Goal: Task Accomplishment & Management: Manage account settings

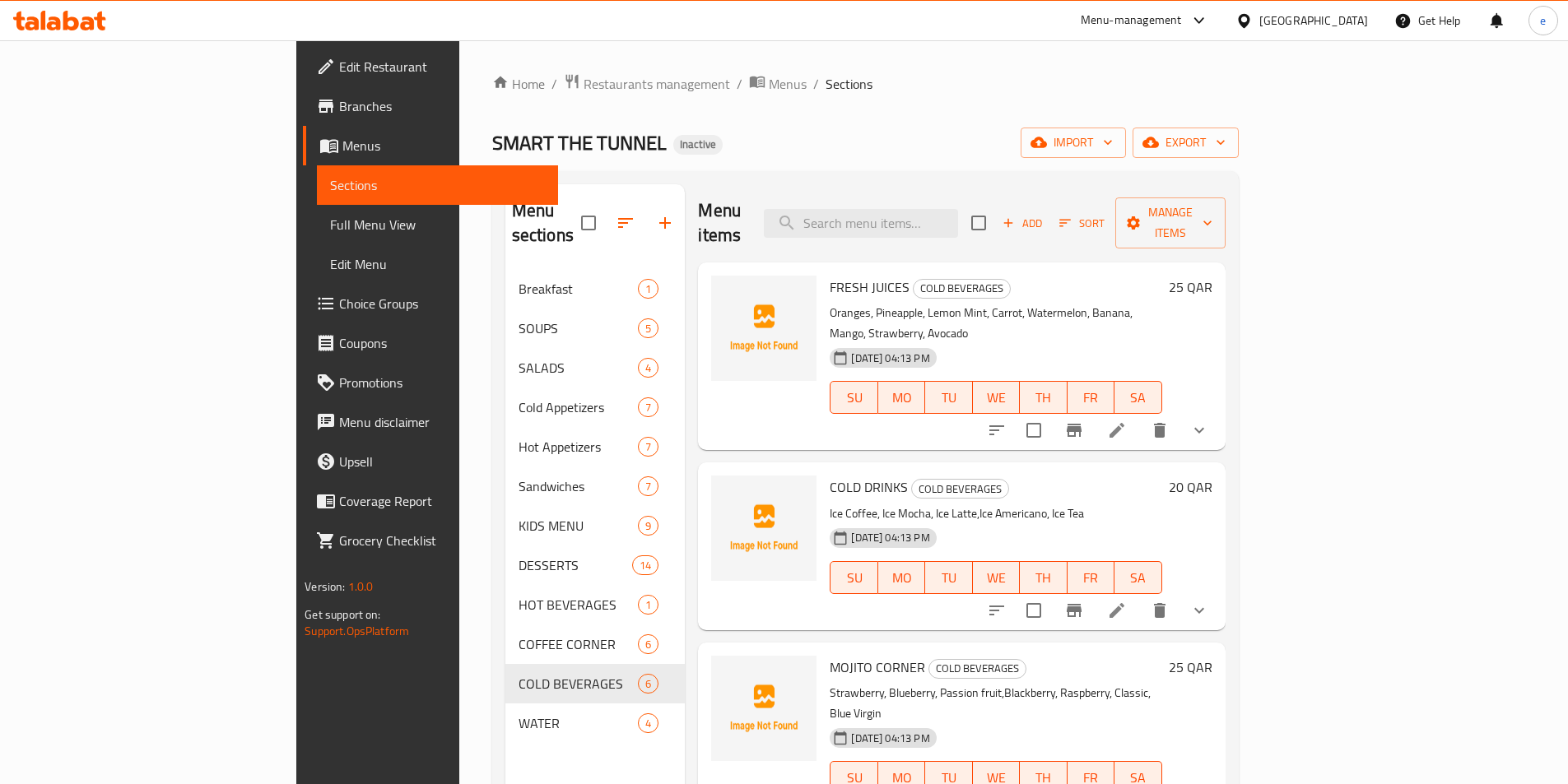
scroll to position [65, 0]
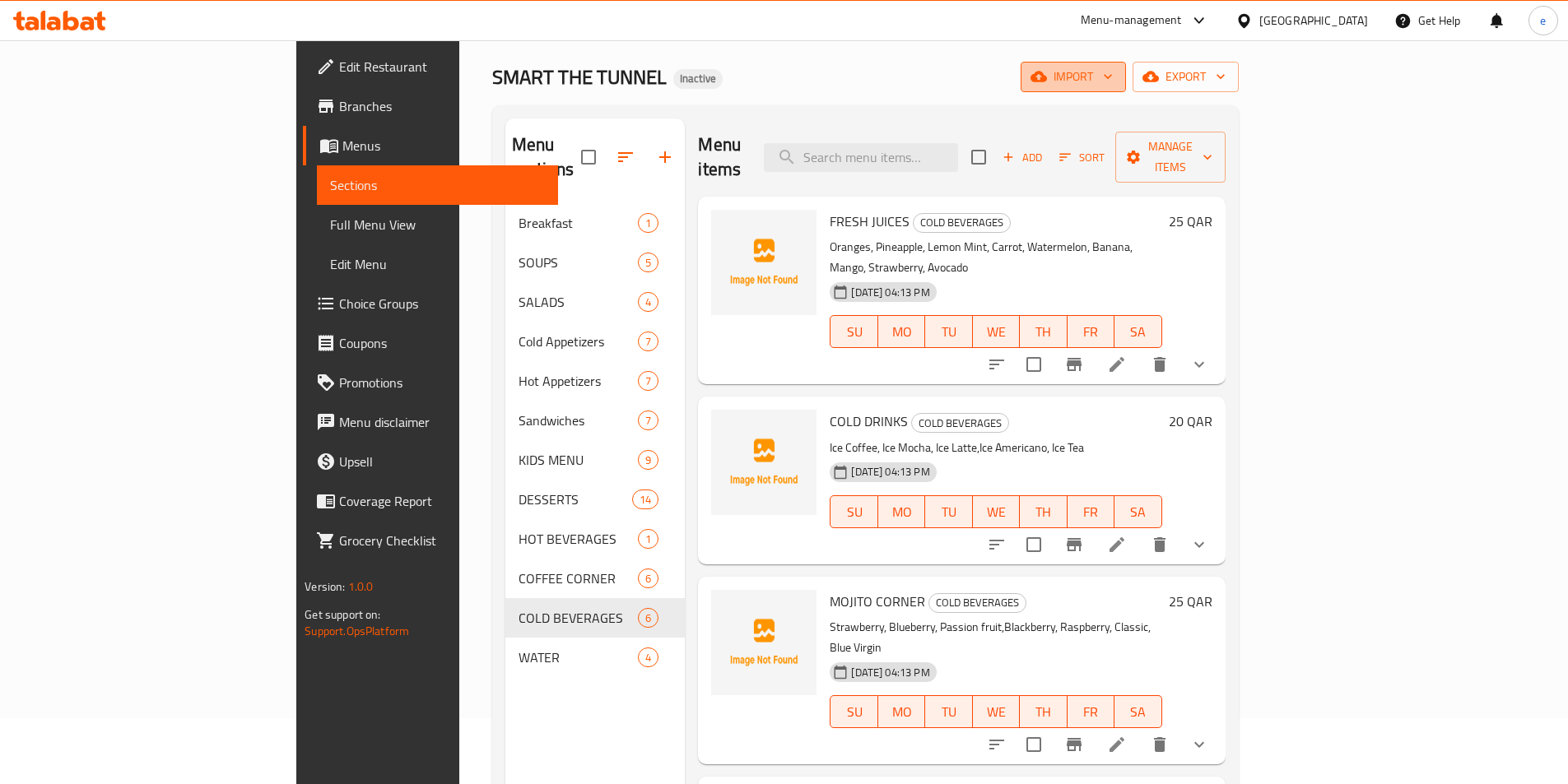
click at [1113, 68] on span "import" at bounding box center [1074, 76] width 79 height 20
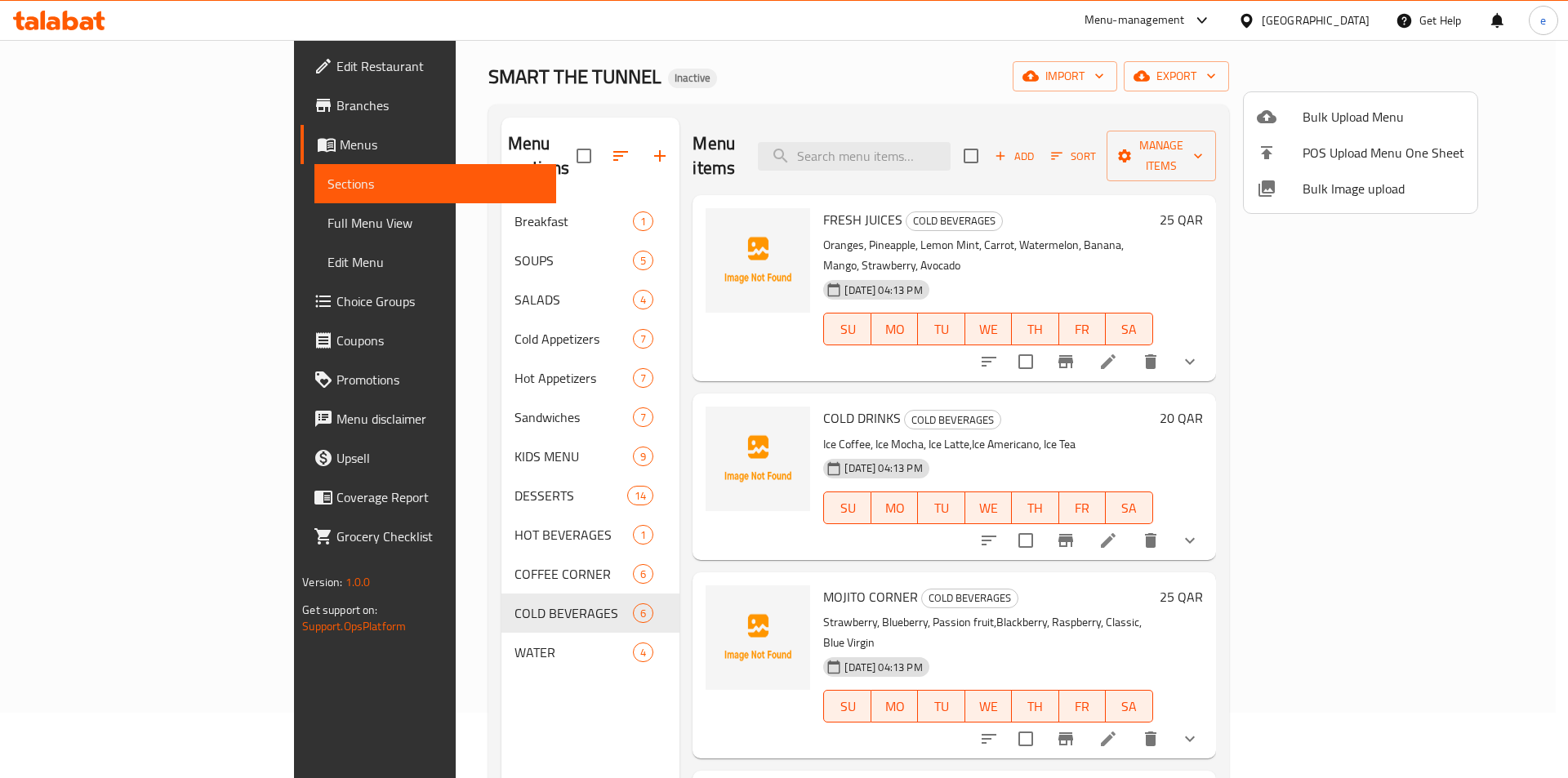
click at [1555, 70] on div at bounding box center [784, 389] width 1568 height 778
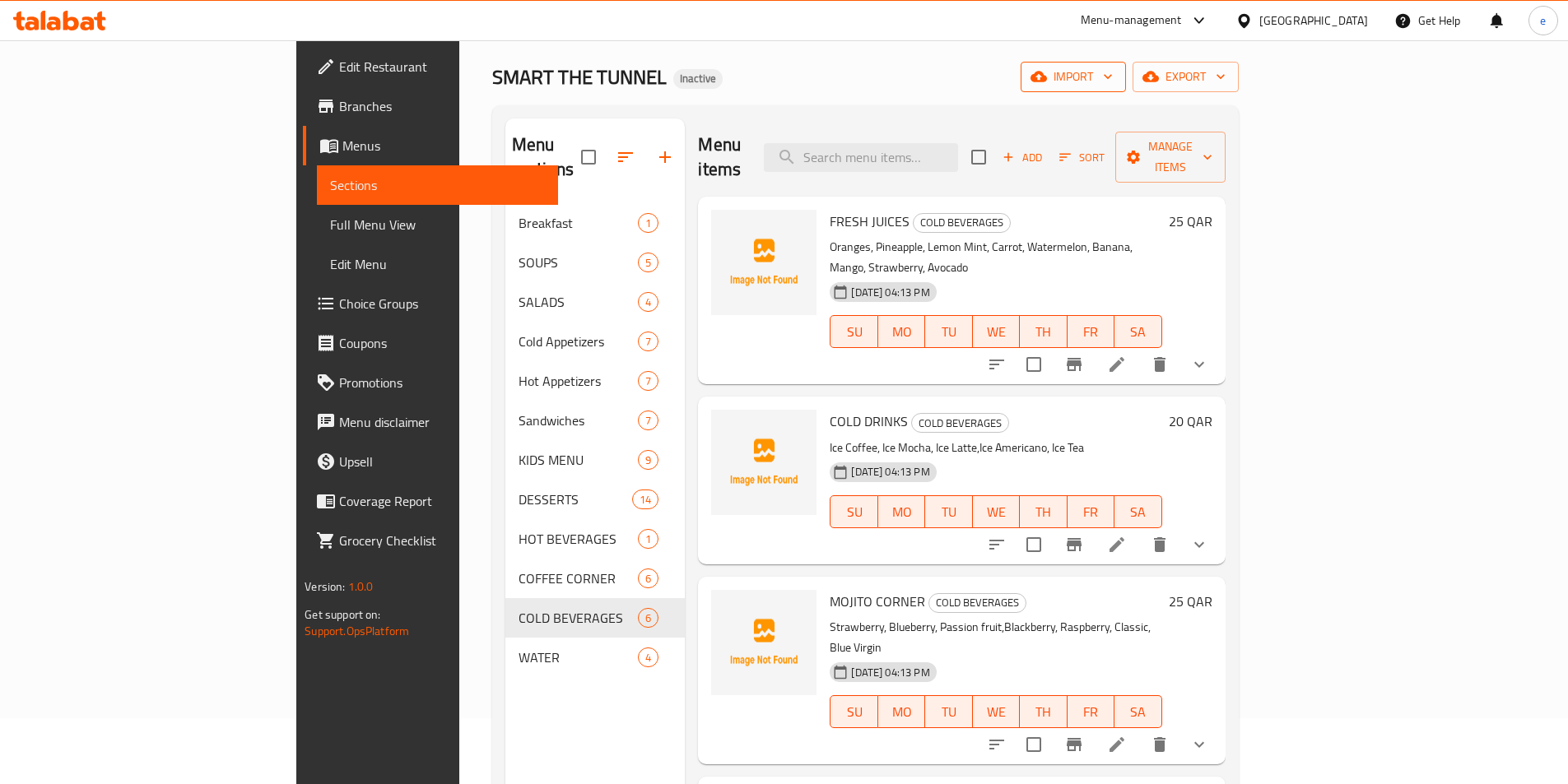
click at [1113, 82] on span "import" at bounding box center [1074, 76] width 79 height 20
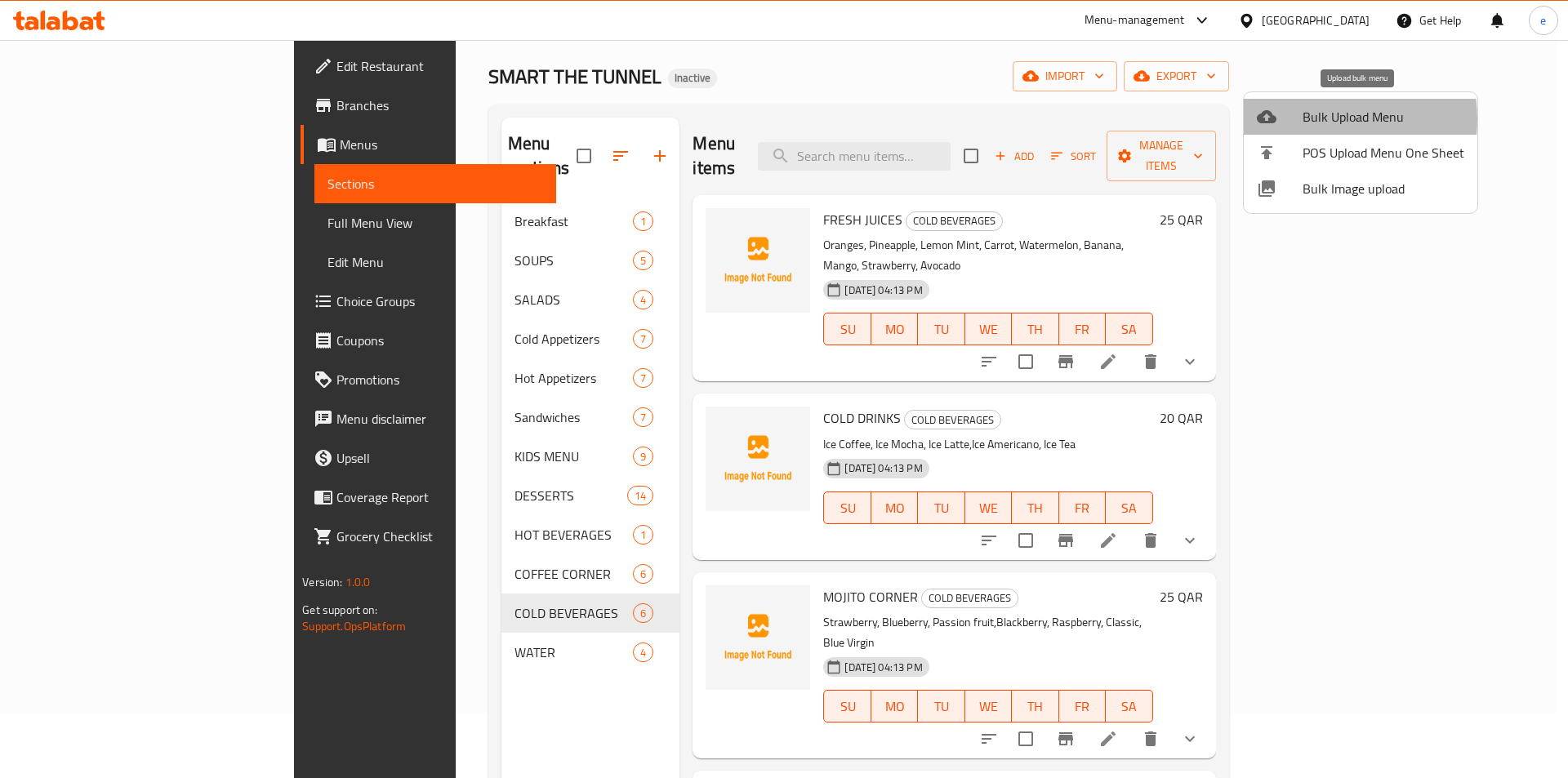
click at [1315, 119] on span "Bulk Upload Menu" at bounding box center [1383, 117] width 162 height 19
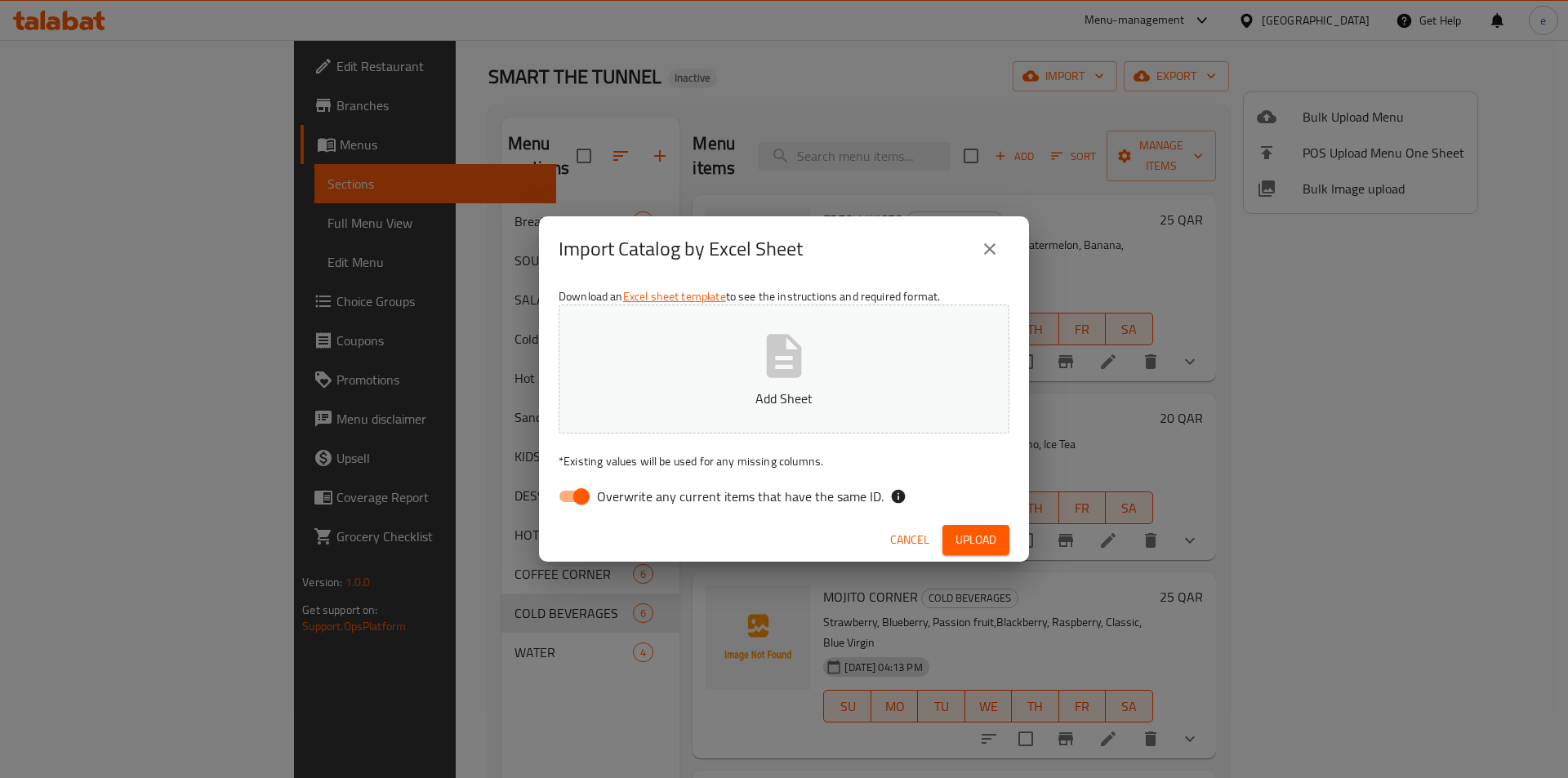
click at [578, 506] on input "Overwrite any current items that have the same ID." at bounding box center [580, 496] width 93 height 31
checkbox input "false"
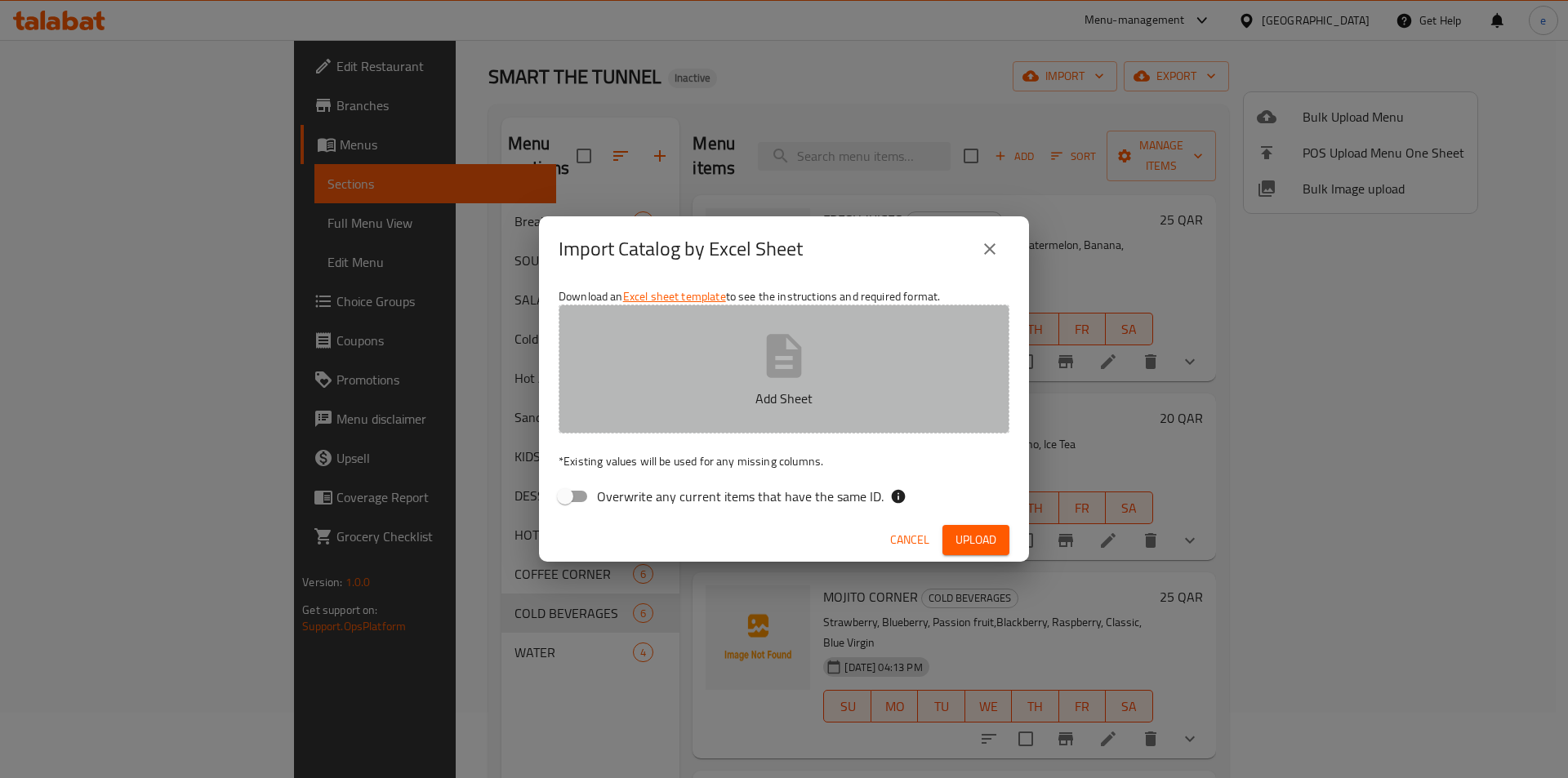
click at [743, 350] on button "Add Sheet" at bounding box center [783, 369] width 450 height 129
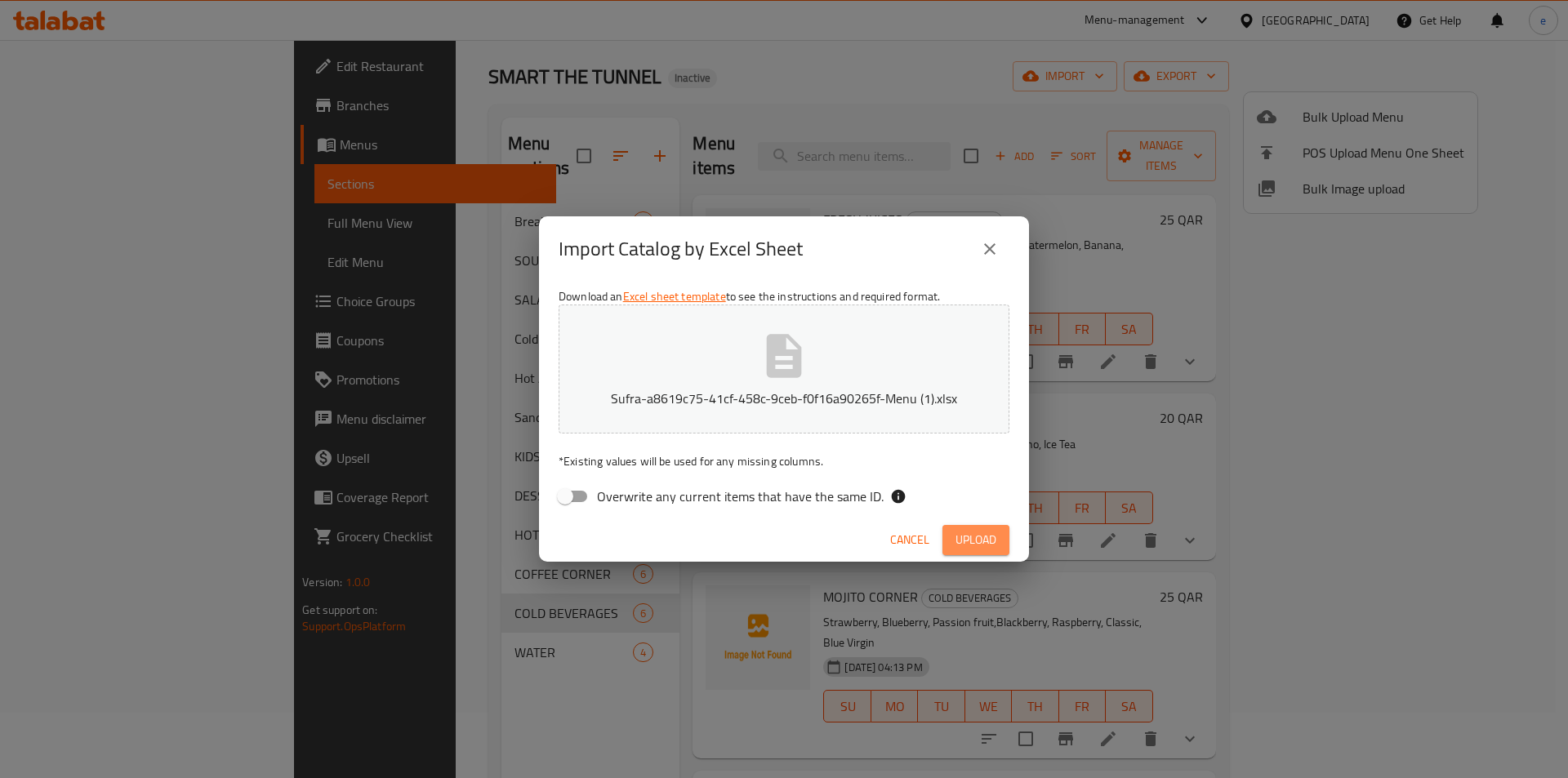
click at [970, 545] on span "Upload" at bounding box center [975, 539] width 41 height 20
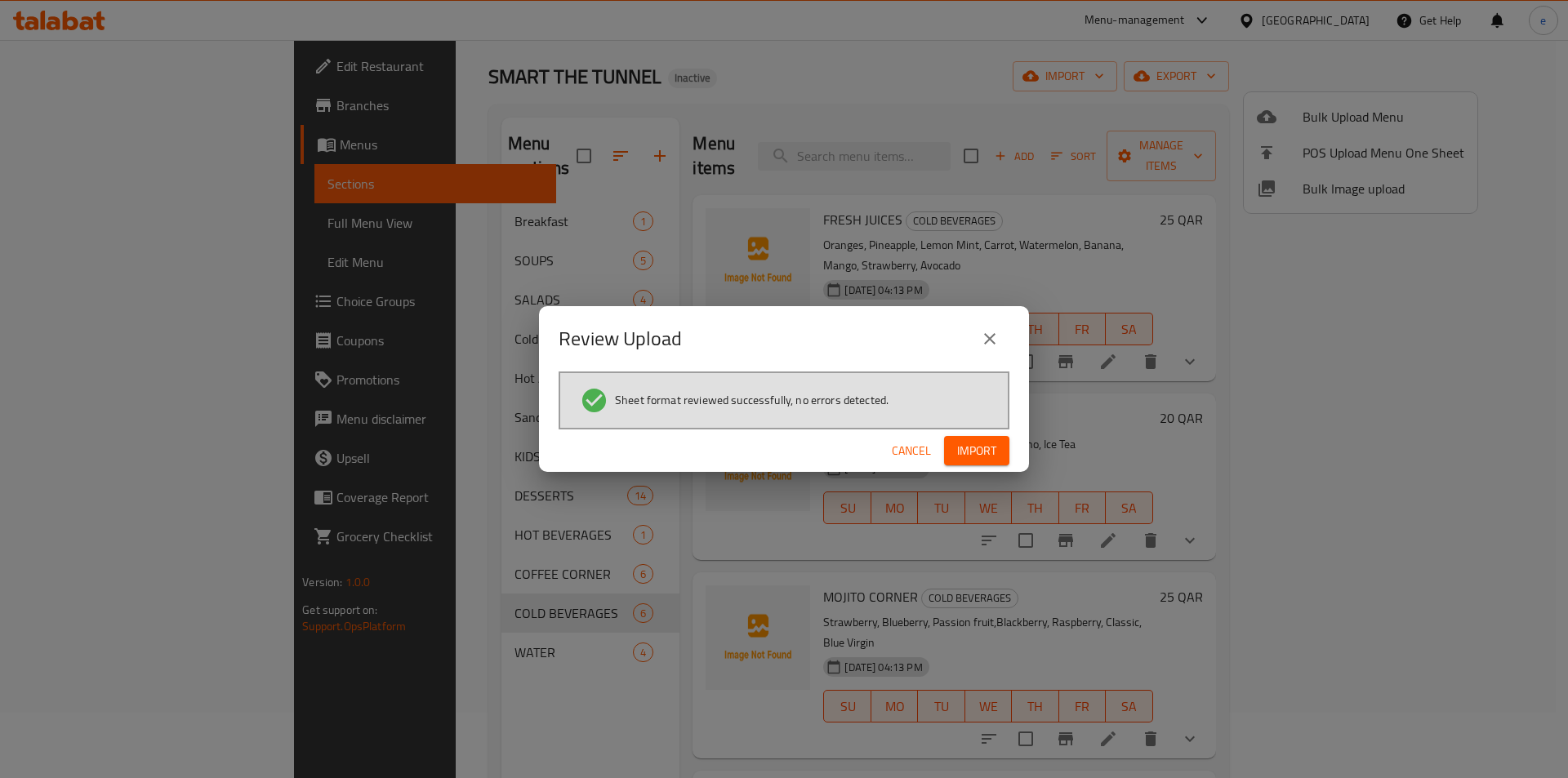
click at [970, 461] on span "Import" at bounding box center [976, 450] width 39 height 20
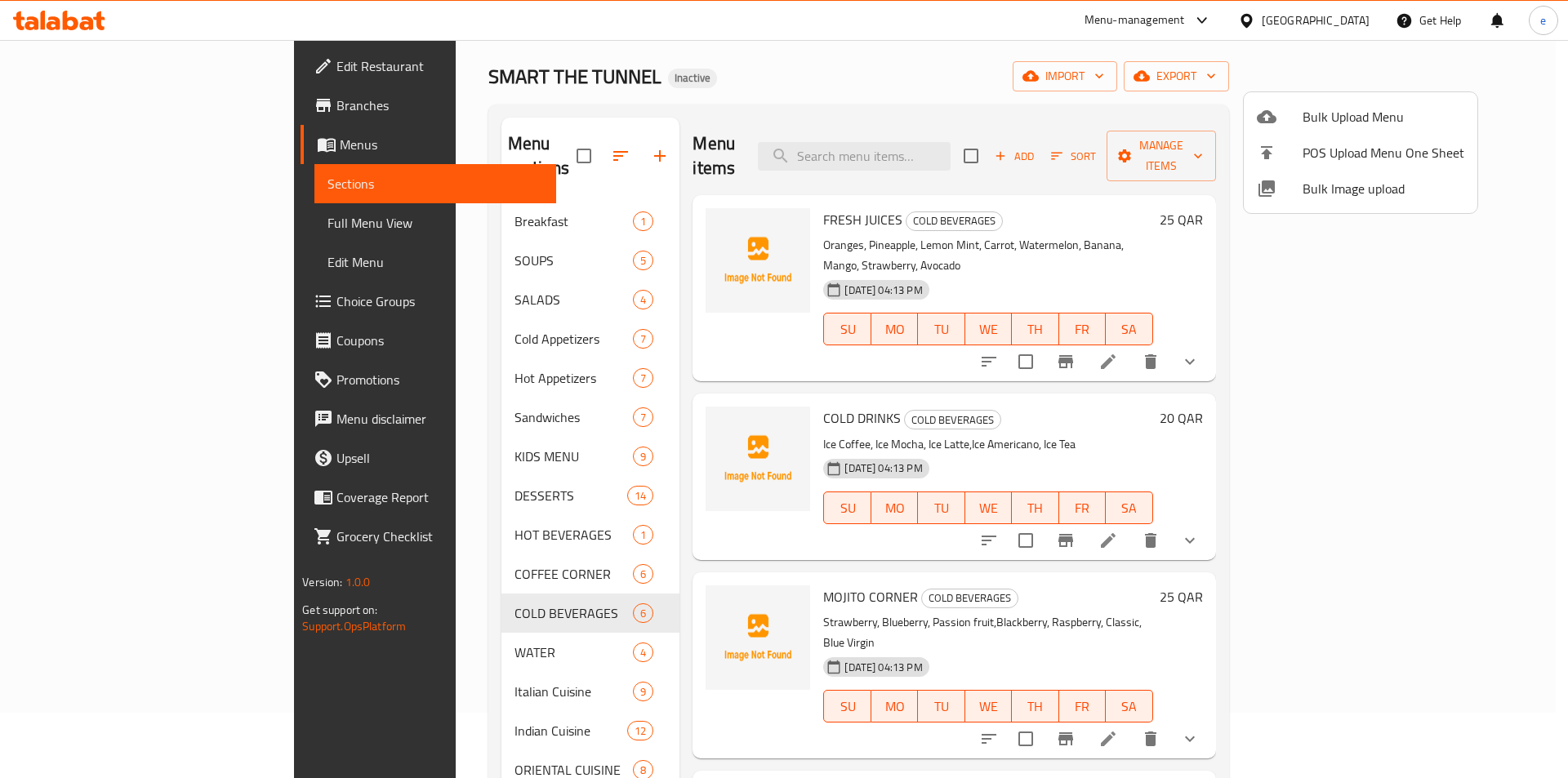
click at [398, 321] on div at bounding box center [784, 389] width 1568 height 778
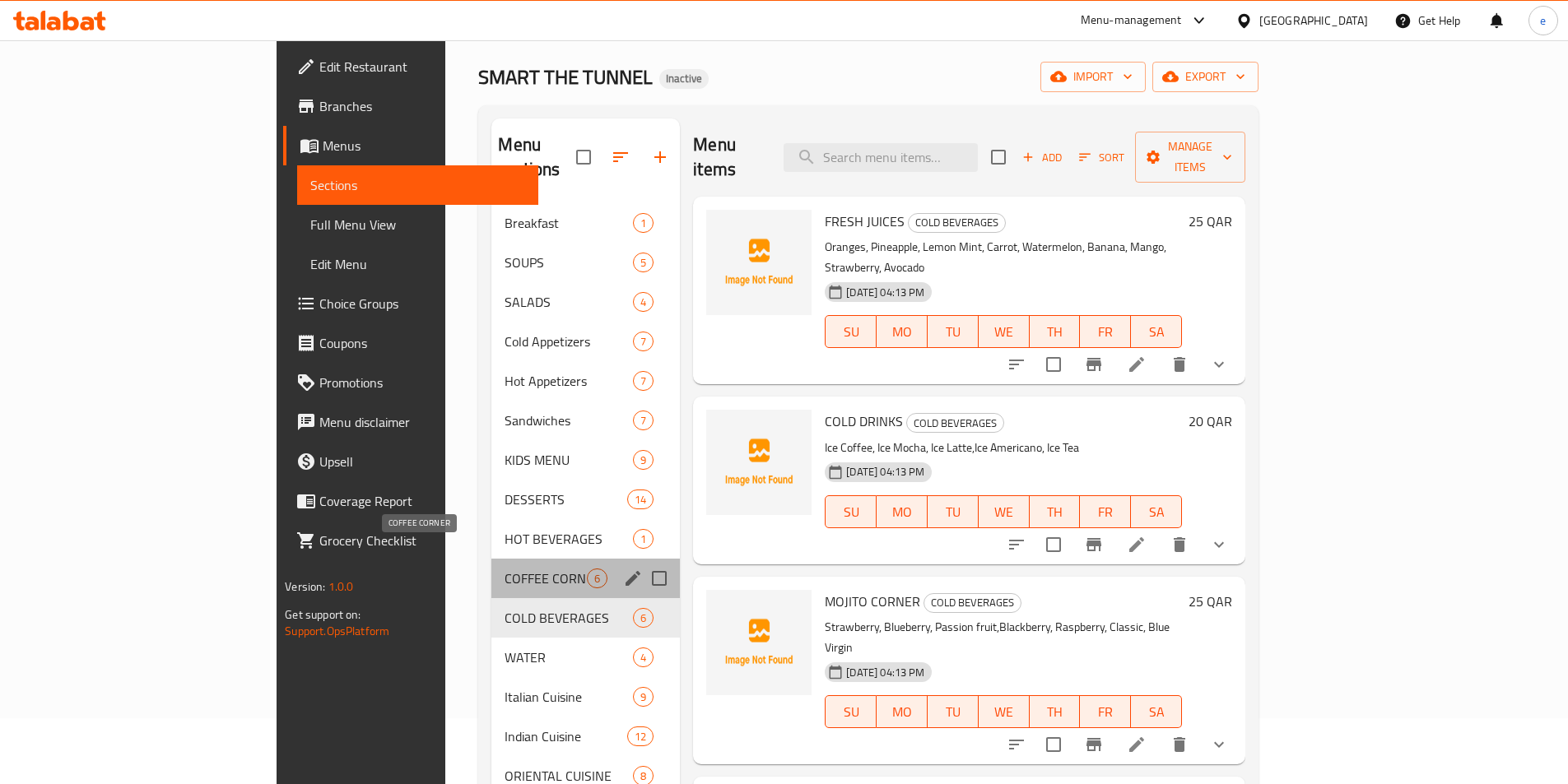
click at [504, 568] on span "COFFEE CORNER" at bounding box center [545, 578] width 82 height 19
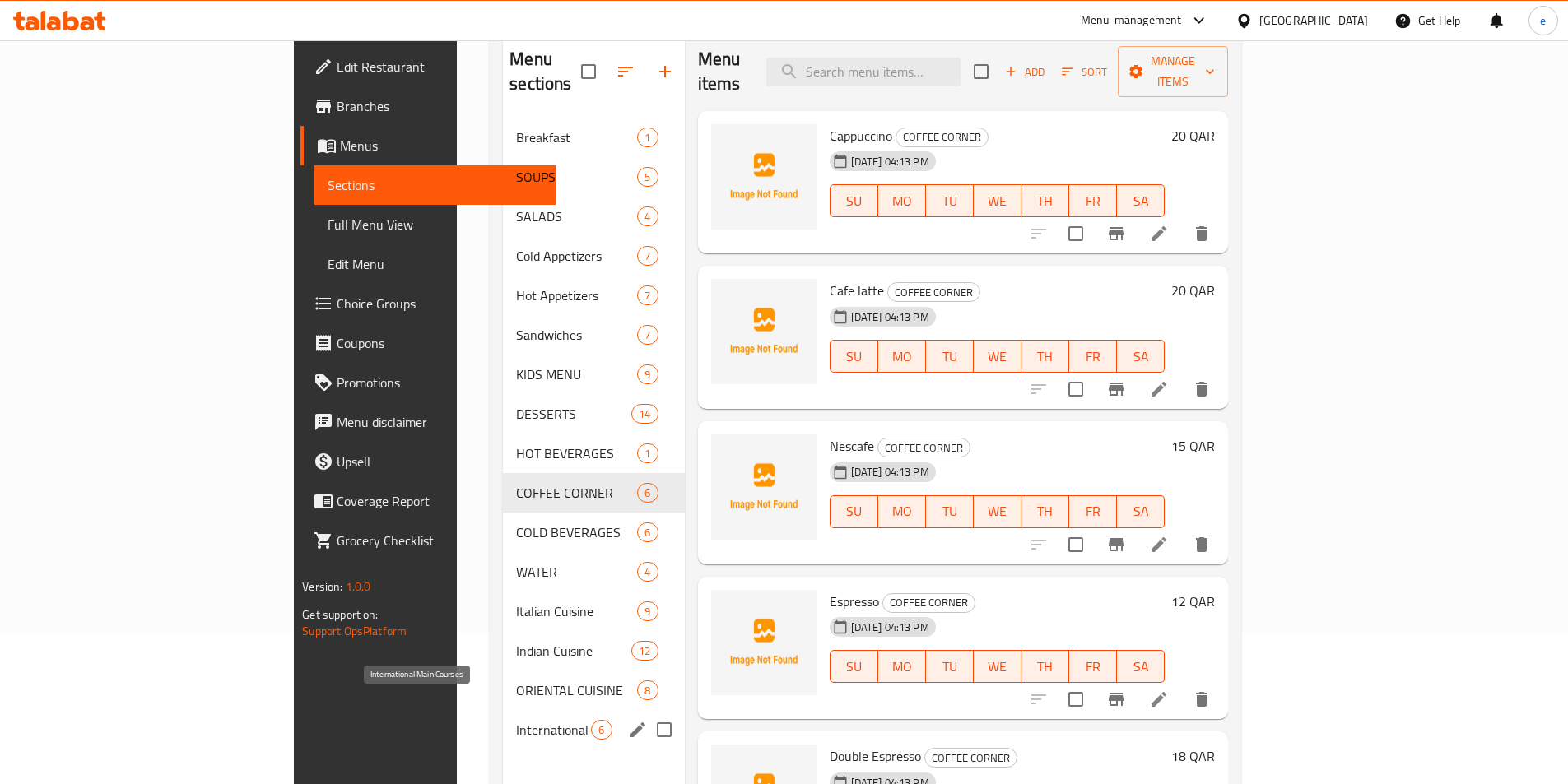
scroll to position [230, 0]
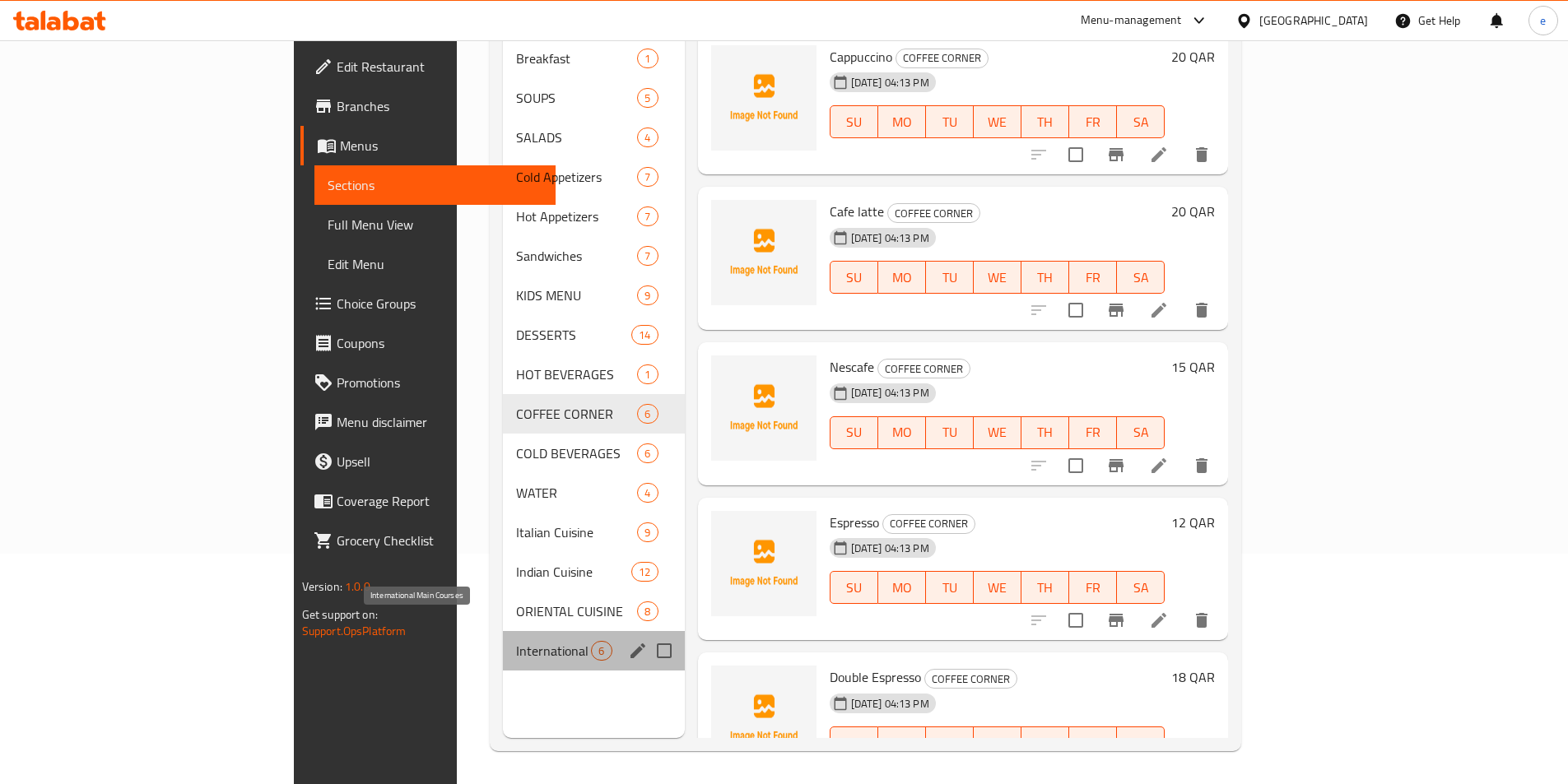
click at [516, 640] on span "International Main Courses" at bounding box center [553, 650] width 75 height 19
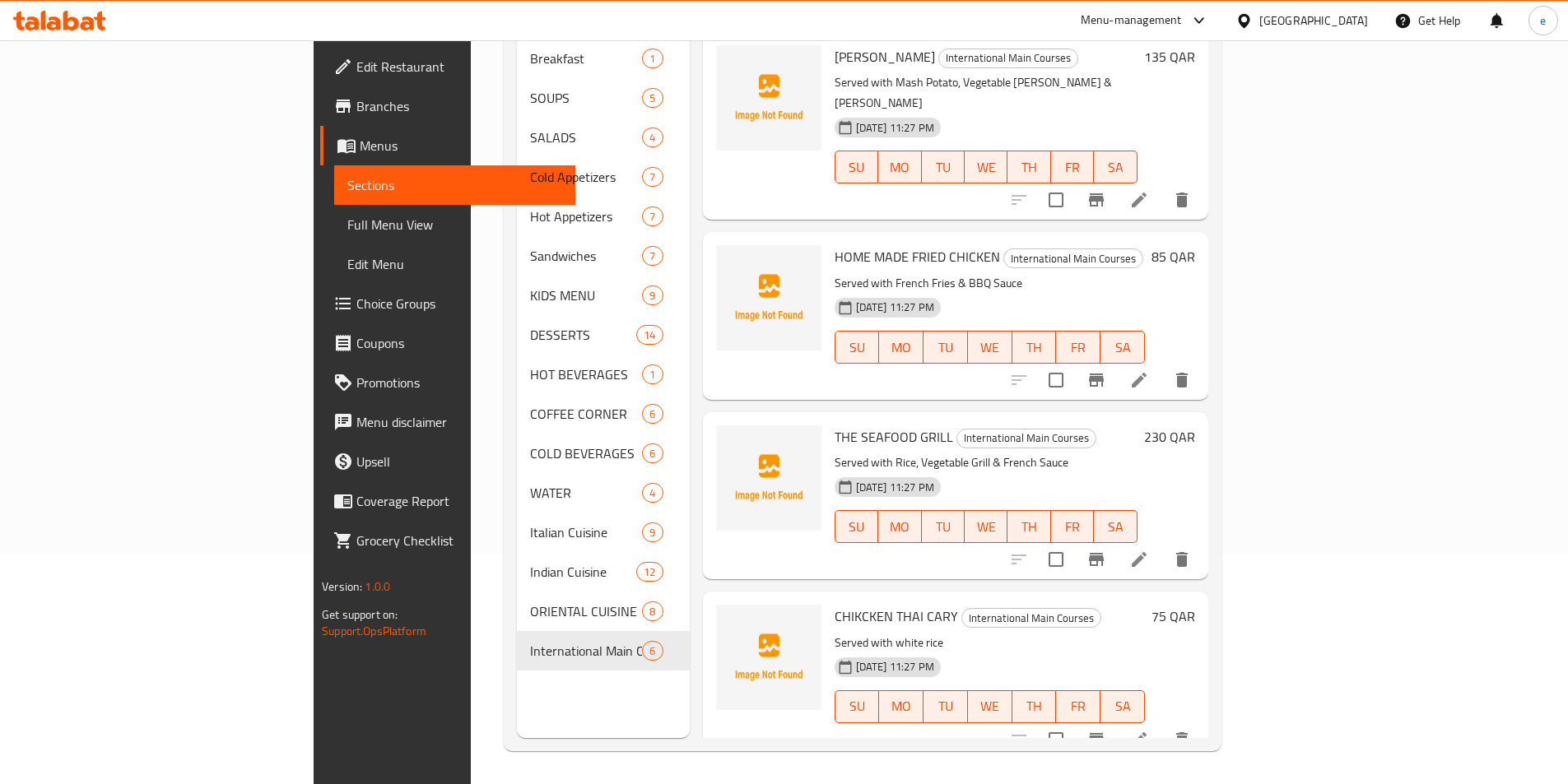
click at [347, 228] on span "Full Menu View" at bounding box center [454, 224] width 215 height 19
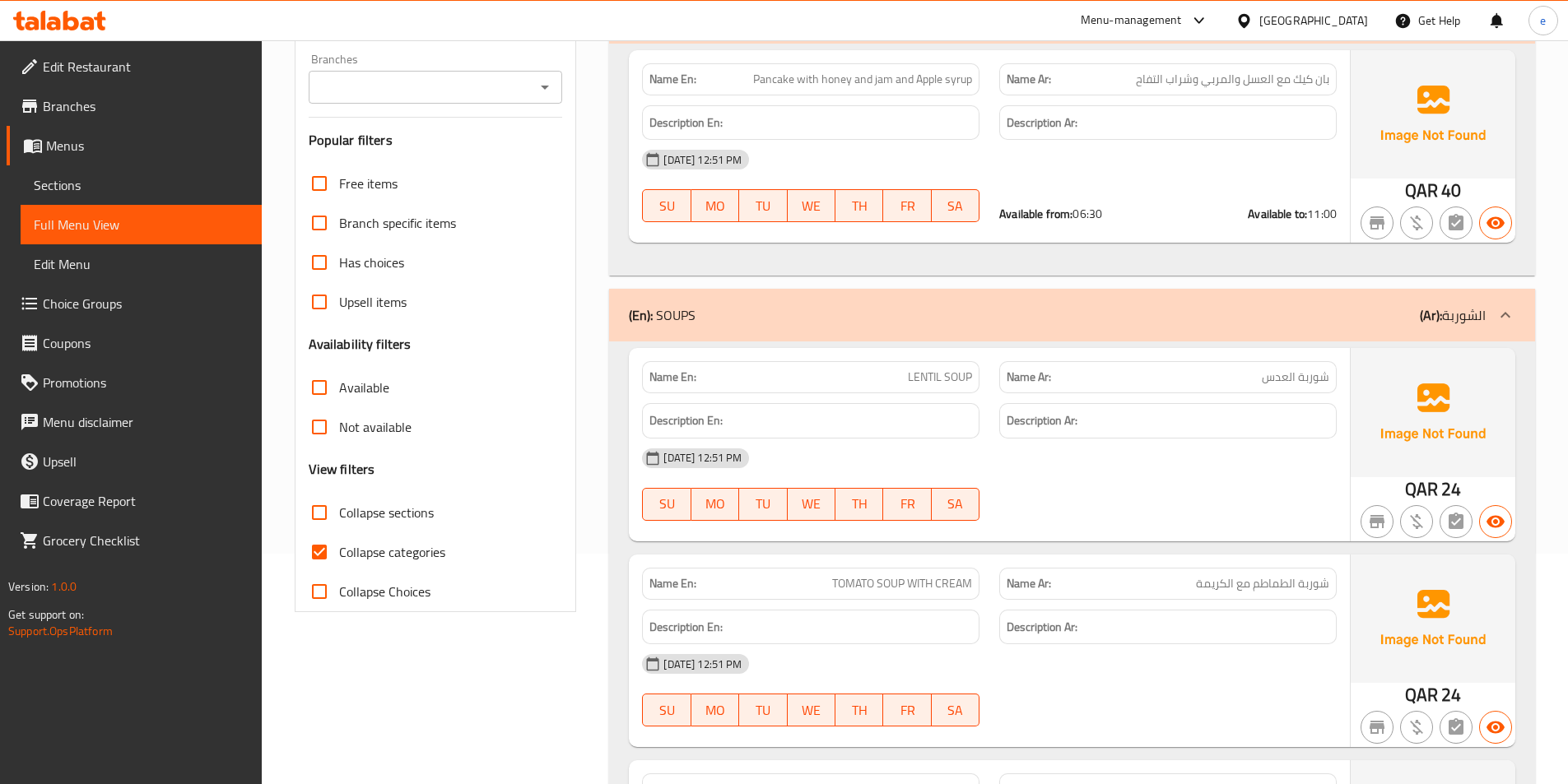
click at [312, 556] on input "Collapse categories" at bounding box center [319, 552] width 40 height 39
checkbox input "false"
click at [331, 521] on input "Collapse sections" at bounding box center [319, 512] width 40 height 39
checkbox input "true"
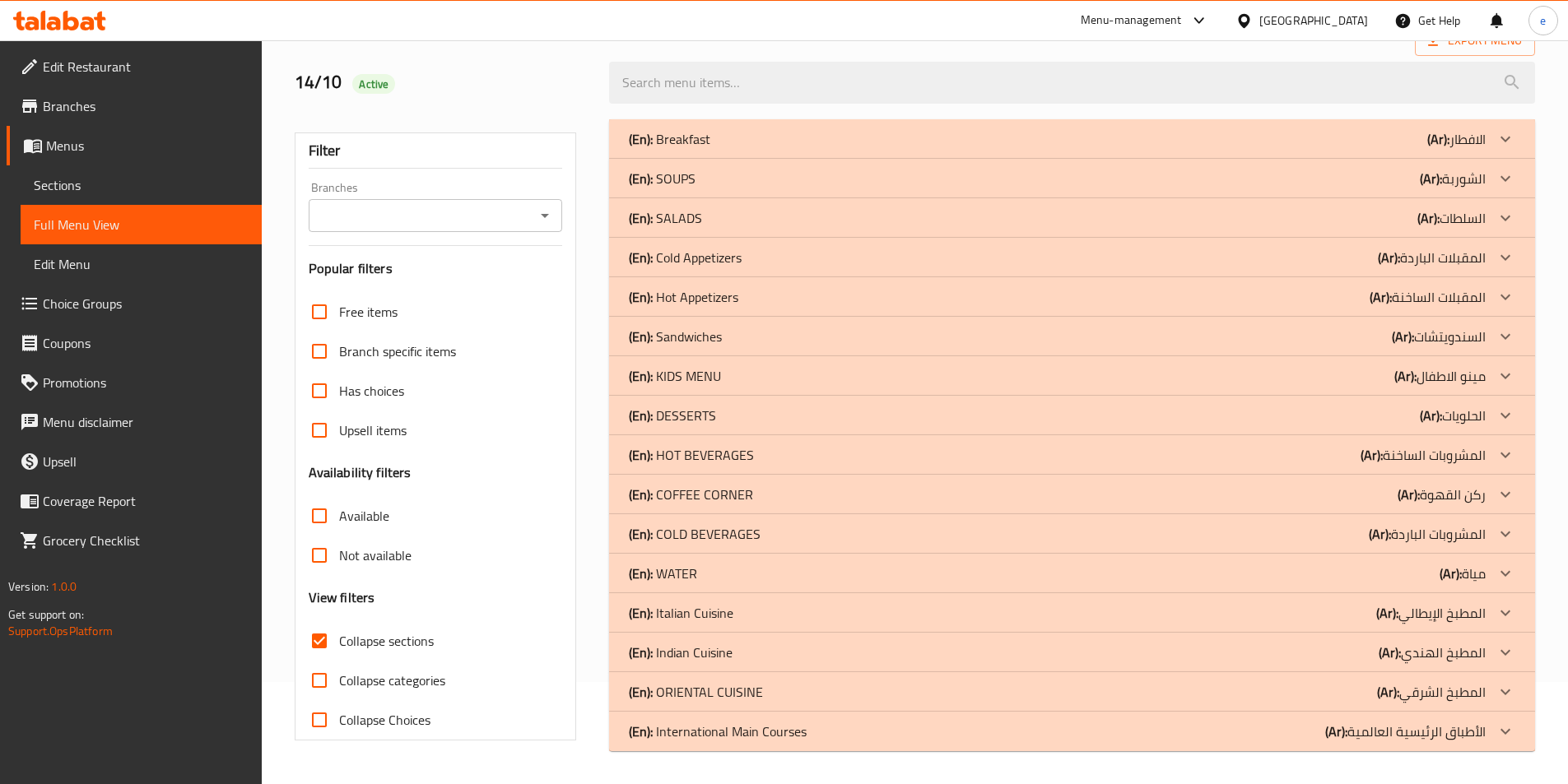
scroll to position [102, 0]
click at [1472, 736] on p "(Ar): الأطباق الرئيسية العالمية" at bounding box center [1405, 731] width 161 height 19
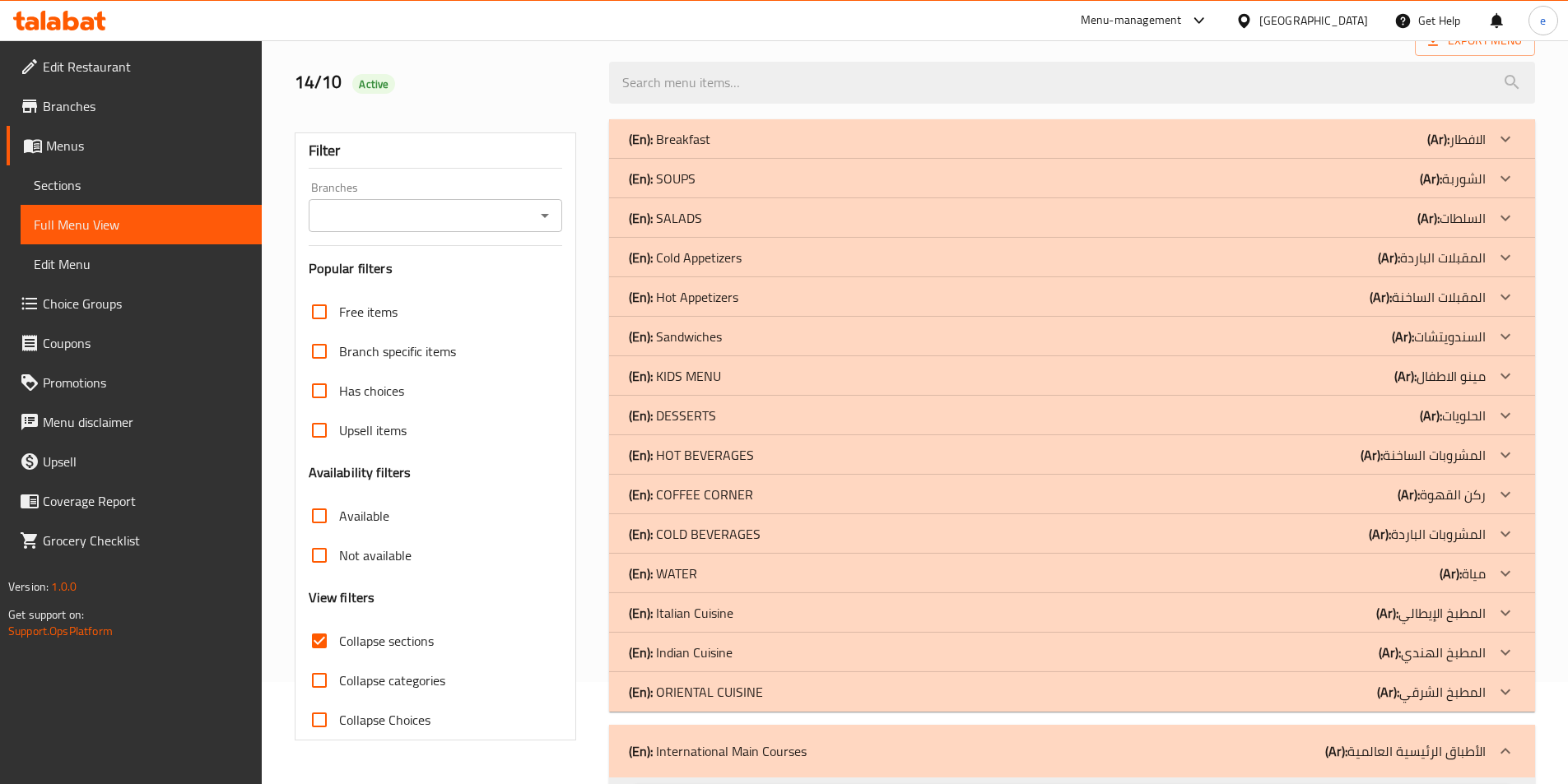
click at [1495, 698] on div at bounding box center [1504, 692] width 40 height 39
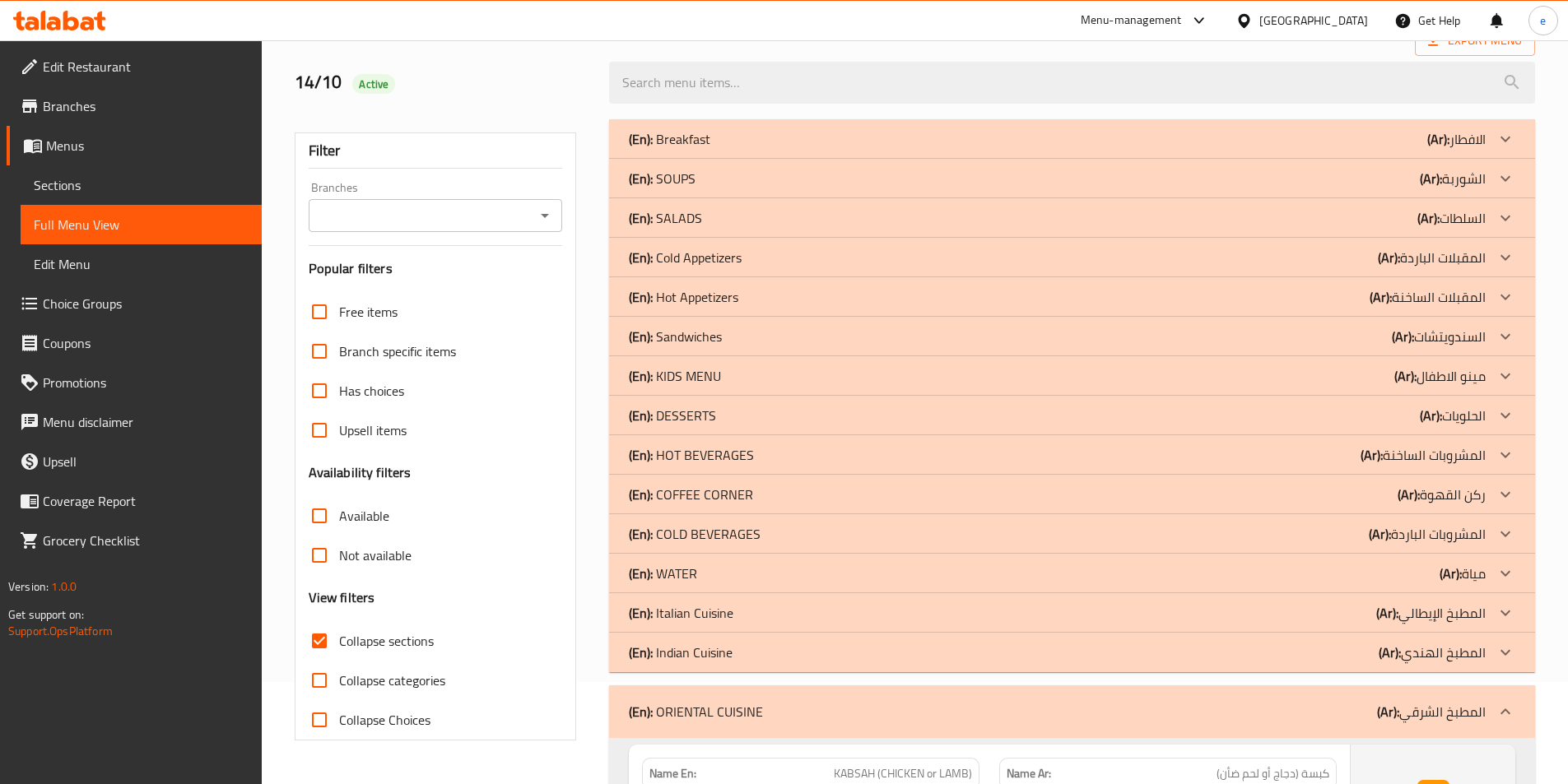
click at [1491, 658] on div at bounding box center [1504, 652] width 40 height 39
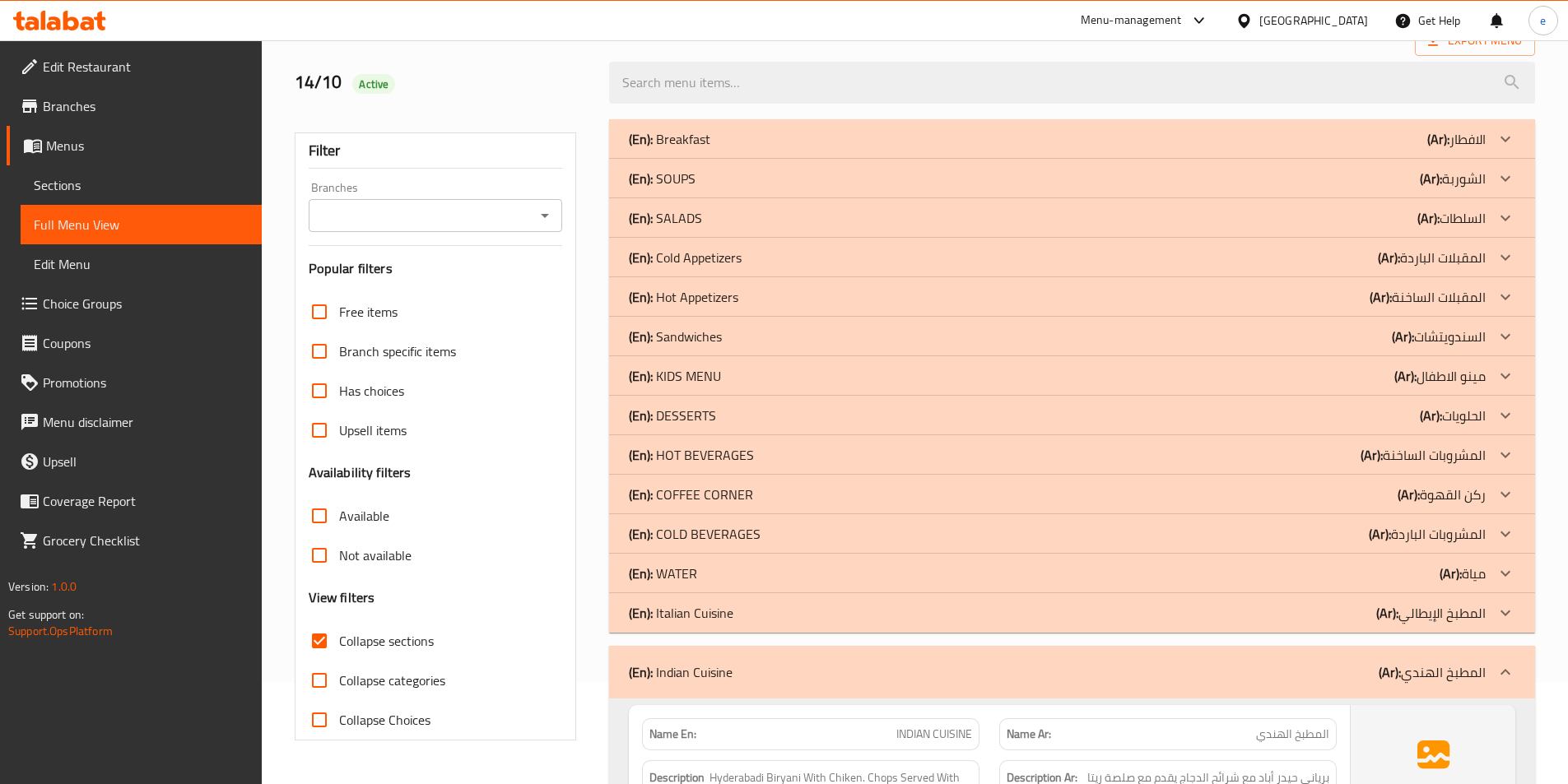
click at [1497, 616] on icon at bounding box center [1505, 613] width 19 height 19
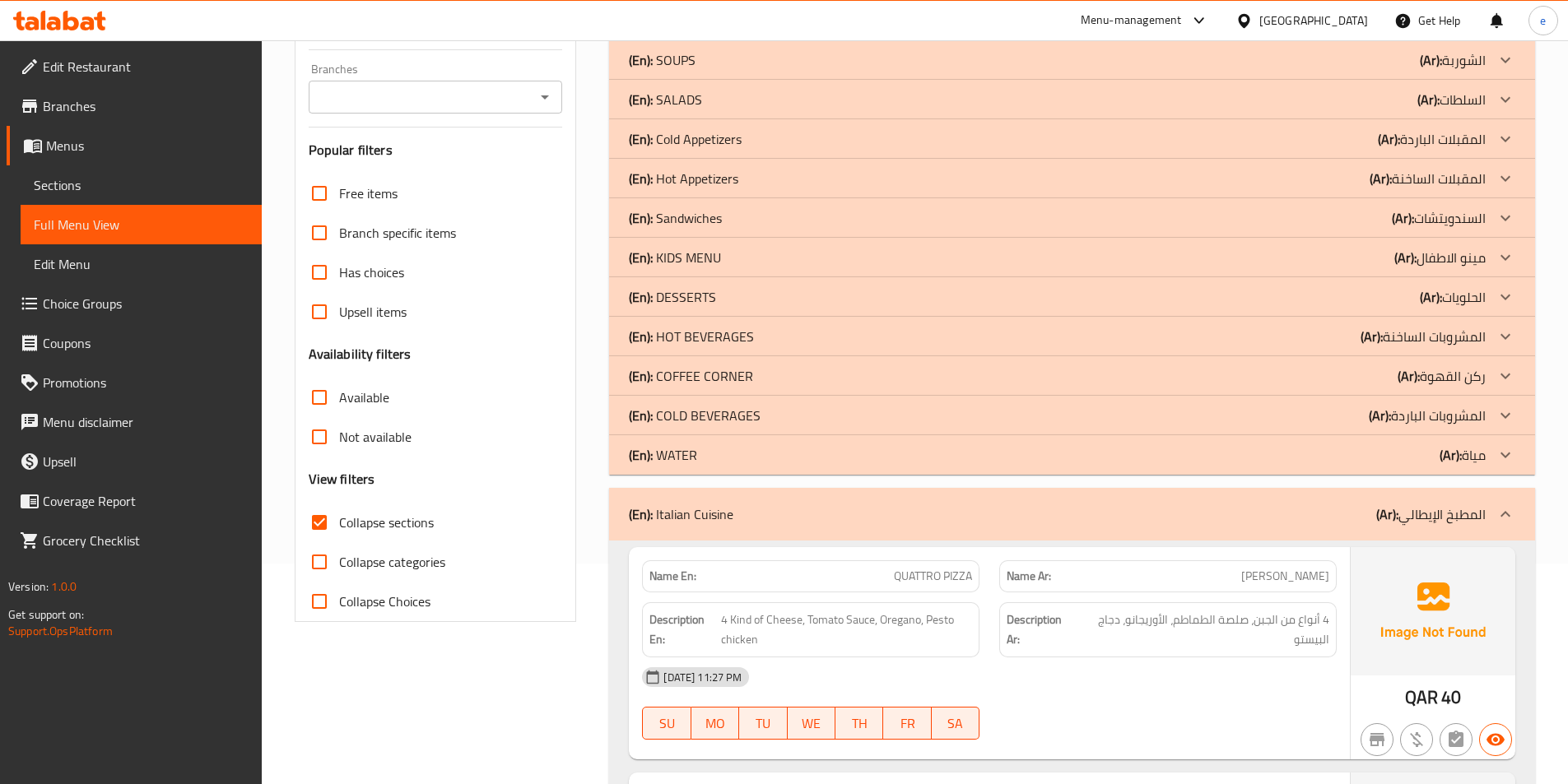
scroll to position [0, 0]
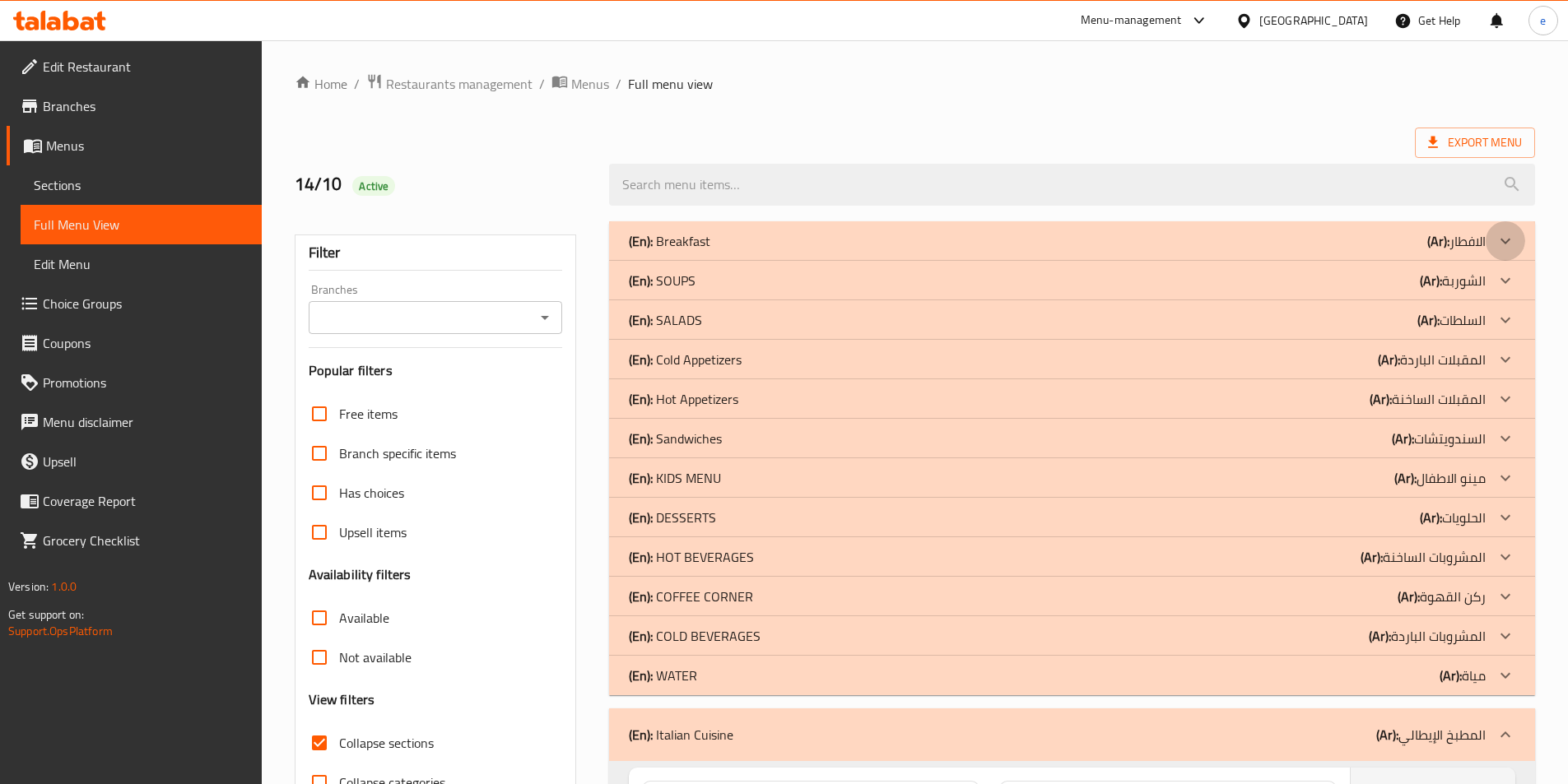
click at [1507, 234] on icon at bounding box center [1505, 241] width 19 height 19
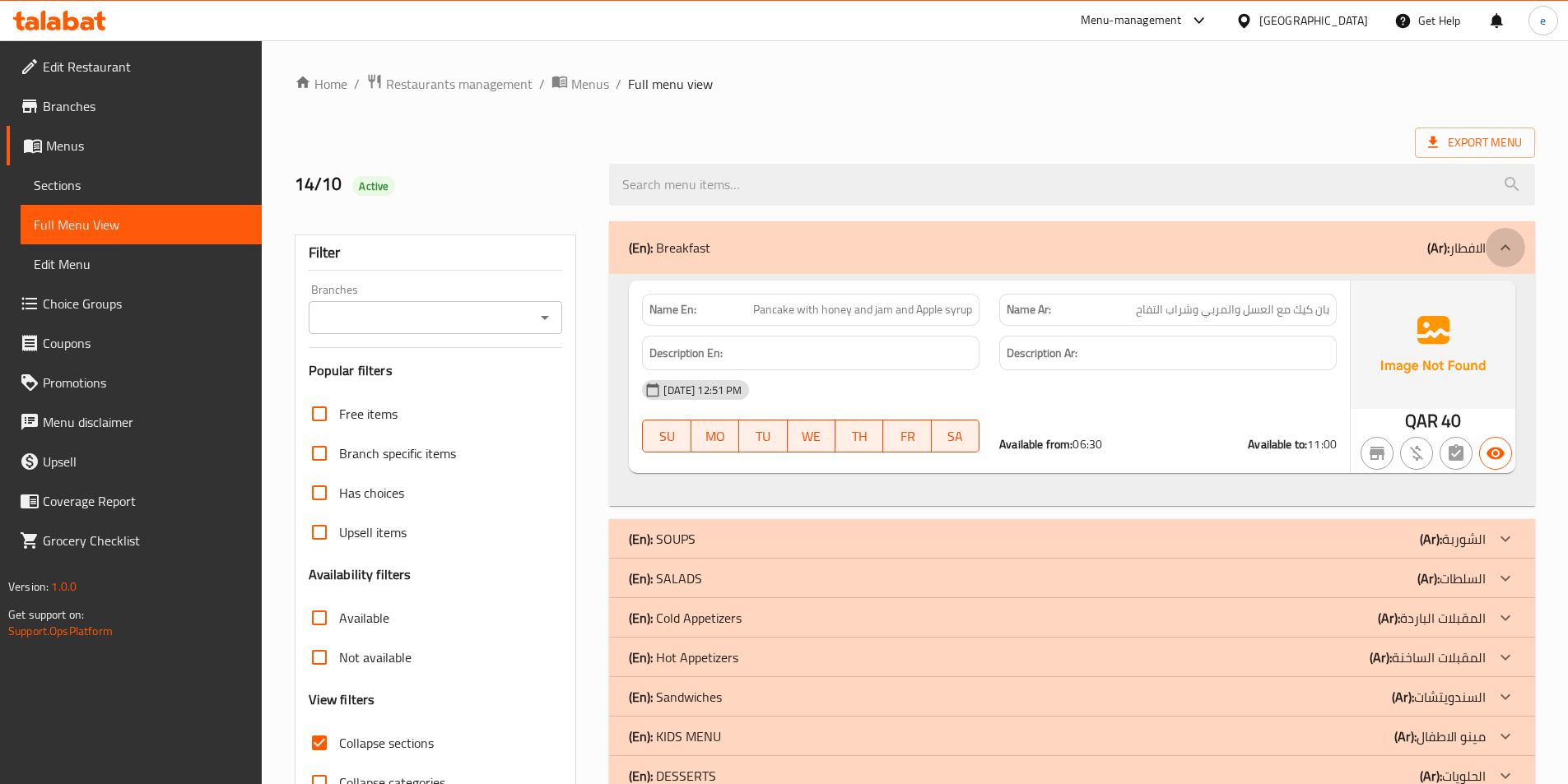
click at [1507, 245] on icon at bounding box center [1505, 248] width 19 height 19
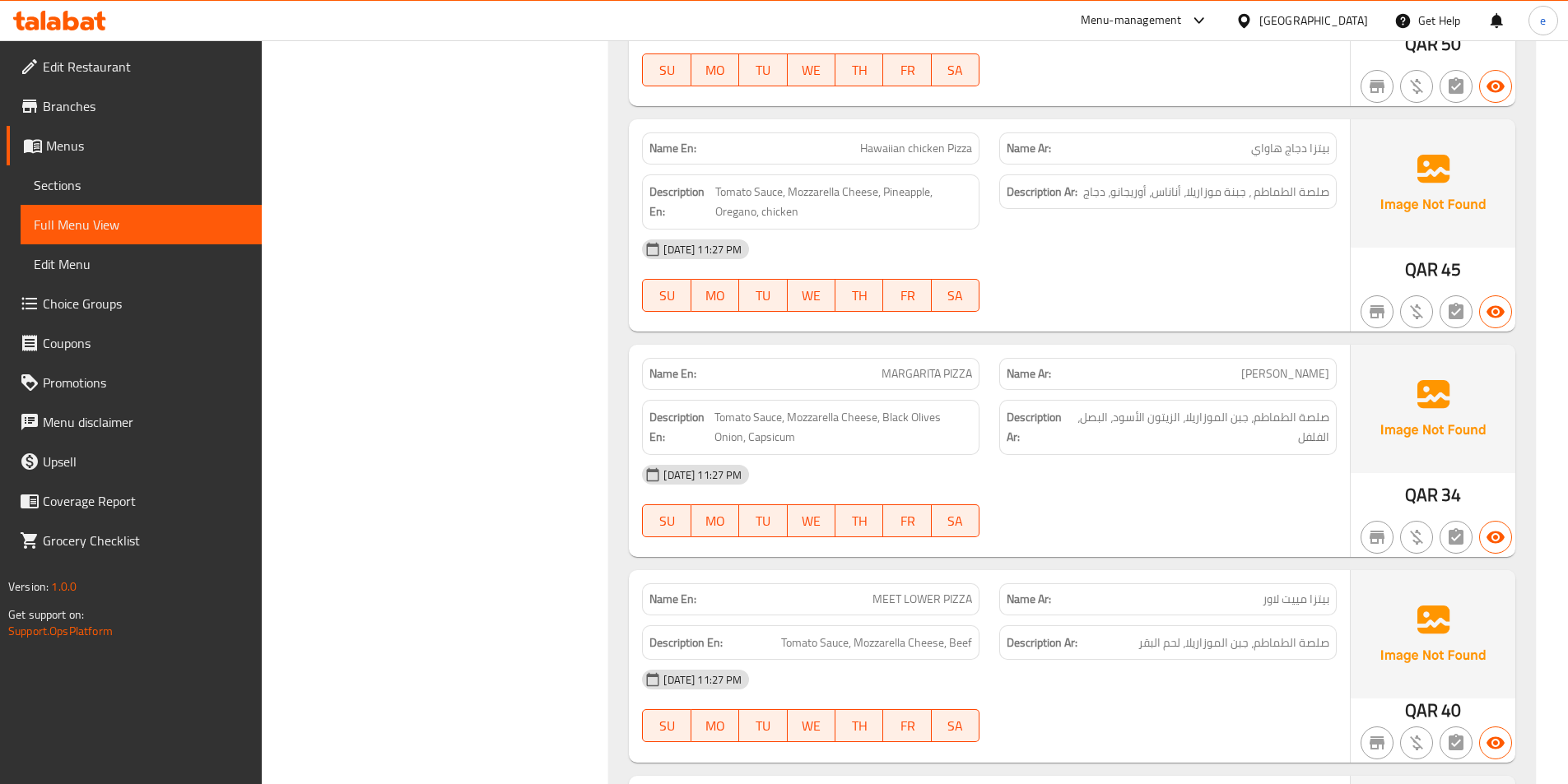
scroll to position [1069, 0]
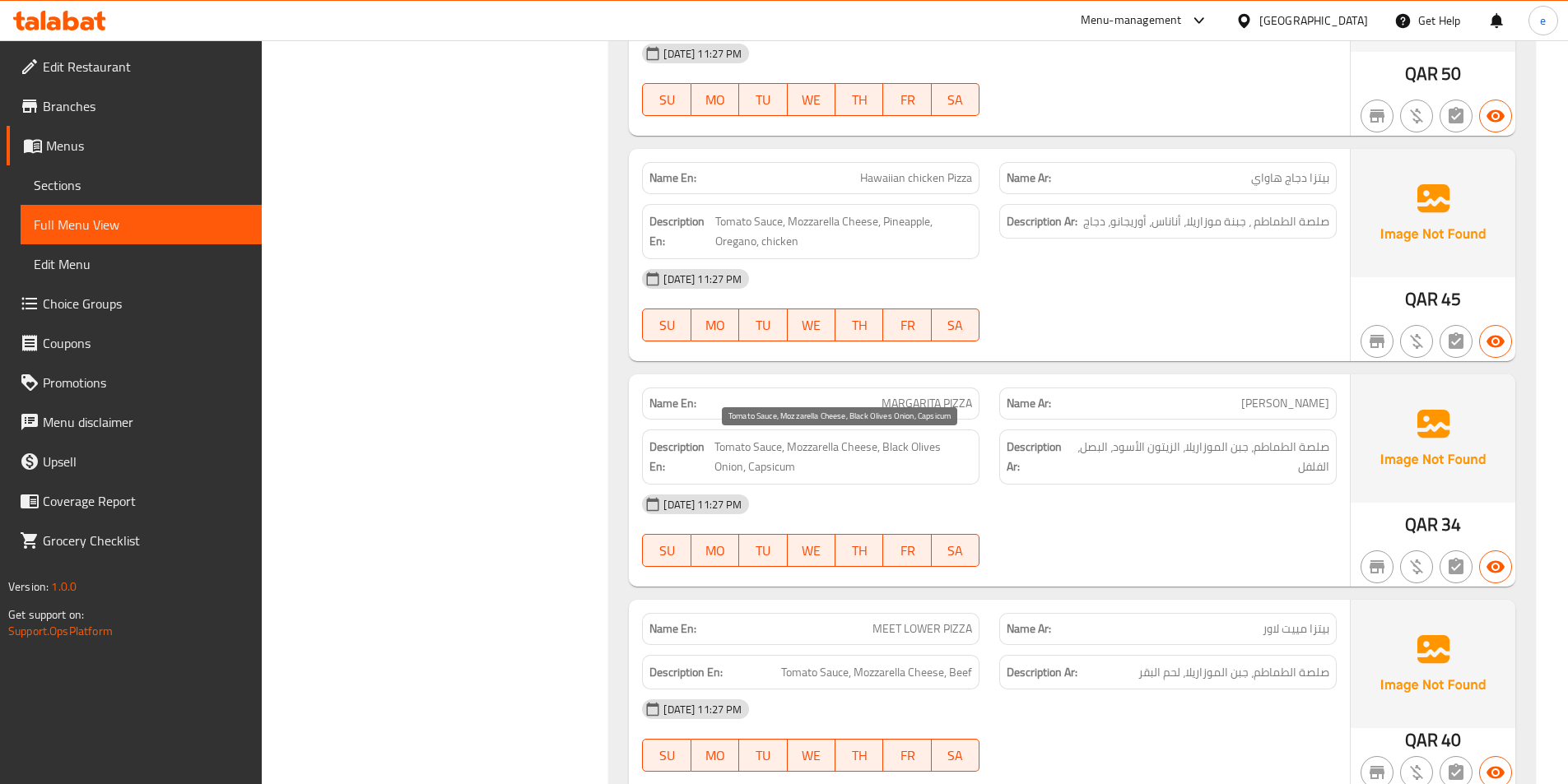
click at [784, 462] on span "Tomato Sauce, Mozzarella Cheese, Black Olives Onion, Capsicum" at bounding box center [843, 457] width 258 height 40
copy span "Capsicum"
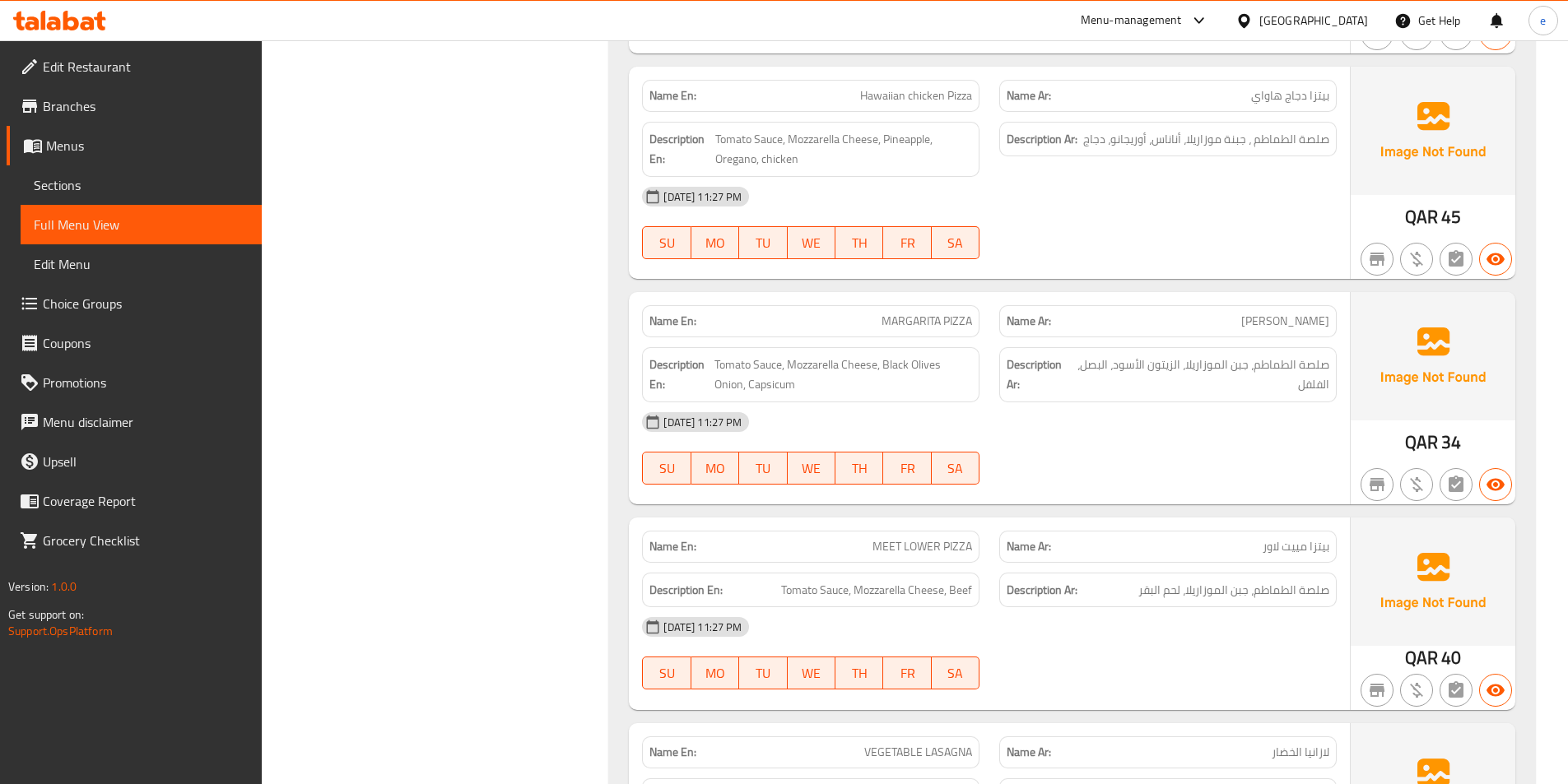
click at [893, 545] on span "MEET LOWER PIZZA" at bounding box center [921, 547] width 99 height 17
click at [1286, 557] on div "Name Ar: بيتزا مييت لاور" at bounding box center [1168, 546] width 337 height 32
click at [889, 552] on span "MEET LOWER PIZZA" at bounding box center [921, 547] width 99 height 17
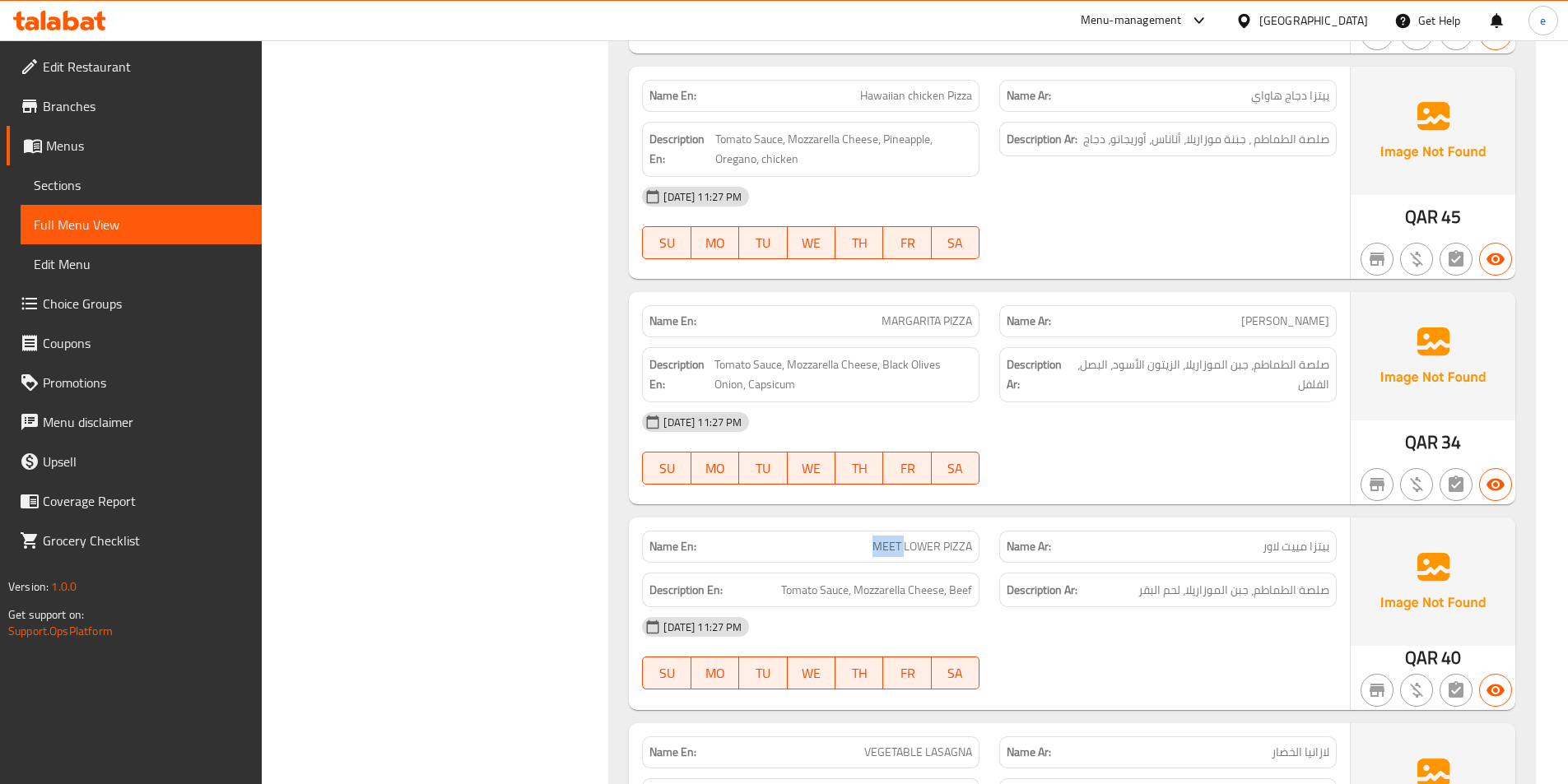
click at [889, 552] on span "MEET LOWER PIZZA" at bounding box center [921, 547] width 99 height 17
copy span "MEET LOWER PIZZA"
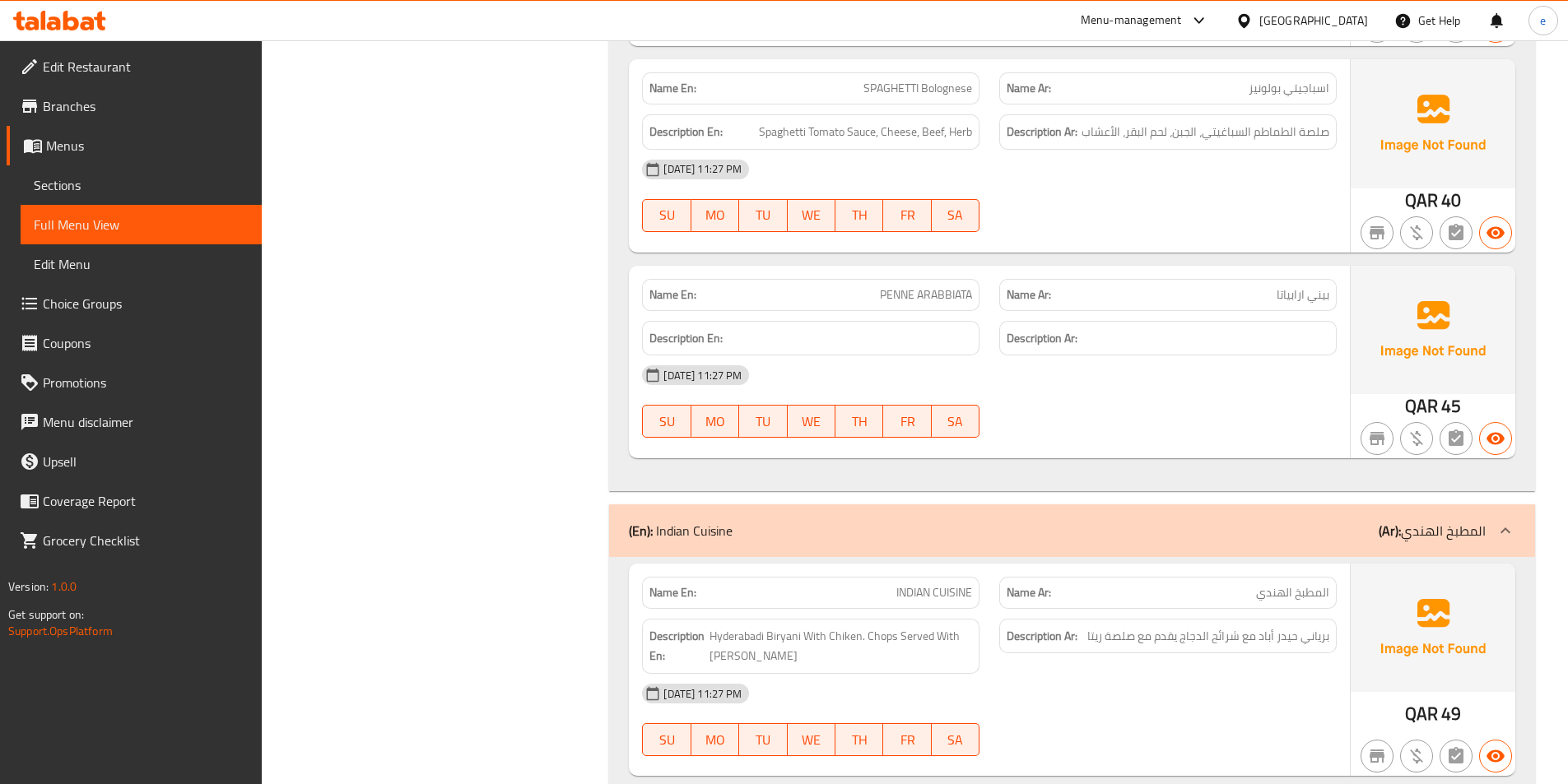
scroll to position [2386, 0]
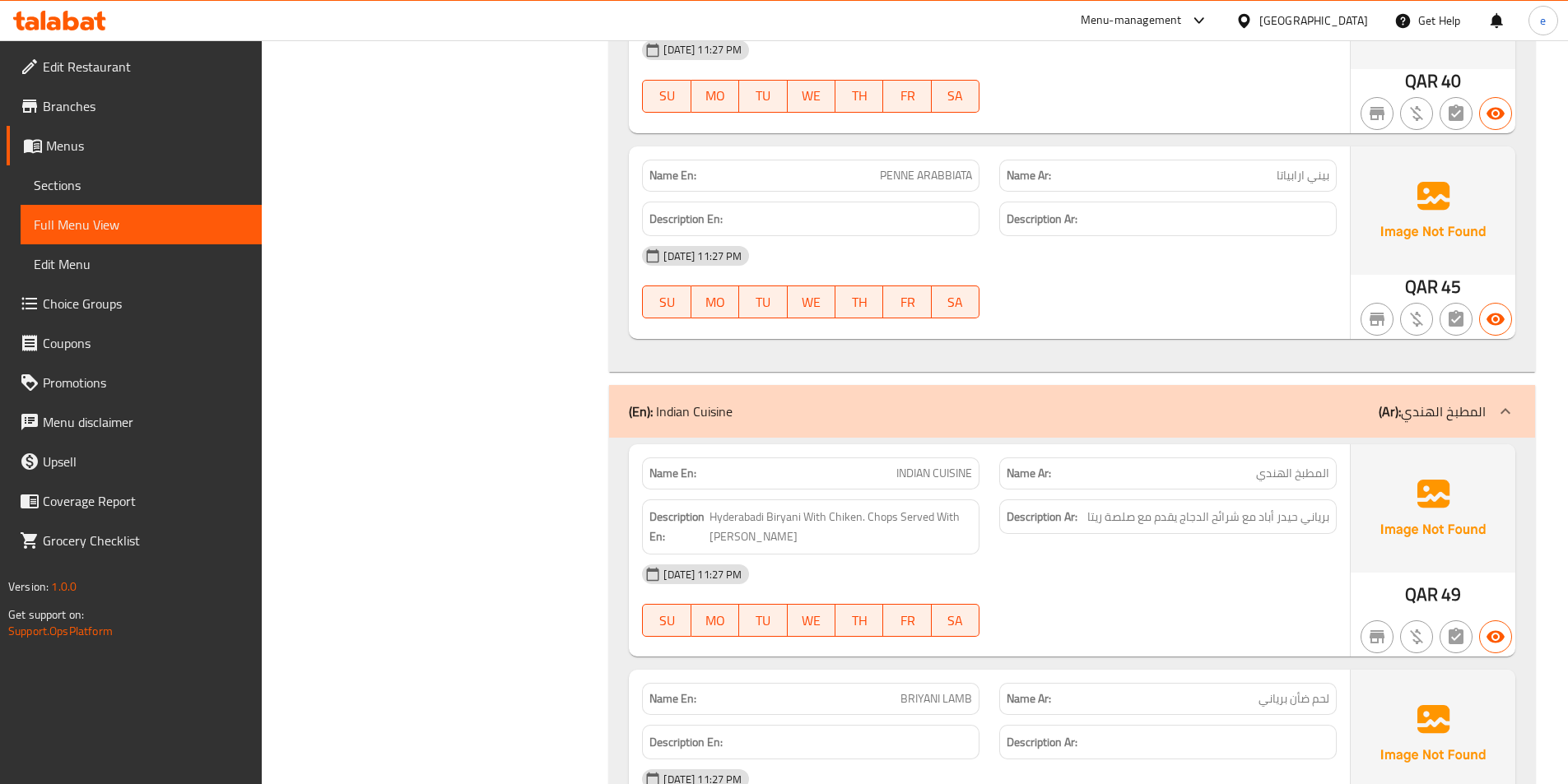
click at [890, 175] on span "PENNE ARABBIATA" at bounding box center [926, 175] width 93 height 17
copy span "PENNE ARABBIATA"
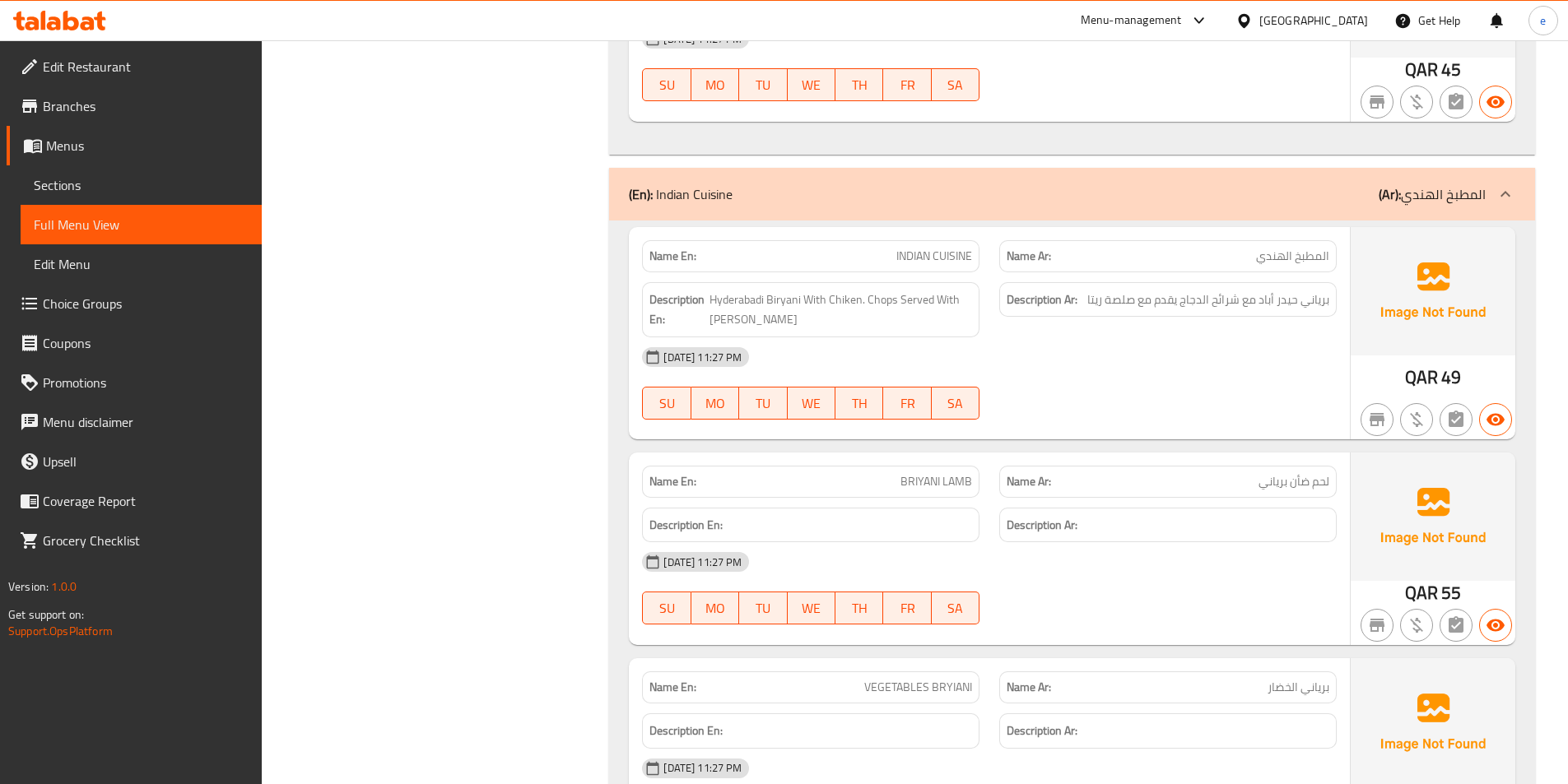
scroll to position [2632, 0]
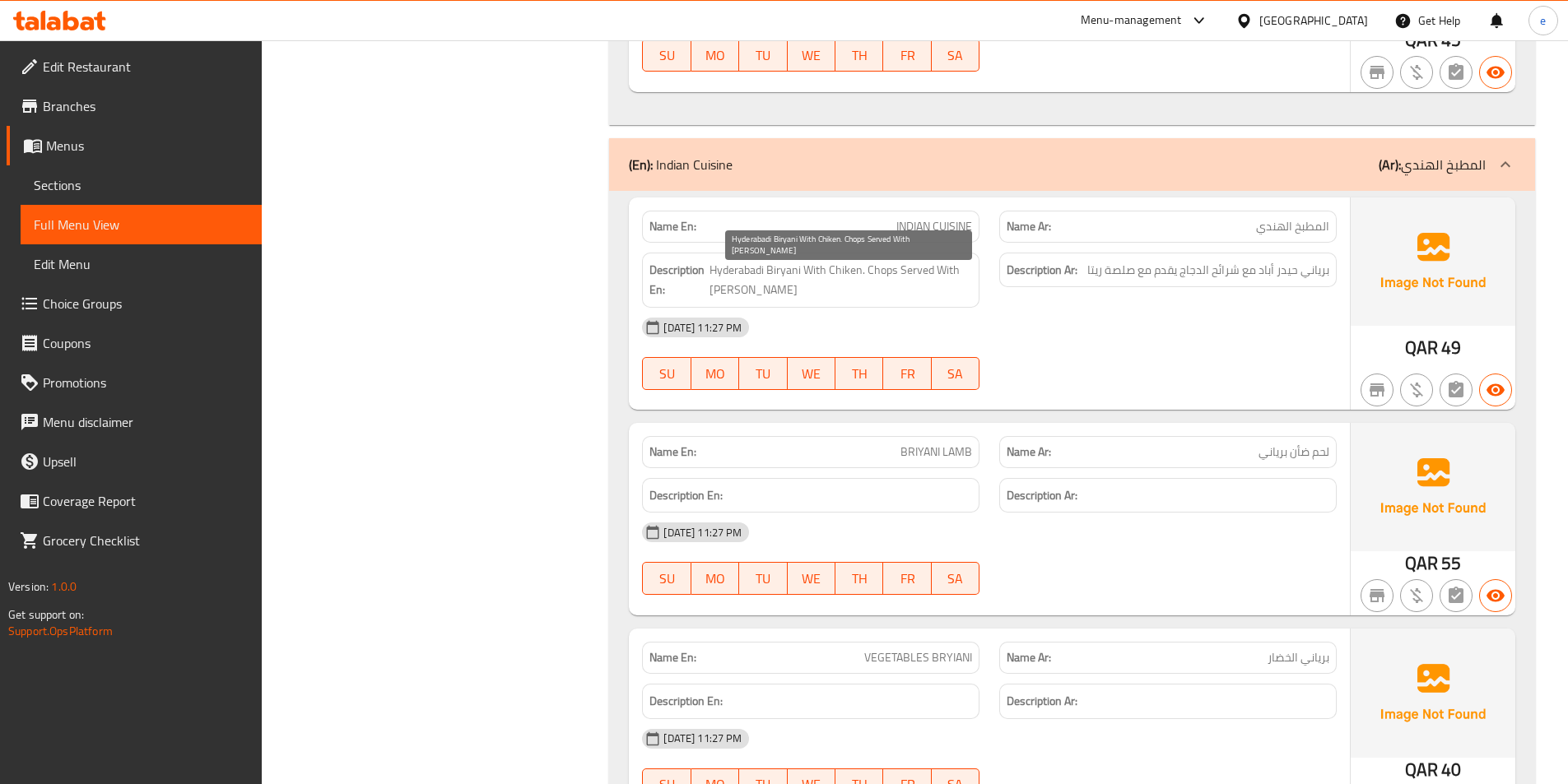
click at [745, 274] on span "Hyderabadi Biryani With Chiken. Chops Served With [PERSON_NAME]" at bounding box center [840, 280] width 262 height 40
copy span "Hyderabadi"
click at [1221, 281] on div "Description Ar: برياني حيدر أباد مع شرائح الدجاج يقدم مع صلصة ريتا" at bounding box center [1168, 270] width 337 height 36
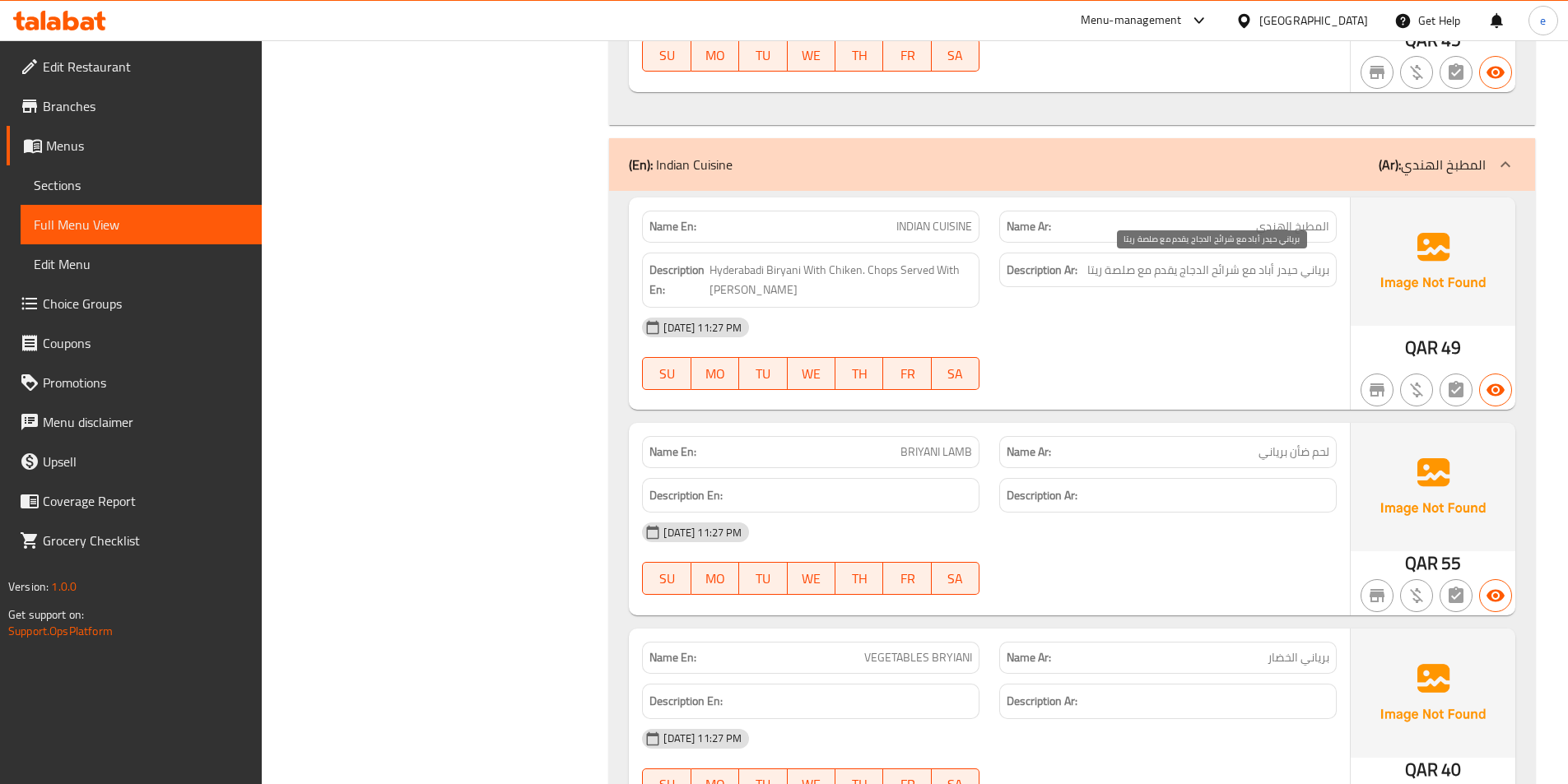
click at [1225, 266] on span "برياني حيدر أباد مع شرائح الدجاج يقدم مع صلصة ريتا" at bounding box center [1208, 270] width 242 height 20
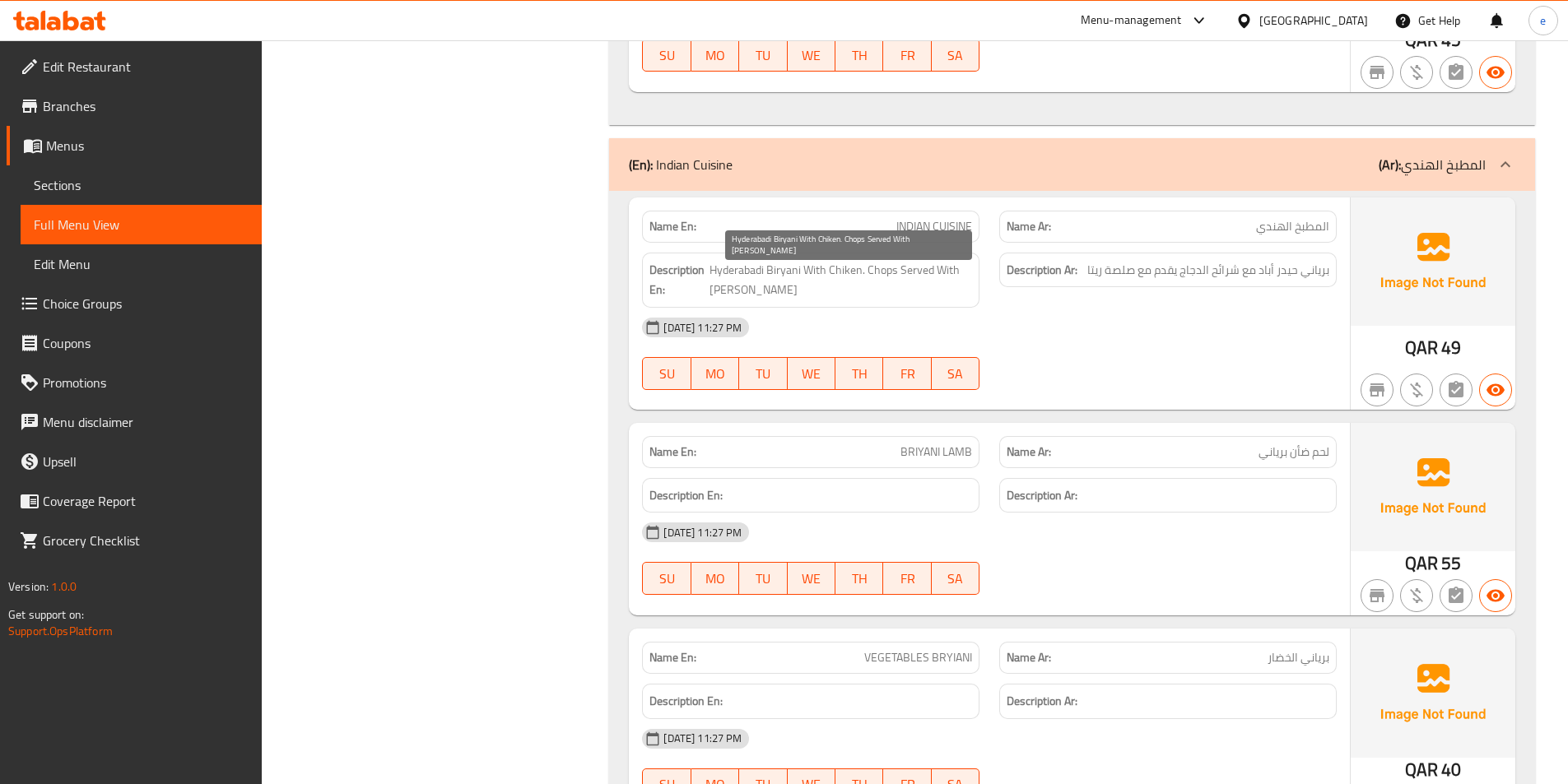
click at [891, 273] on span "Hyderabadi Biryani With Chiken. Chops Served With [PERSON_NAME]" at bounding box center [840, 280] width 262 height 40
copy span "Chops"
click at [850, 274] on span "Hyderabadi Biryani With Chiken. Chops Served With [PERSON_NAME]" at bounding box center [840, 280] width 262 height 40
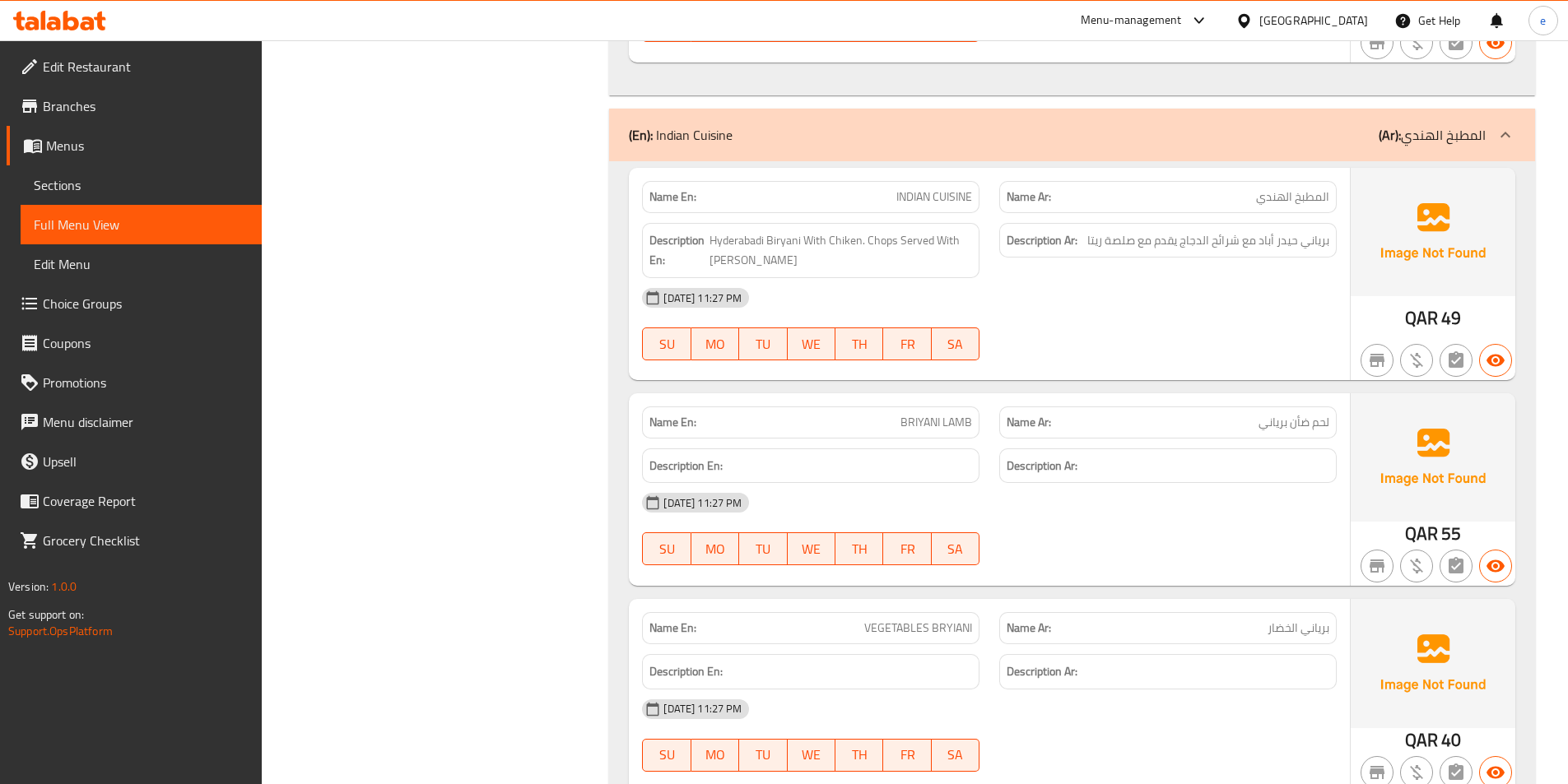
scroll to position [2714, 0]
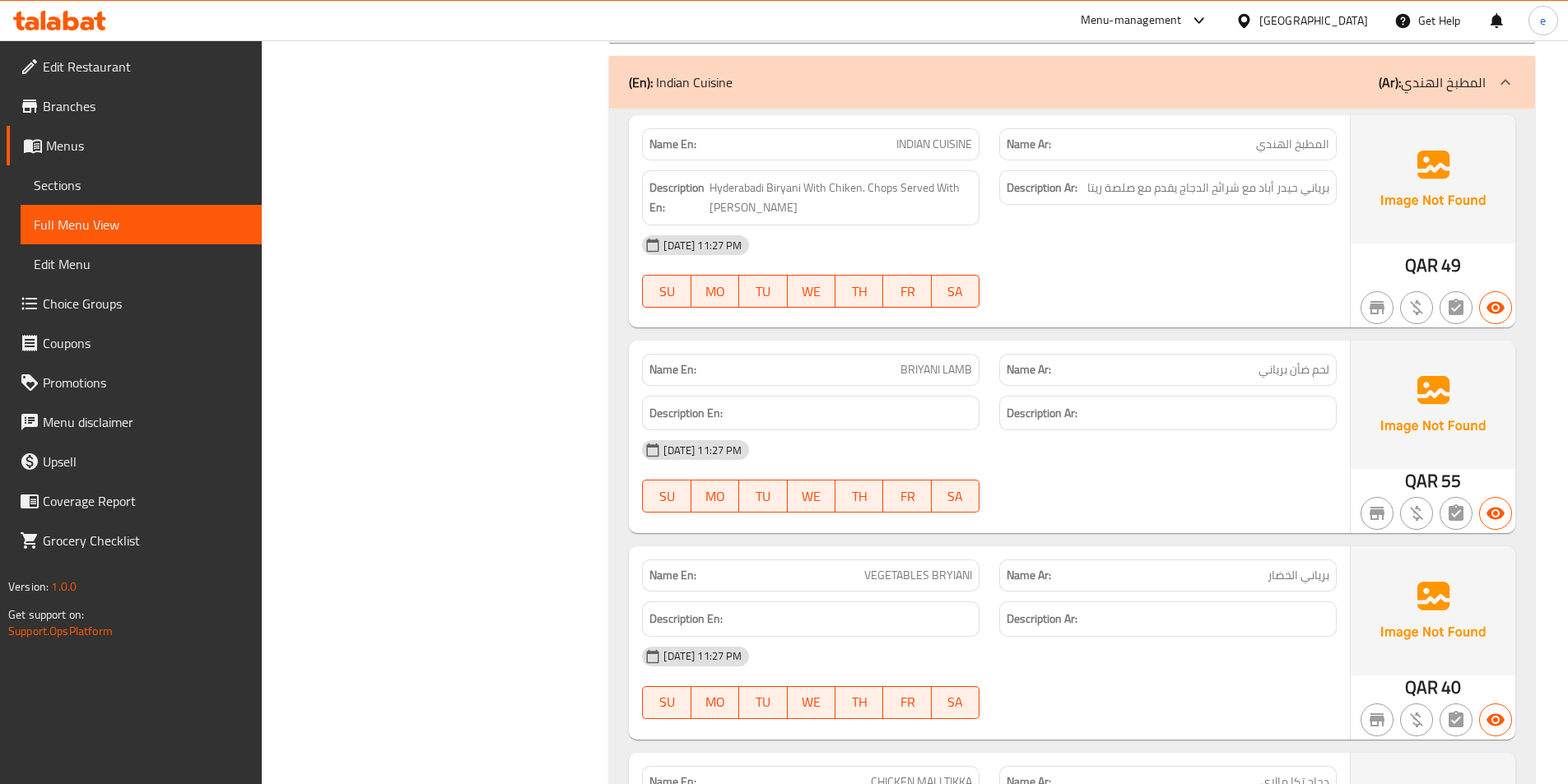
click at [909, 371] on span "BRIYANI LAMB" at bounding box center [936, 370] width 71 height 17
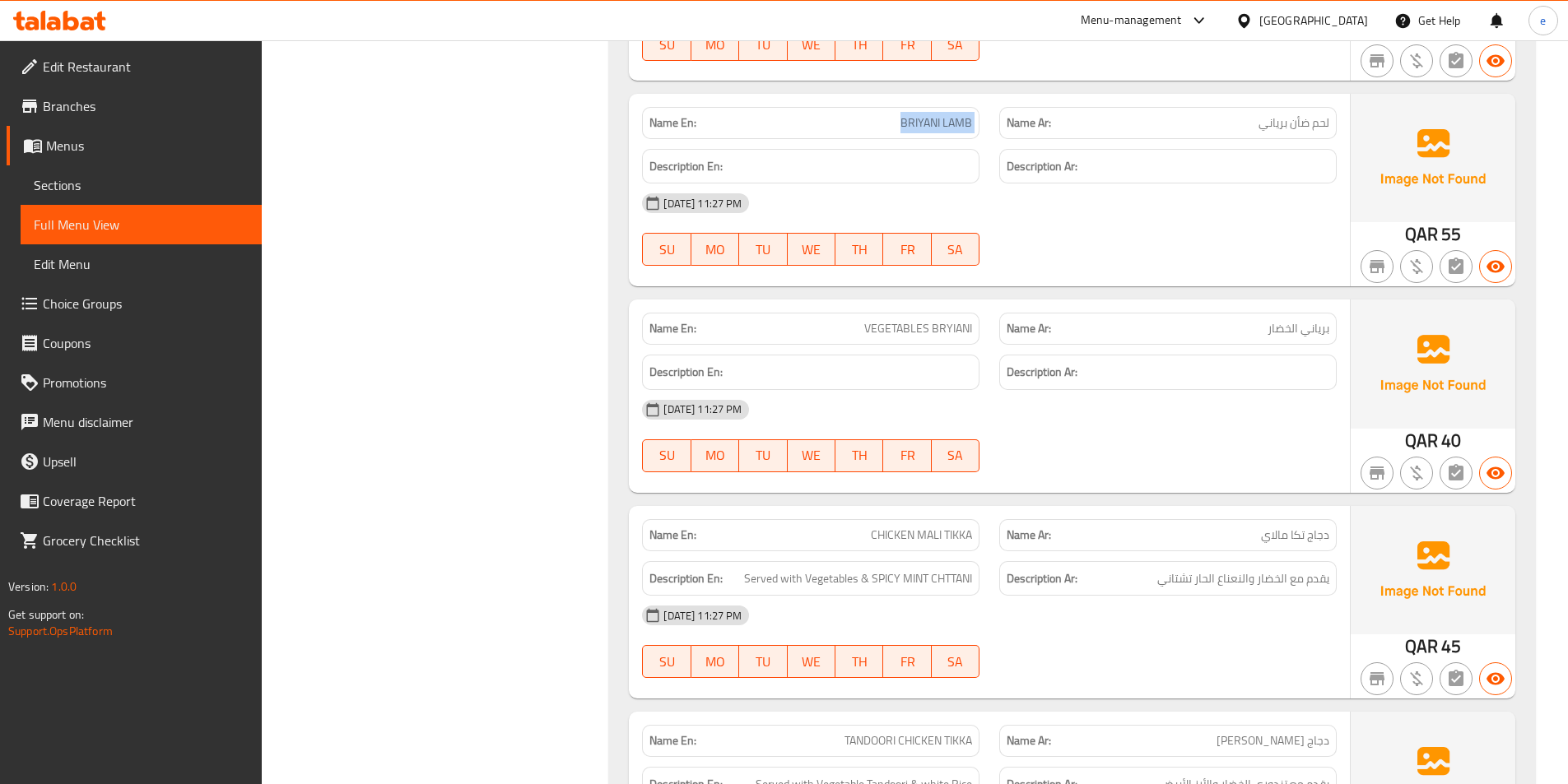
scroll to position [3044, 0]
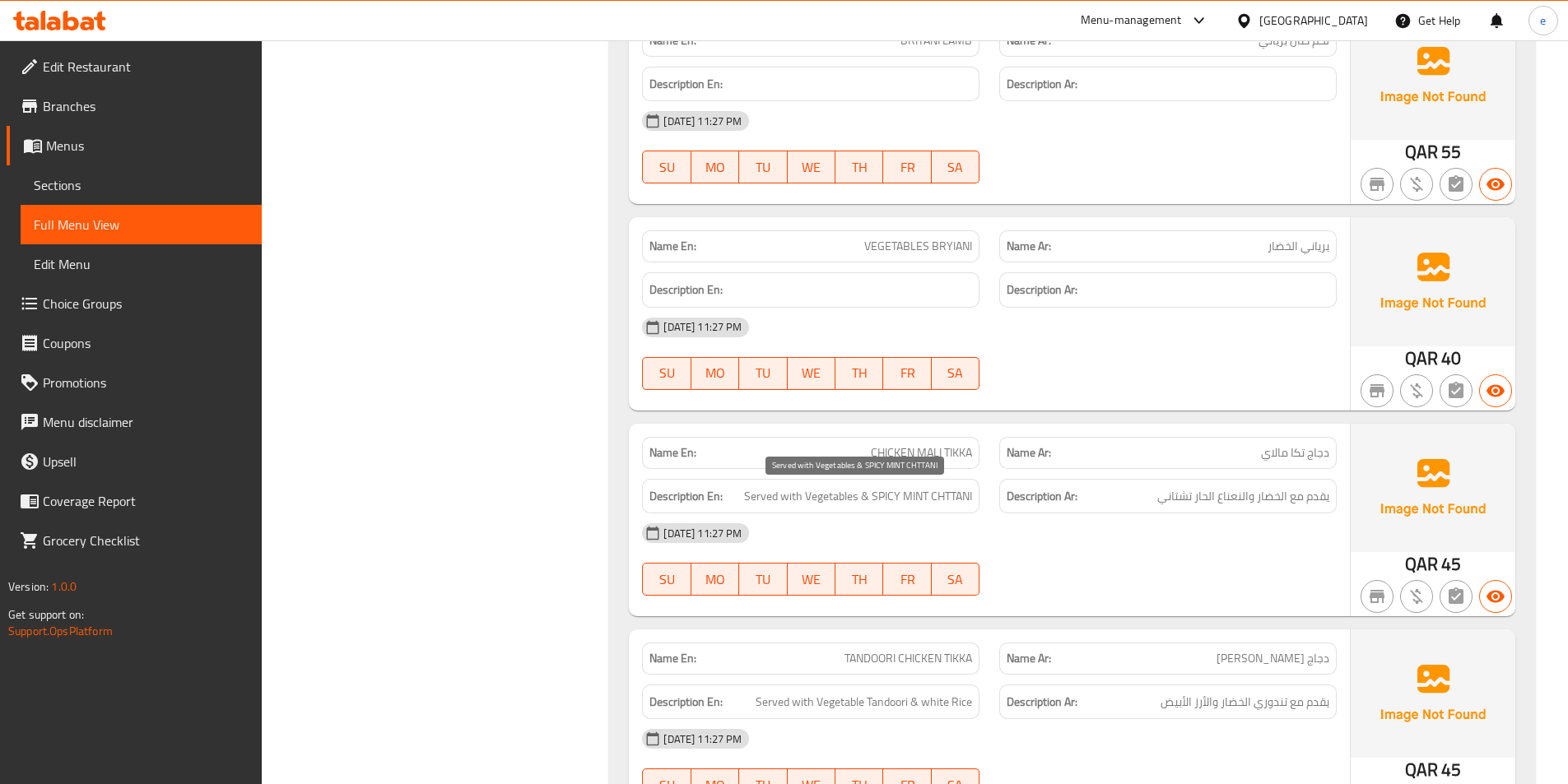
click at [949, 499] on span "Served with Vegetables & SPICY MINT CHTTANI" at bounding box center [858, 496] width 228 height 20
copy span "CHTTANI"
click at [1268, 664] on span "دجاج [PERSON_NAME]" at bounding box center [1272, 659] width 113 height 17
click at [961, 664] on span "TANDOORI CHICKEN TIKKA" at bounding box center [908, 659] width 127 height 17
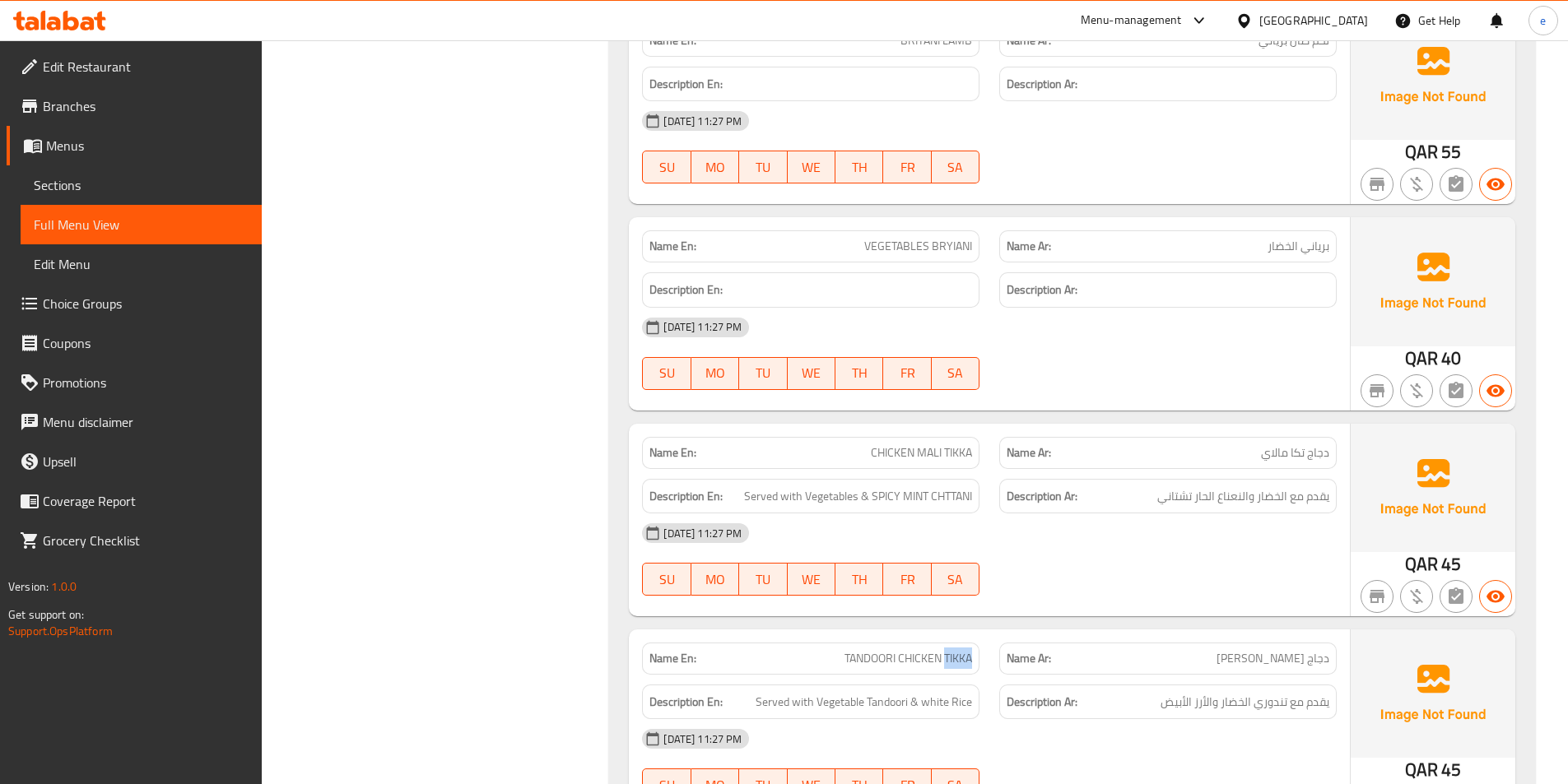
click at [961, 664] on span "TANDOORI CHICKEN TIKKA" at bounding box center [908, 659] width 127 height 17
click at [1299, 445] on span "دجاج تكا مالاي" at bounding box center [1294, 453] width 68 height 17
copy span "تكا"
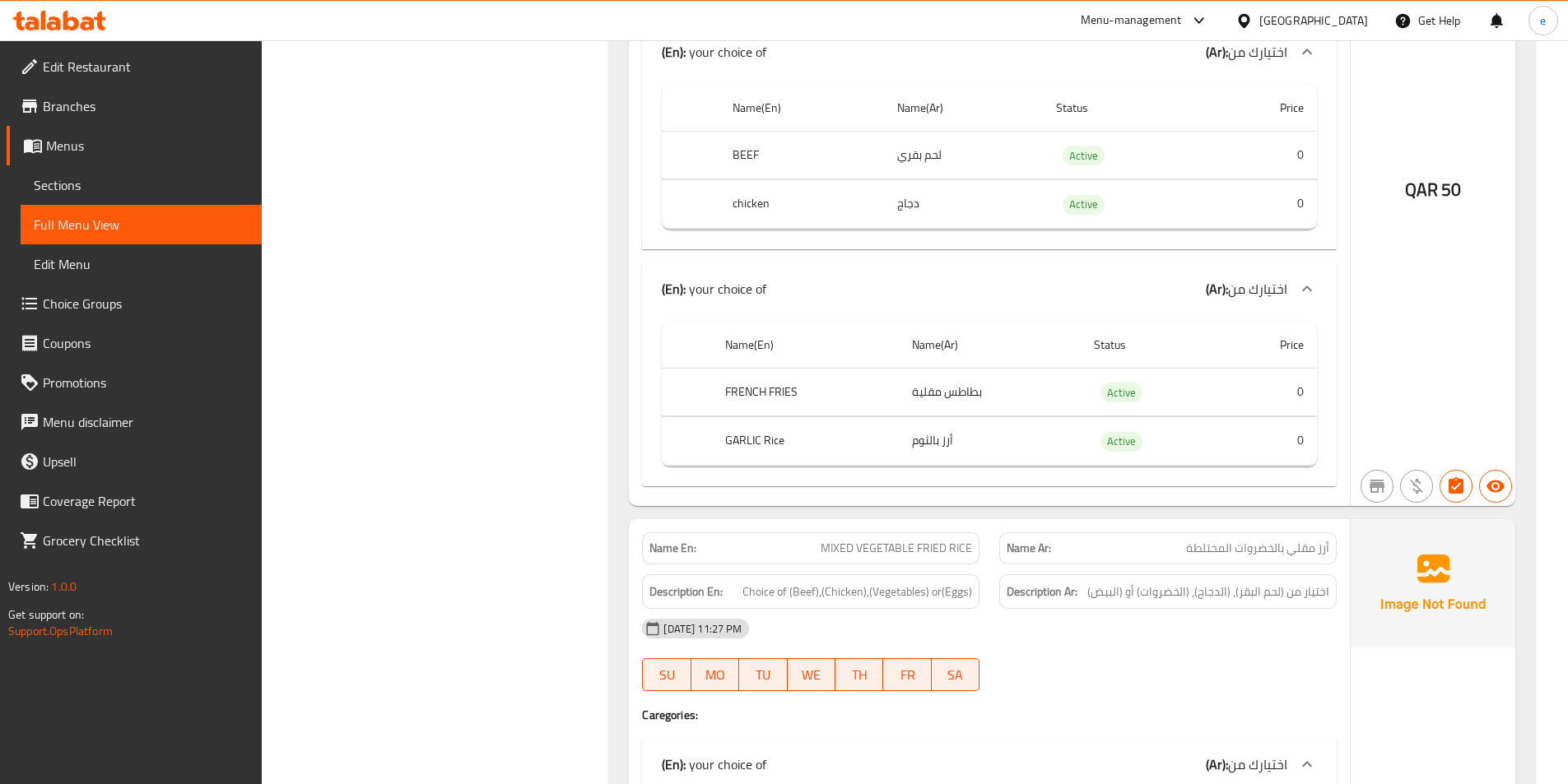
scroll to position [6087, 0]
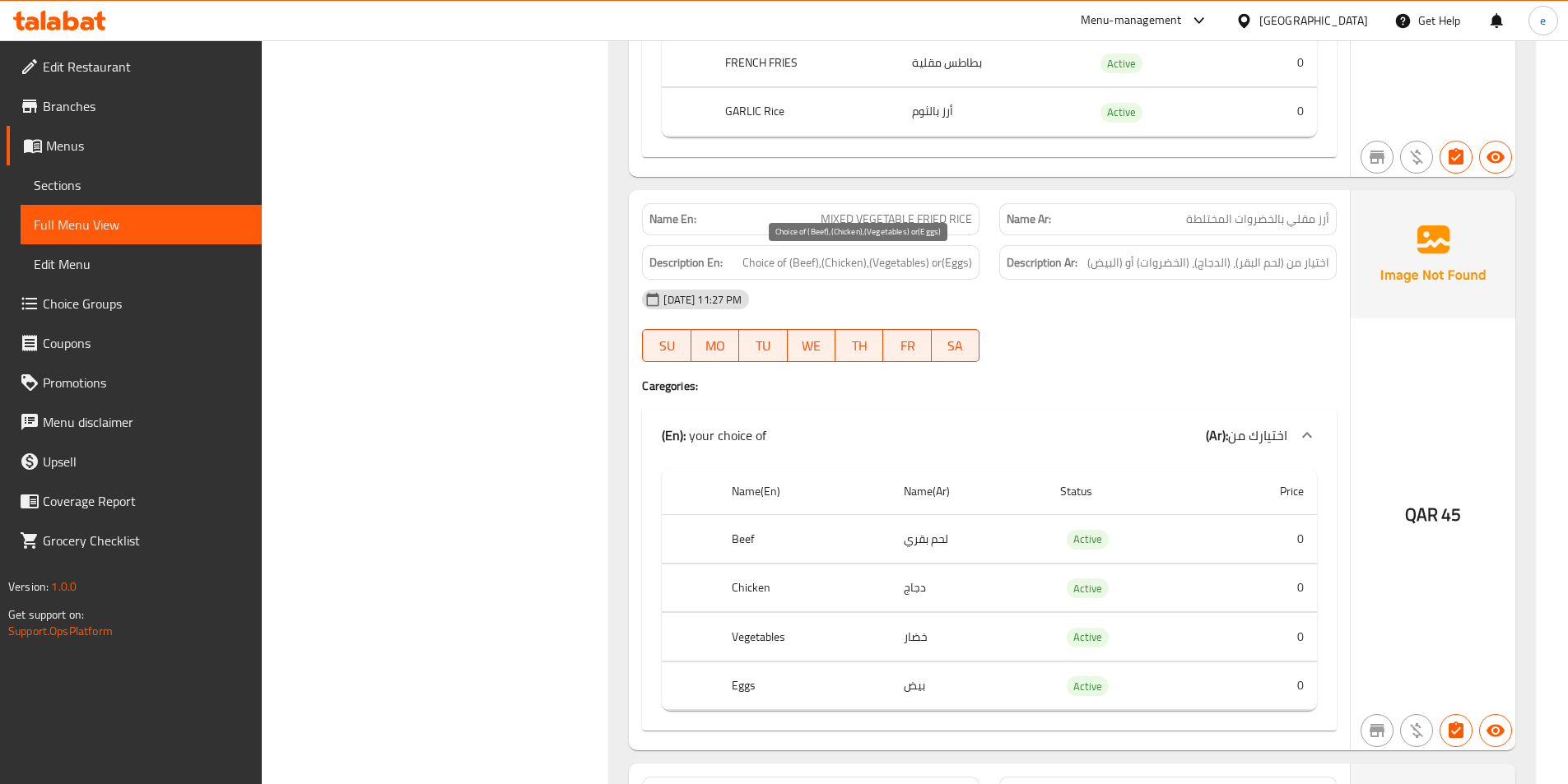
click at [853, 255] on span "Choice of (Beef),(Chicken),(Vegetables) or(Eggs)" at bounding box center [857, 262] width 229 height 20
click at [801, 267] on span "Choice of (Beef),(Chicken),(Vegetables) or(Eggs)" at bounding box center [857, 262] width 229 height 20
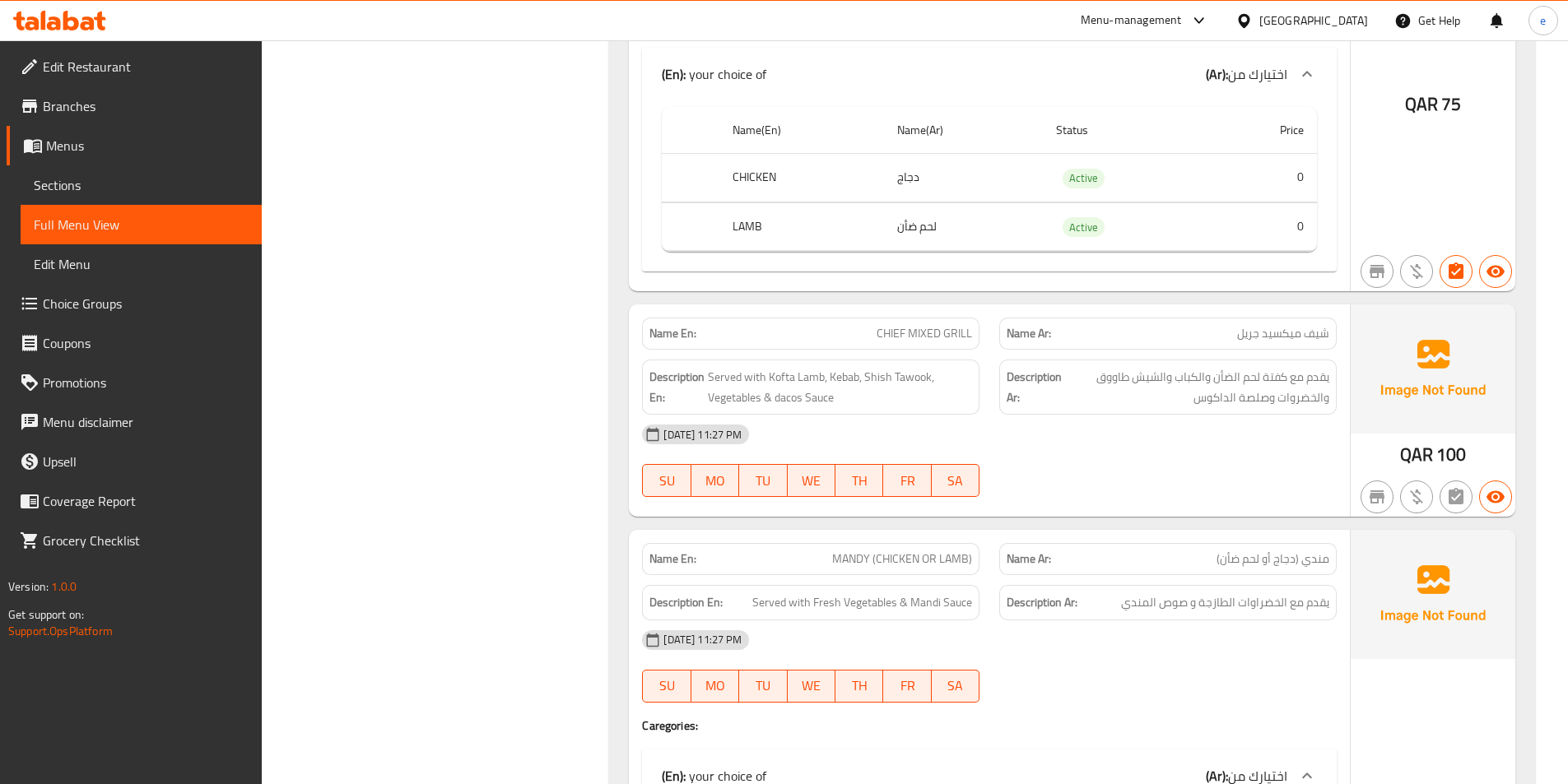
scroll to position [7814, 0]
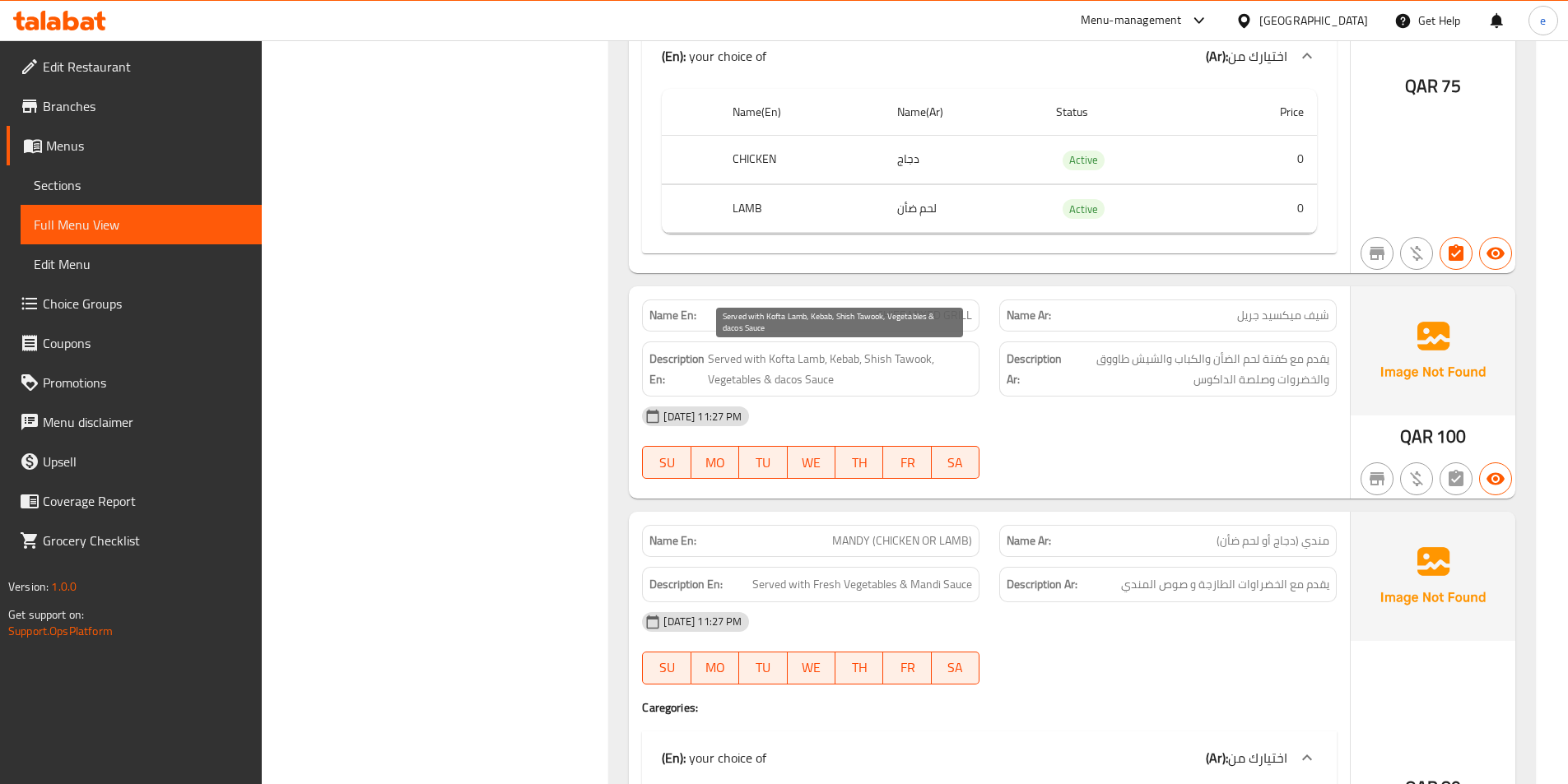
click at [840, 367] on span "Served with Kofta Lamb, Kebab, Shish Tawook, Vegetables & dacos Sauce" at bounding box center [839, 369] width 264 height 40
click at [890, 363] on span "Served with Kofta Lamb, Kebab, Shish Tawook, Vegetables & dacos Sauce" at bounding box center [839, 369] width 264 height 40
click at [722, 391] on div "Description En: Served with Kofta Lamb, Kebab, Shish Tawook, Vegetables & dacos…" at bounding box center [811, 368] width 337 height 55
click at [800, 381] on span "Served with Kofta Lamb, Kebab, Shish Tawook, Vegetables & dacos Sauce" at bounding box center [839, 369] width 264 height 40
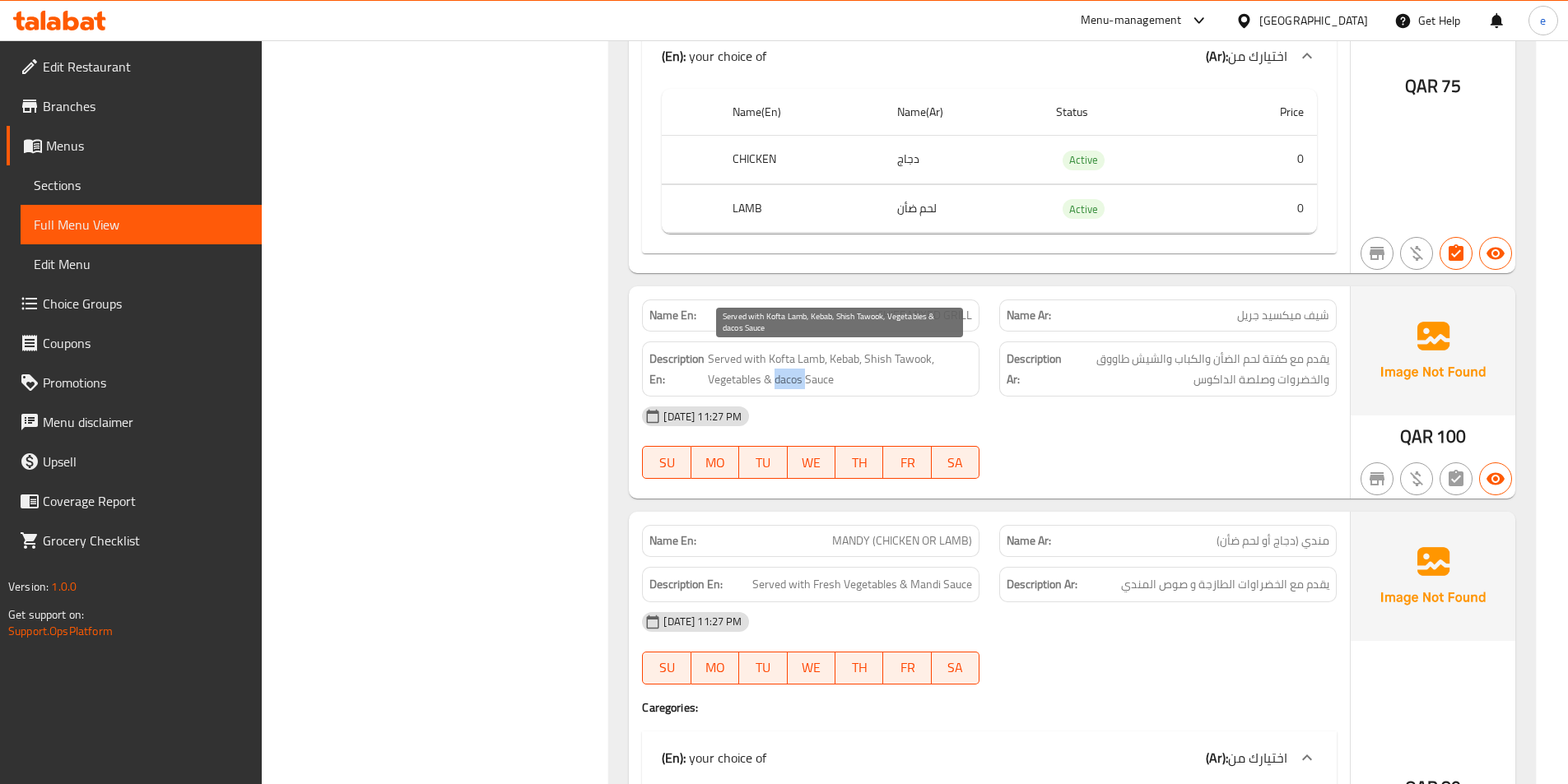
click at [800, 381] on span "Served with Kofta Lamb, Kebab, Shish Tawook, Vegetables & dacos Sauce" at bounding box center [839, 369] width 264 height 40
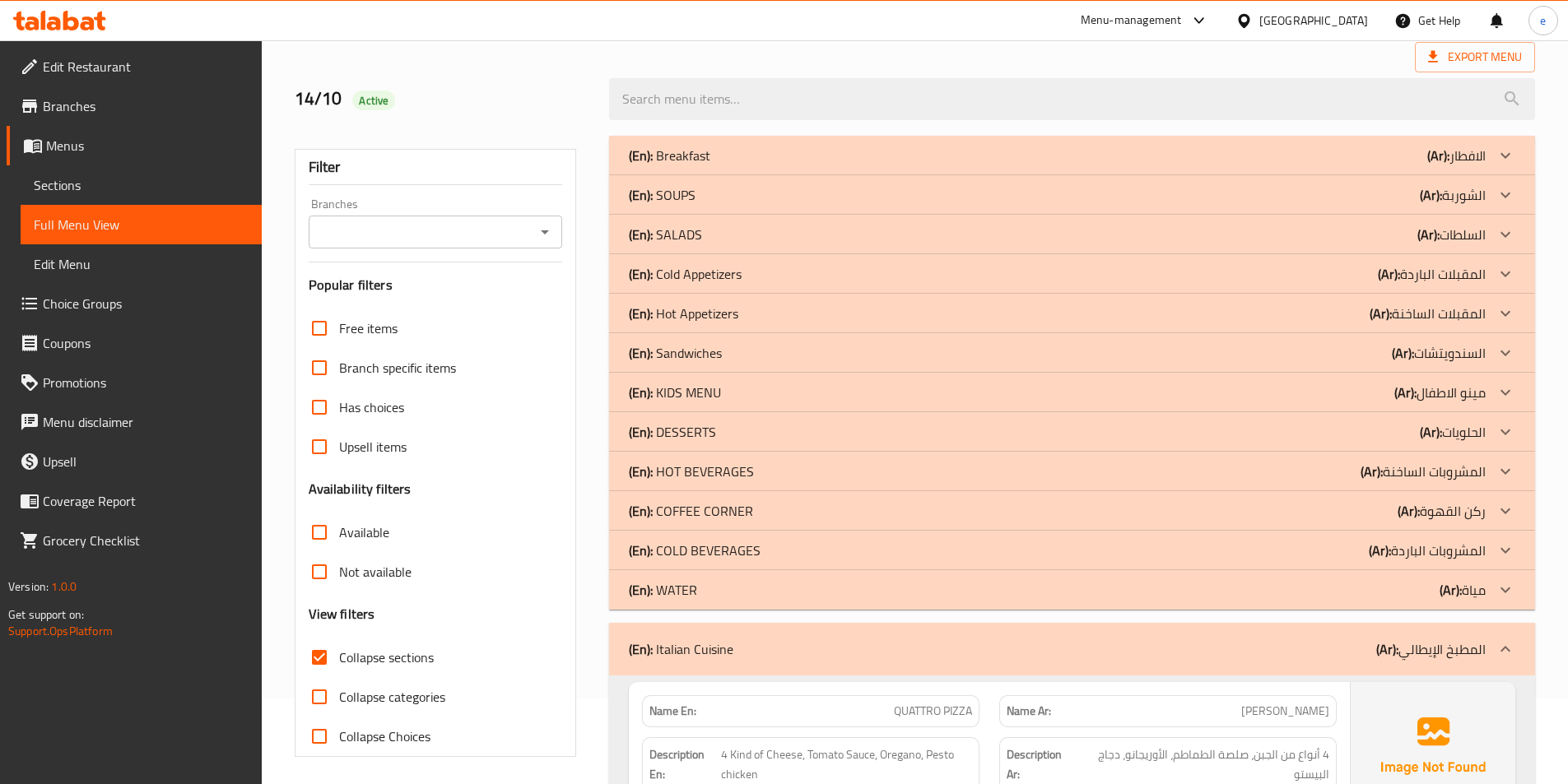
scroll to position [82, 0]
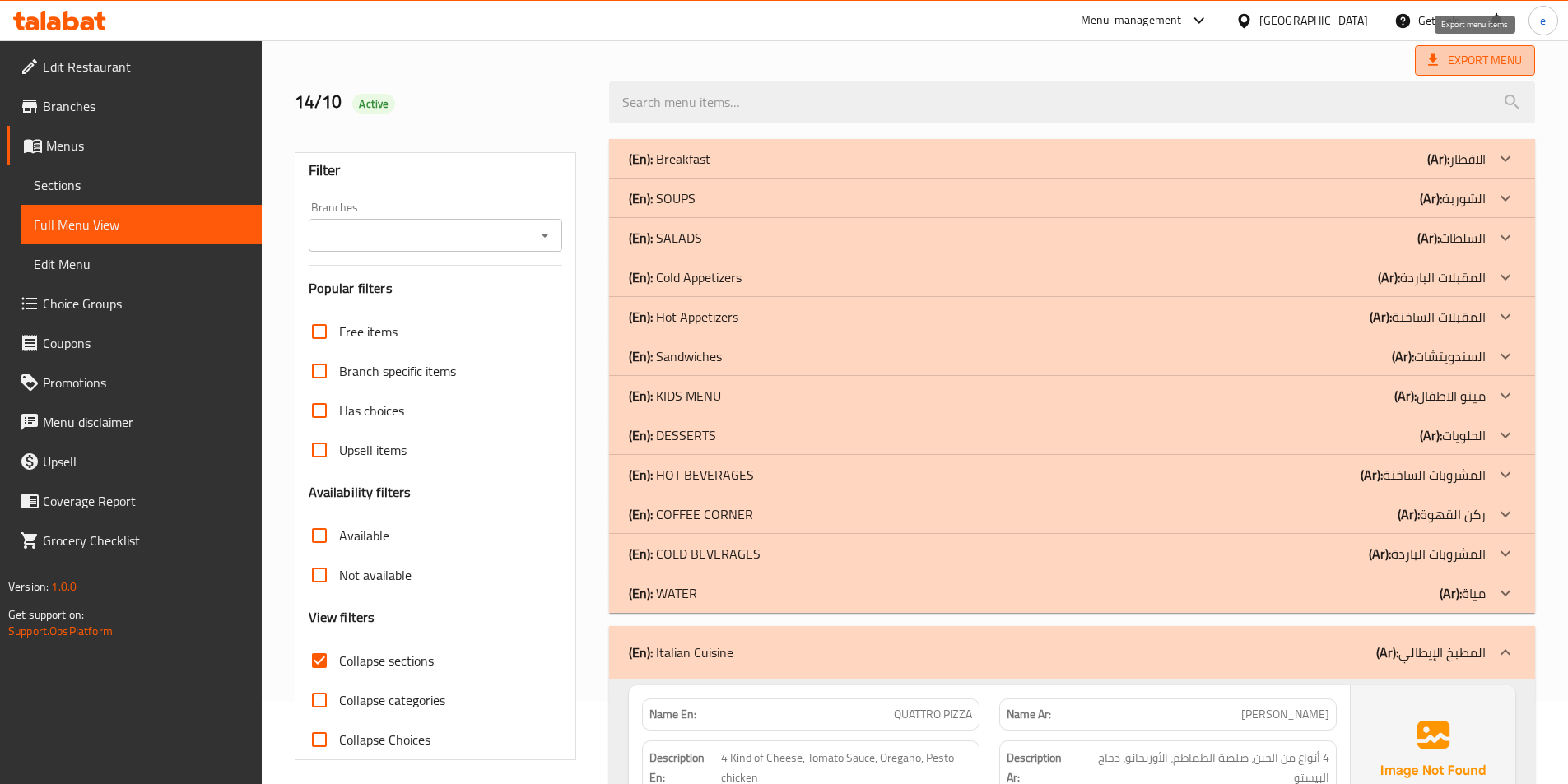
click at [1446, 68] on span "Export Menu" at bounding box center [1475, 60] width 93 height 20
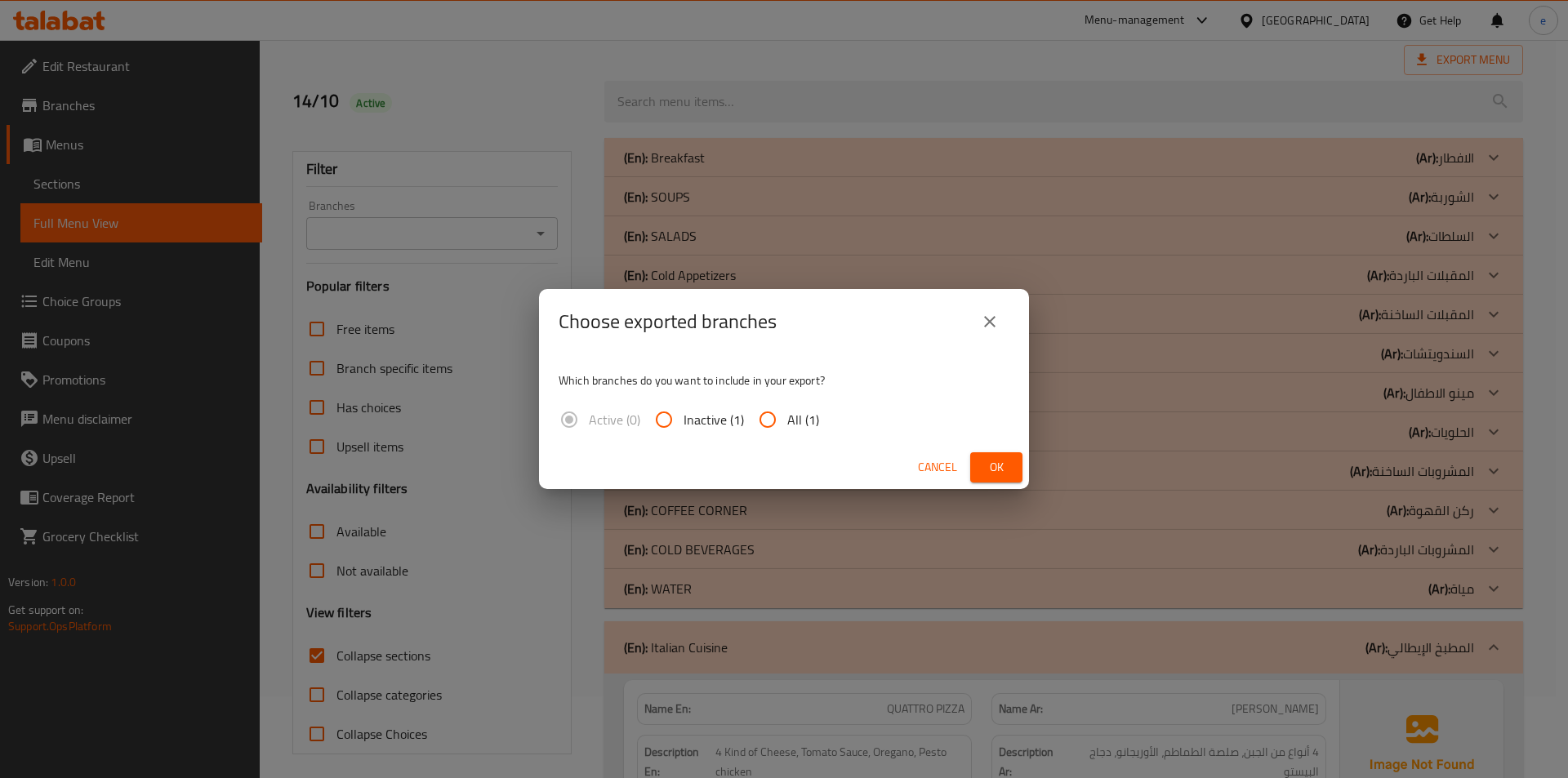
click at [790, 425] on span "All (1)" at bounding box center [802, 420] width 32 height 19
click at [787, 425] on input "All (1)" at bounding box center [767, 419] width 39 height 39
radio input "true"
click at [980, 461] on button "Ok" at bounding box center [996, 467] width 53 height 31
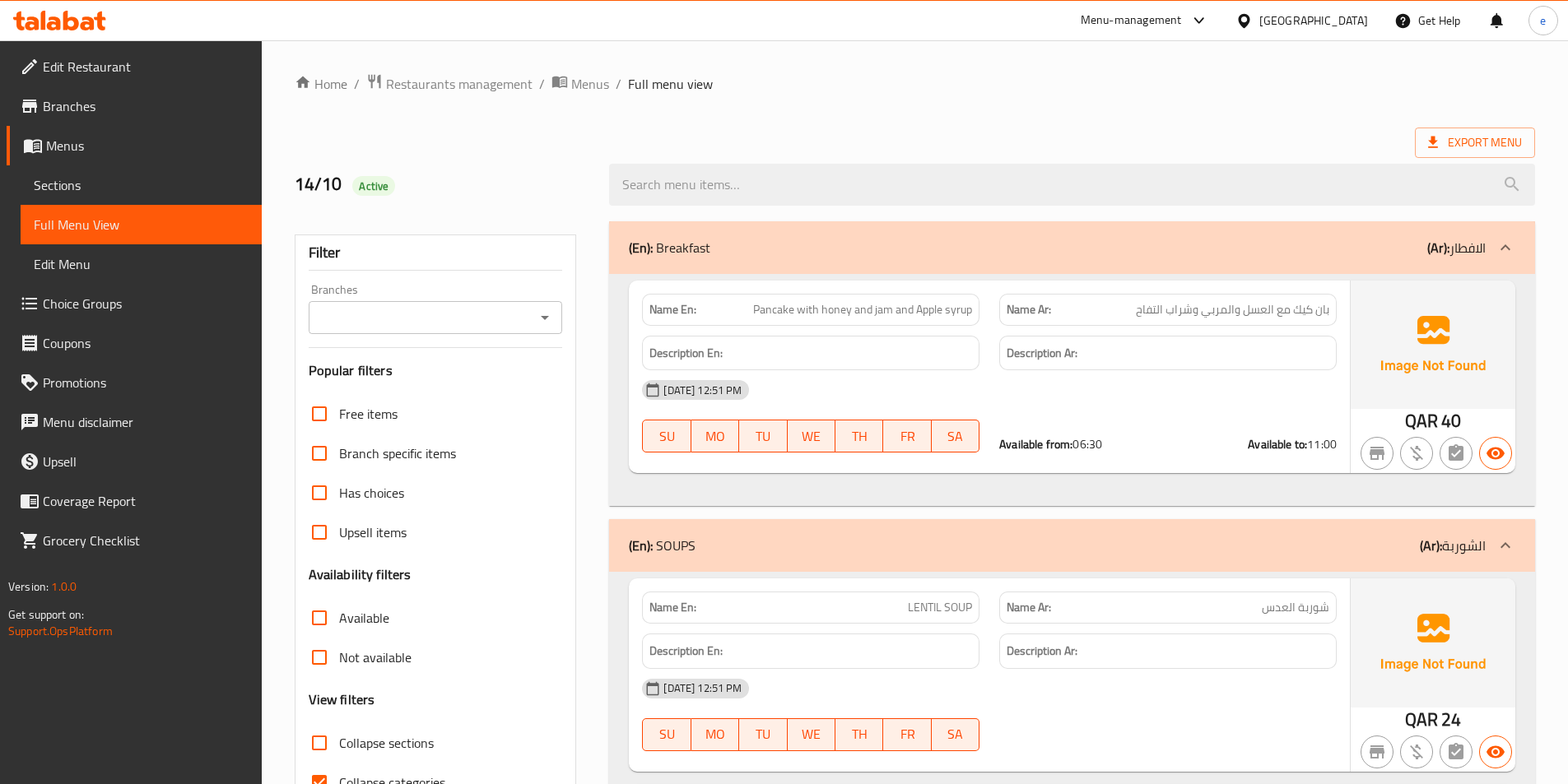
click at [93, 149] on span "Menus" at bounding box center [147, 145] width 202 height 19
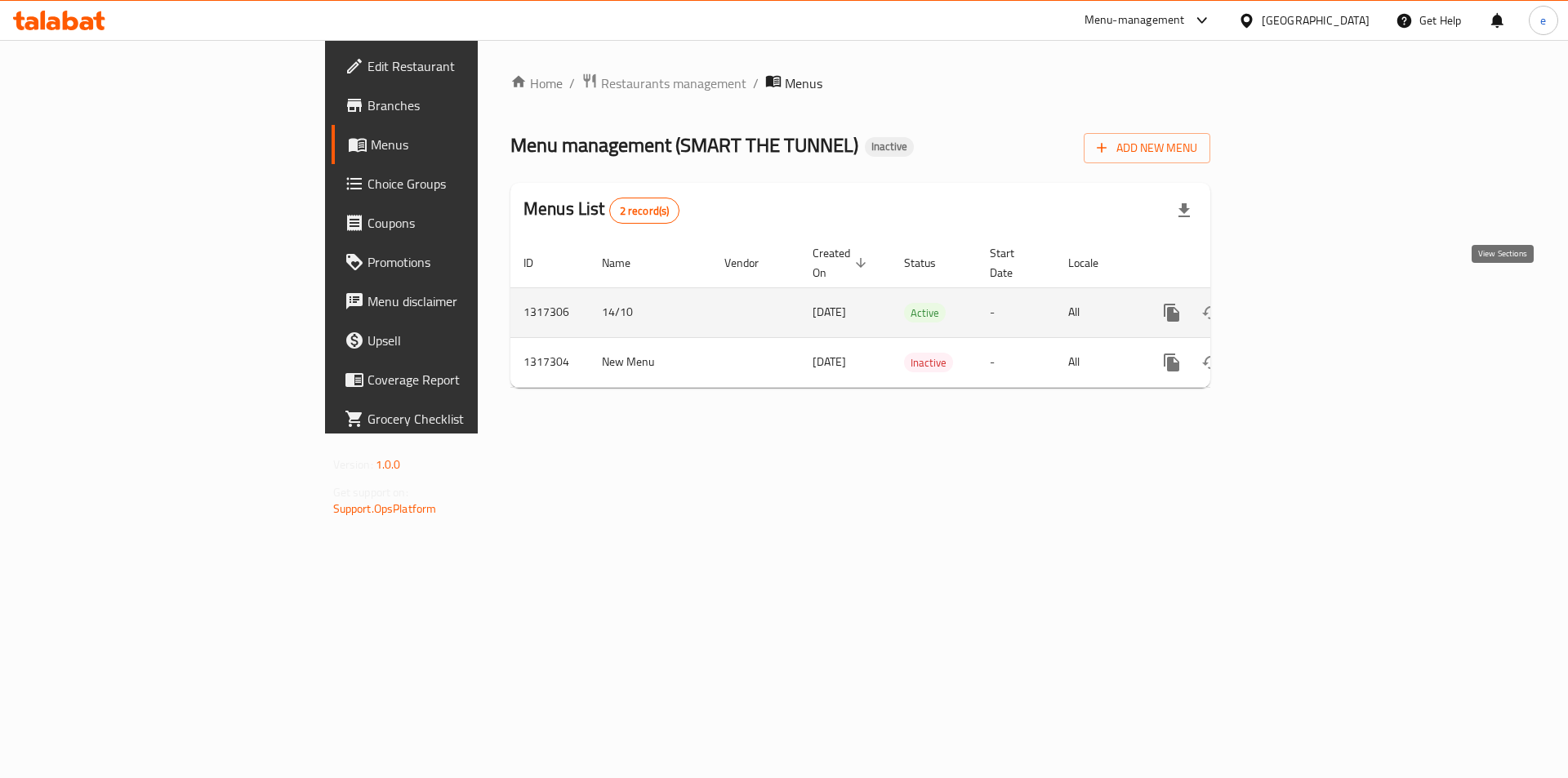
click at [1309, 295] on link "enhanced table" at bounding box center [1289, 313] width 39 height 39
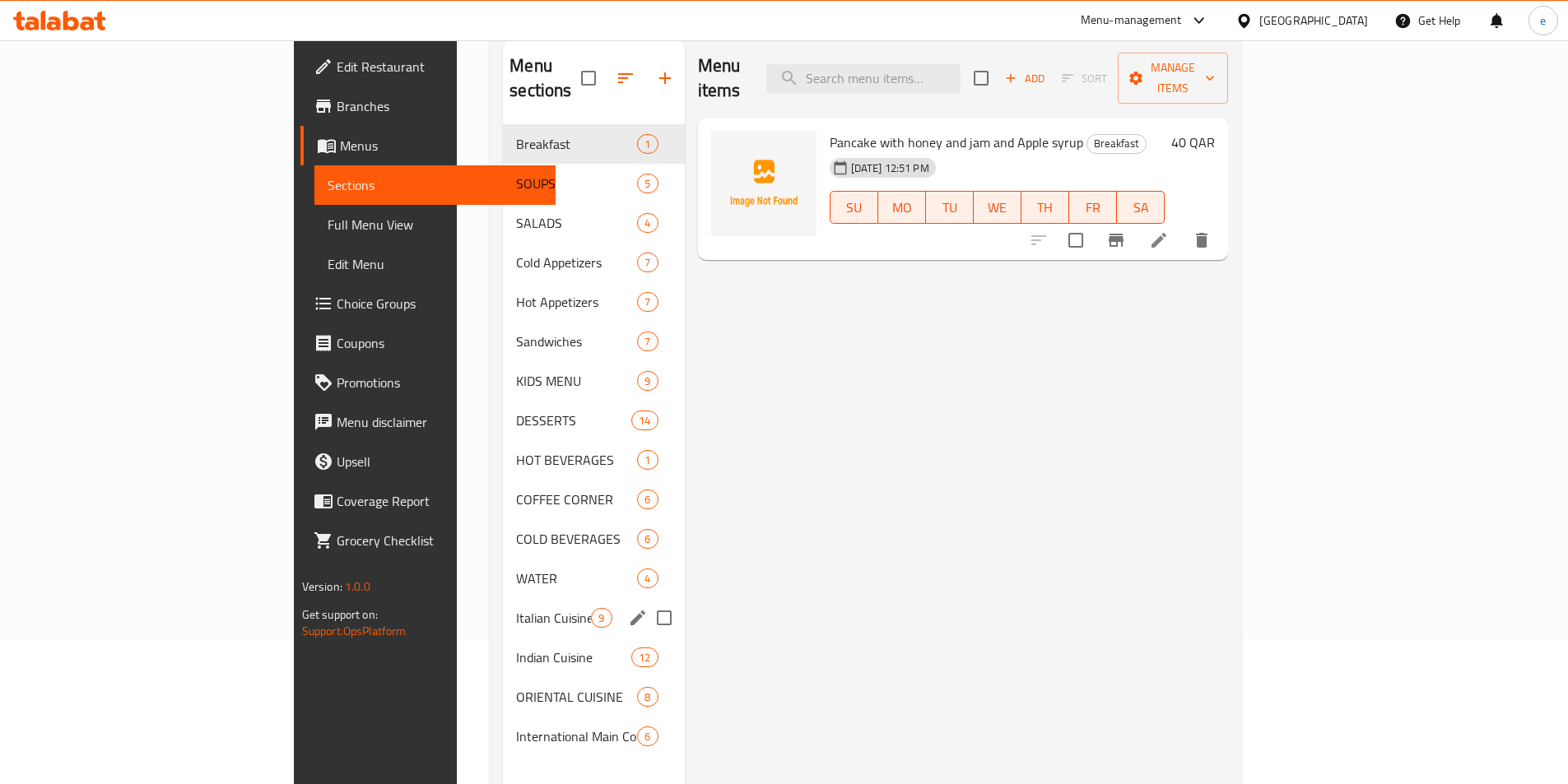
scroll to position [230, 0]
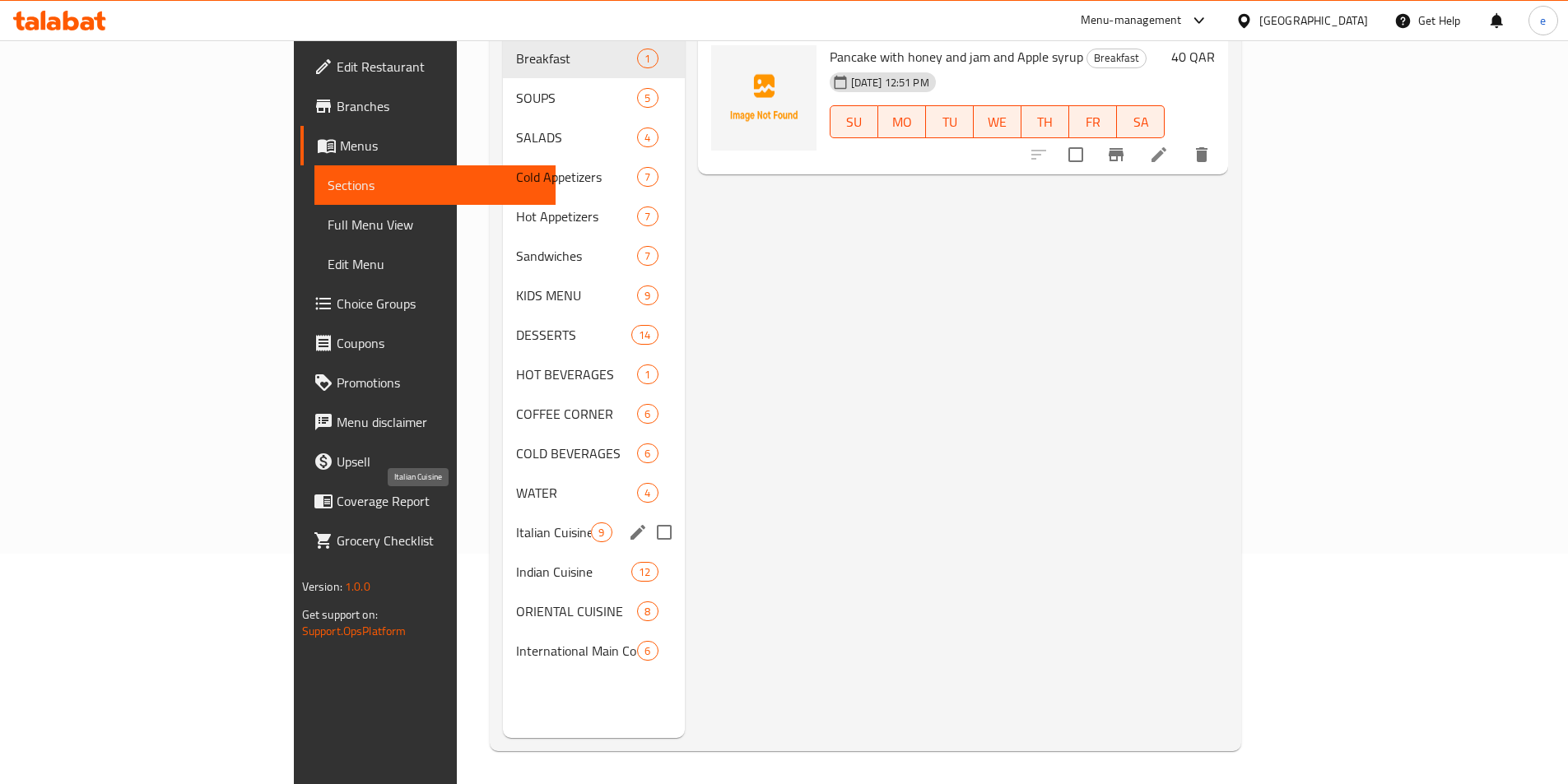
click at [516, 522] on span "Italian Cuisine" at bounding box center [553, 532] width 75 height 19
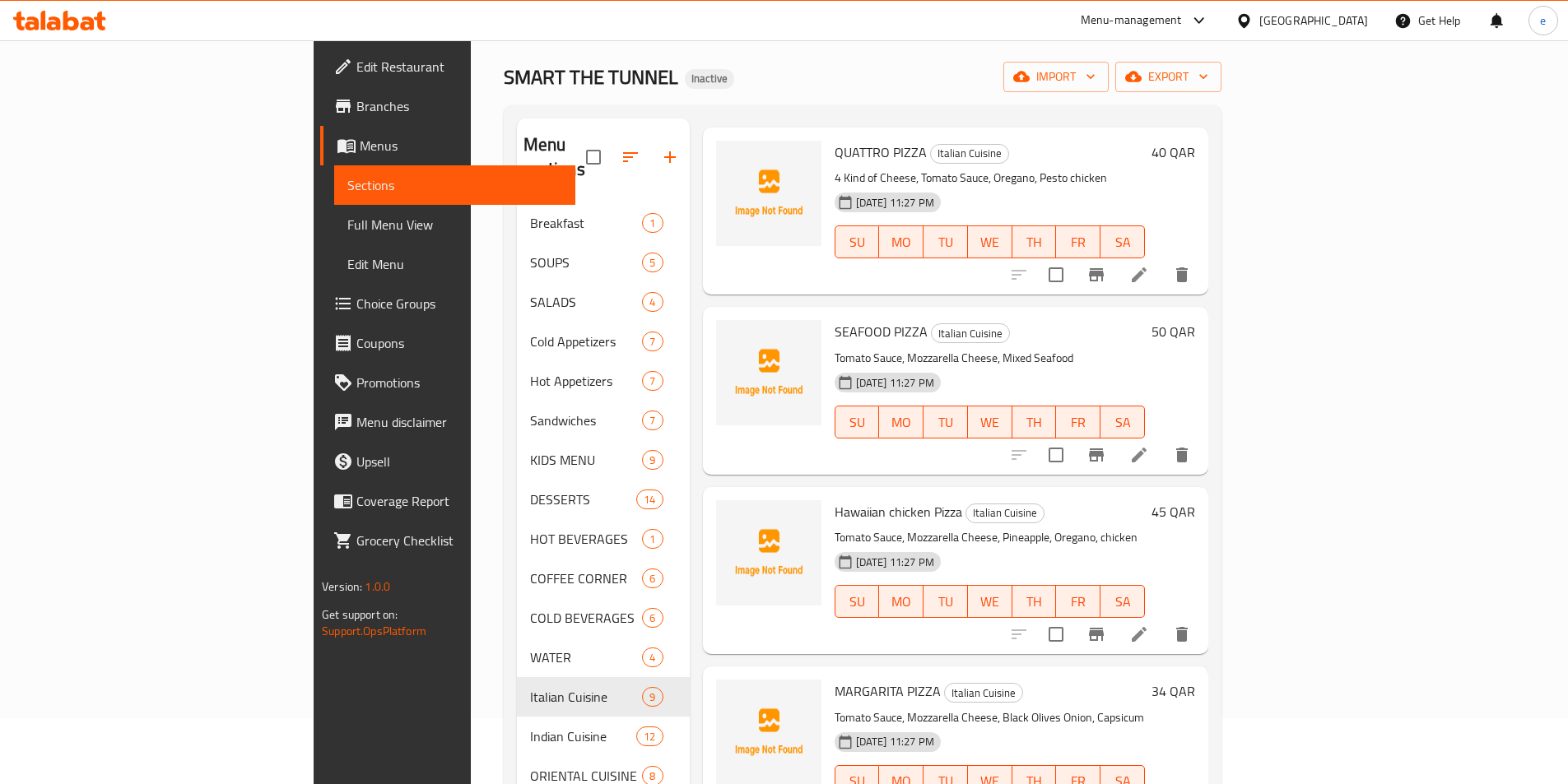
scroll to position [165, 0]
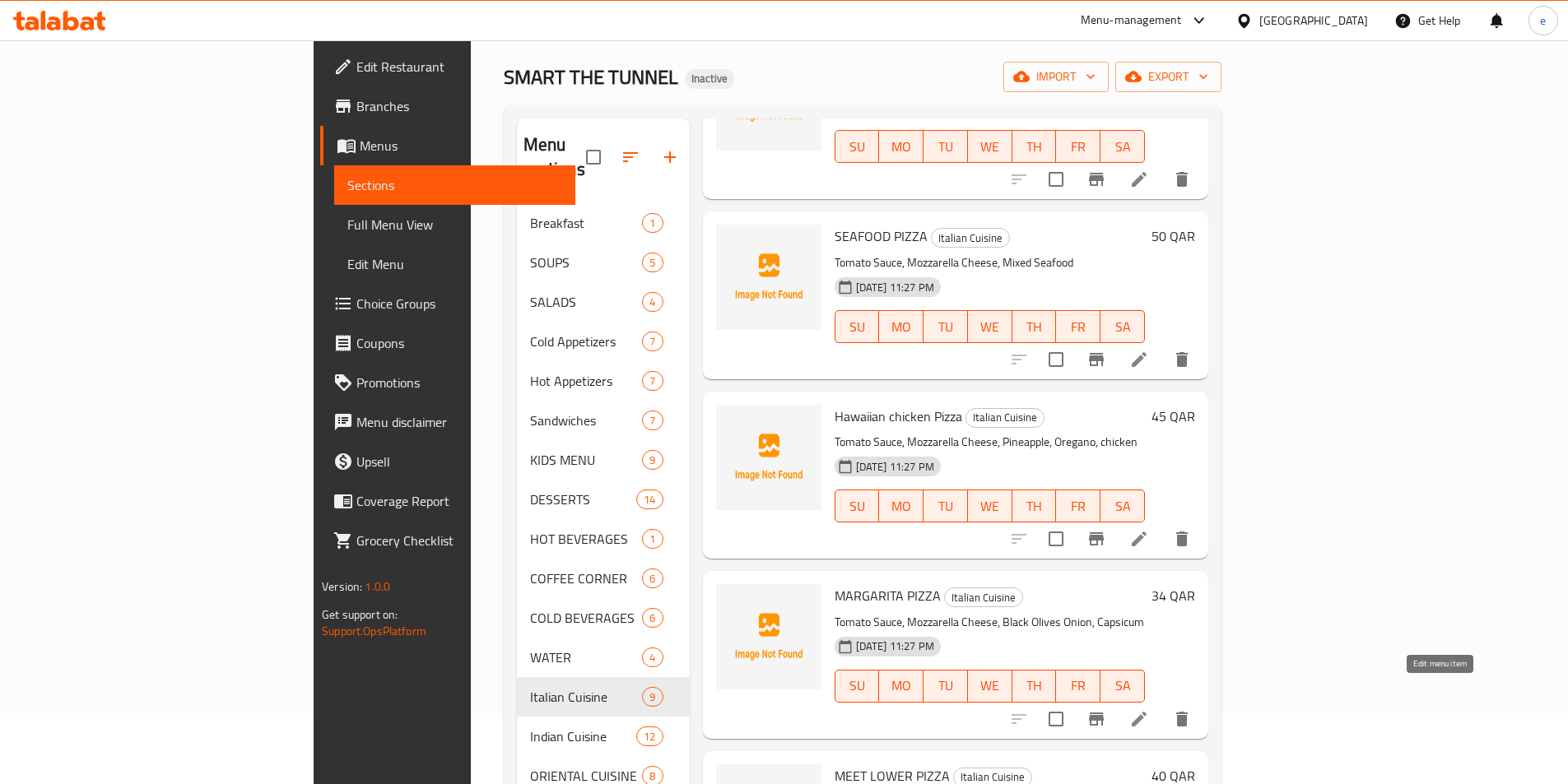
click at [1149, 709] on icon at bounding box center [1139, 719] width 19 height 19
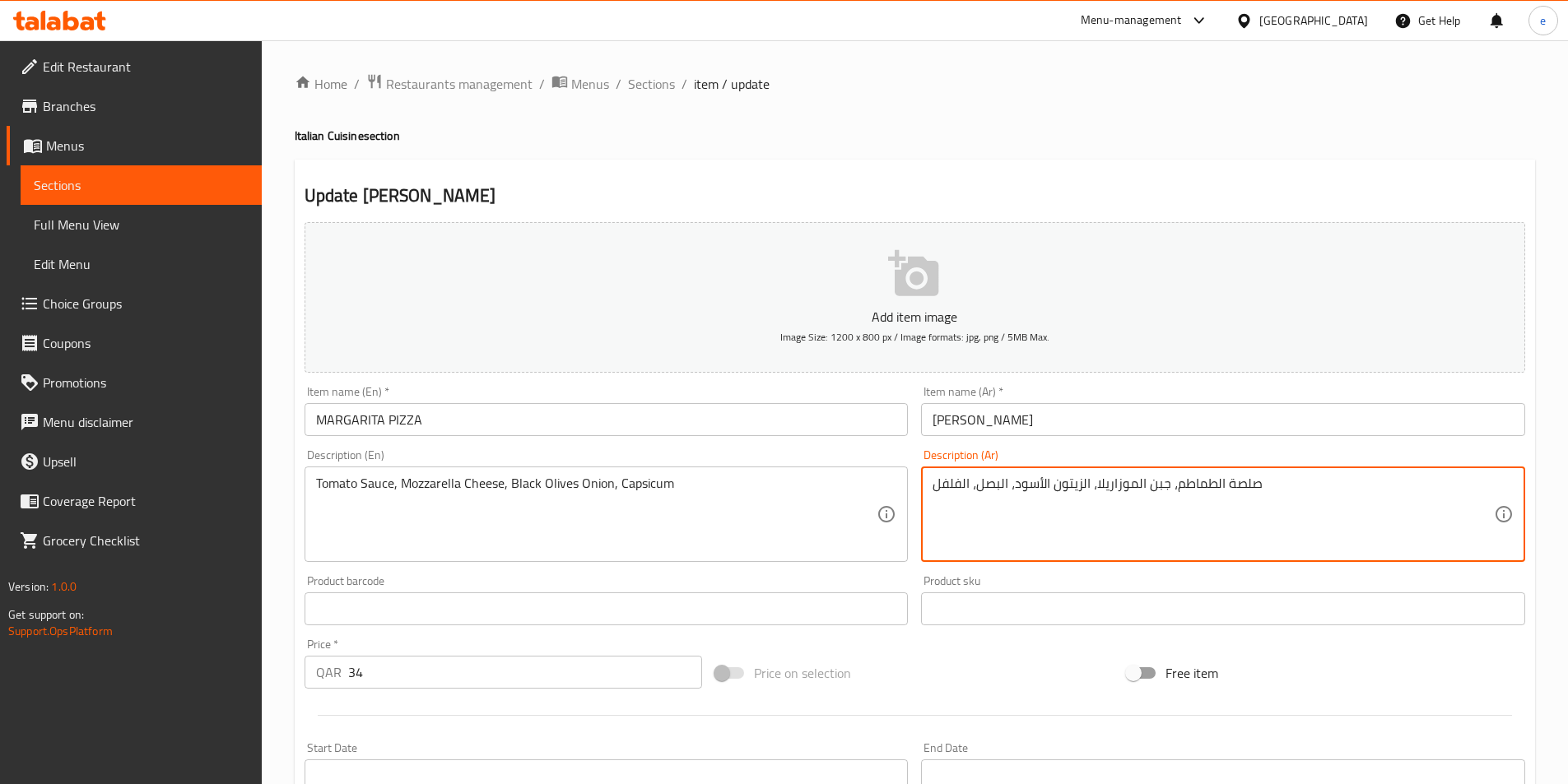
drag, startPoint x: 933, startPoint y: 486, endPoint x: 968, endPoint y: 488, distance: 35.1
paste textarea "فليفلة"
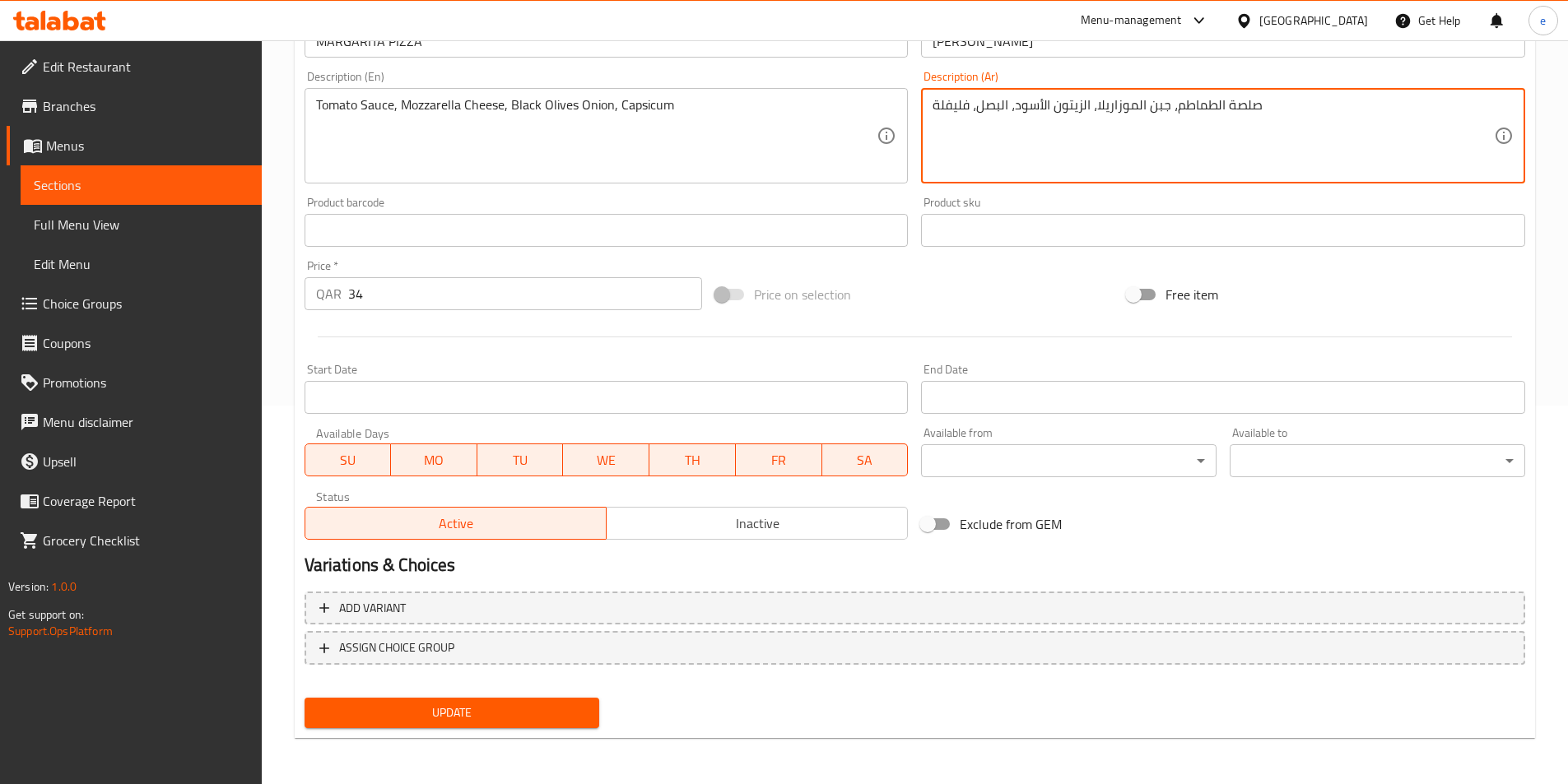
type textarea "صلصة الطماطم، جبن الموزاريلا، الزيتون الأسود، البصل، فليفلة"
click at [494, 714] on span "Update" at bounding box center [452, 712] width 269 height 20
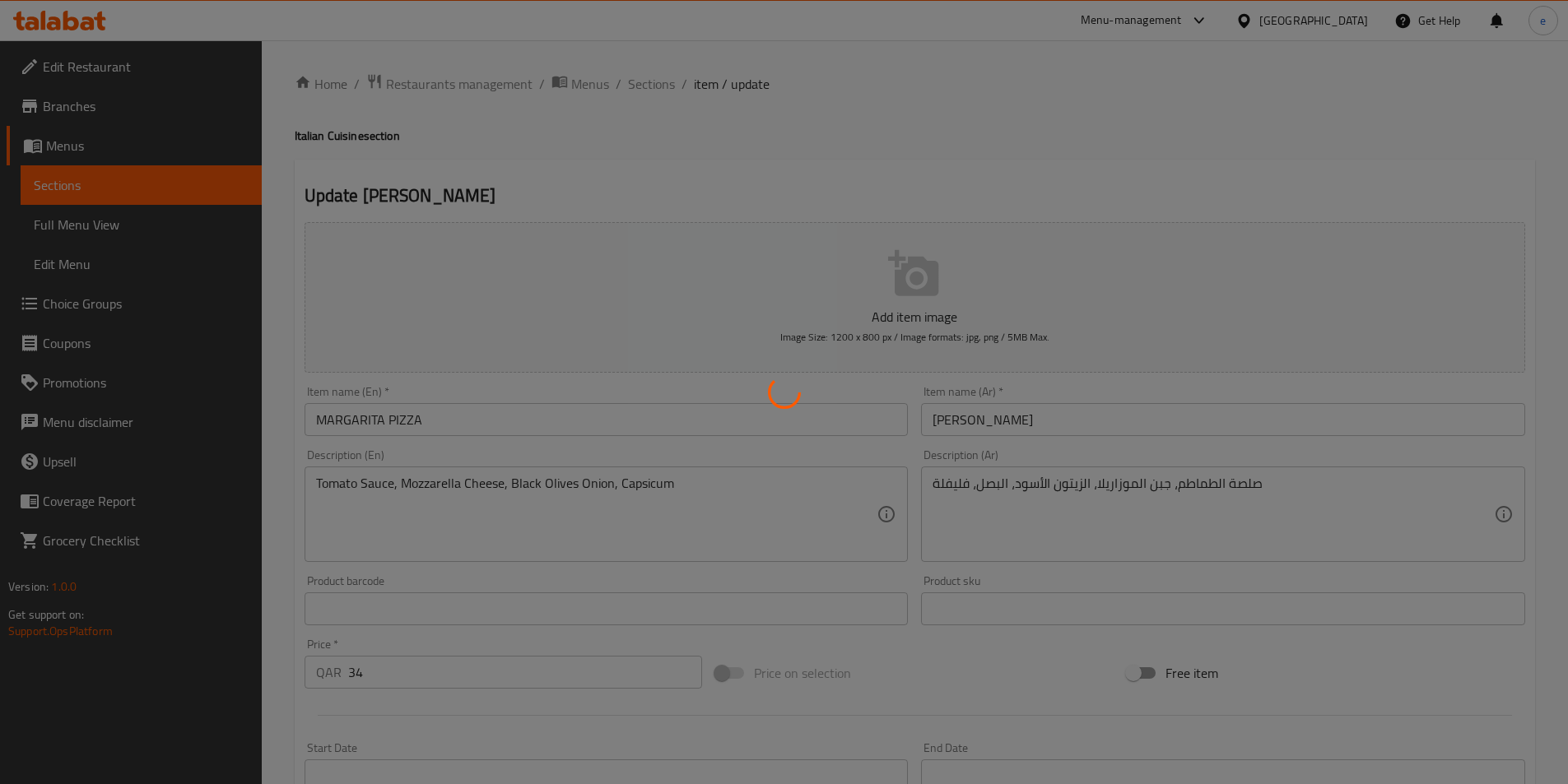
click at [649, 91] on div at bounding box center [784, 392] width 1568 height 784
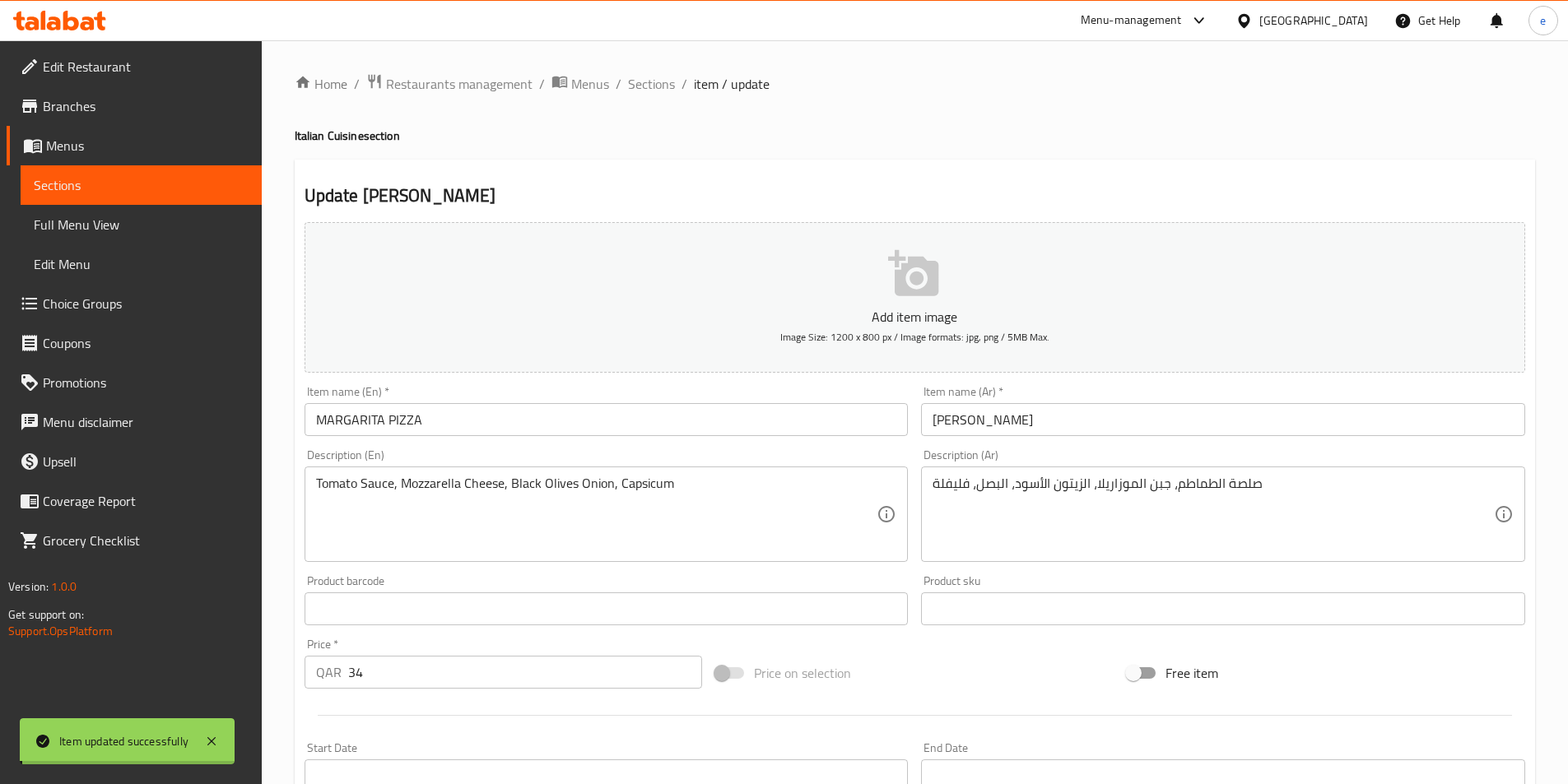
click at [651, 85] on span "Sections" at bounding box center [651, 84] width 47 height 19
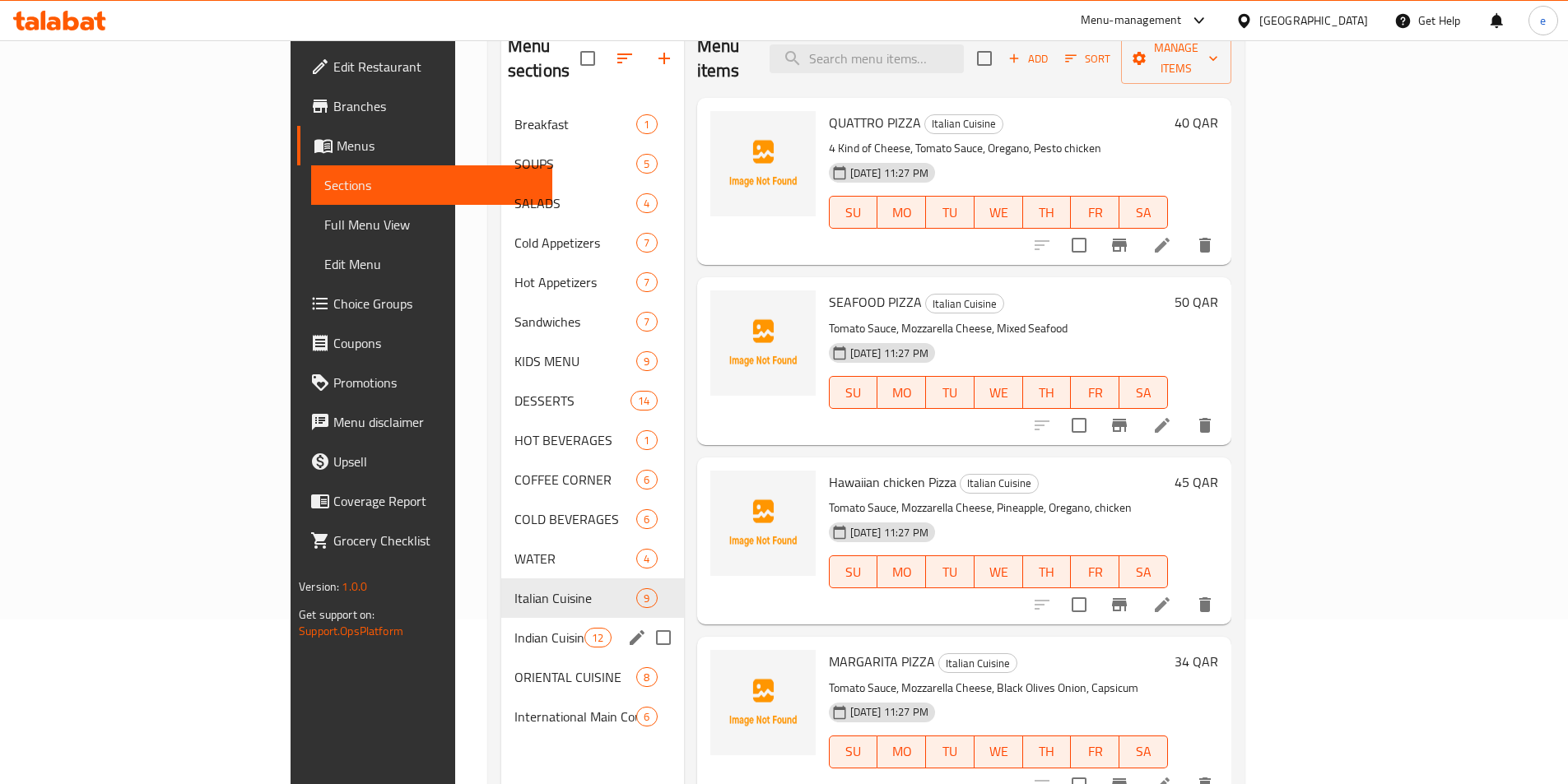
click at [515, 628] on span "Indian Cuisine" at bounding box center [549, 638] width 70 height 19
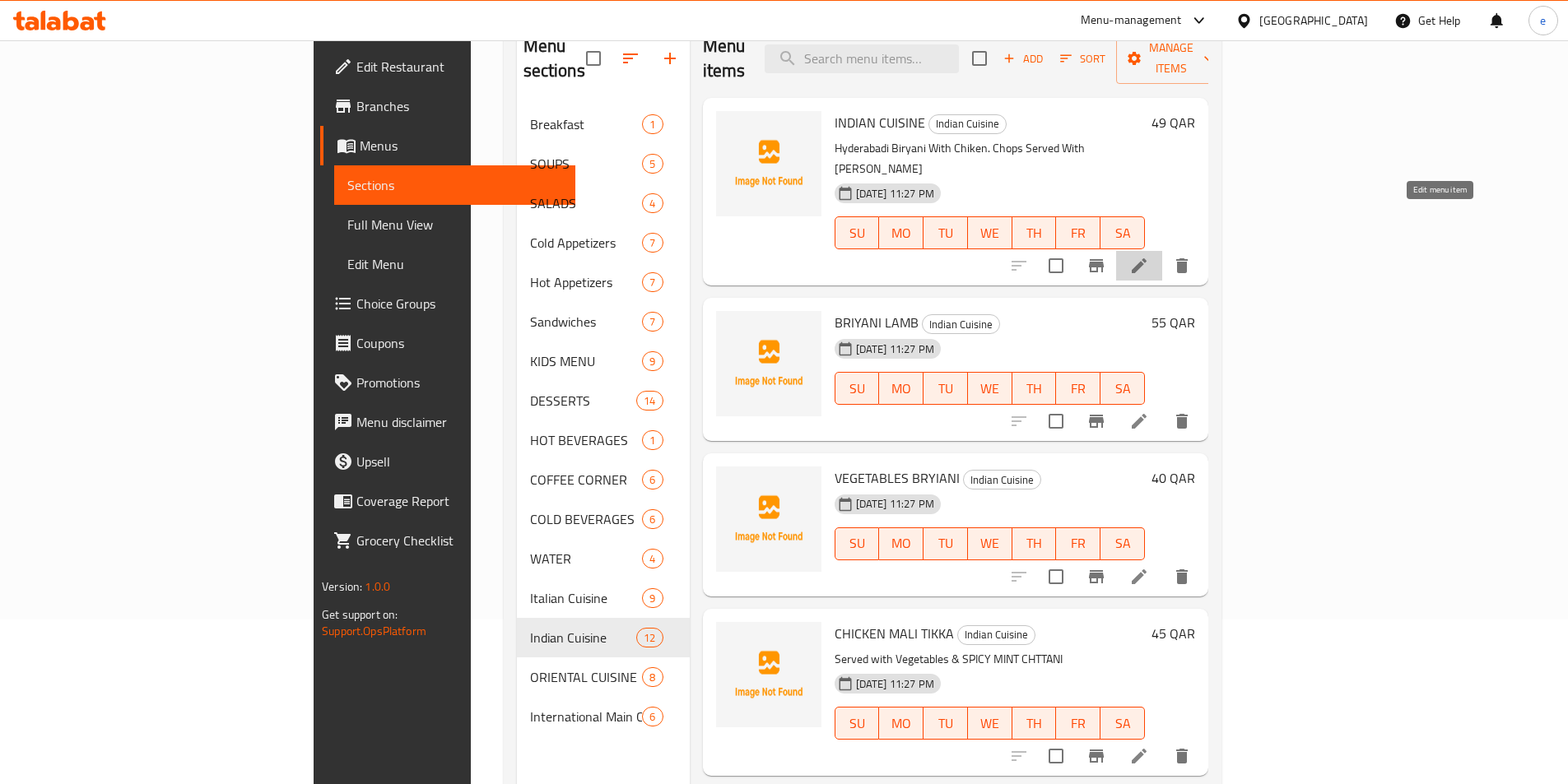
click at [1149, 256] on icon at bounding box center [1139, 266] width 19 height 19
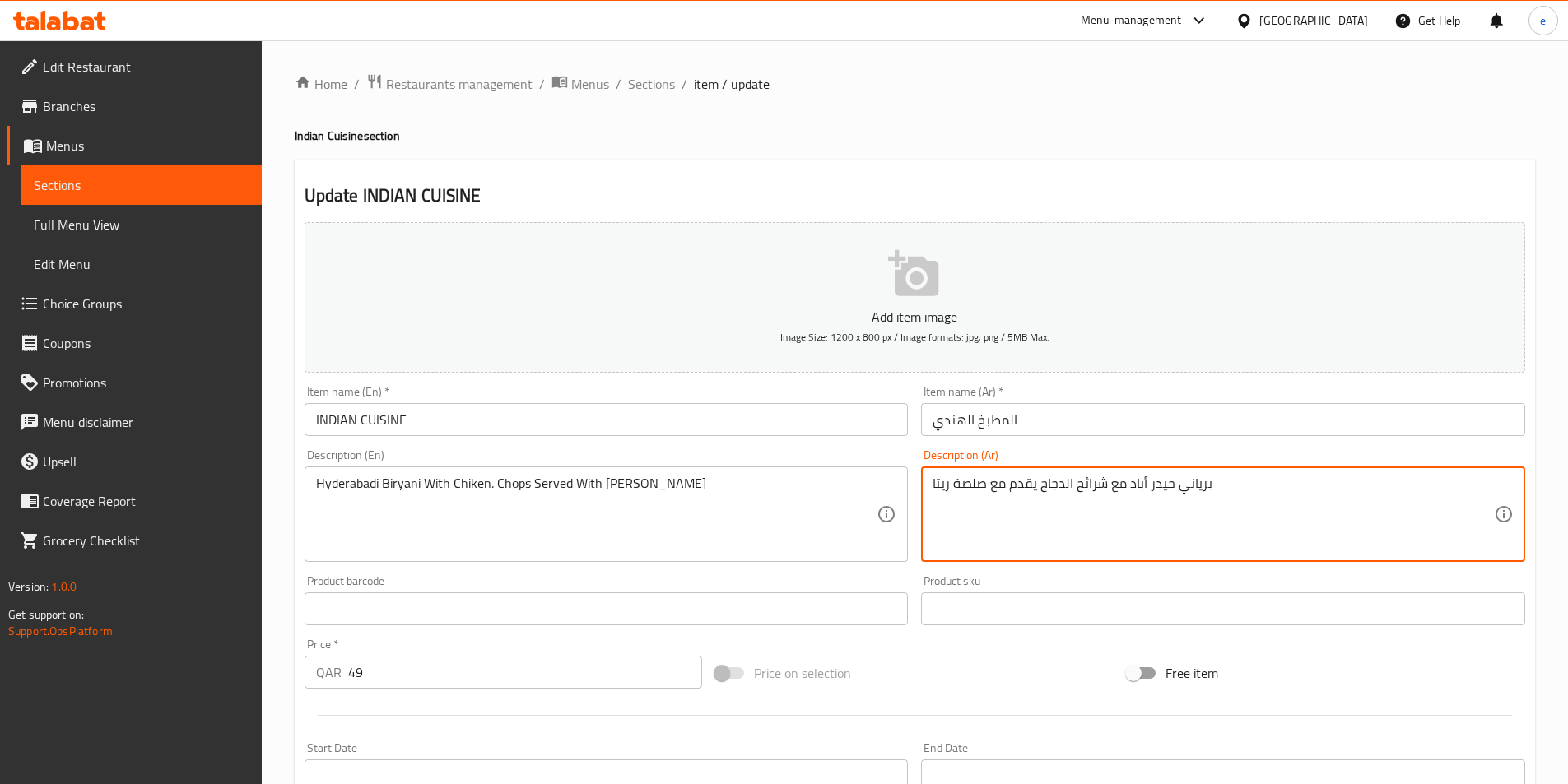
drag, startPoint x: 1069, startPoint y: 485, endPoint x: 1106, endPoint y: 482, distance: 37.1
click at [1040, 490] on textarea "برياني حيدر أباد مع الدجاج يقدم مع صلصة ريتا" at bounding box center [1213, 514] width 561 height 78
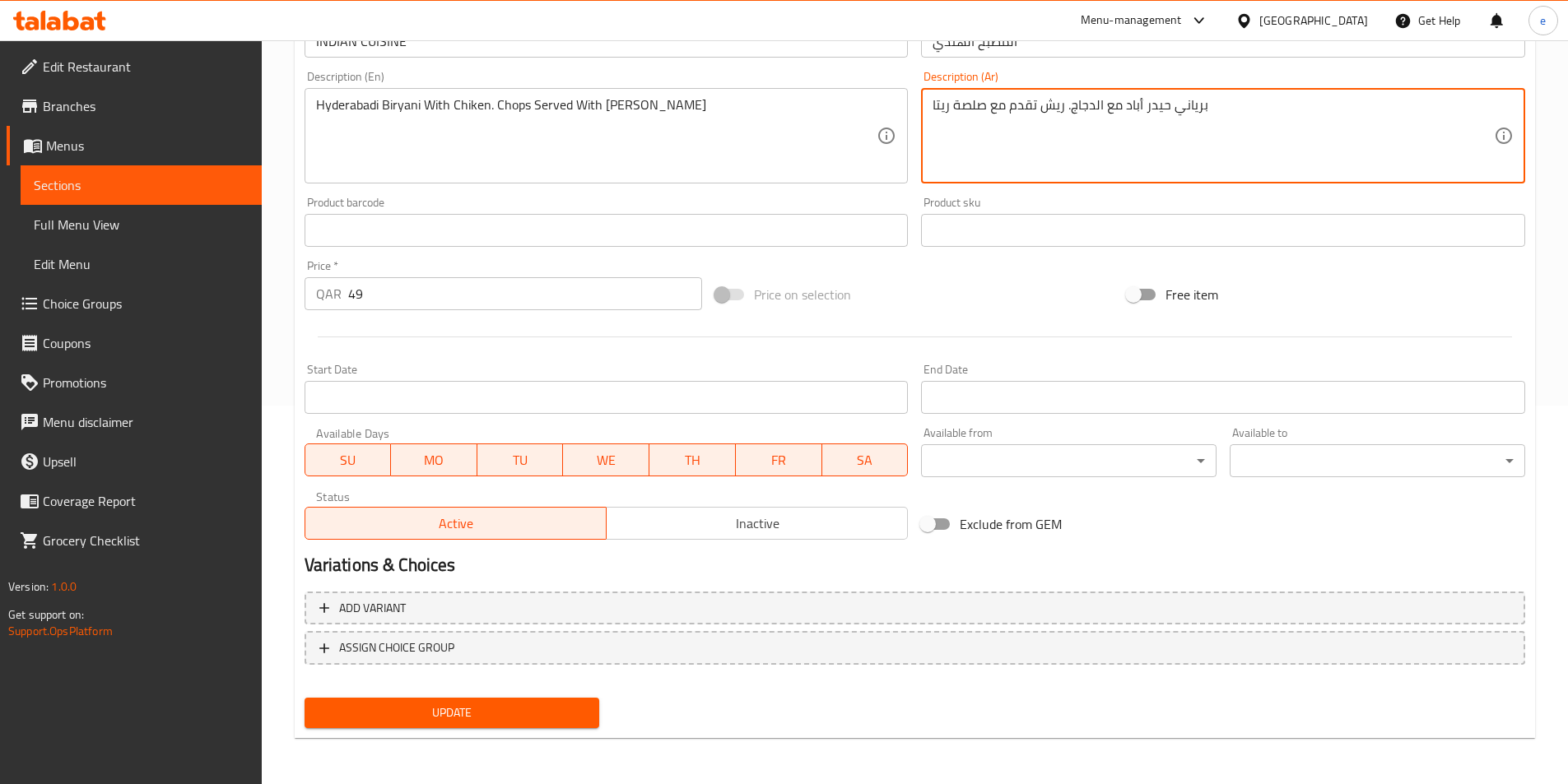
type textarea "برياني حيدر أباد مع الدجاج. ريش تقدم مع صلصة ريتا"
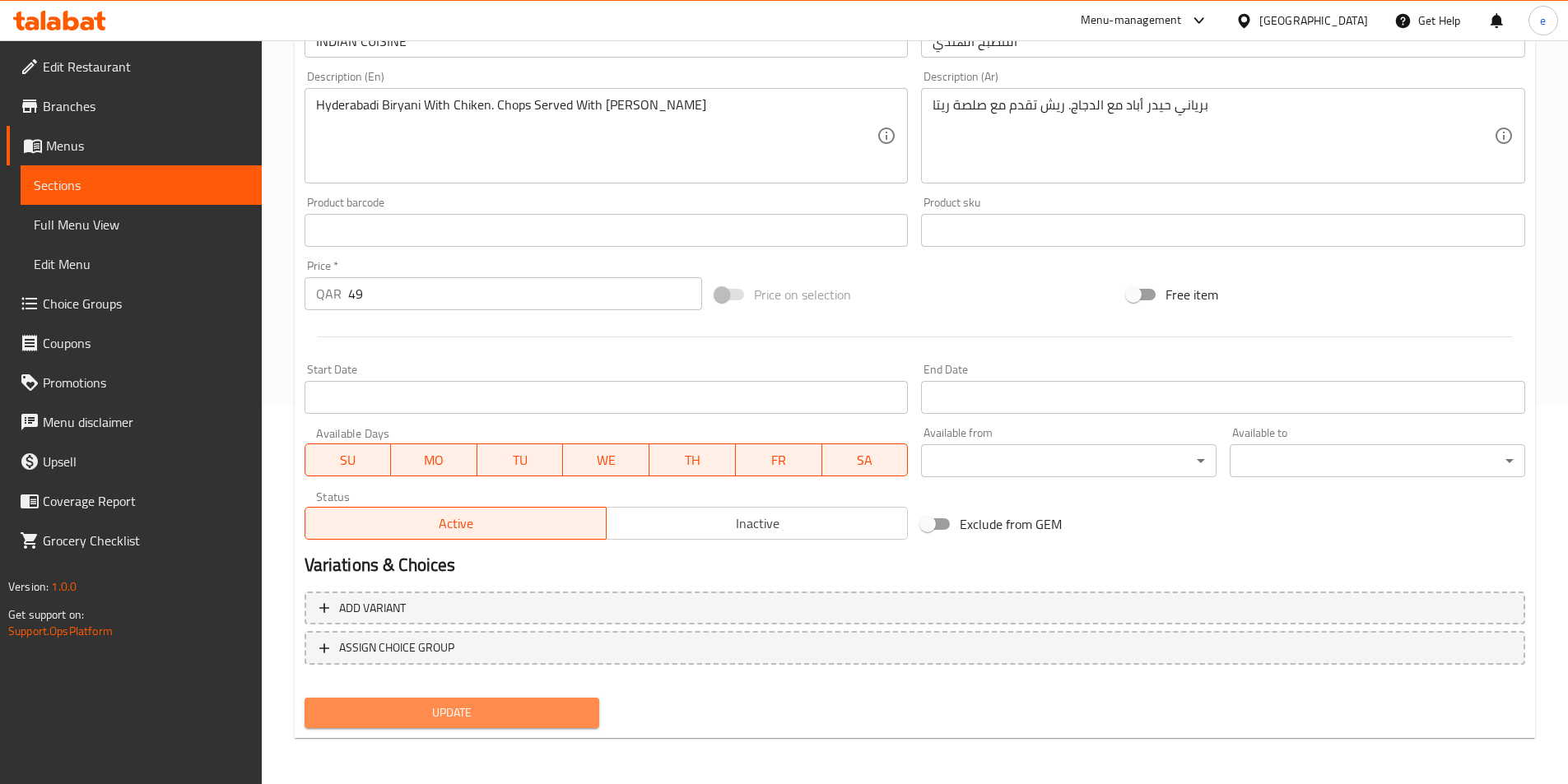
click at [470, 709] on span "Update" at bounding box center [452, 712] width 269 height 20
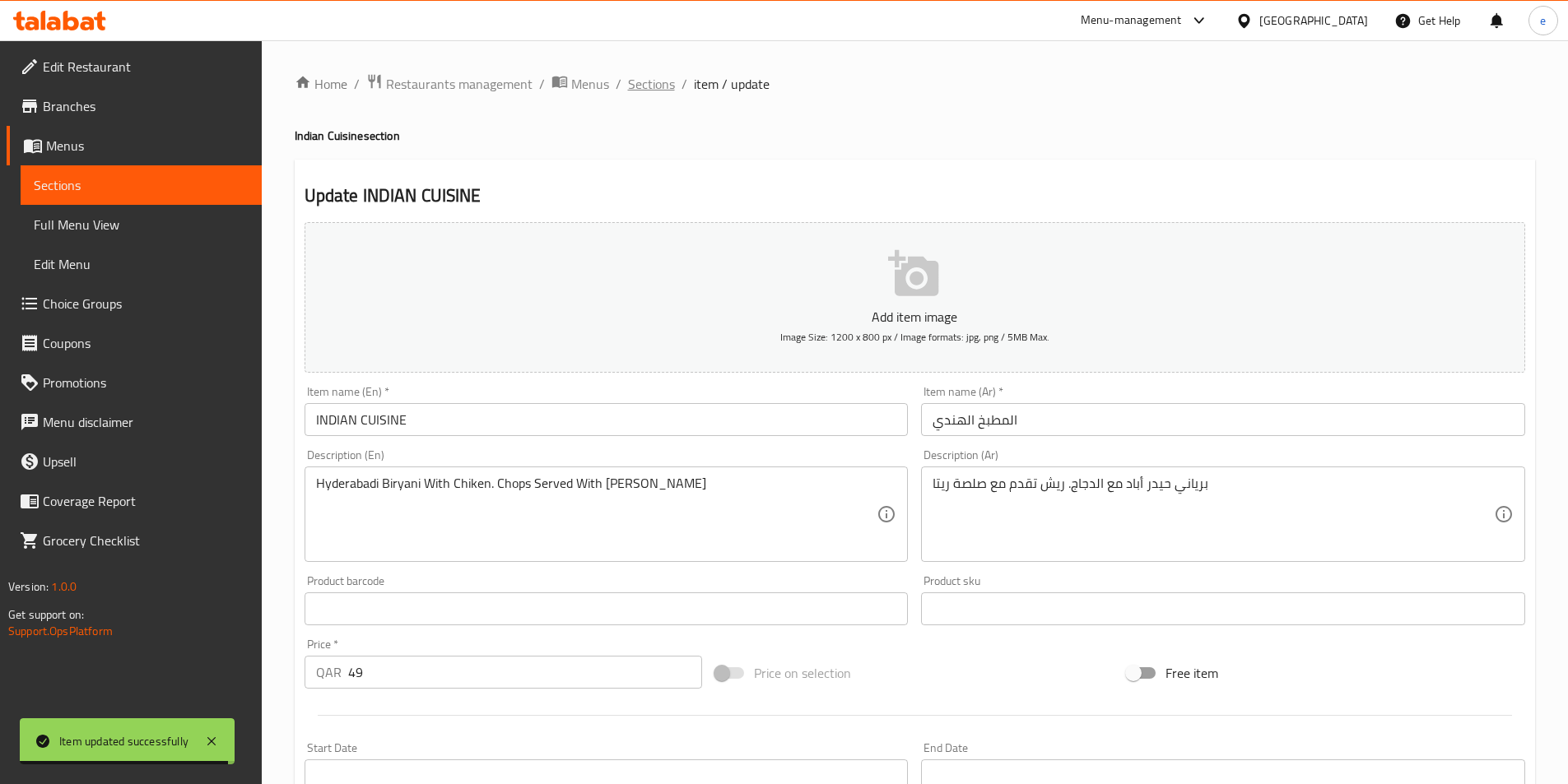
click at [646, 75] on span "Sections" at bounding box center [651, 84] width 47 height 19
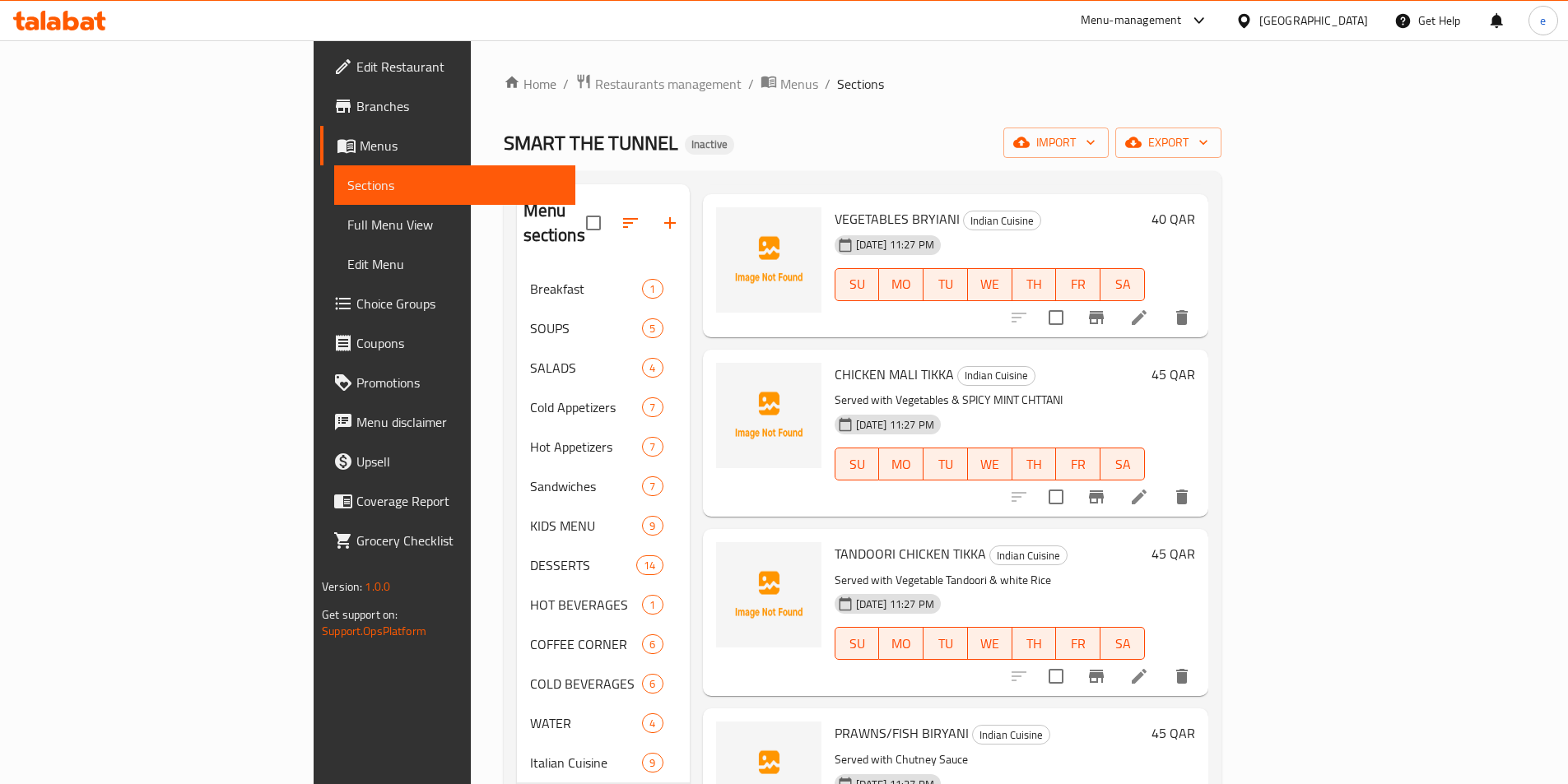
scroll to position [493, 0]
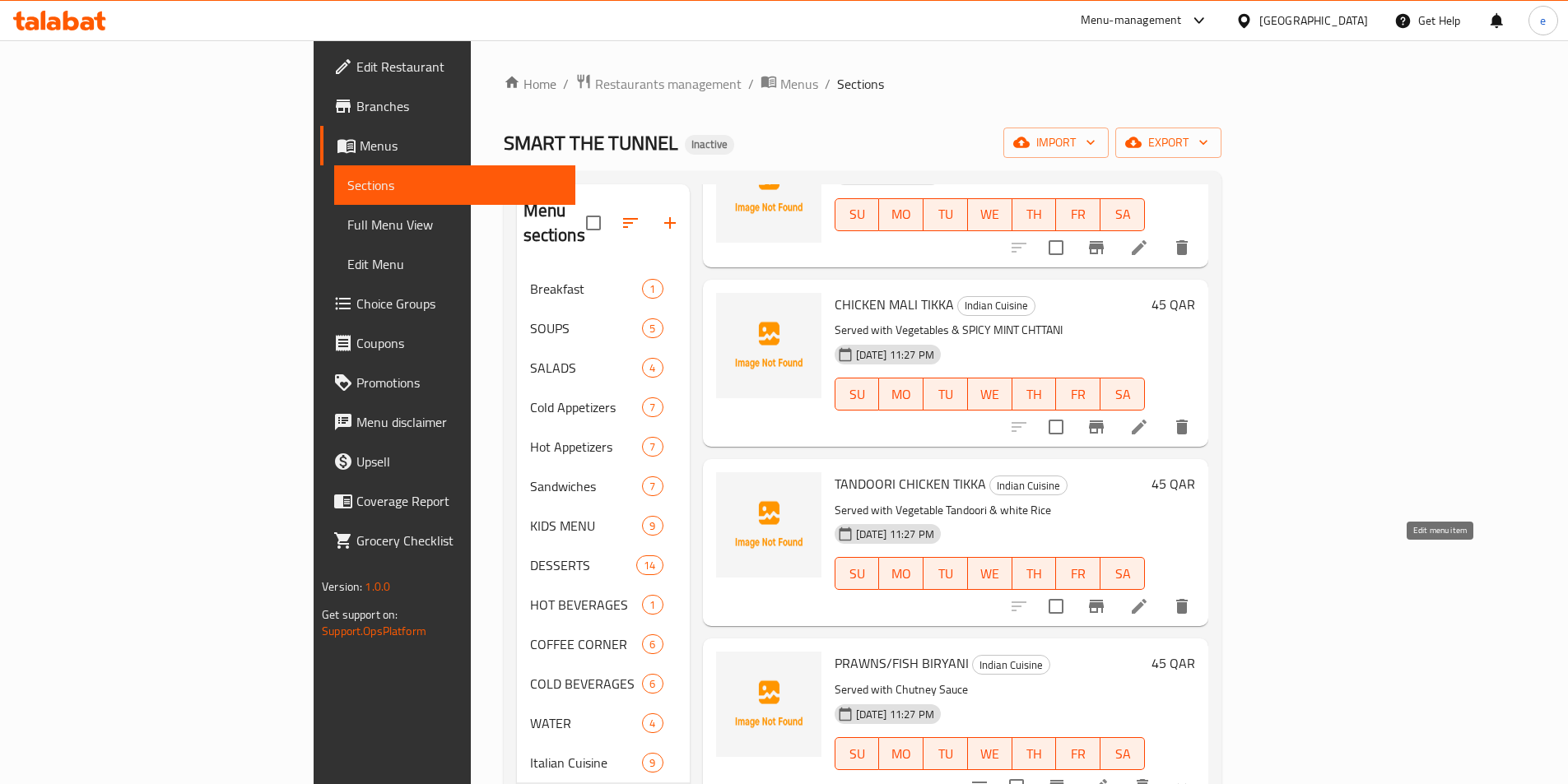
click at [1147, 599] on icon at bounding box center [1138, 606] width 14 height 14
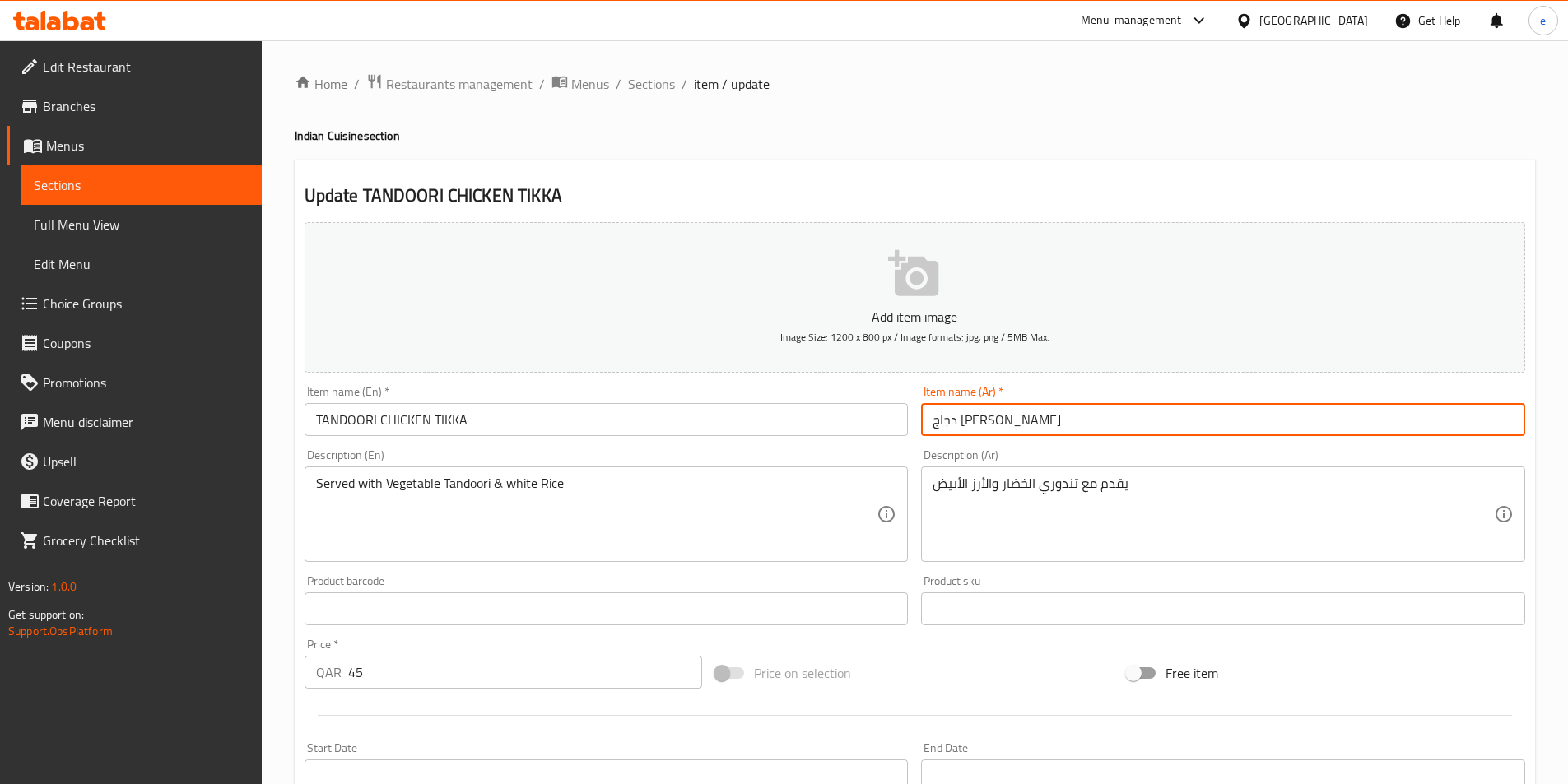
drag, startPoint x: 942, startPoint y: 418, endPoint x: 950, endPoint y: 421, distance: 8.5
click at [950, 421] on input "دجاج [PERSON_NAME]" at bounding box center [1223, 419] width 604 height 33
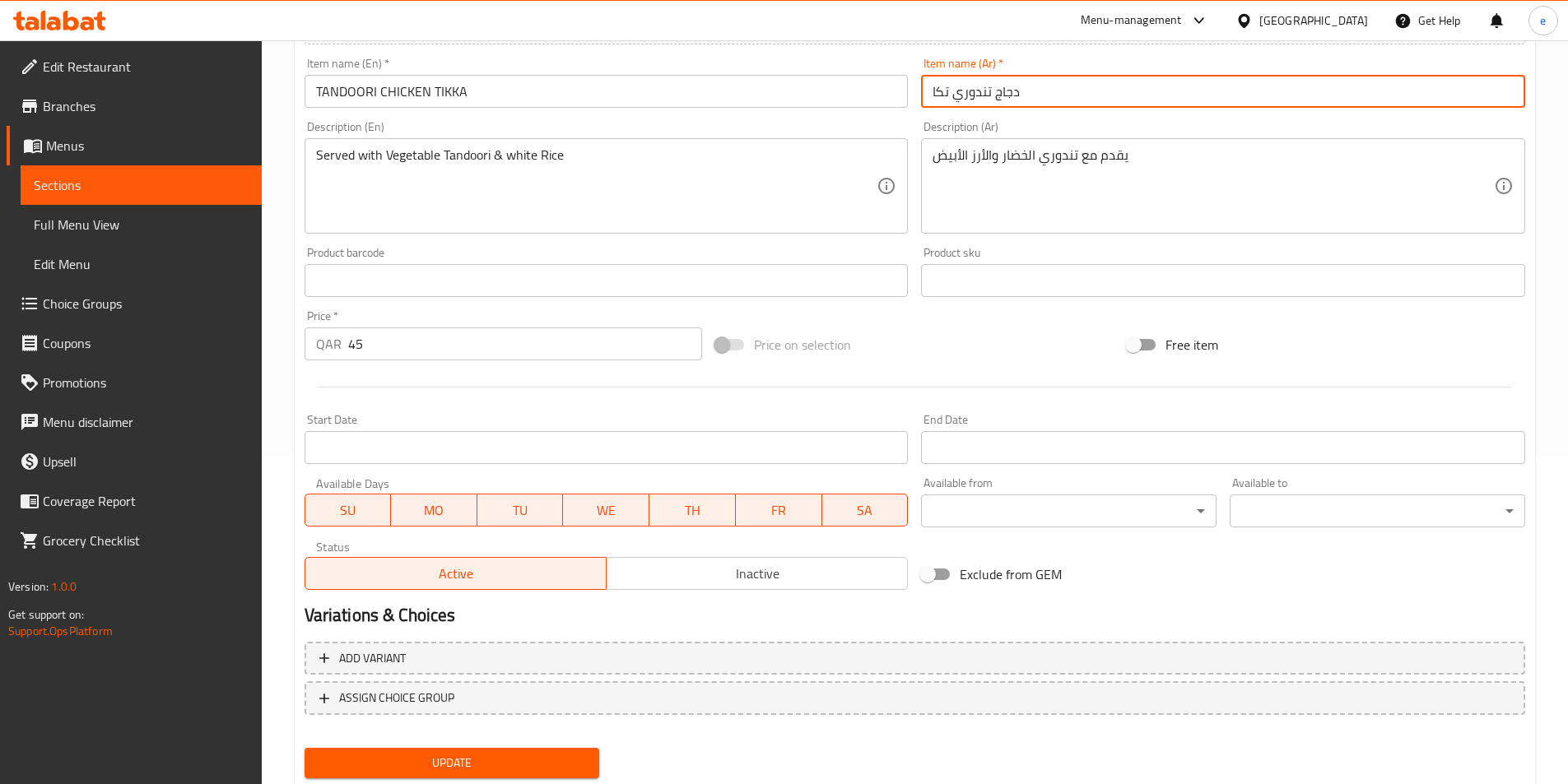
scroll to position [329, 0]
type input "دجاج تندوري تكا"
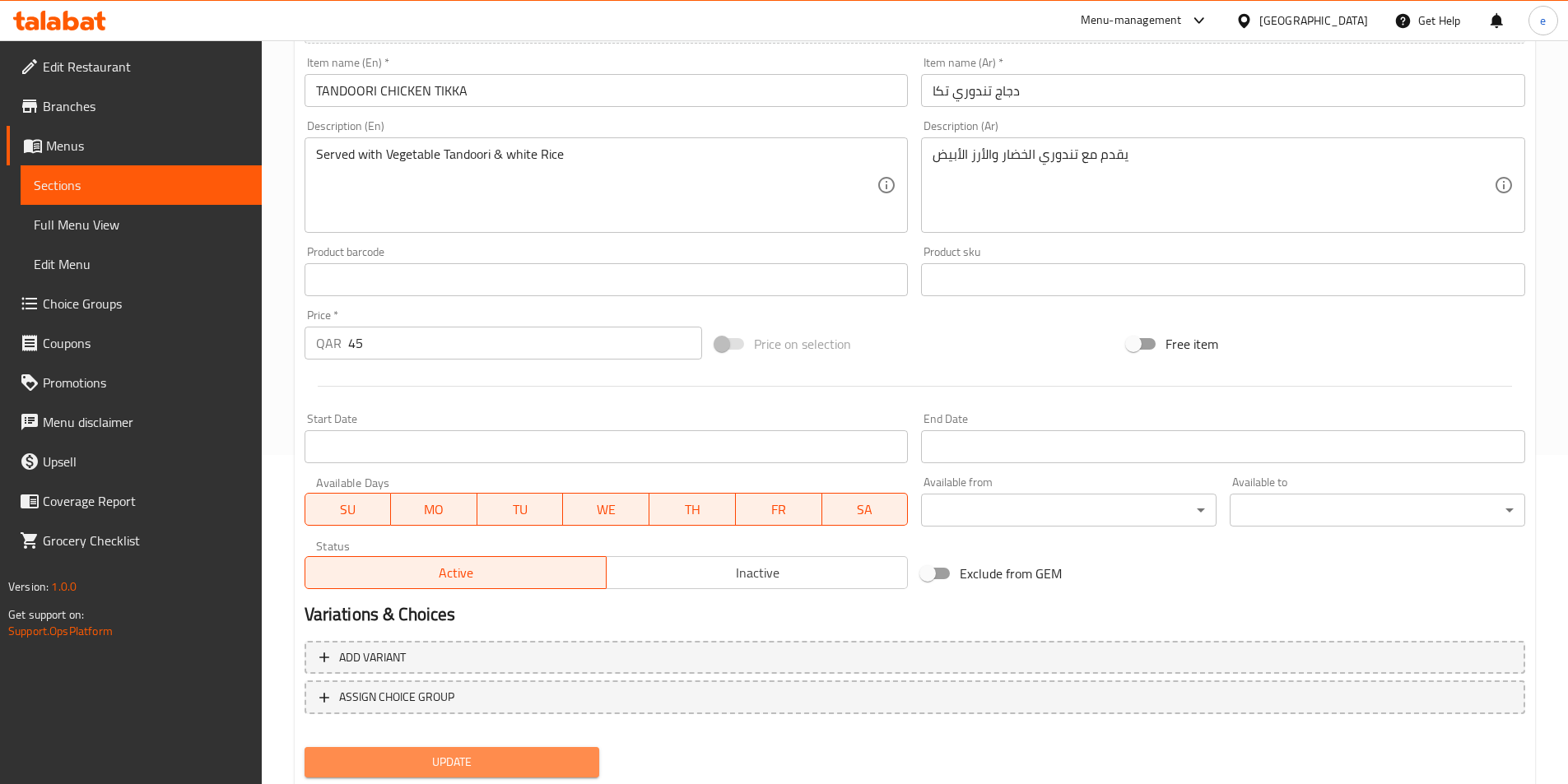
click at [519, 748] on button "Update" at bounding box center [452, 762] width 296 height 31
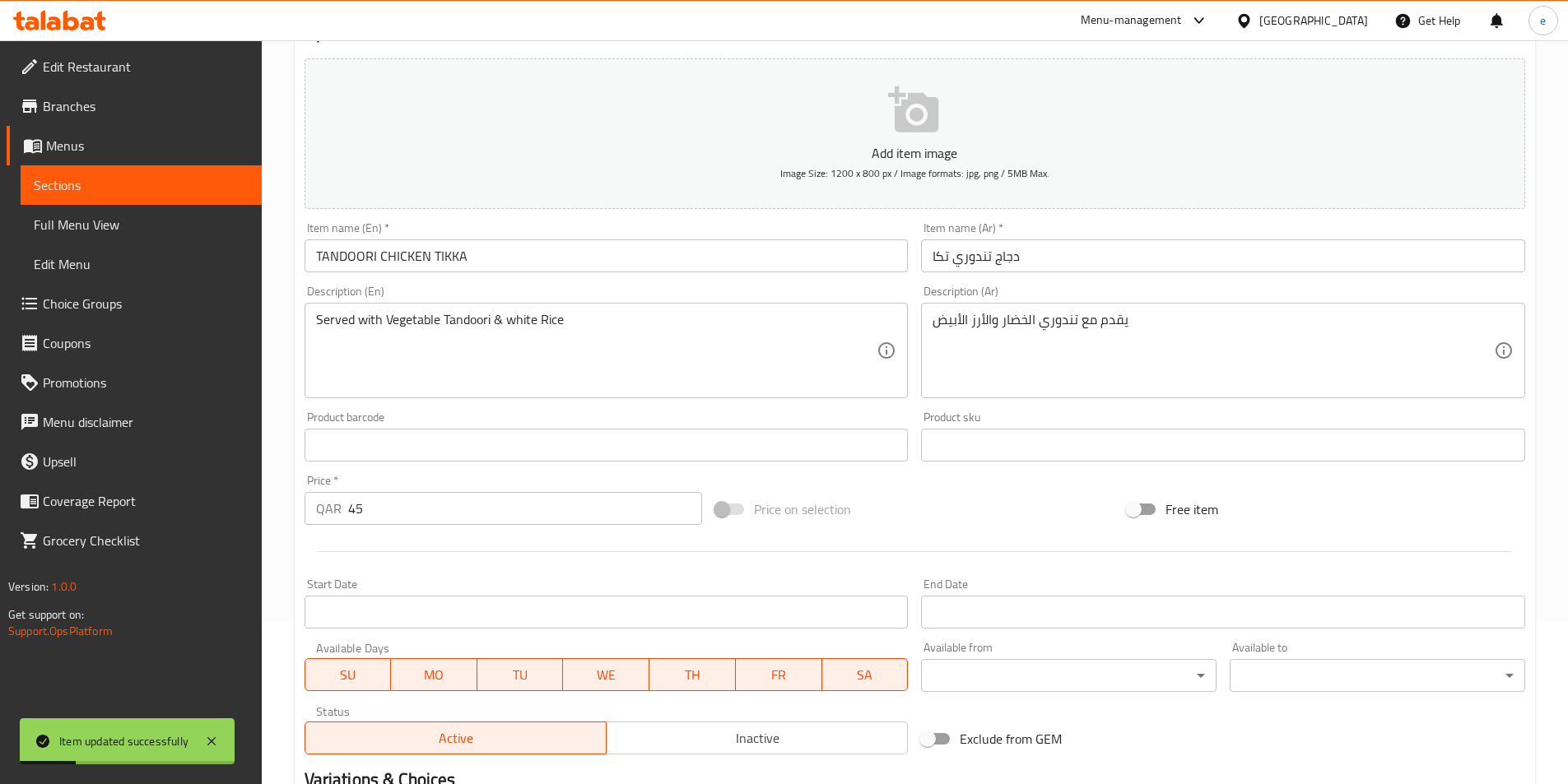
scroll to position [0, 0]
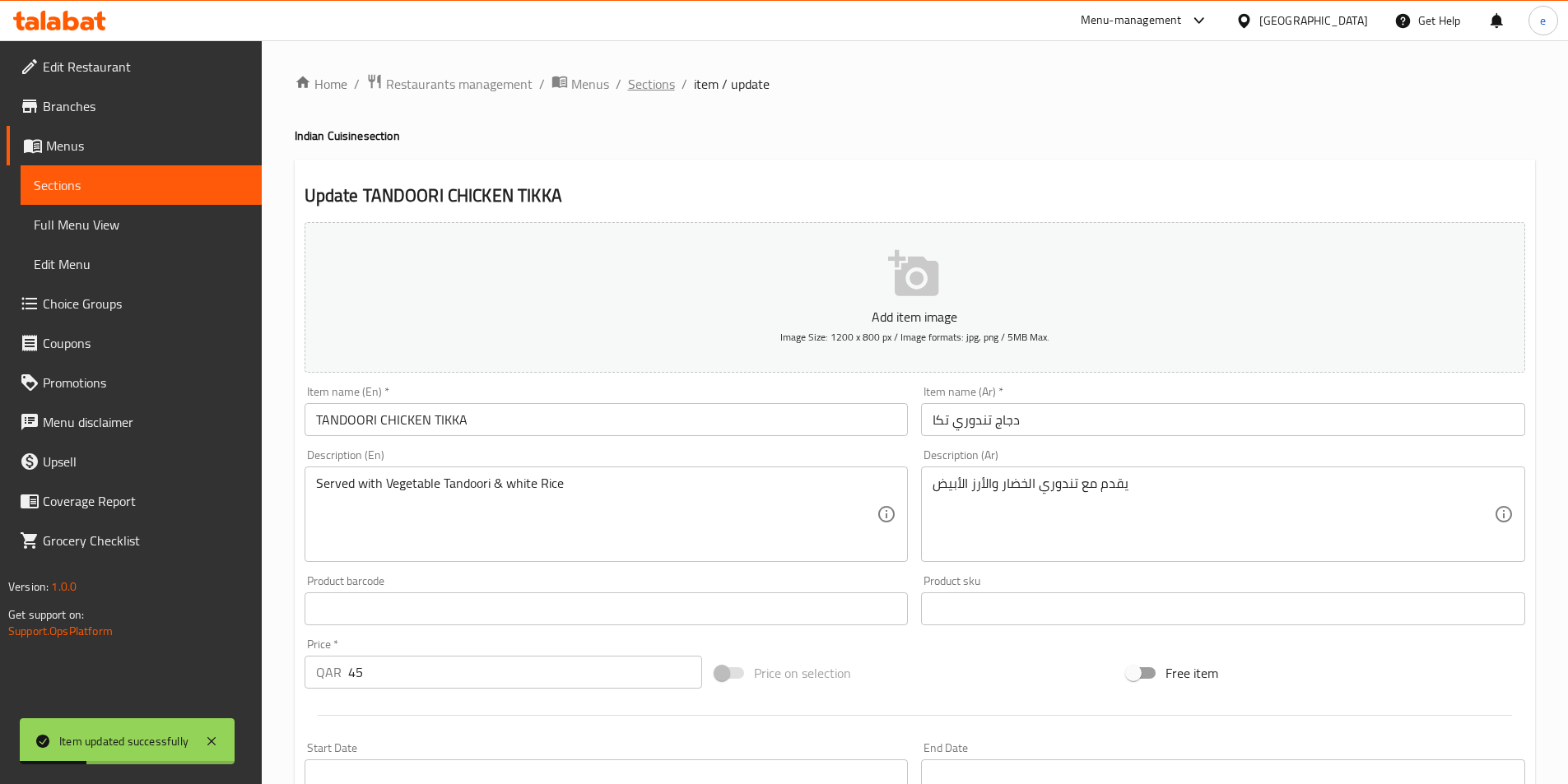
click at [644, 84] on span "Sections" at bounding box center [651, 84] width 47 height 19
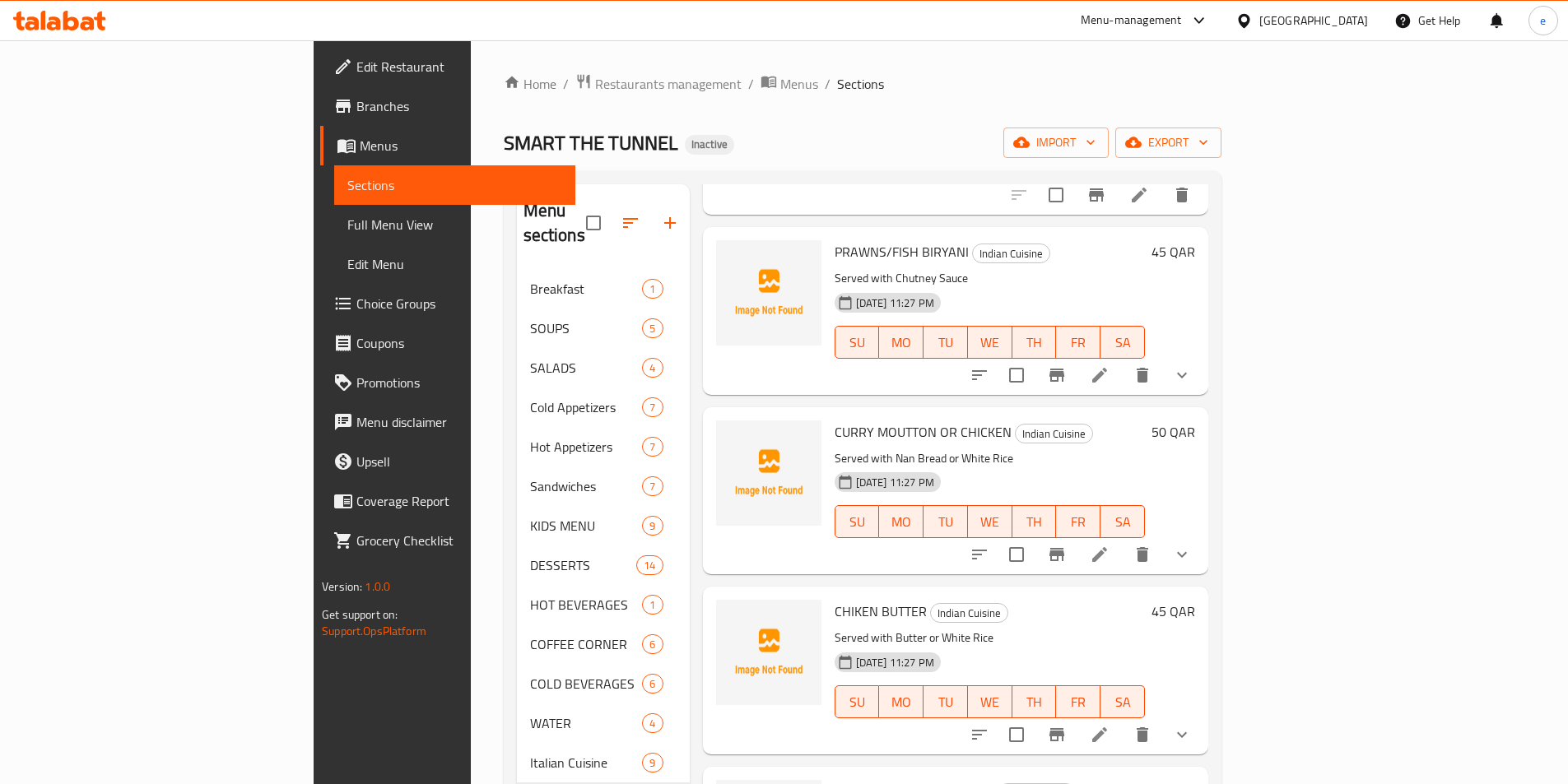
scroll to position [658, 0]
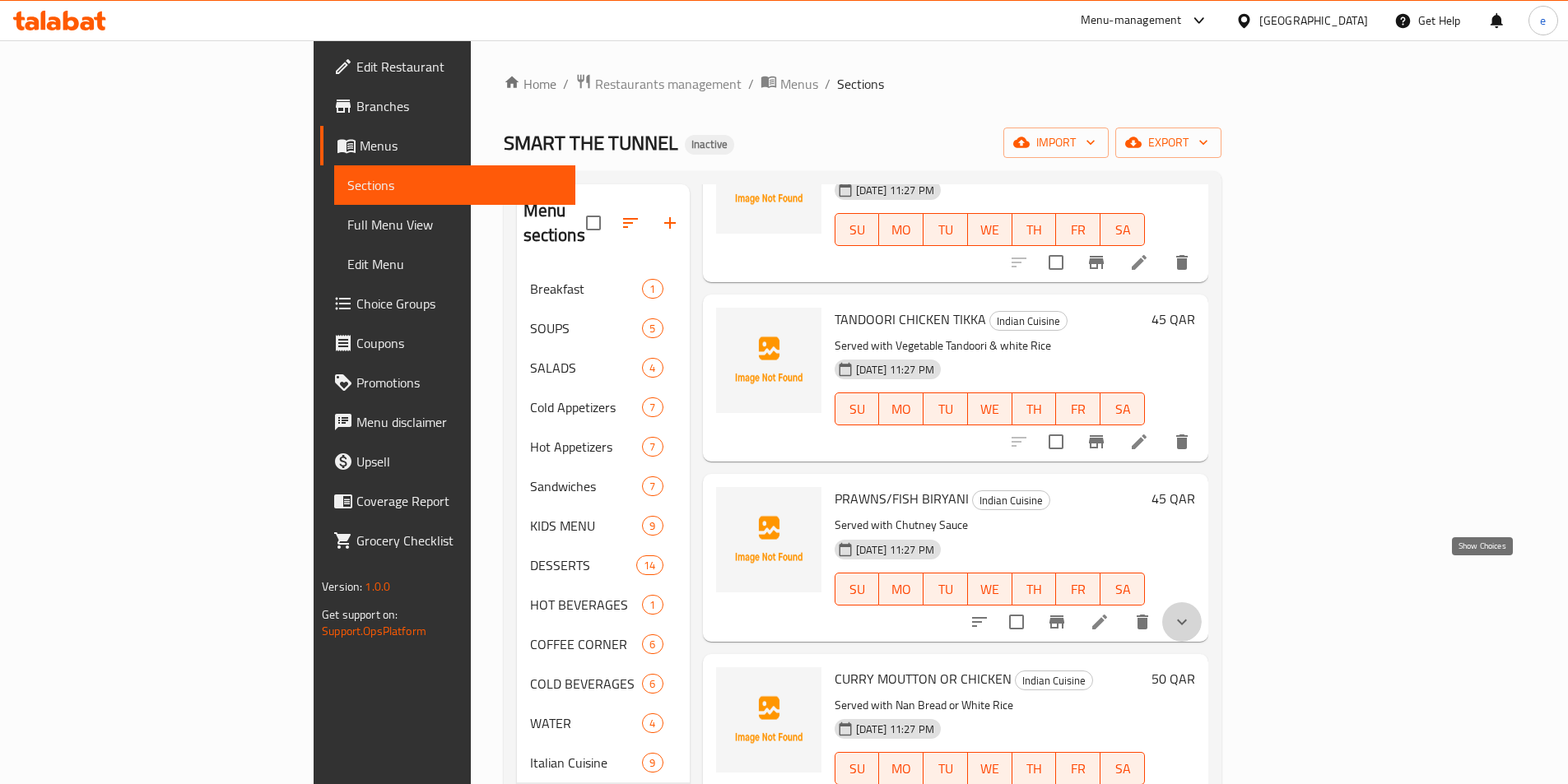
click at [1192, 612] on icon "show more" at bounding box center [1182, 621] width 19 height 19
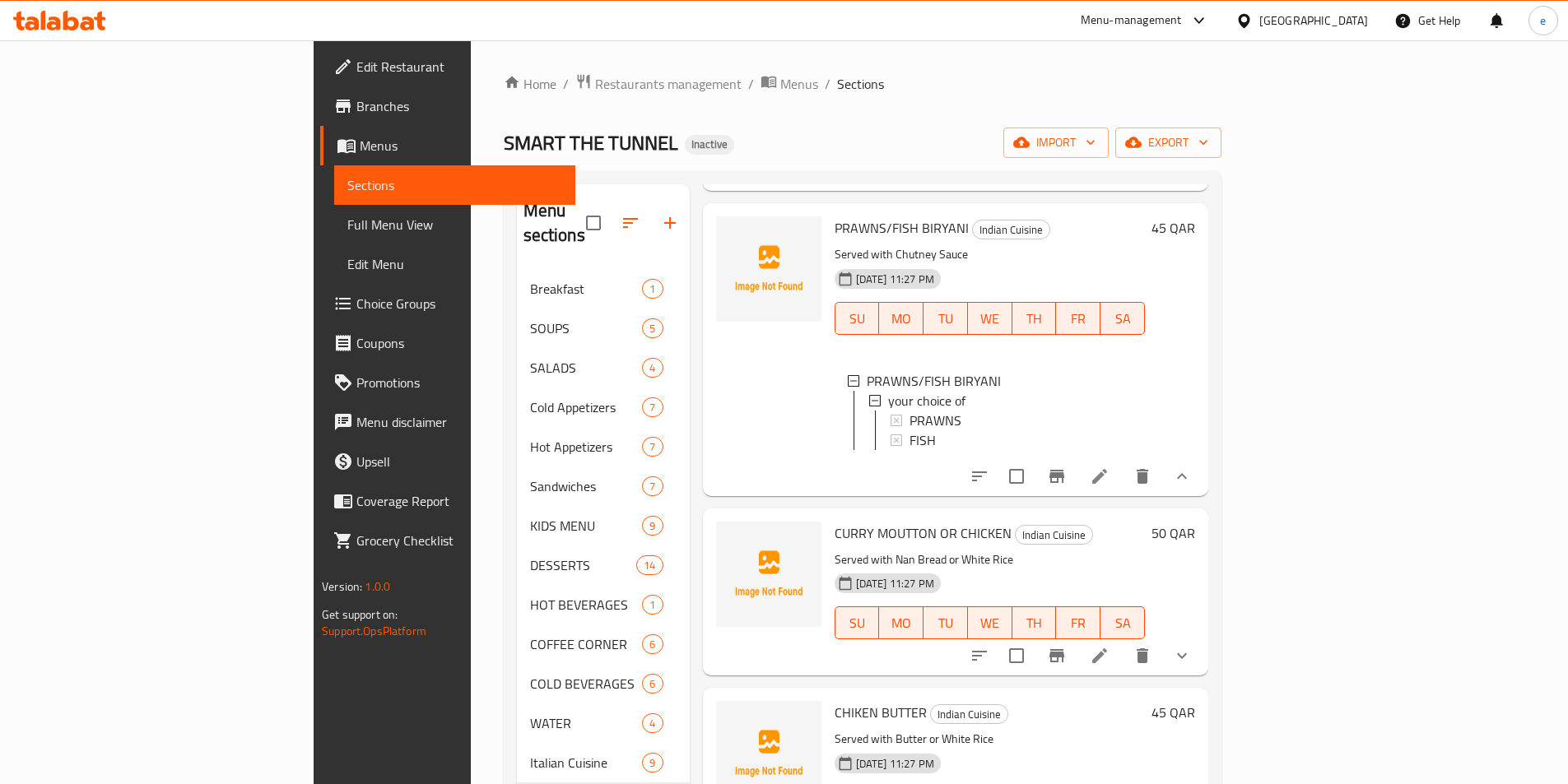
scroll to position [987, 0]
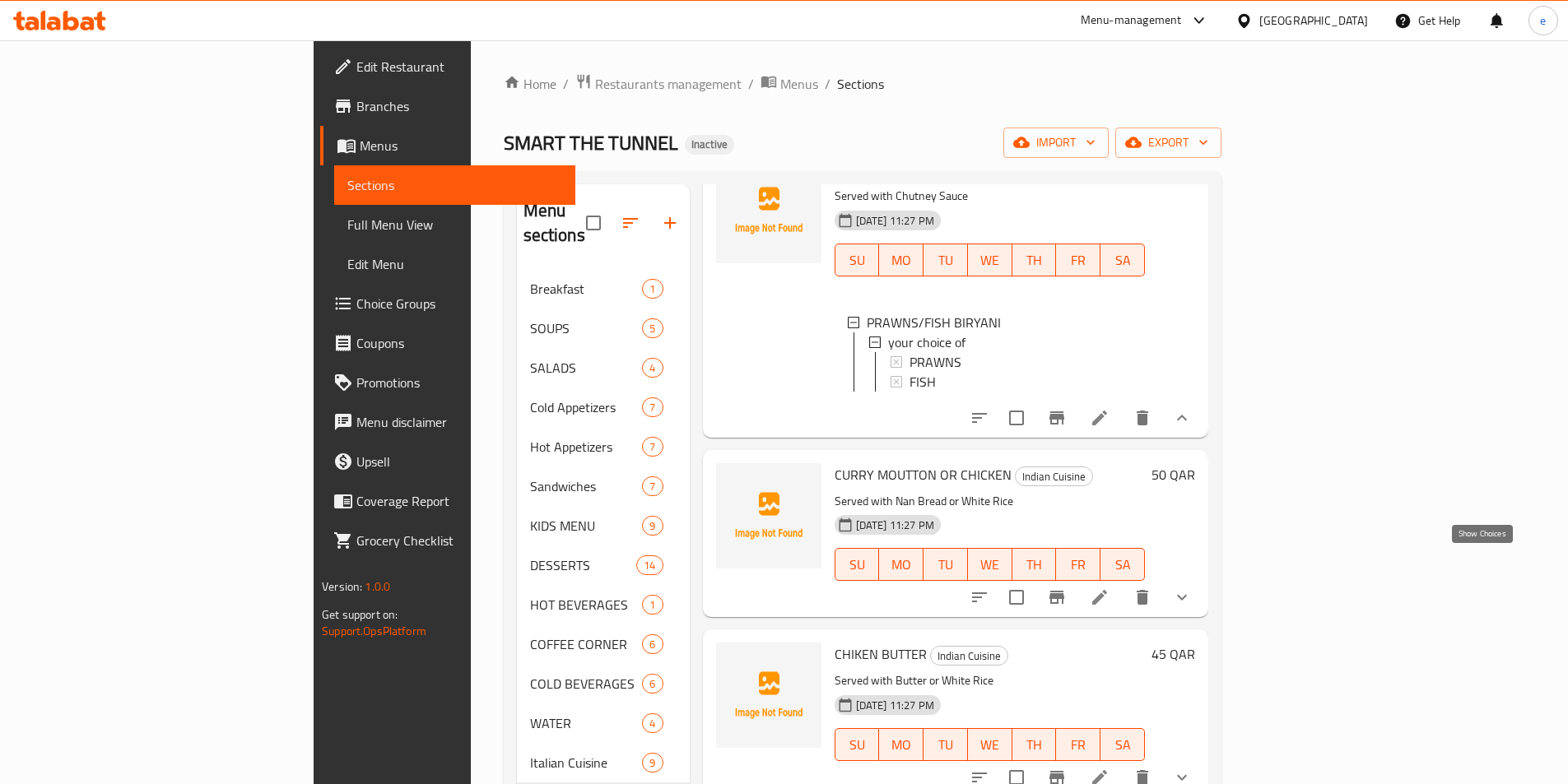
click at [1192, 588] on icon "show more" at bounding box center [1182, 597] width 19 height 19
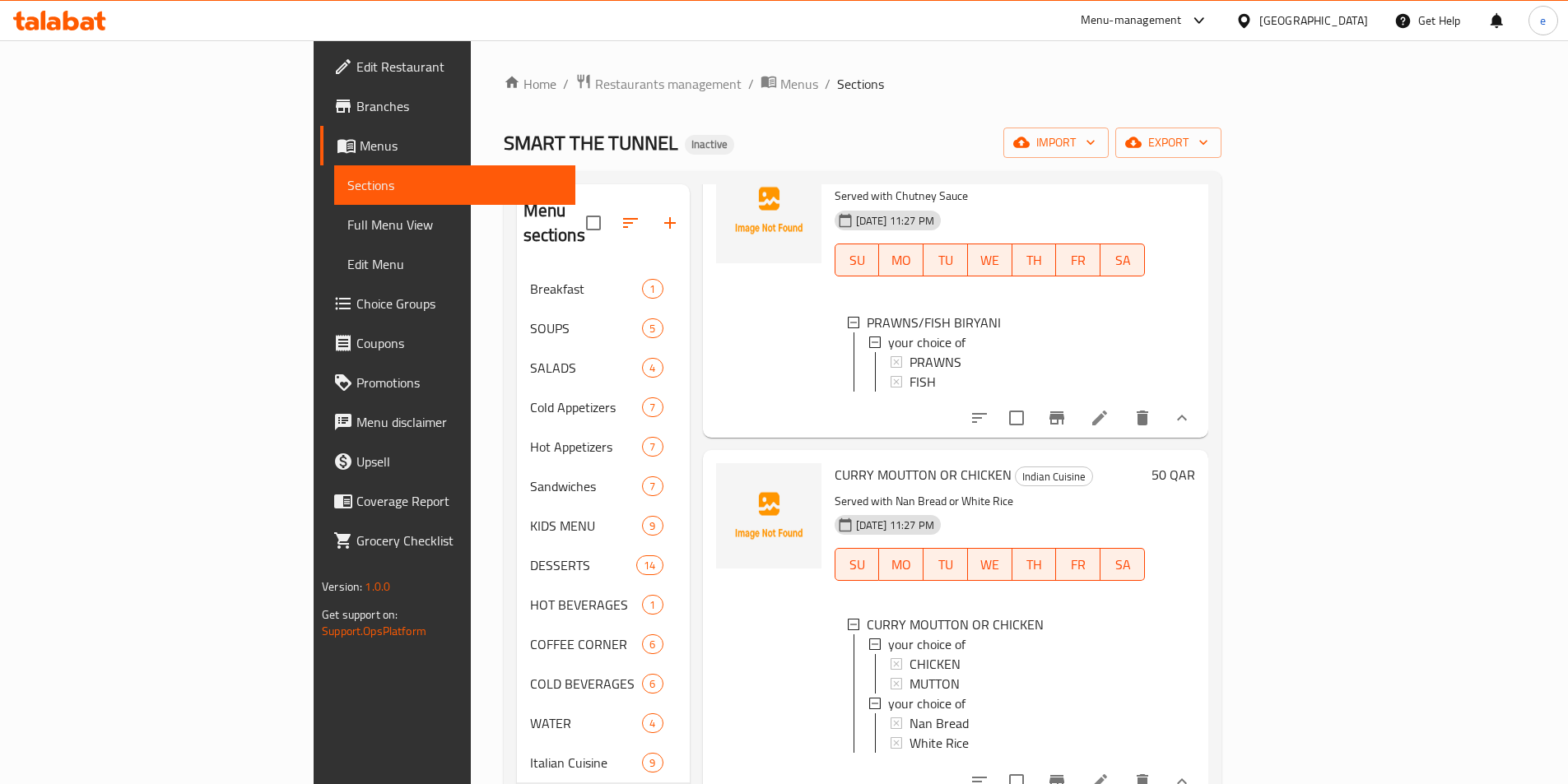
scroll to position [1316, 0]
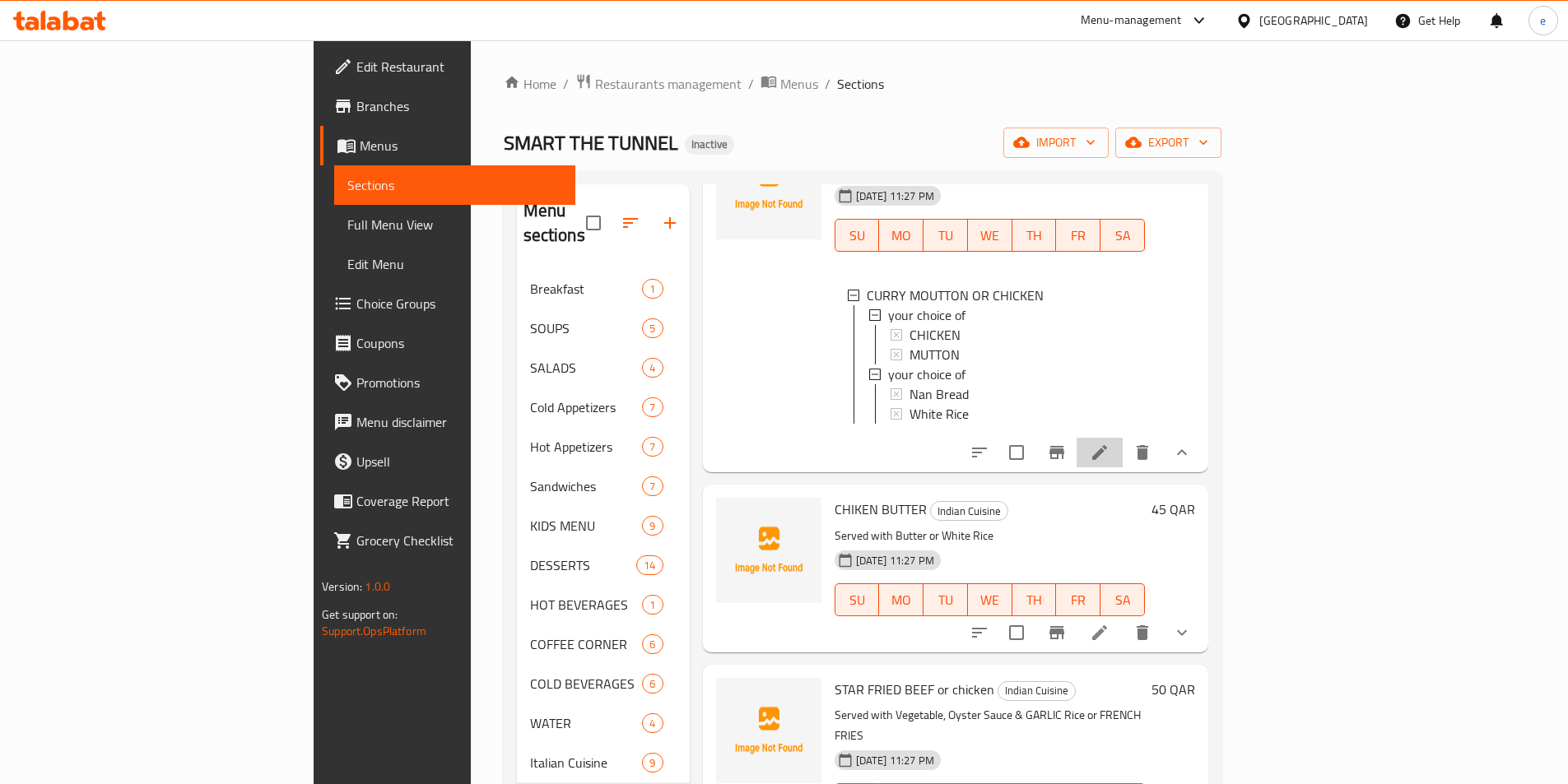
click at [1123, 437] on li at bounding box center [1100, 452] width 46 height 30
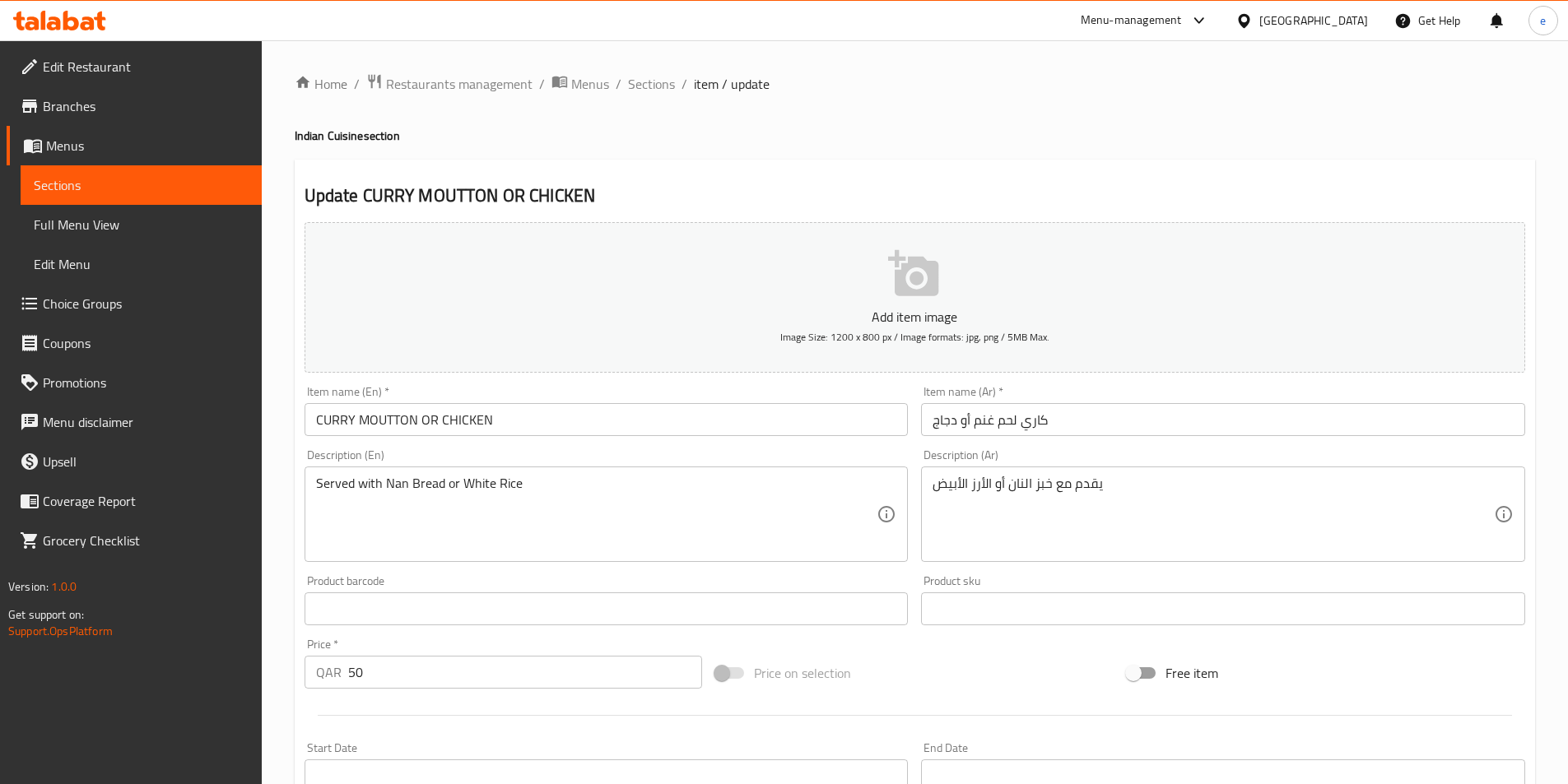
click at [61, 180] on span "Sections" at bounding box center [141, 185] width 215 height 19
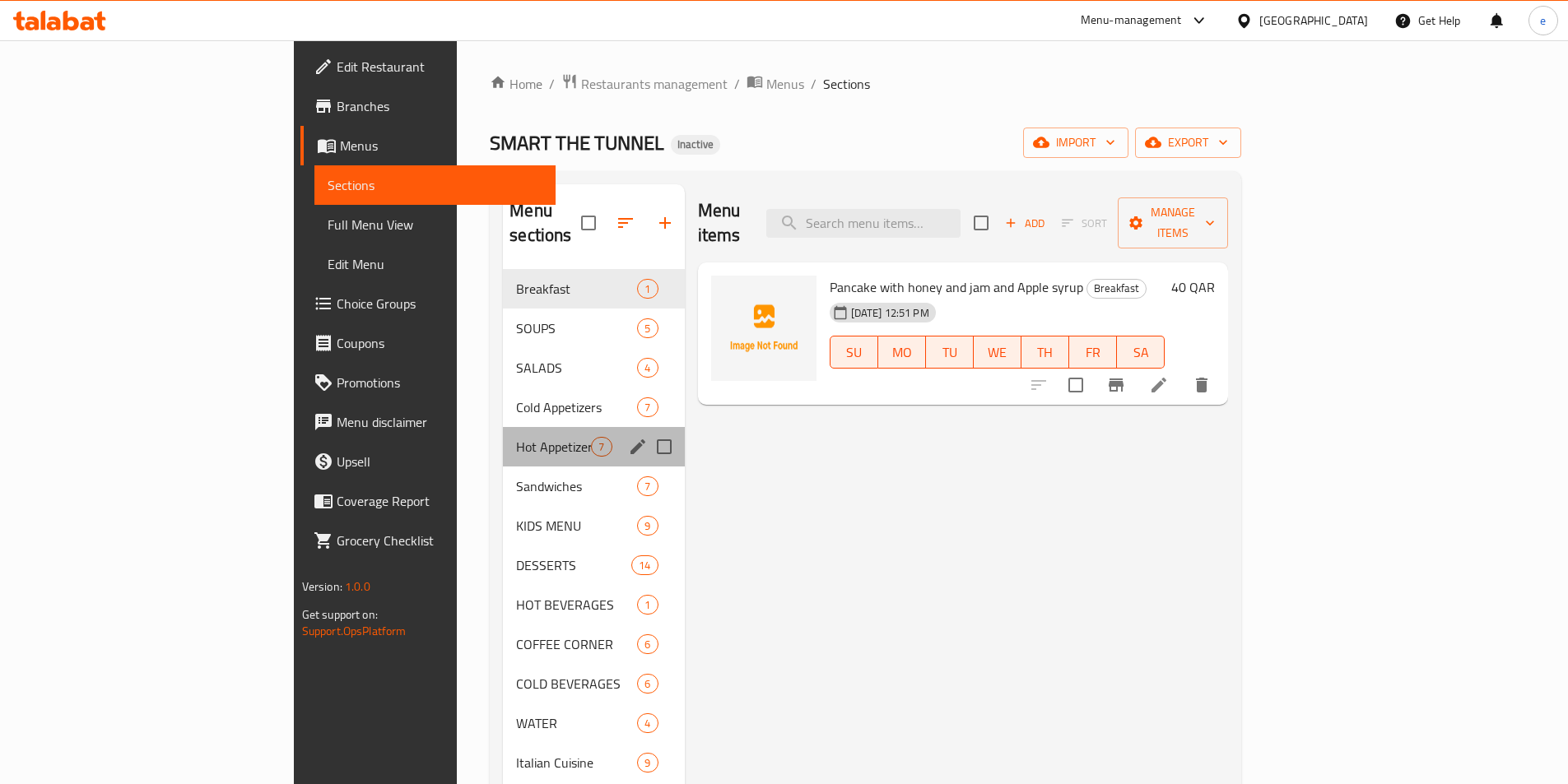
click at [503, 436] on div "Hot Appetizers 7" at bounding box center [594, 446] width 181 height 39
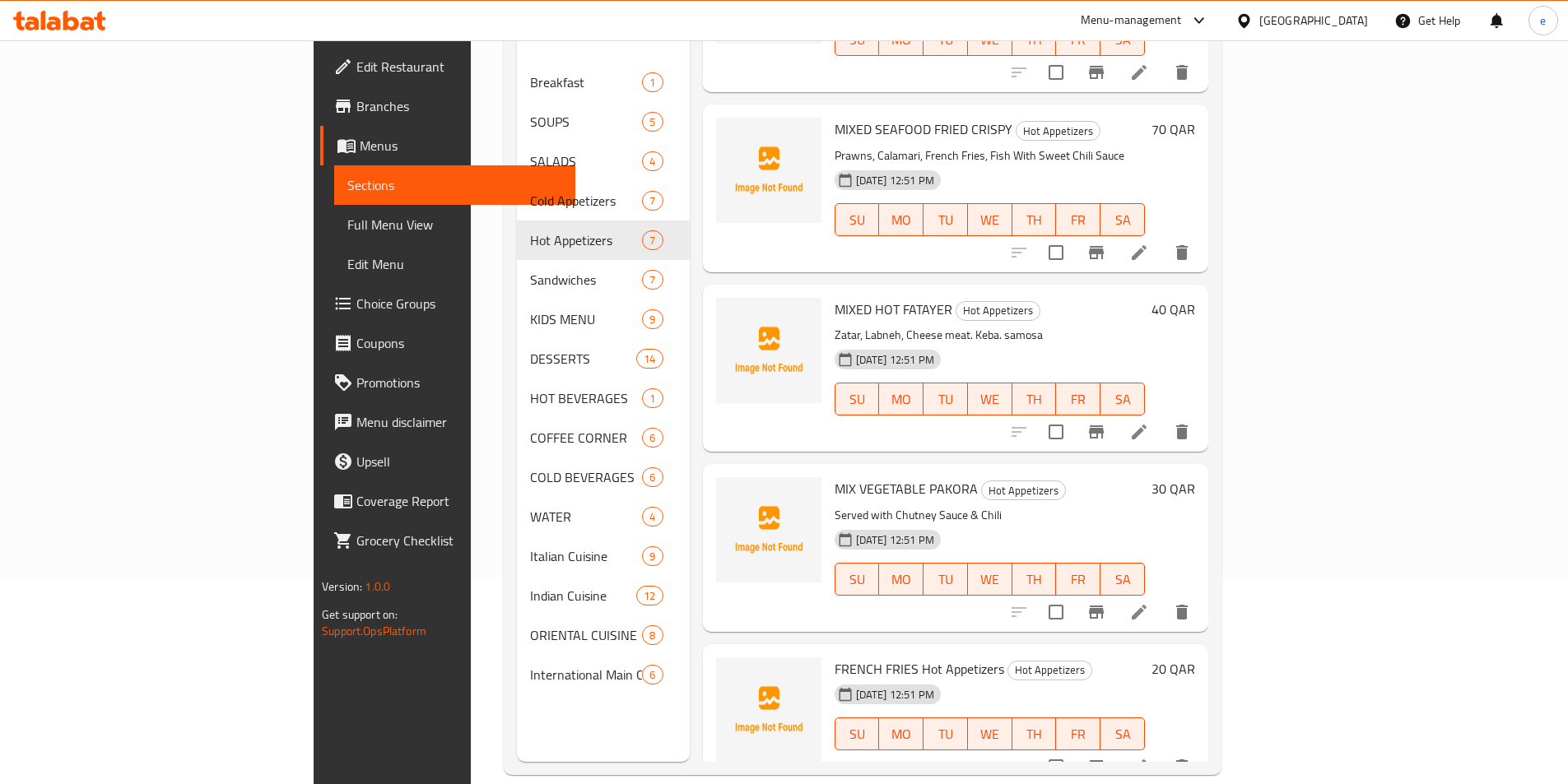
scroll to position [230, 0]
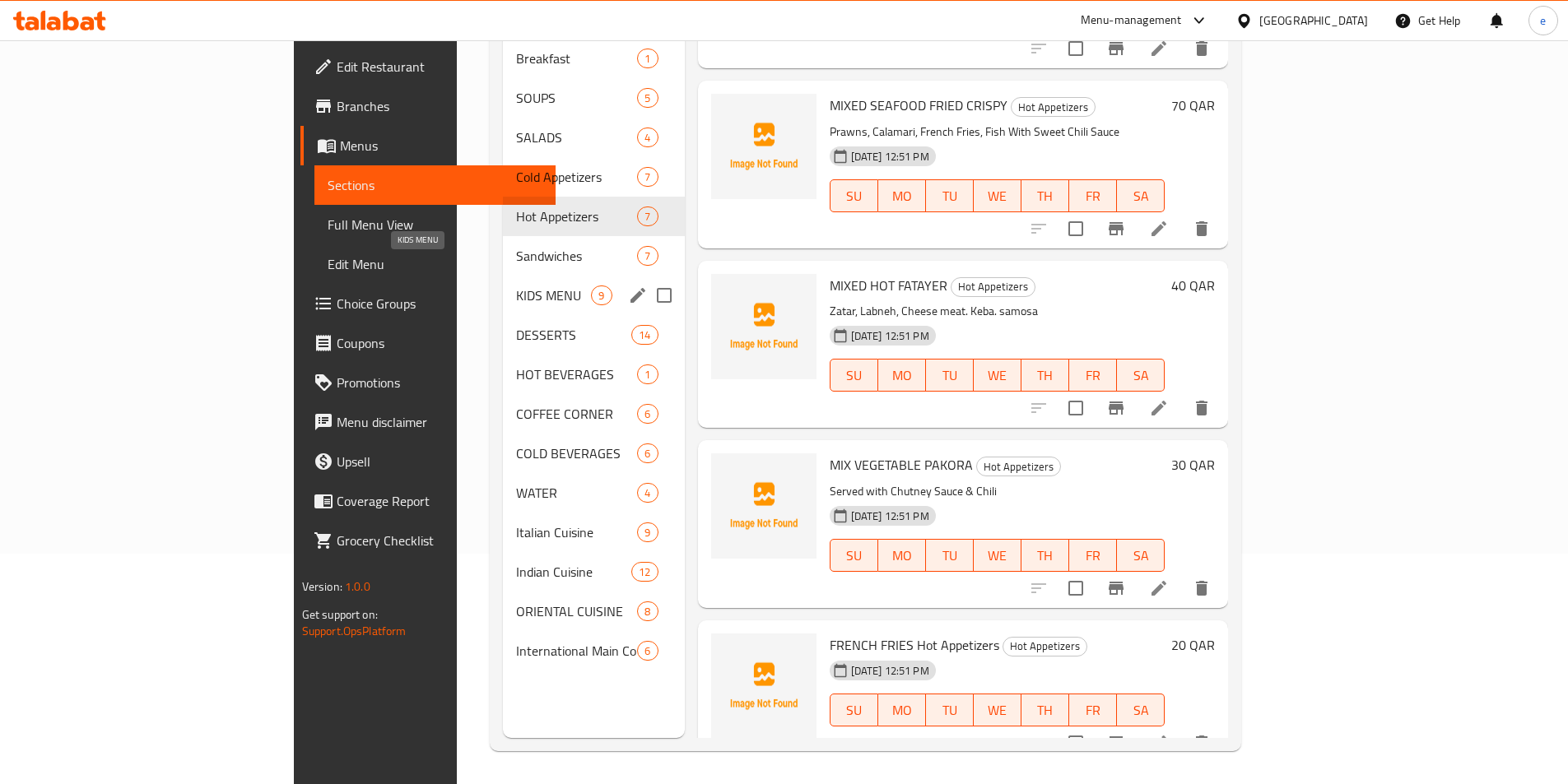
click at [516, 285] on span "KIDS MENU" at bounding box center [553, 295] width 75 height 19
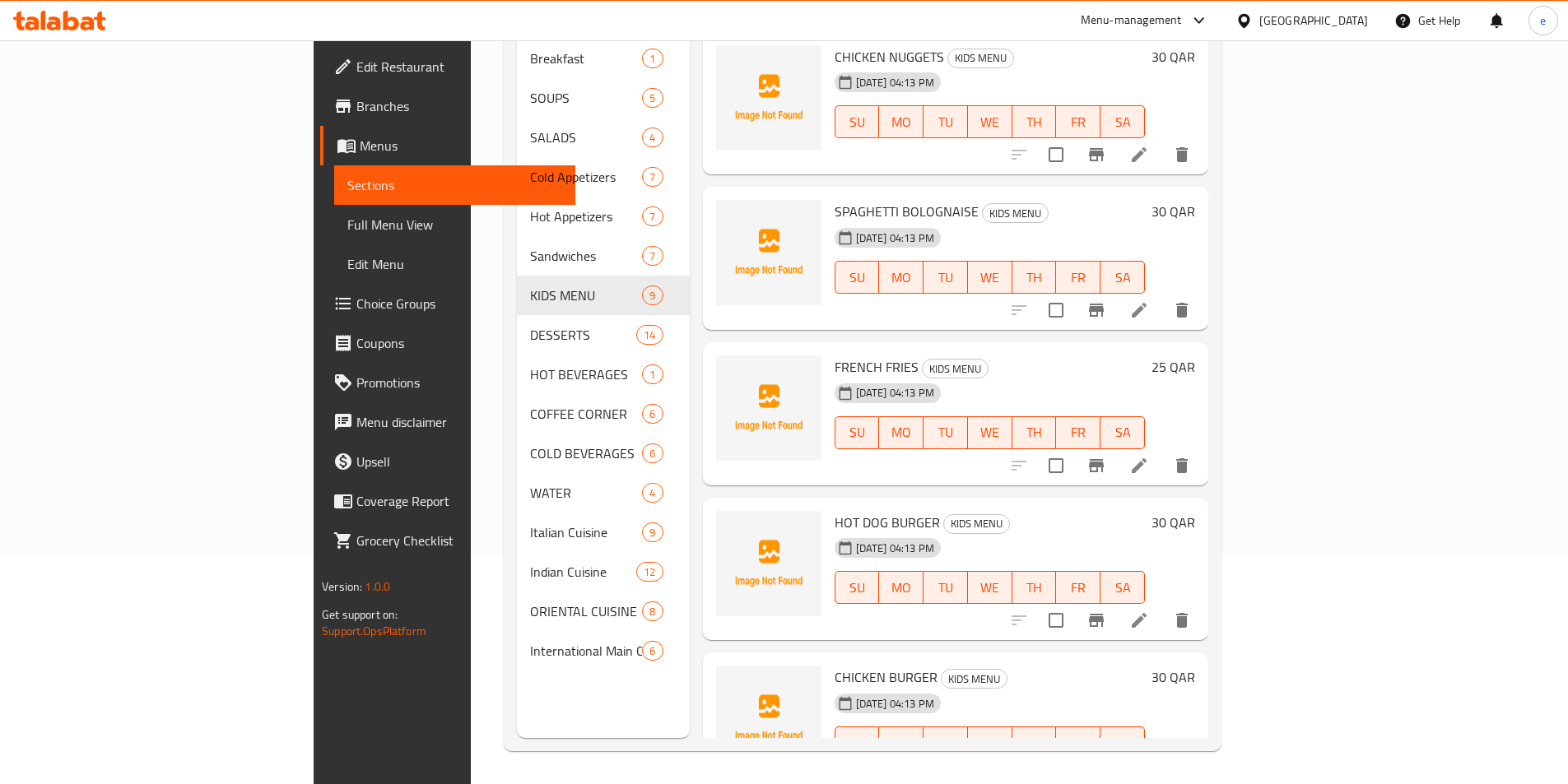
click at [1149, 456] on icon at bounding box center [1139, 465] width 19 height 19
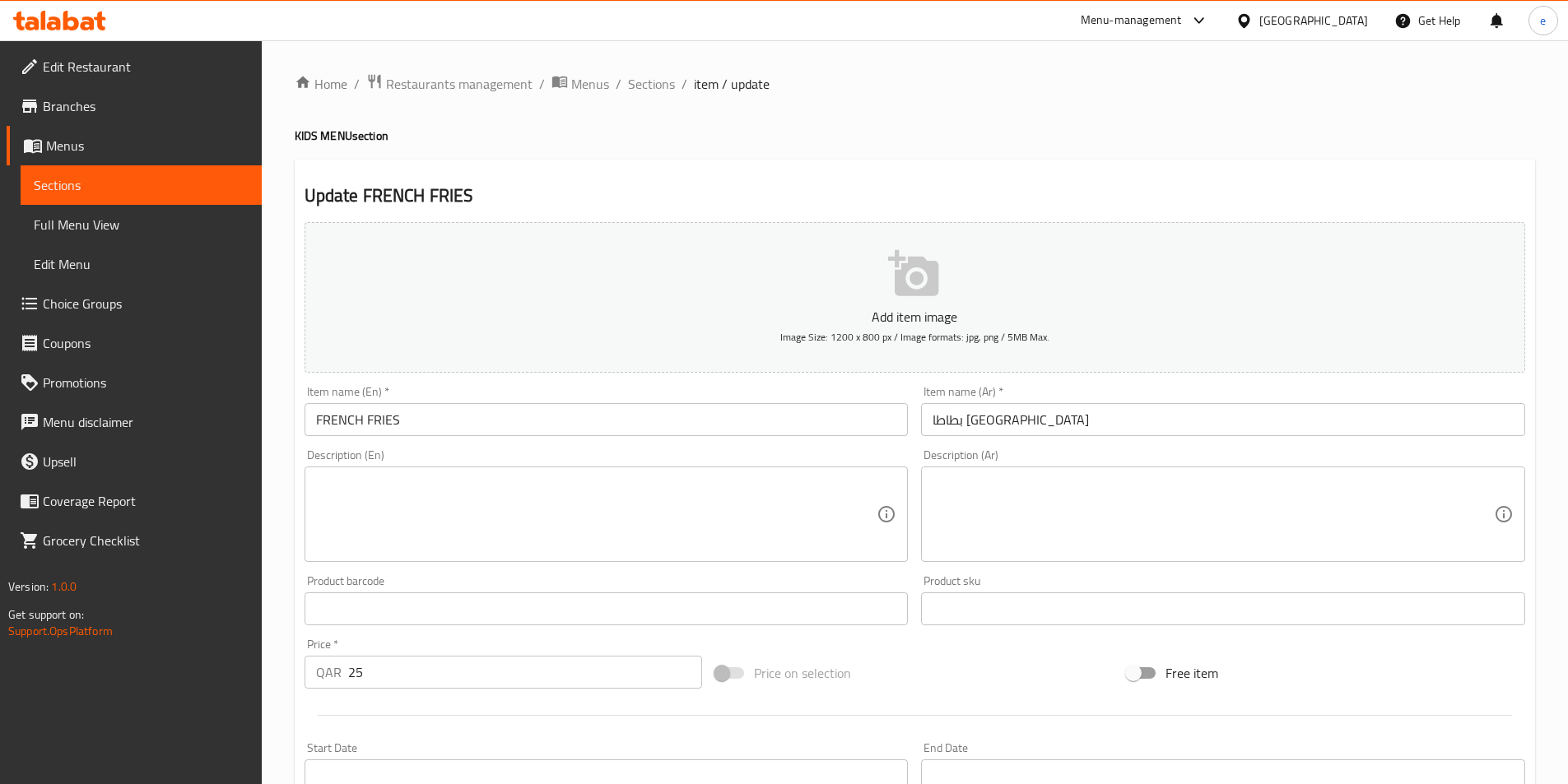
click at [408, 426] on input "FRENCH FRIES" at bounding box center [606, 419] width 604 height 33
click at [633, 85] on span "Sections" at bounding box center [651, 84] width 47 height 19
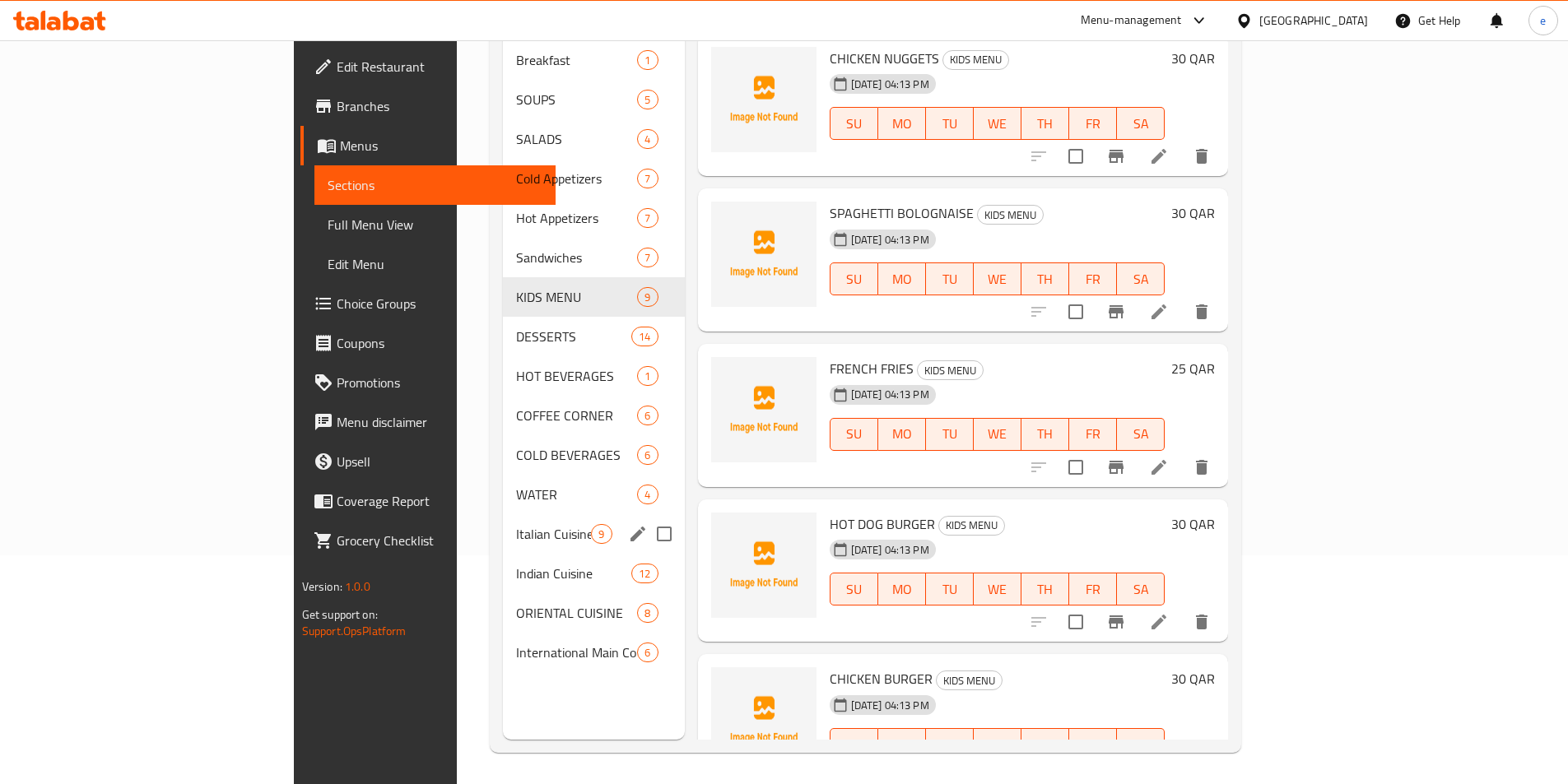
scroll to position [230, 0]
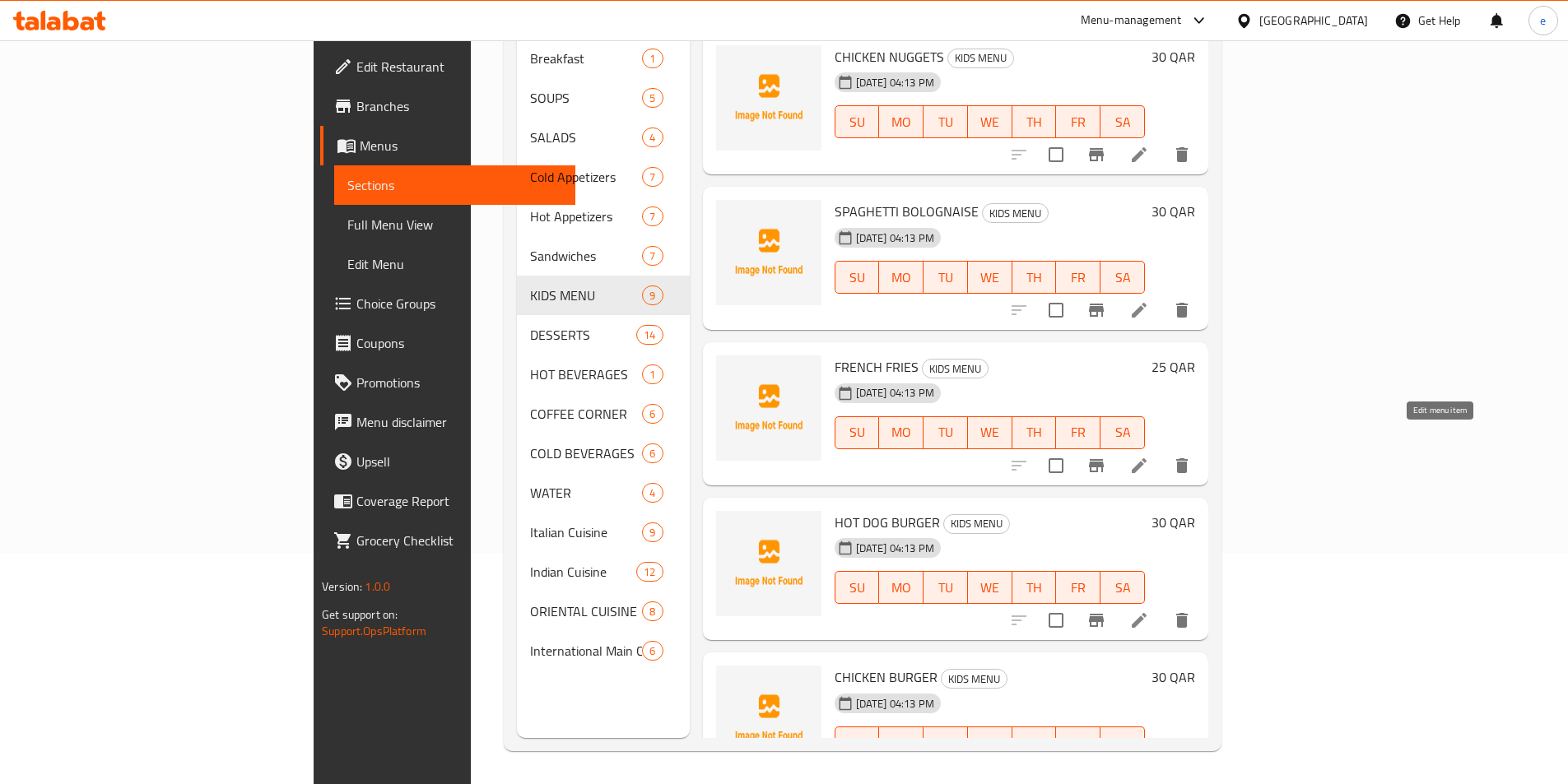
click at [1147, 458] on icon at bounding box center [1138, 465] width 14 height 14
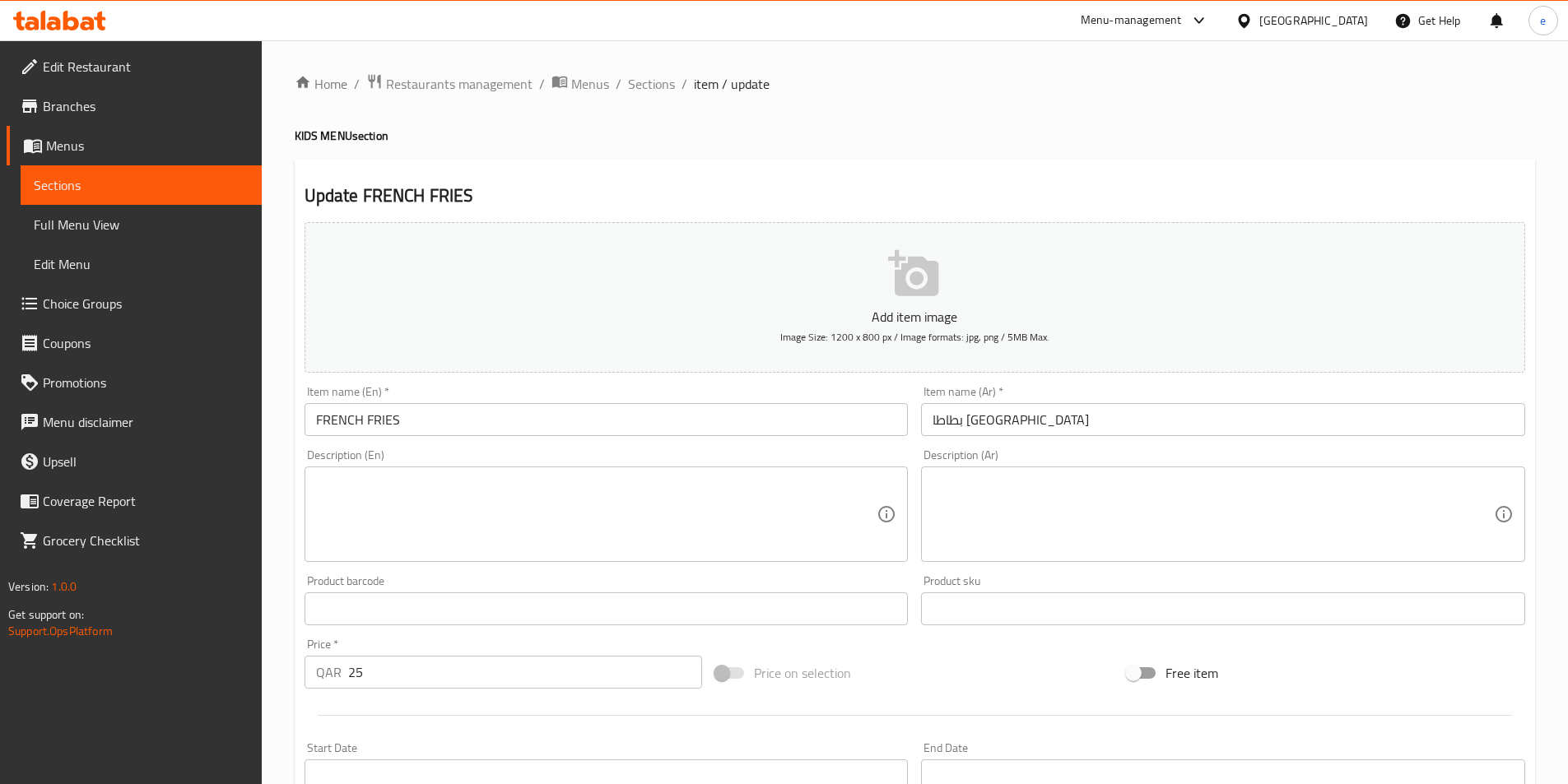
click at [483, 423] on input "FRENCH FRIES" at bounding box center [606, 419] width 604 height 33
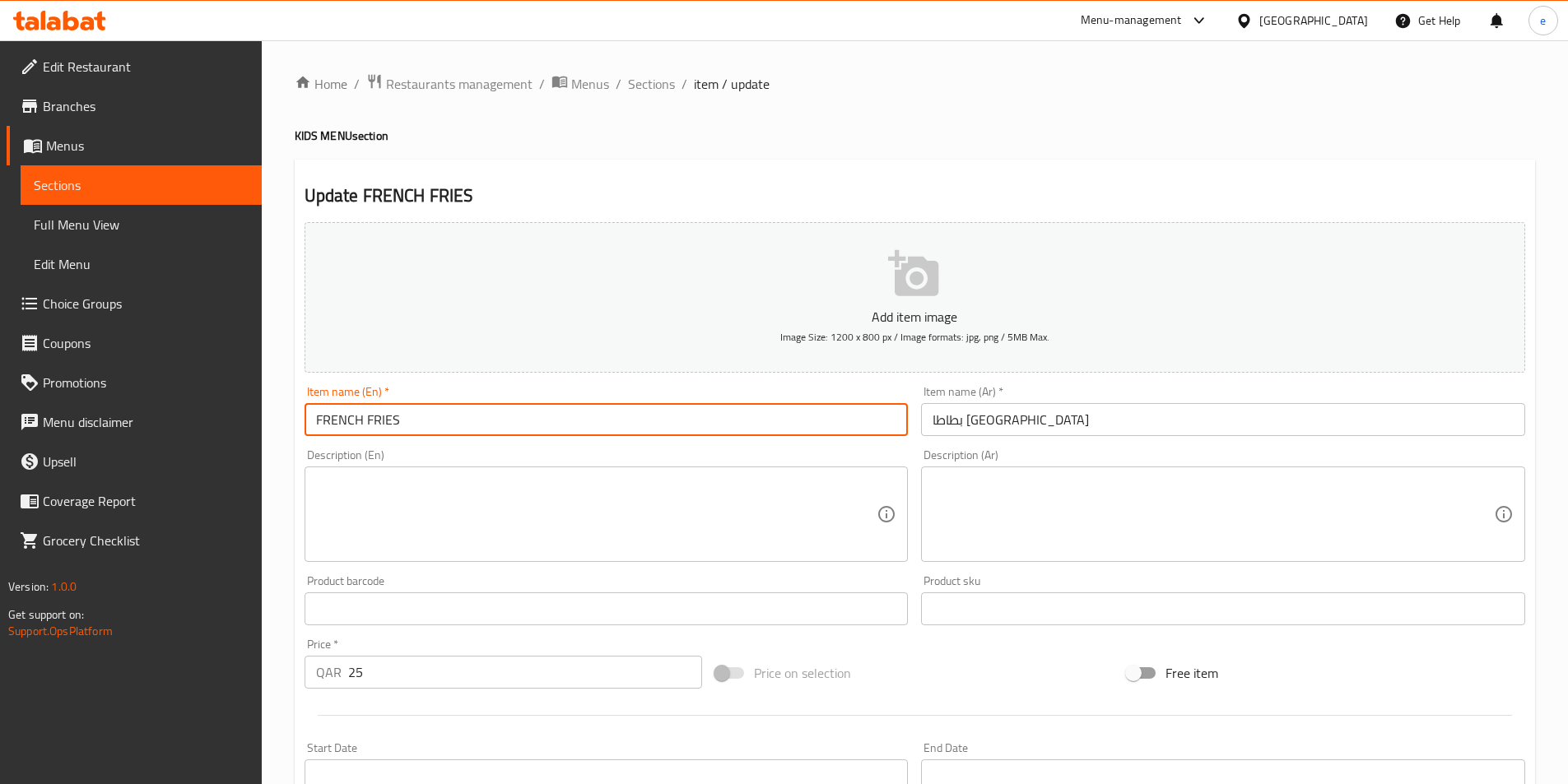
paste input "KIDS MENU"
type input "FRENCH FRIES"
click at [97, 171] on link "Sections" at bounding box center [141, 185] width 241 height 39
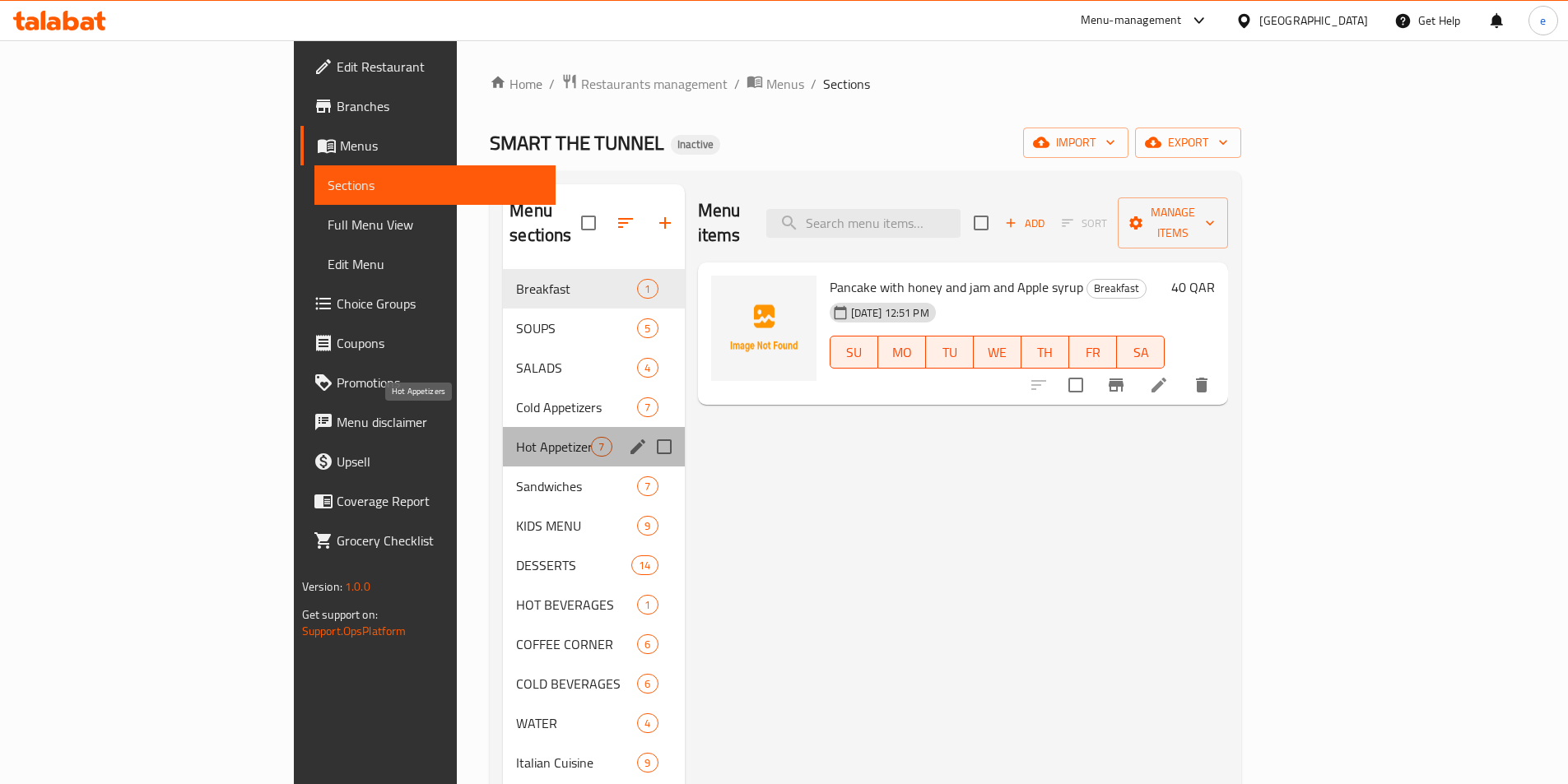
click at [516, 436] on span "Hot Appetizers" at bounding box center [553, 446] width 75 height 19
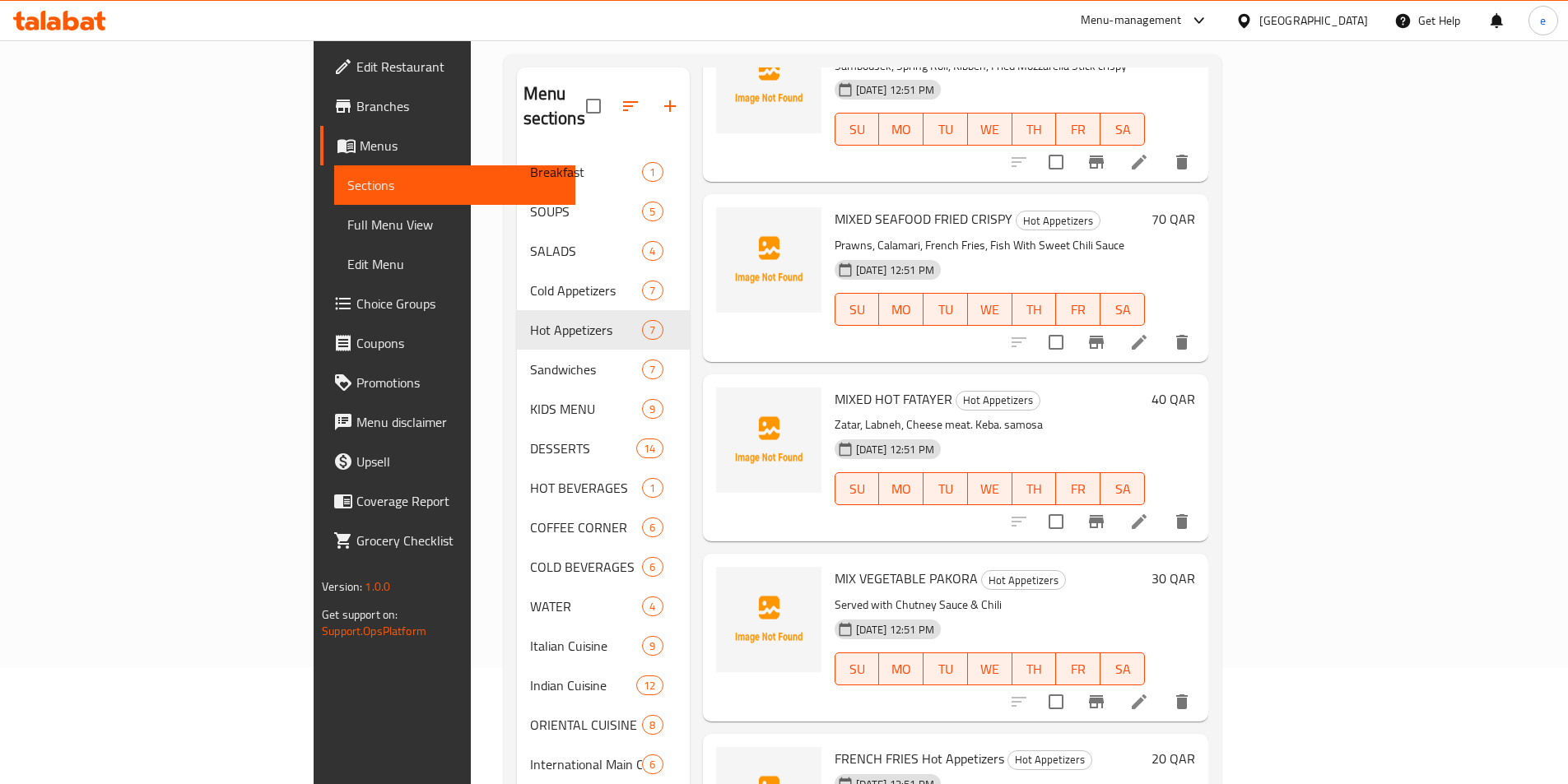
scroll to position [230, 0]
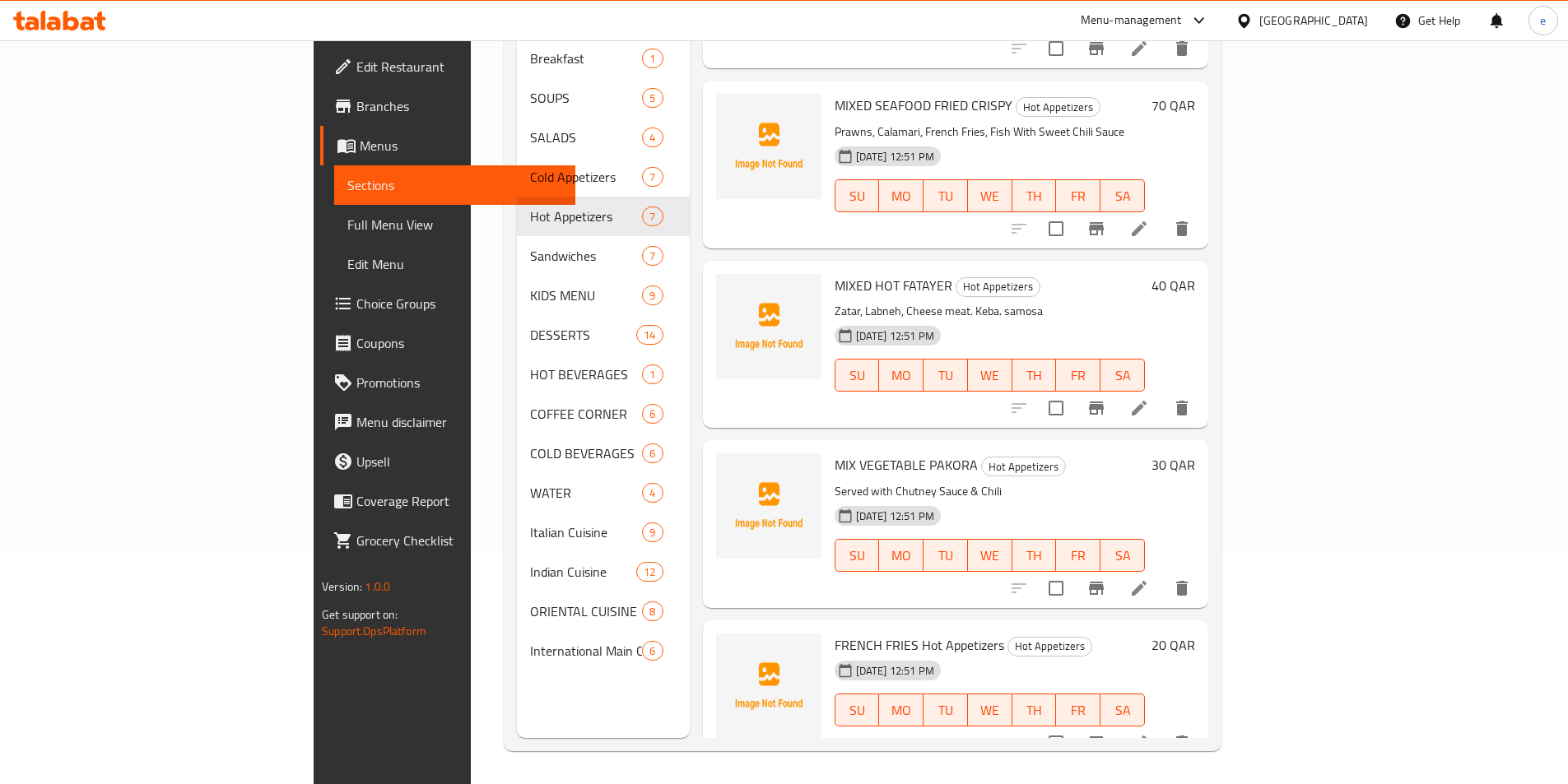
click at [1162, 728] on li at bounding box center [1139, 743] width 46 height 30
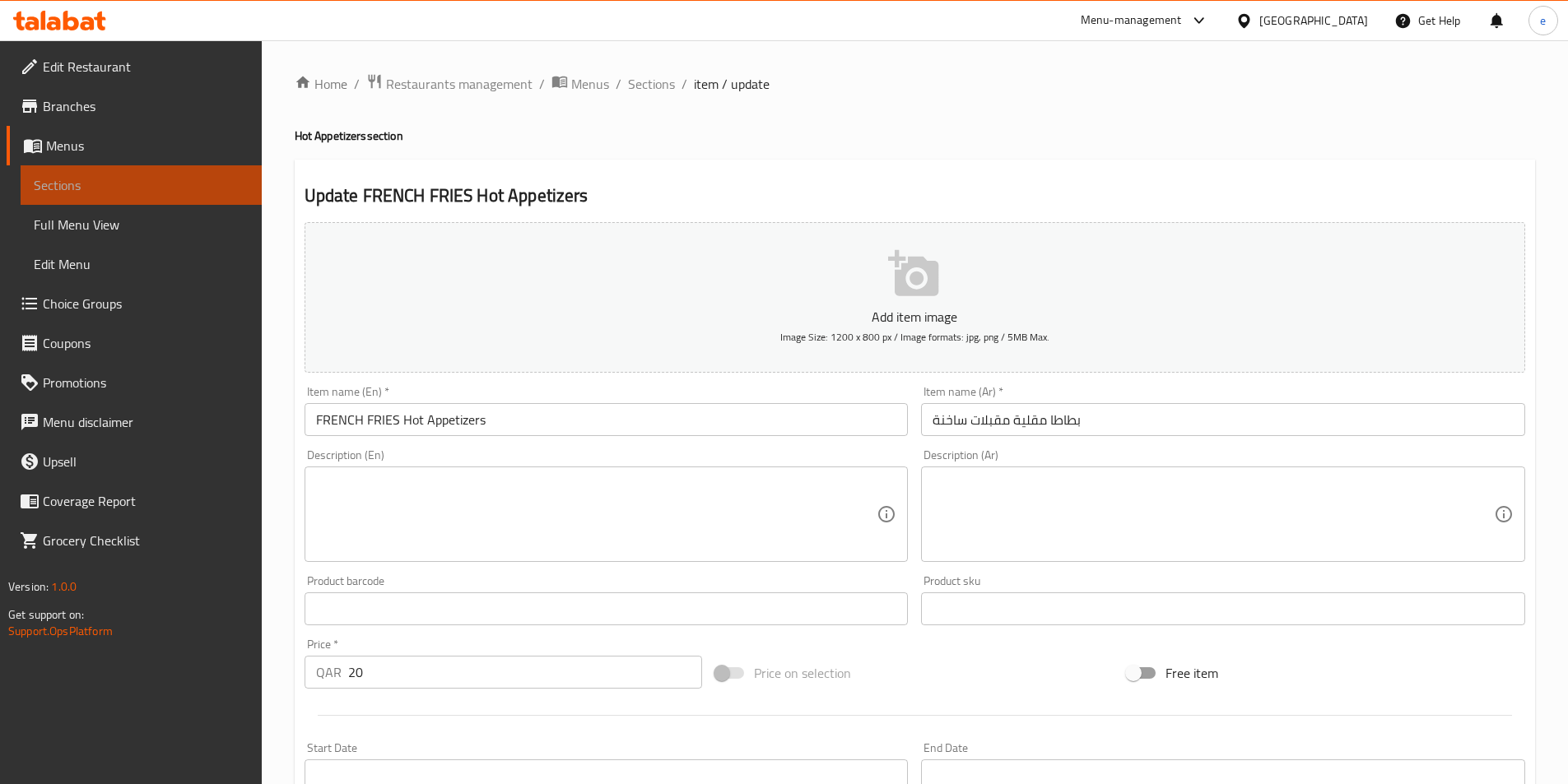
click at [94, 186] on span "Sections" at bounding box center [141, 185] width 215 height 19
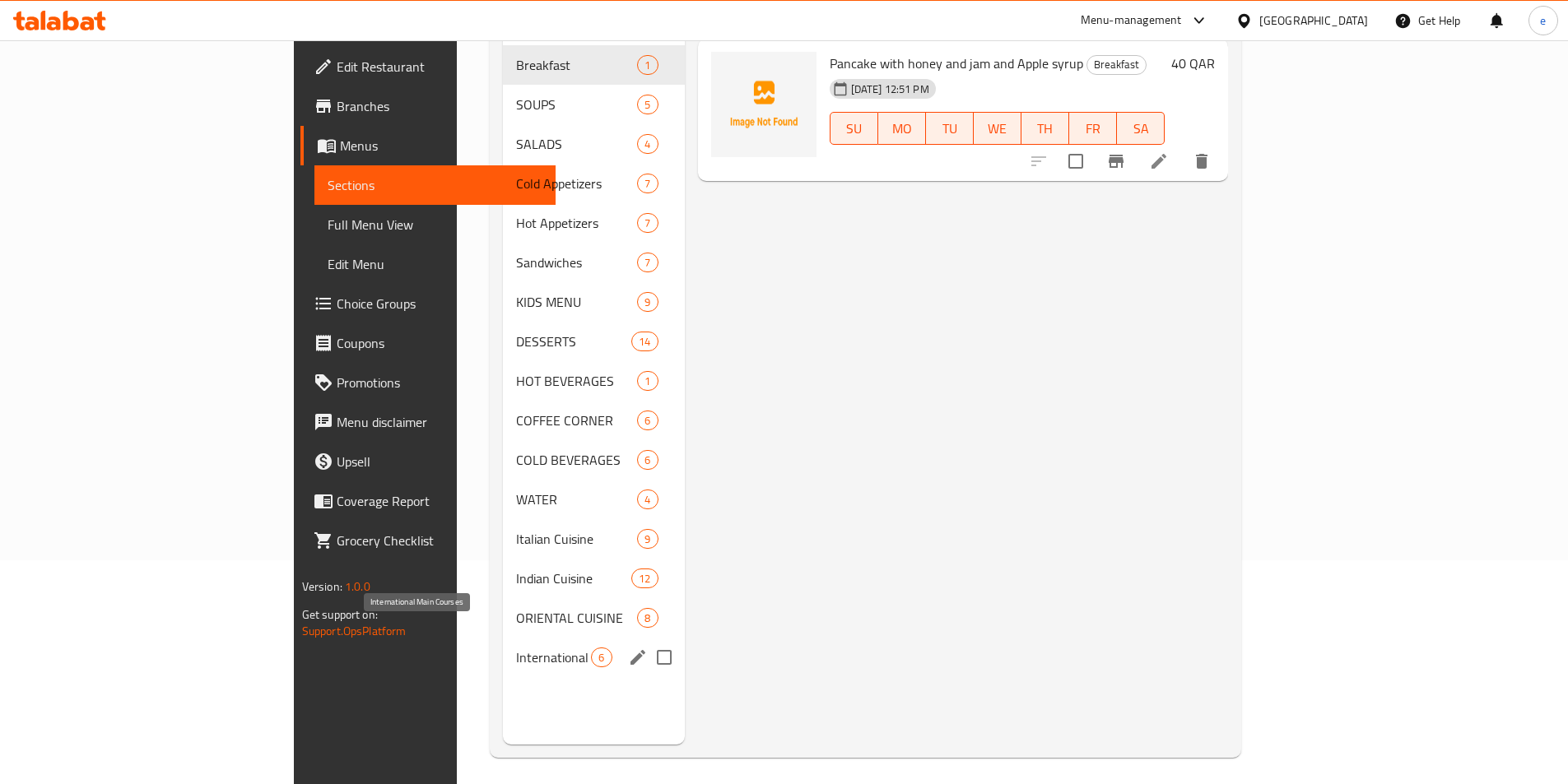
scroll to position [230, 0]
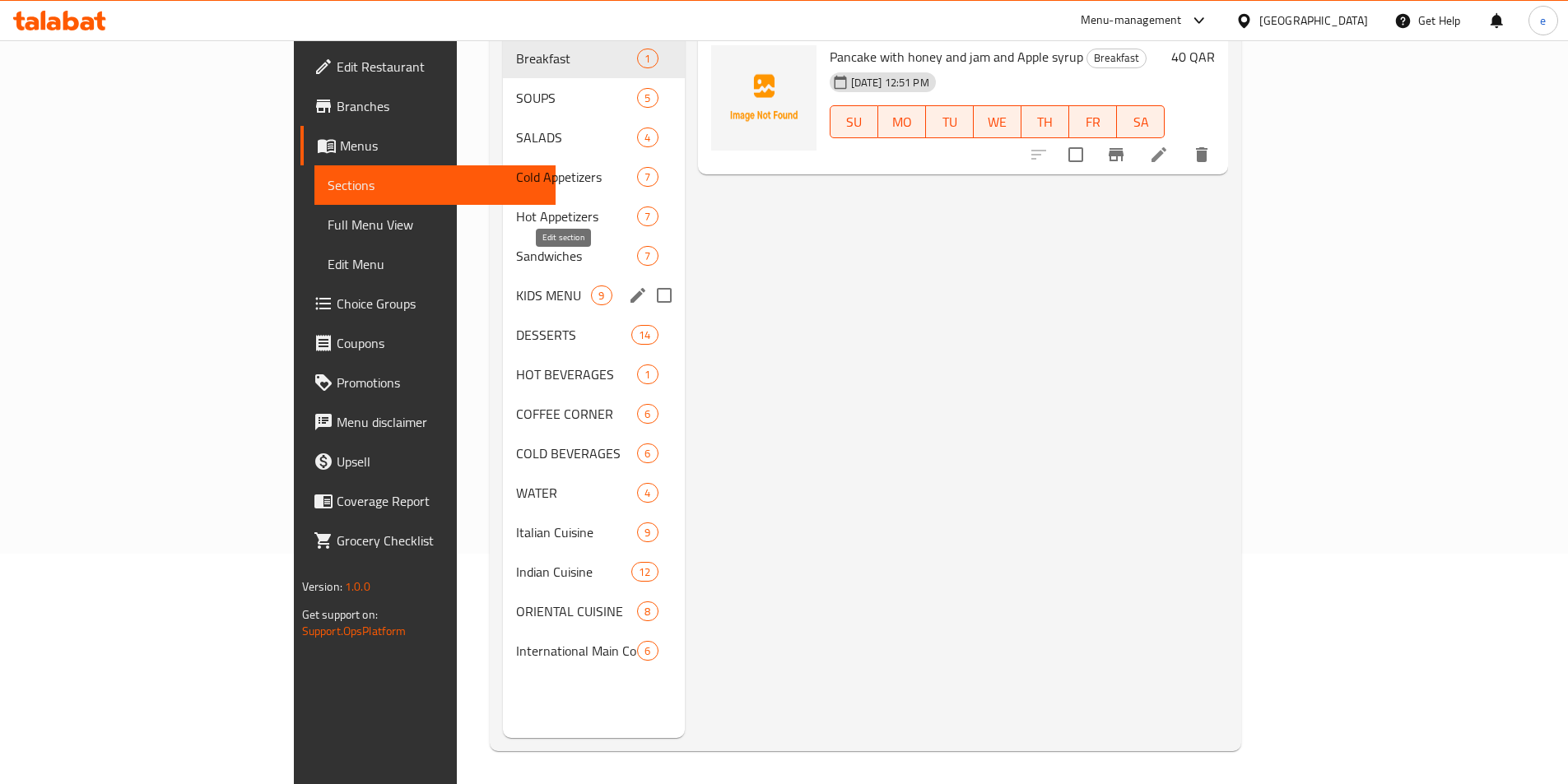
click at [628, 285] on icon "edit" at bounding box center [638, 295] width 19 height 19
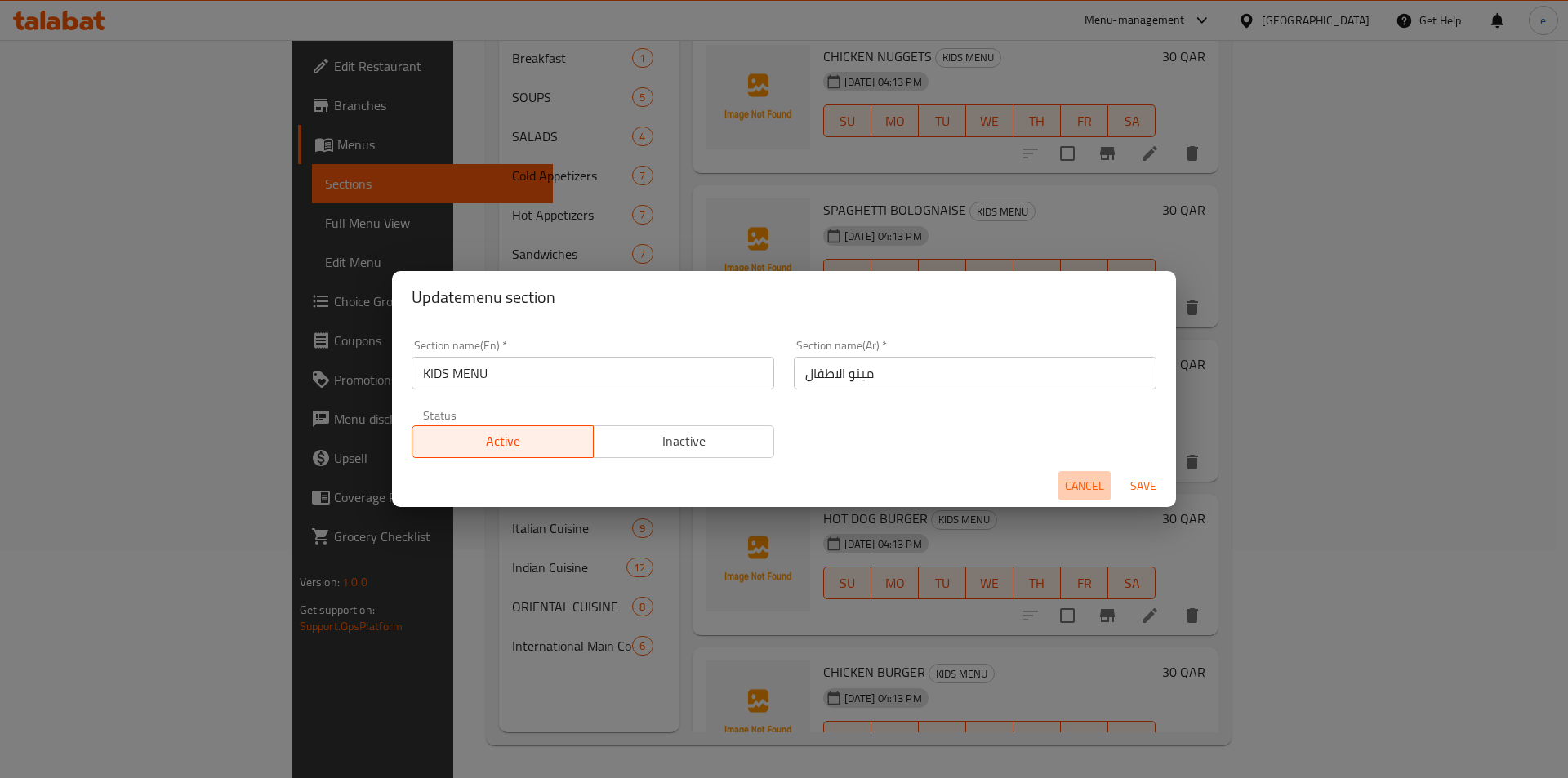
click at [1089, 488] on span "Cancel" at bounding box center [1084, 486] width 39 height 20
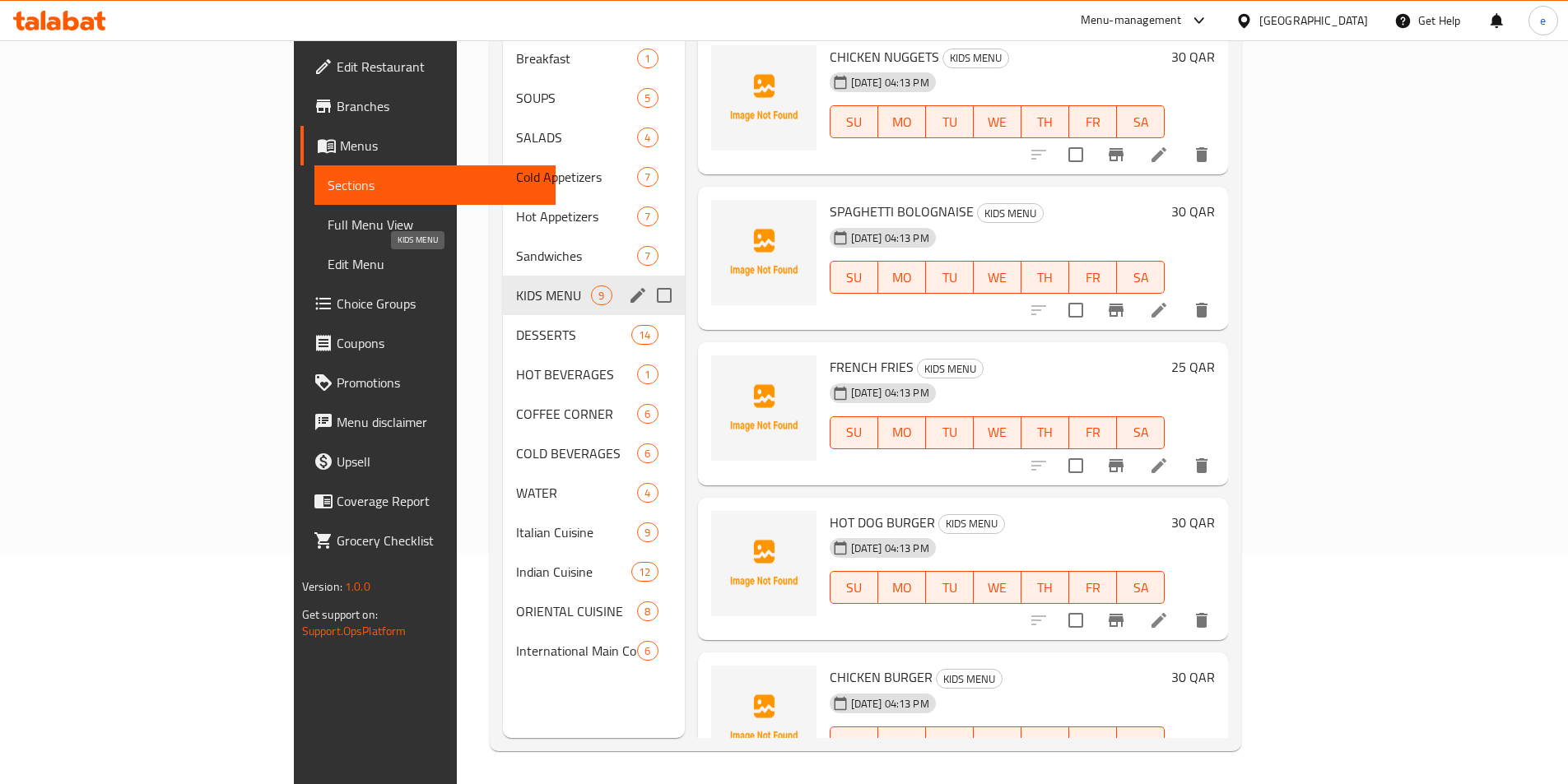
click at [516, 285] on span "KIDS MENU" at bounding box center [553, 295] width 75 height 19
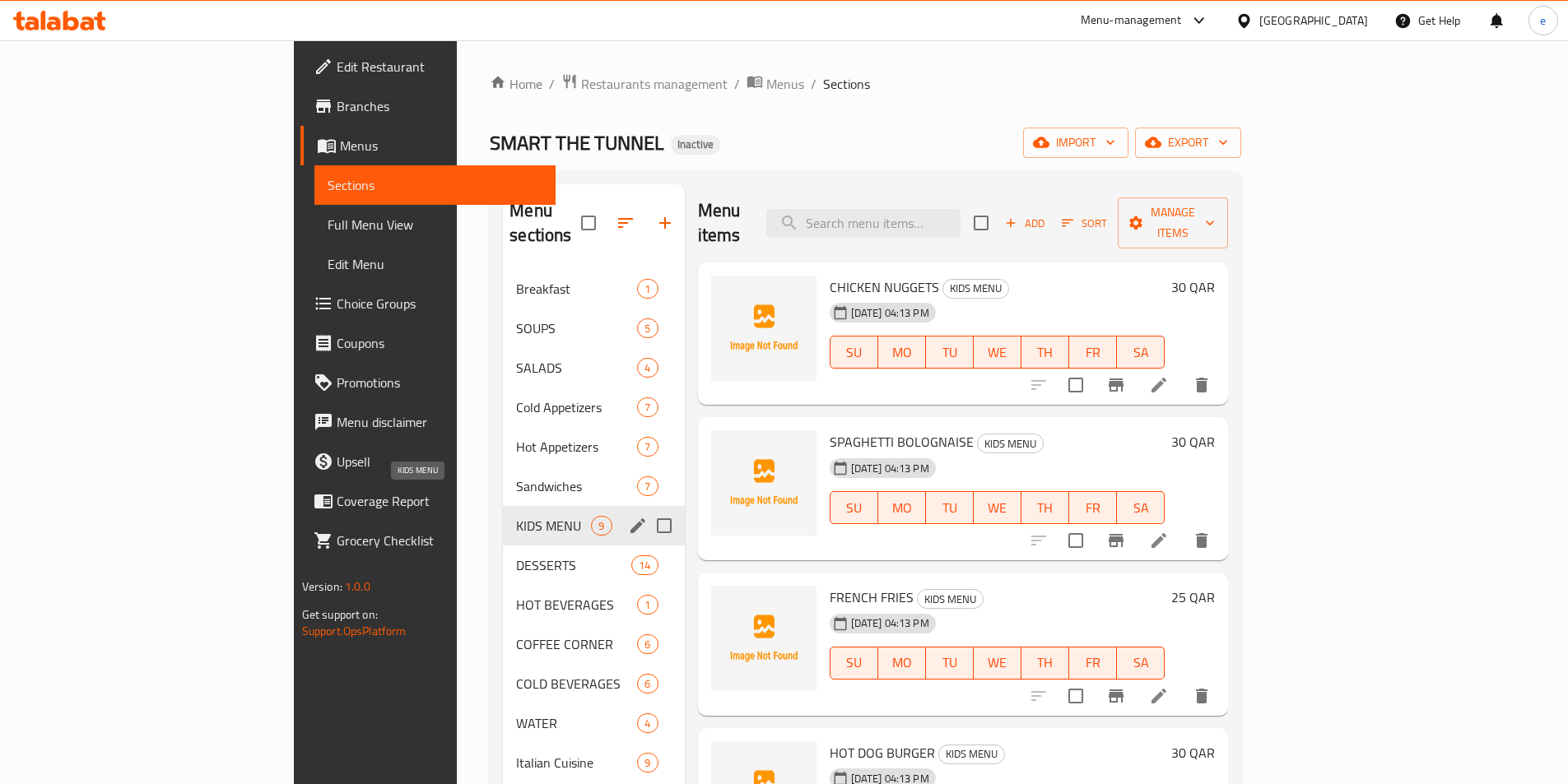
click at [516, 515] on span "KIDS MENU" at bounding box center [553, 525] width 75 height 19
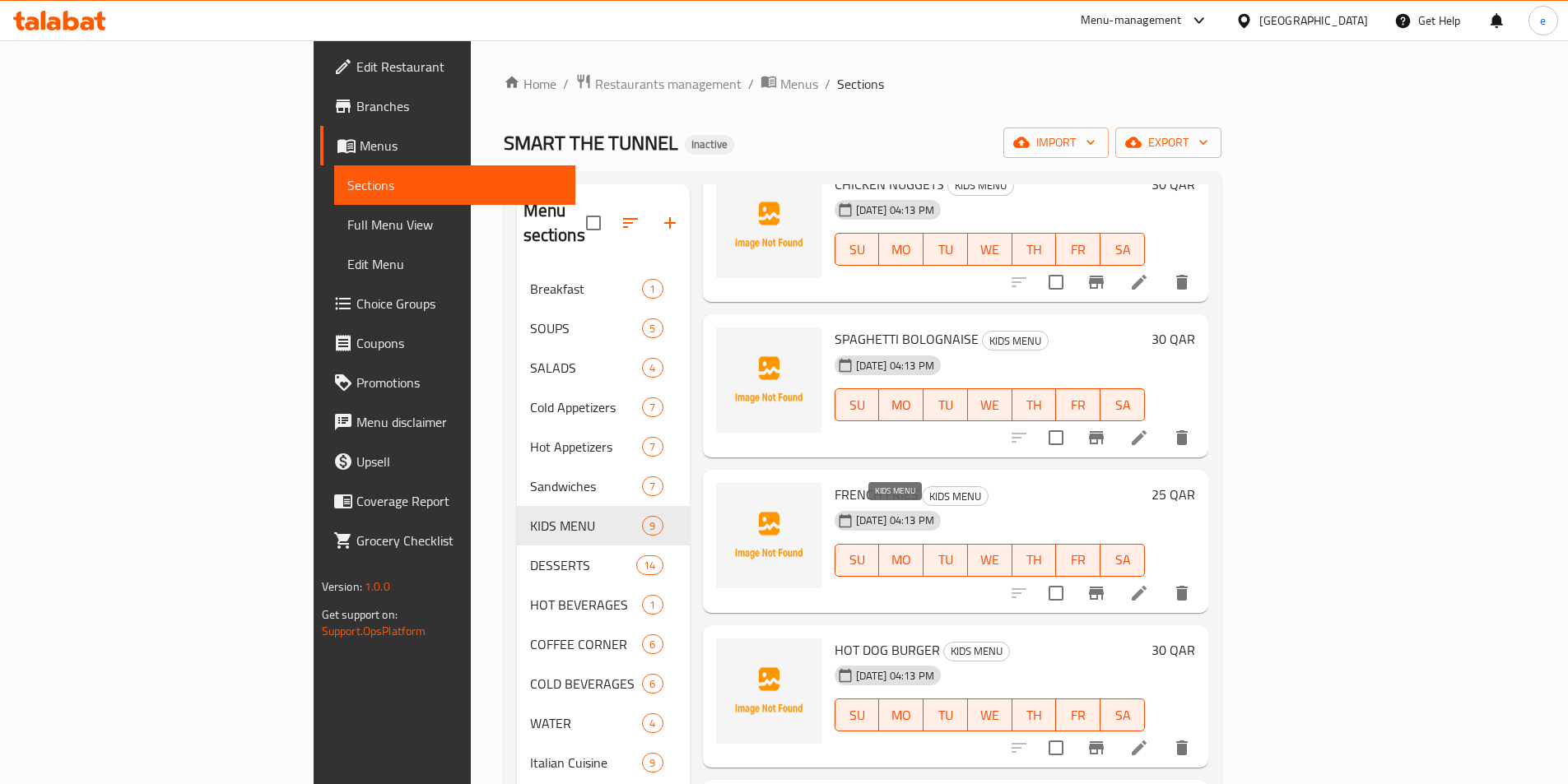
scroll to position [247, 0]
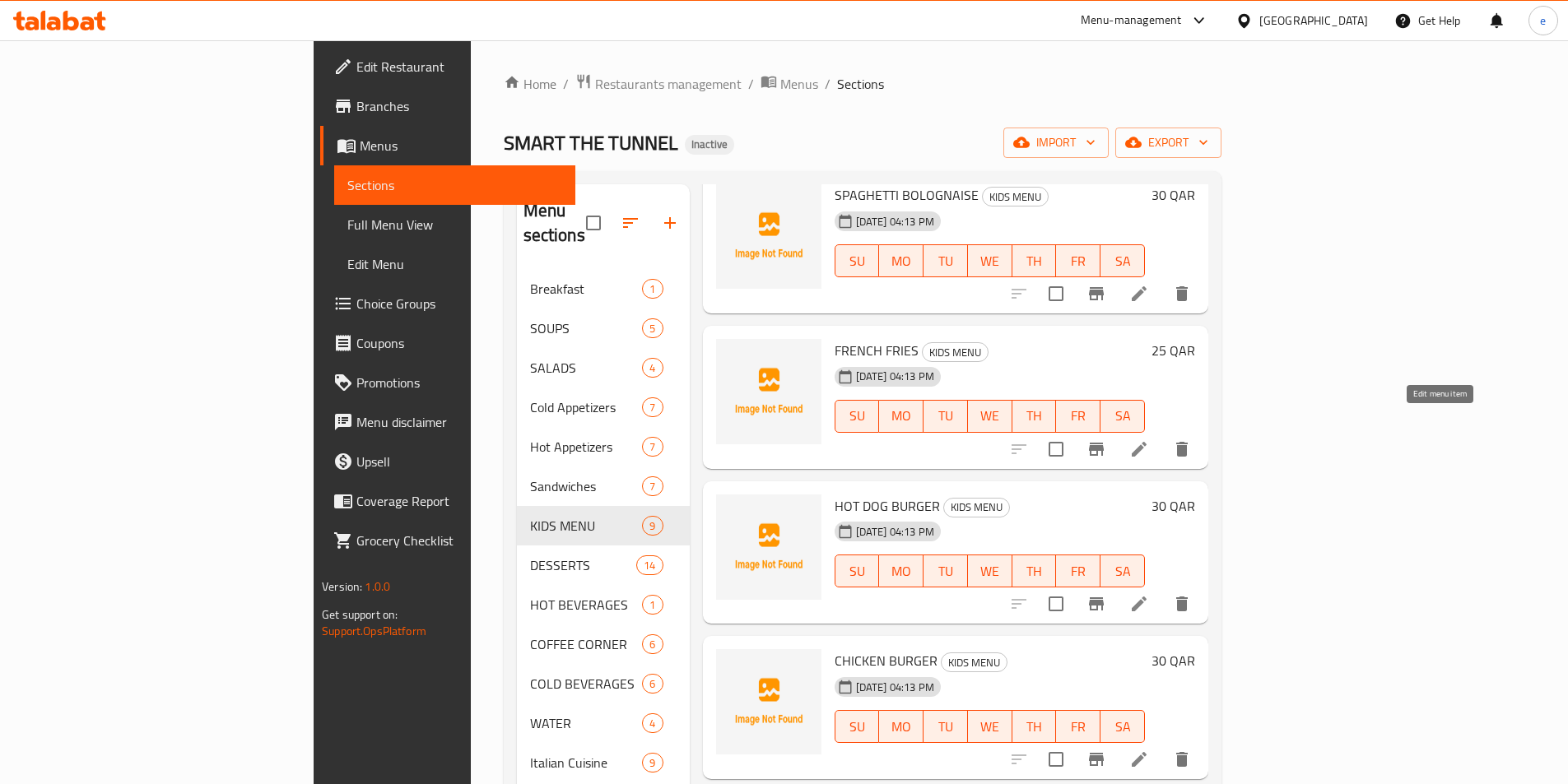
click at [1149, 439] on icon at bounding box center [1139, 449] width 19 height 19
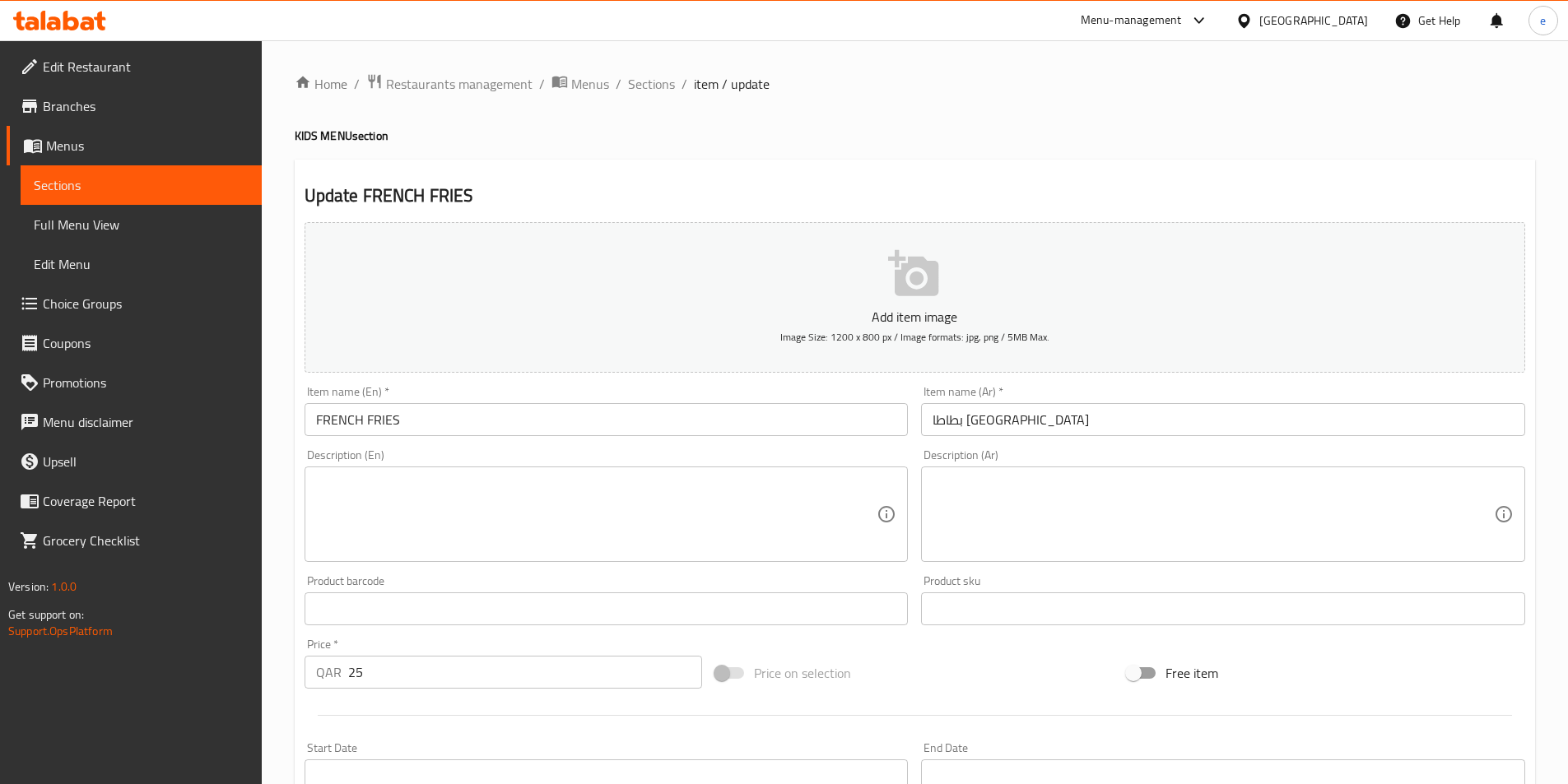
click at [534, 423] on input "FRENCH FRIES" at bounding box center [606, 419] width 604 height 33
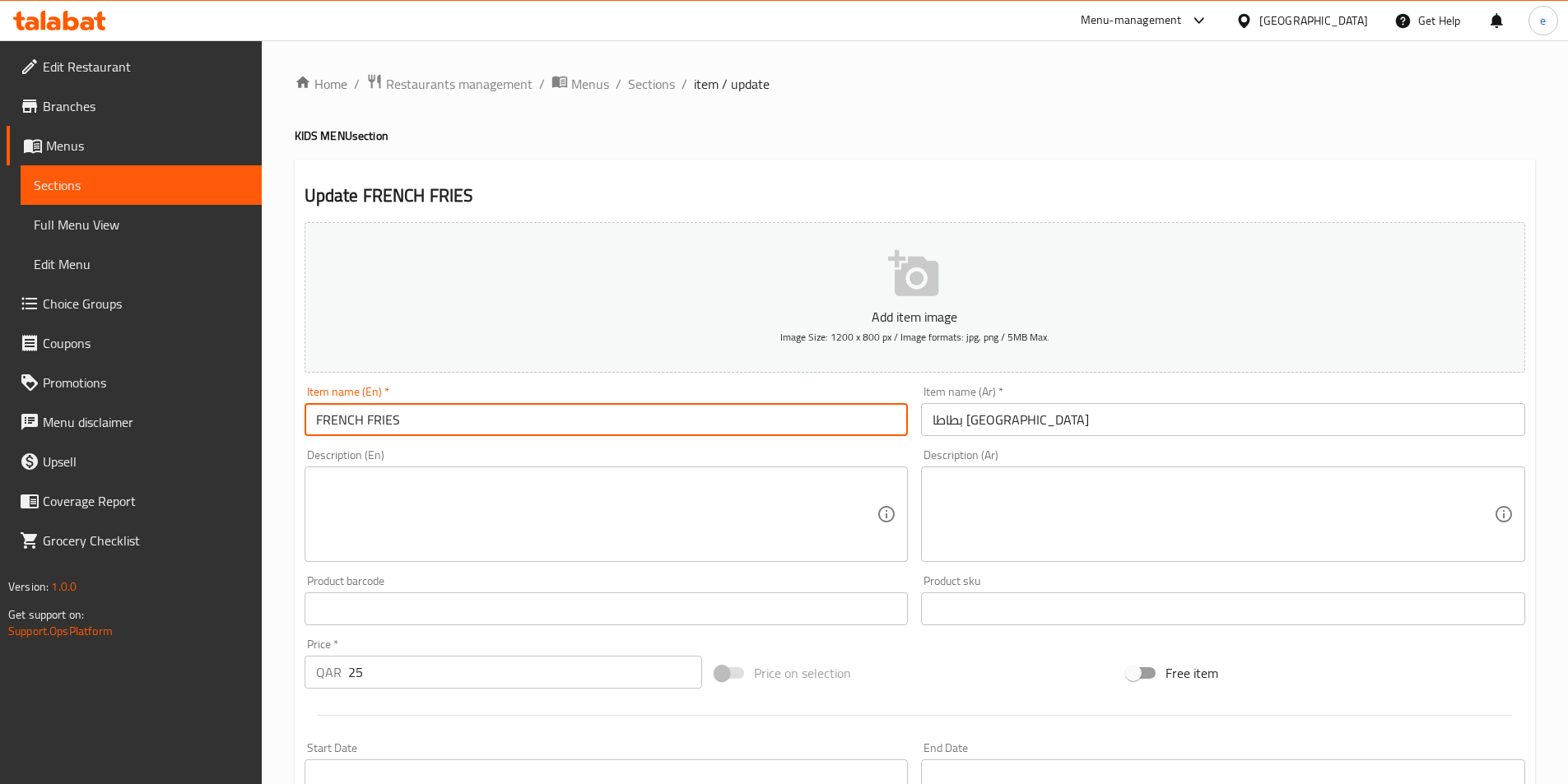
paste input "KIDS MENU"
type input "FRENCH FRIES KIDS MENU"
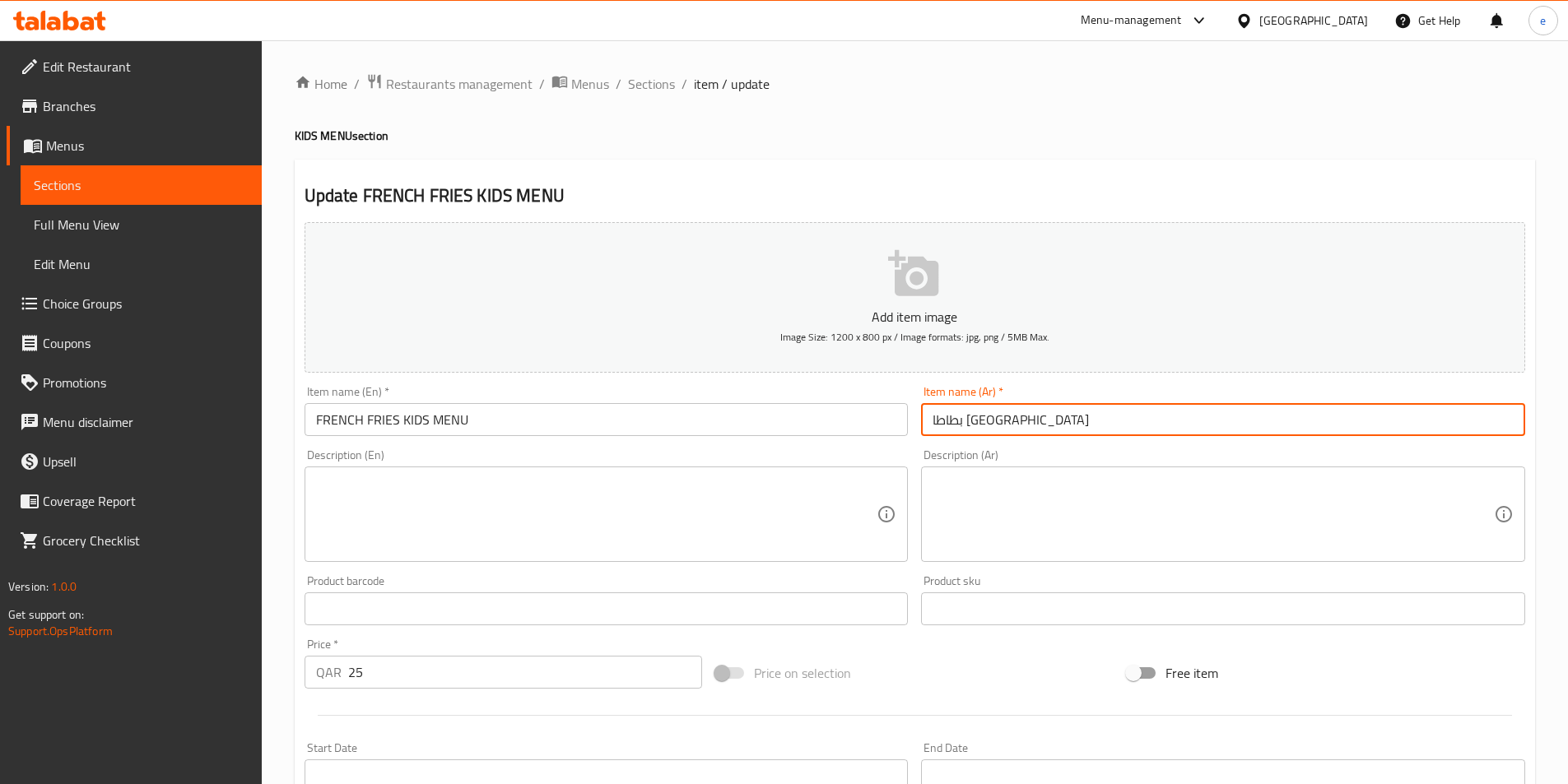
click at [1019, 417] on input "بطاطا [GEOGRAPHIC_DATA]" at bounding box center [1223, 419] width 604 height 33
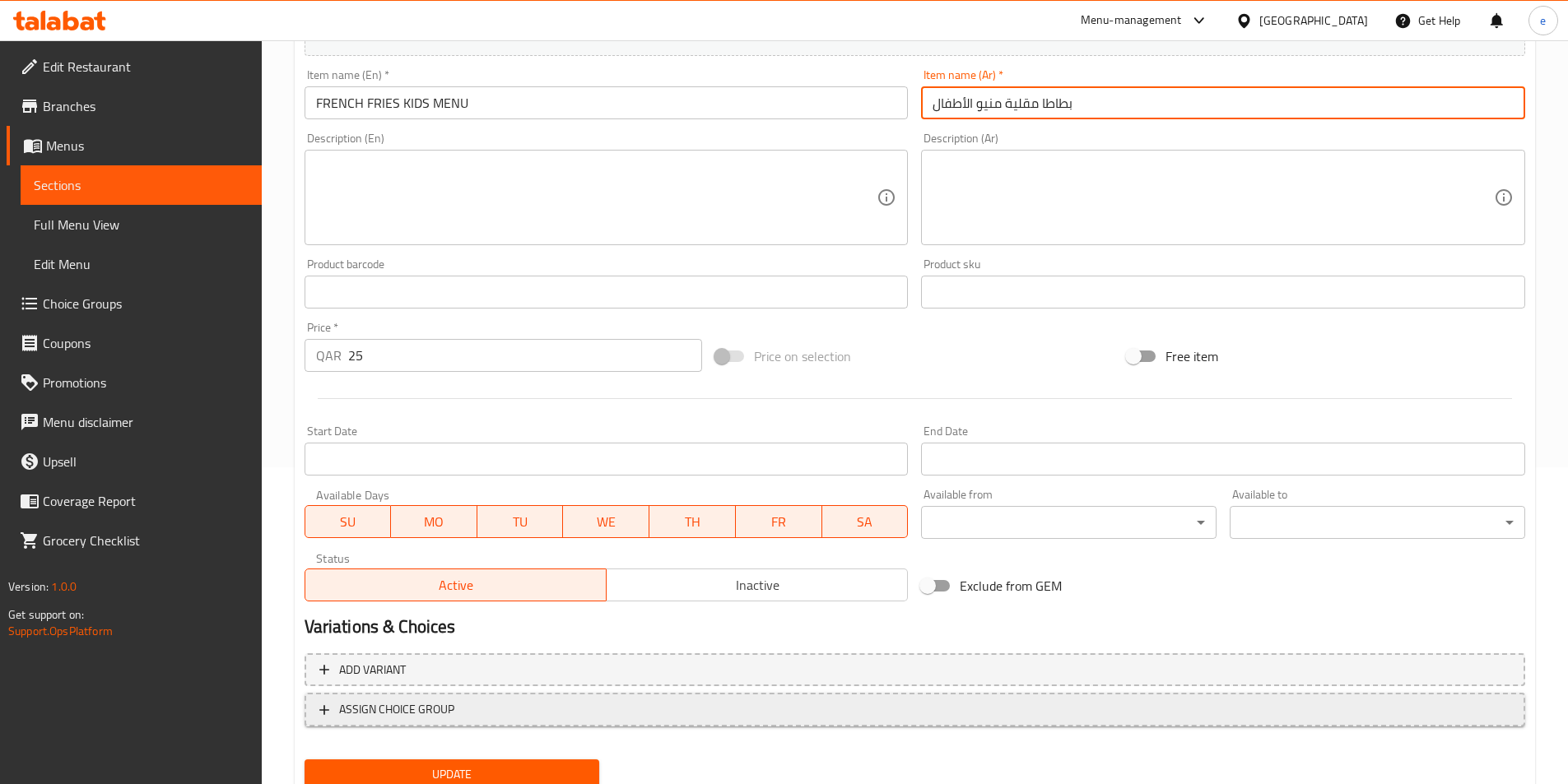
scroll to position [379, 0]
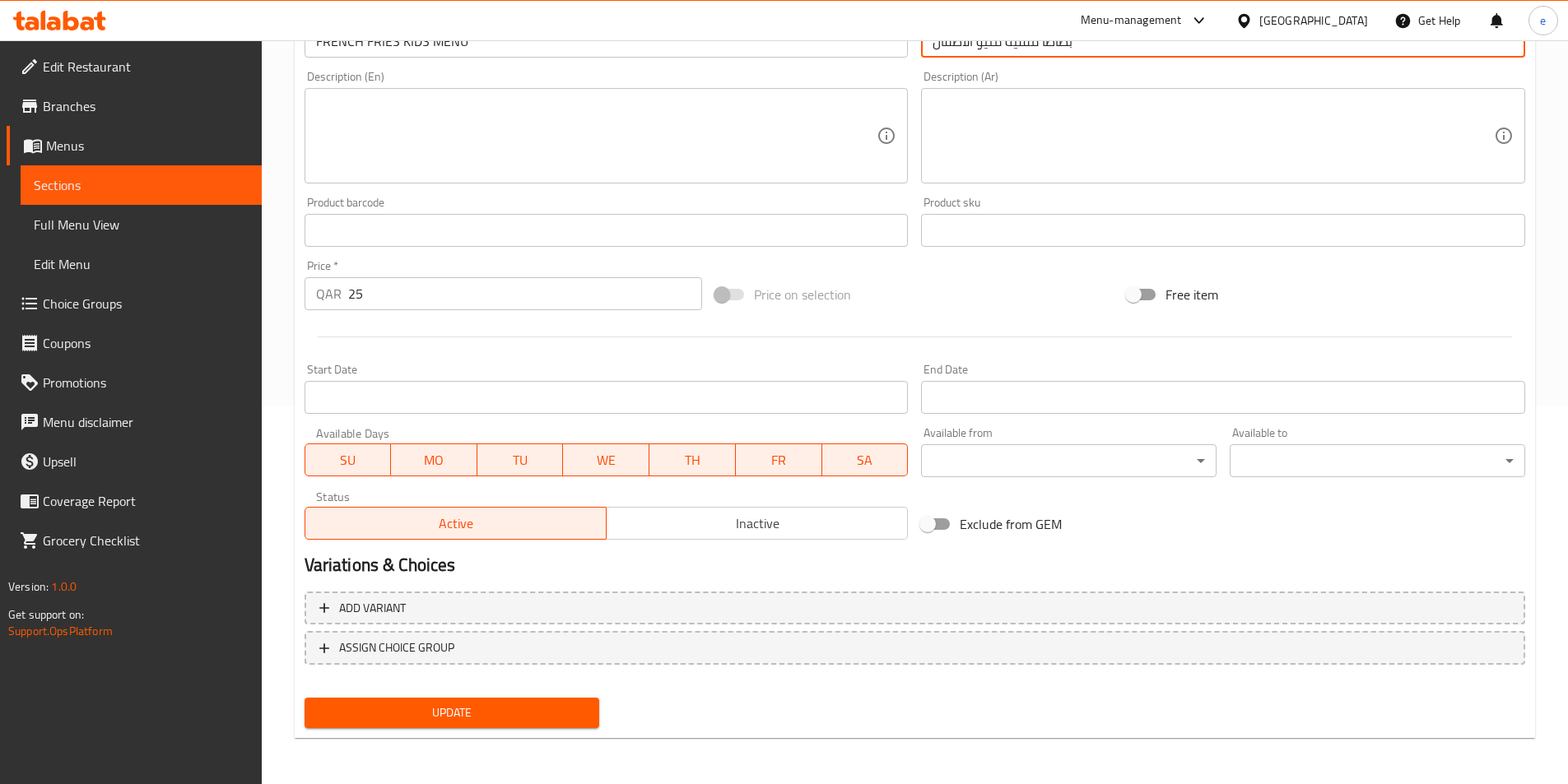
type input "بطاطا مقلية منيو الأطفال"
click at [416, 732] on div "Update" at bounding box center [452, 712] width 308 height 43
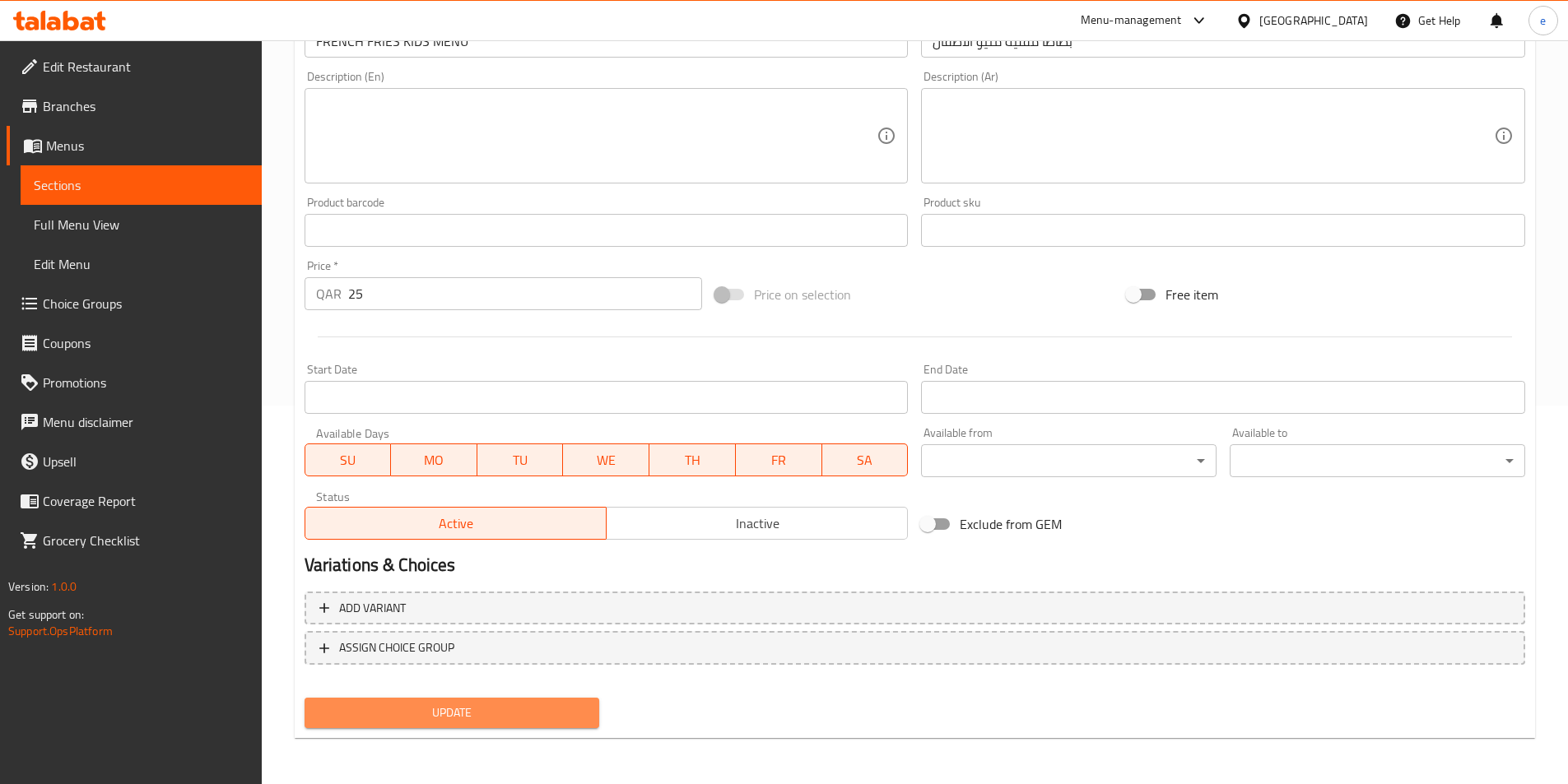
click at [420, 727] on button "Update" at bounding box center [452, 713] width 296 height 31
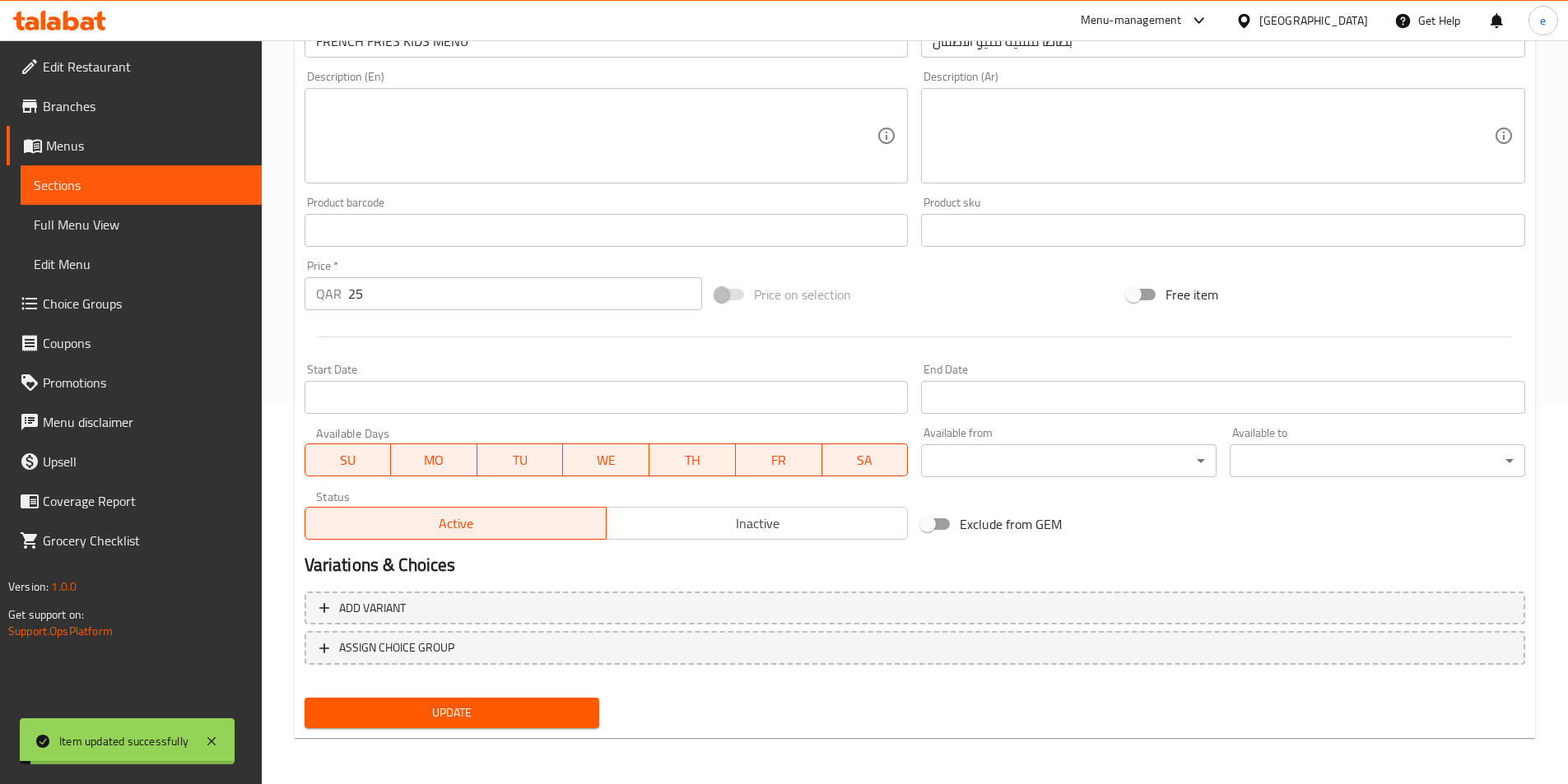
click at [118, 193] on span "Sections" at bounding box center [141, 185] width 215 height 19
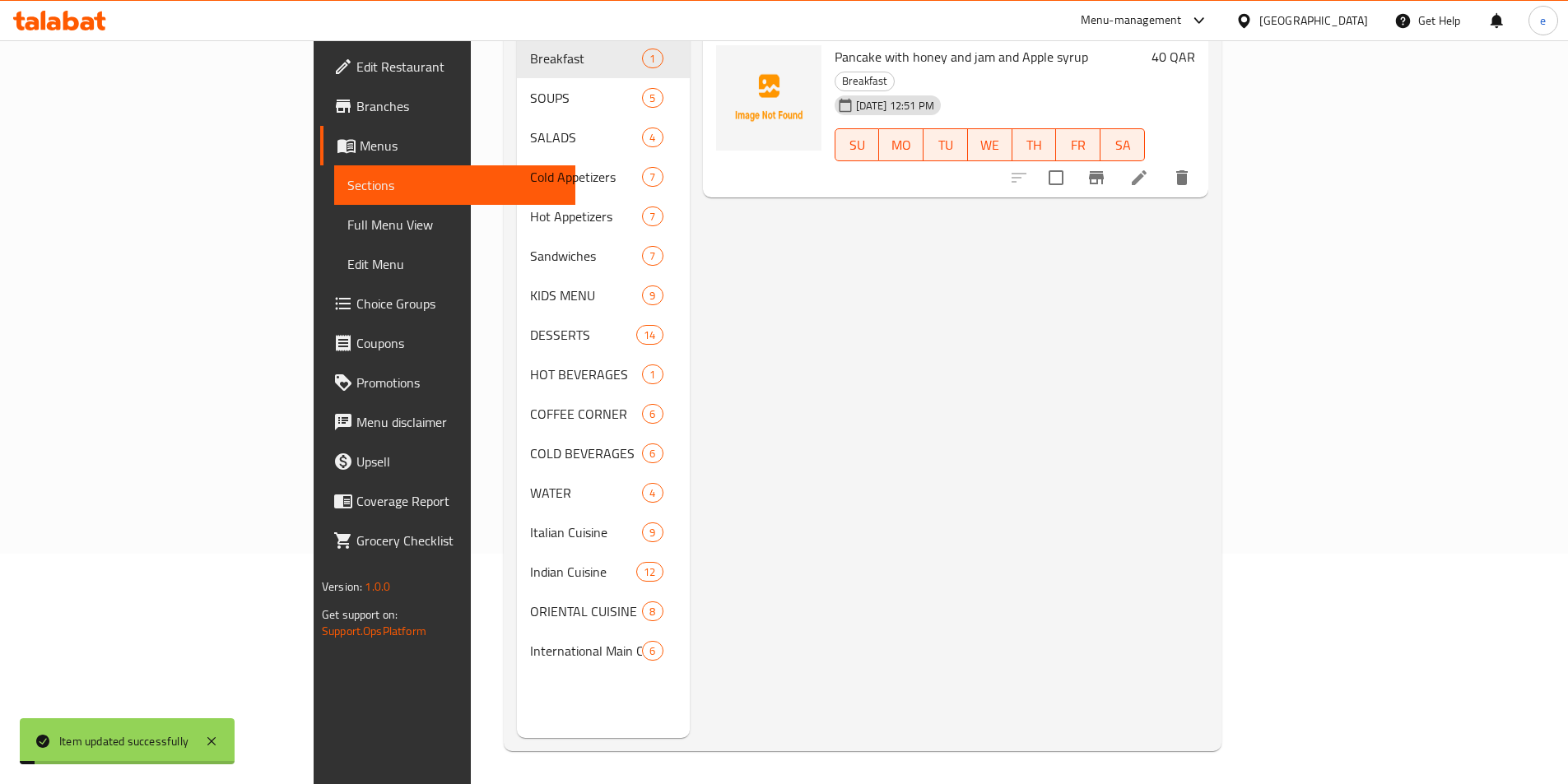
scroll to position [230, 0]
click at [347, 215] on span "Full Menu View" at bounding box center [454, 224] width 215 height 19
click at [347, 234] on span "Full Menu View" at bounding box center [454, 224] width 215 height 19
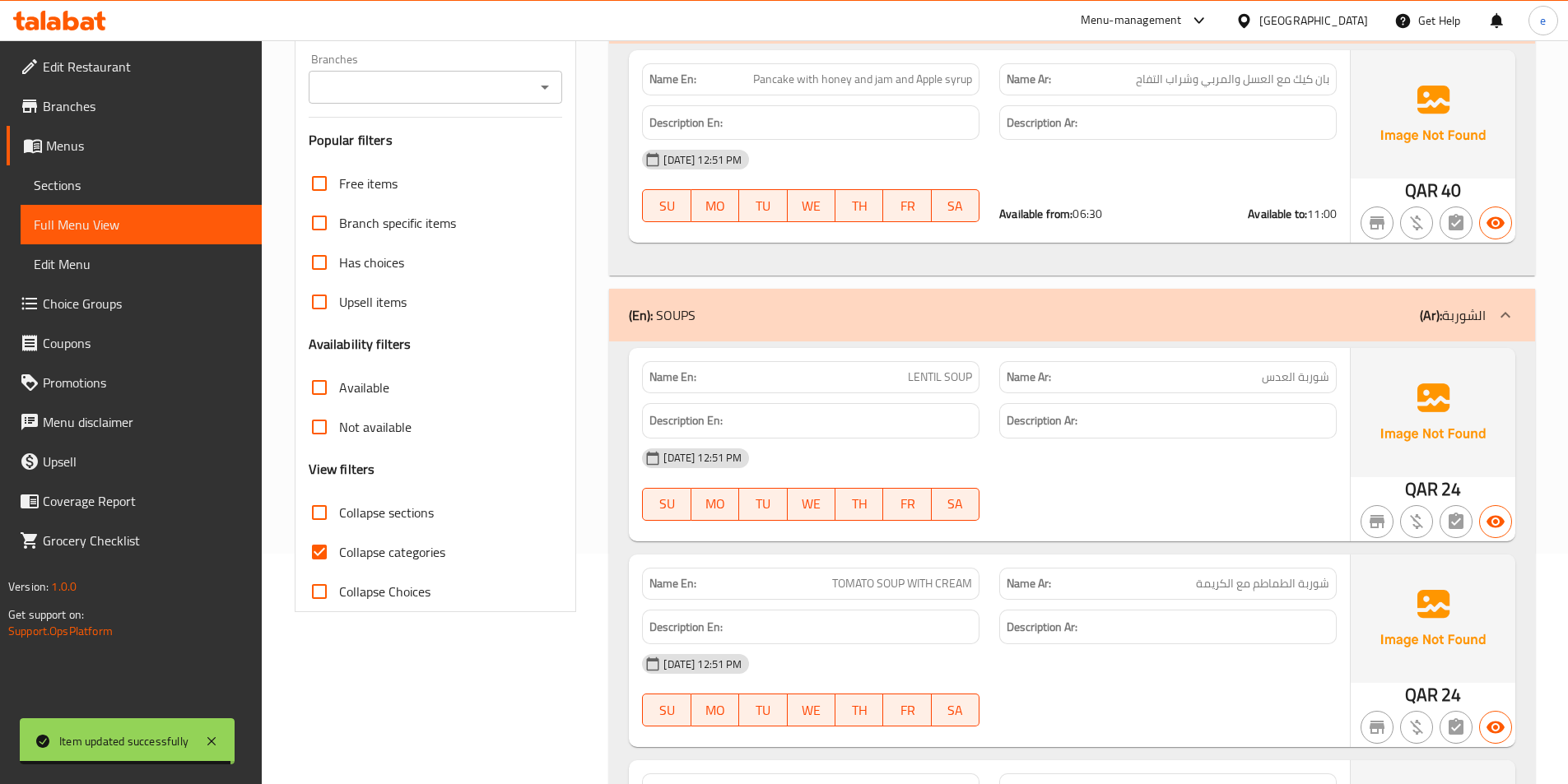
click at [344, 545] on span "Collapse categories" at bounding box center [392, 552] width 106 height 19
click at [339, 545] on input "Collapse categories" at bounding box center [319, 552] width 40 height 39
checkbox input "false"
click at [330, 509] on input "Collapse sections" at bounding box center [319, 512] width 40 height 39
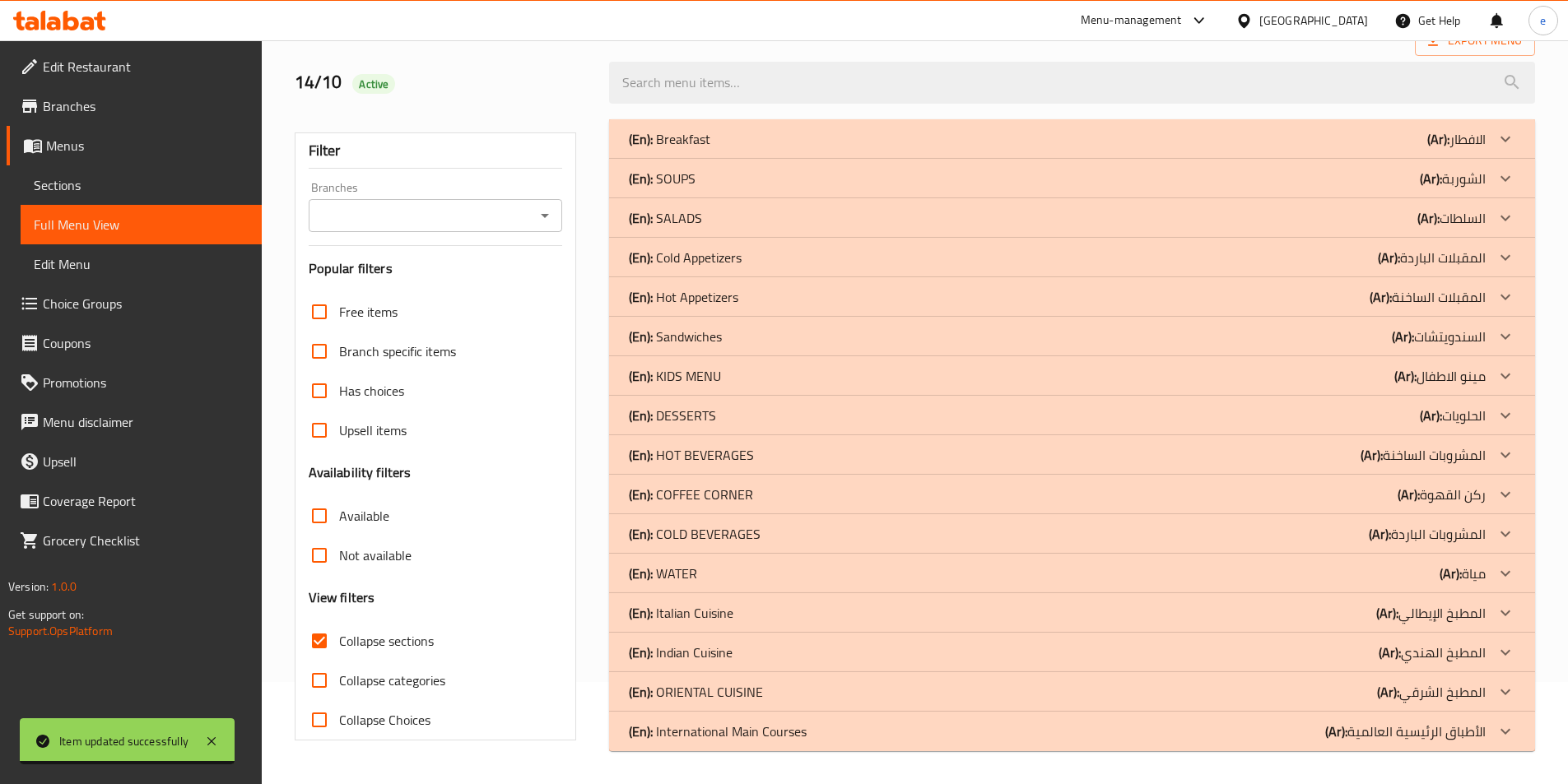
click at [315, 517] on div "Free items Branch specific items Has choices Upsell items Availability filters …" at bounding box center [436, 515] width 254 height 448
click at [342, 634] on span "Collapse sections" at bounding box center [386, 640] width 94 height 19
click at [339, 634] on input "Collapse sections" at bounding box center [319, 640] width 40 height 39
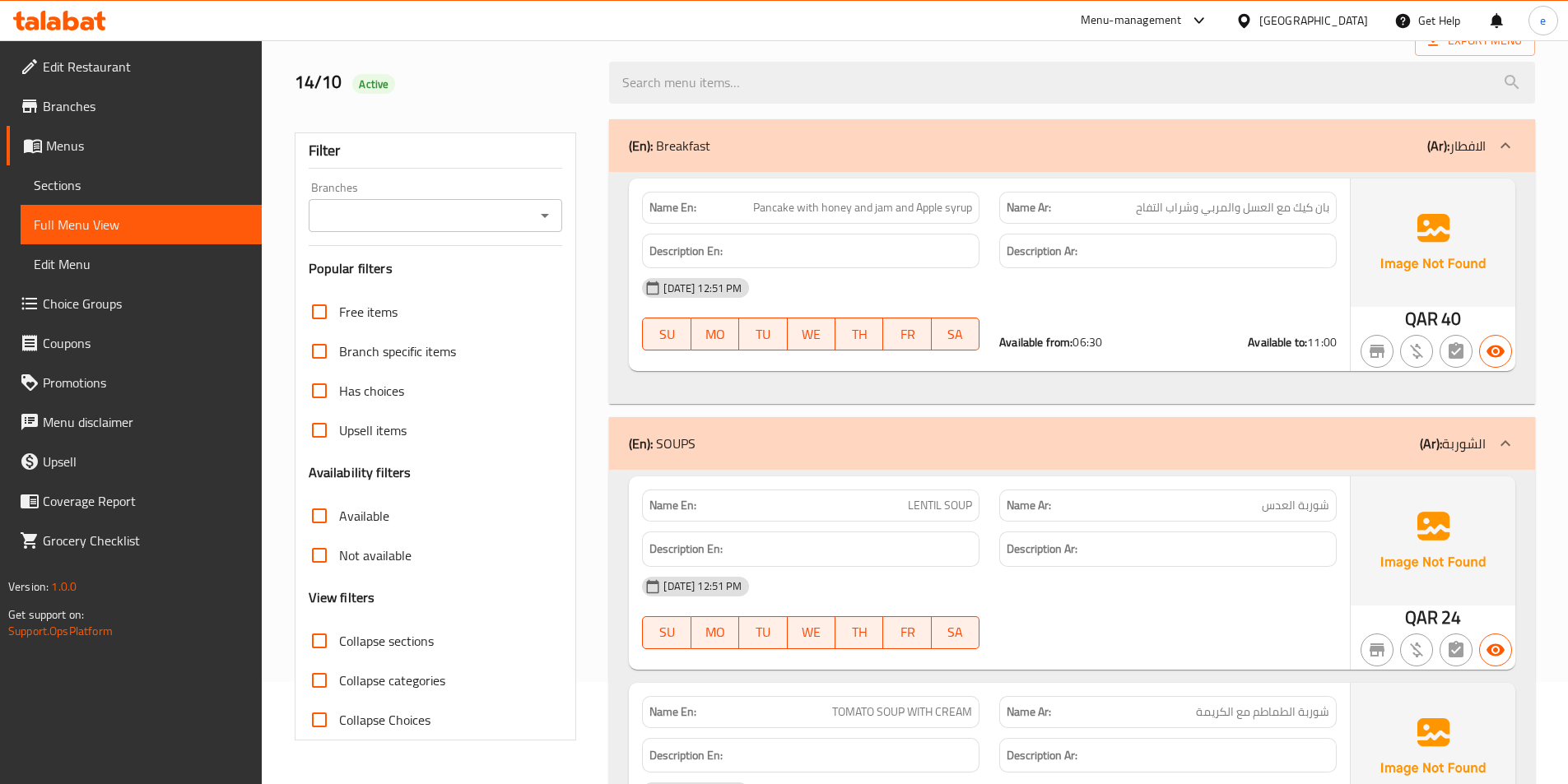
click at [333, 643] on input "Collapse sections" at bounding box center [319, 640] width 40 height 39
checkbox input "true"
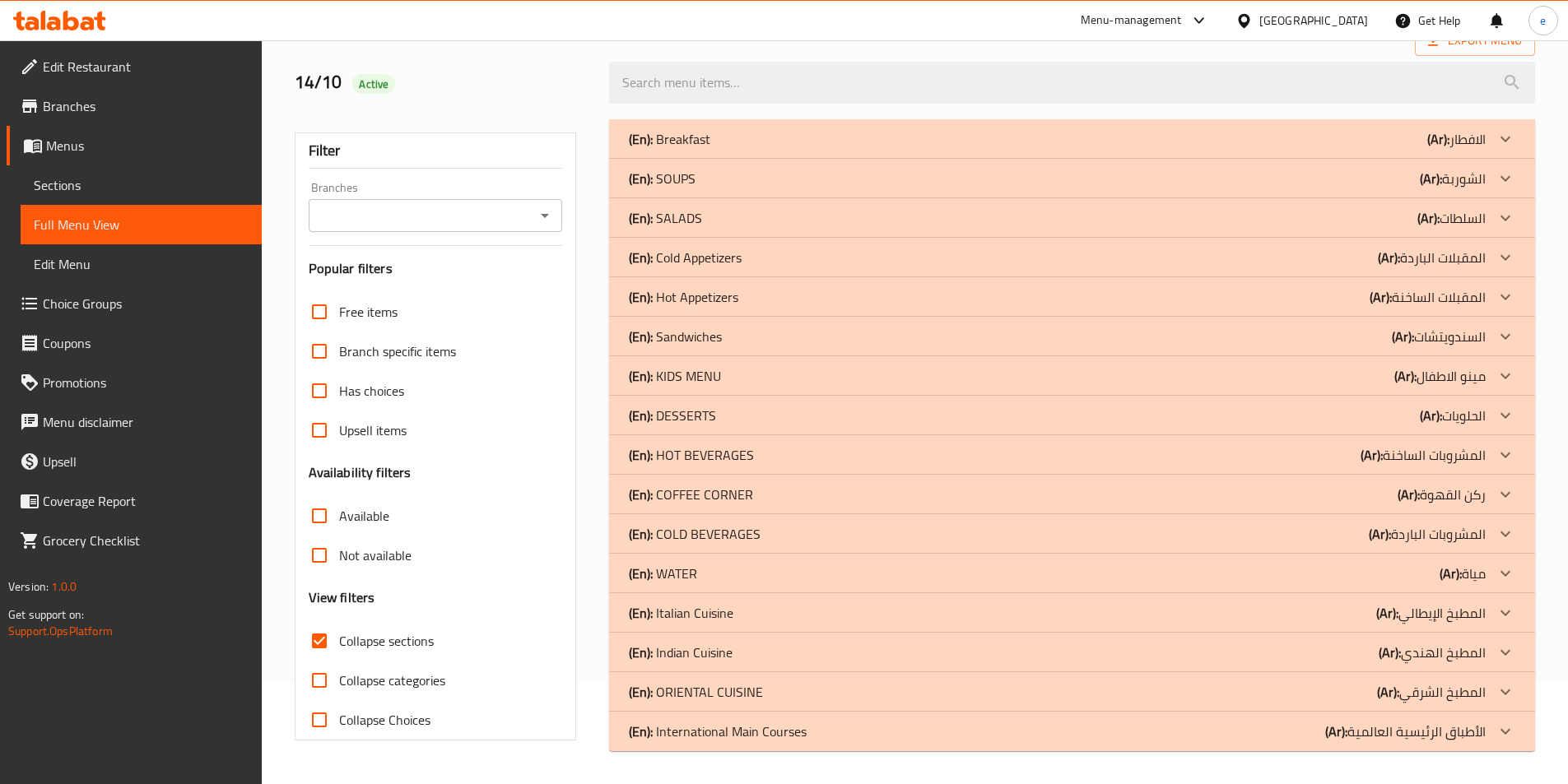
click at [1308, 735] on div "(En): International Main Courses (Ar): الأطباق الرئيسية العالمية" at bounding box center [1056, 731] width 857 height 19
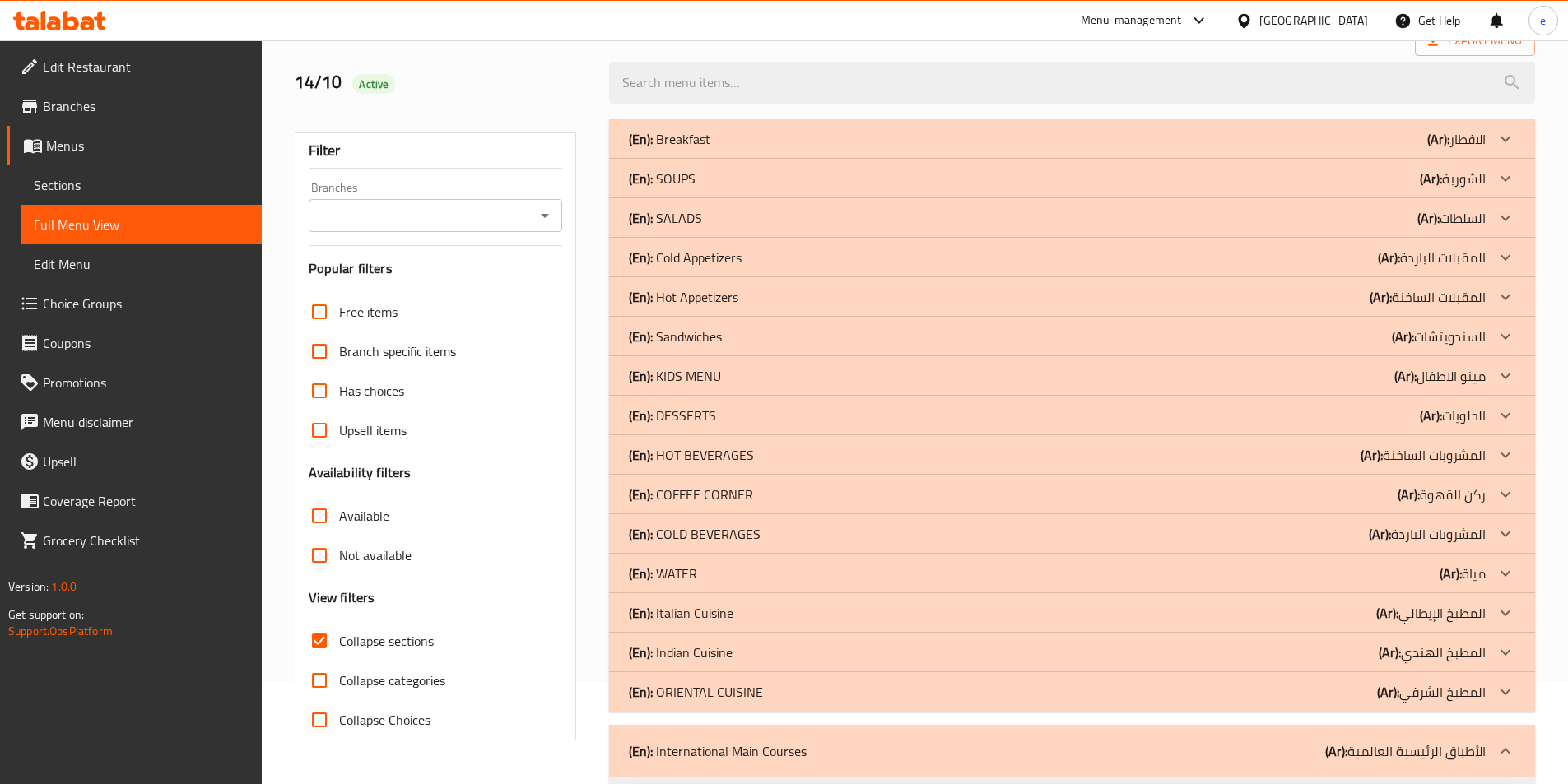
click at [1421, 692] on p "(Ar): المطبخ الشرقي" at bounding box center [1431, 692] width 109 height 19
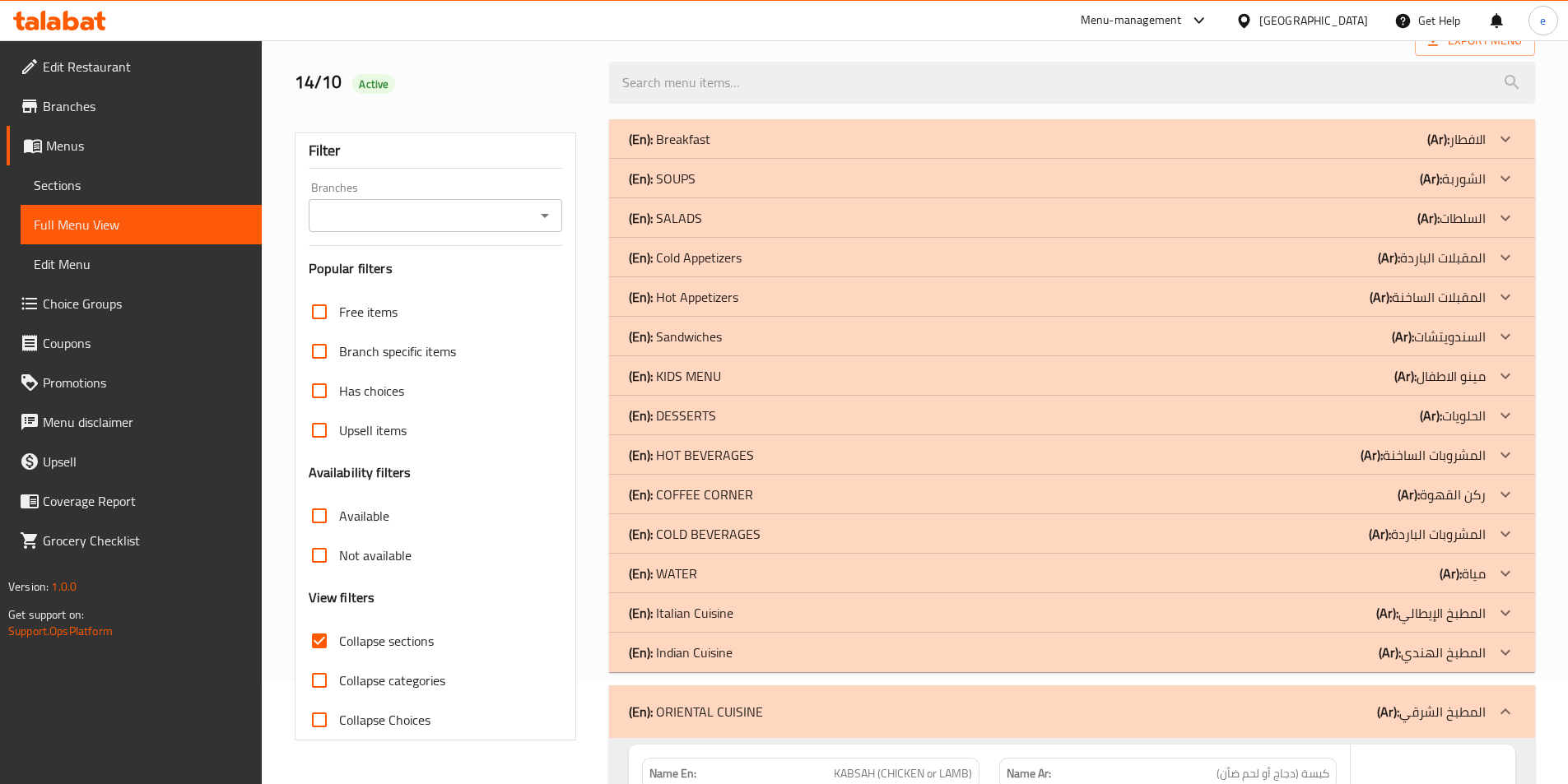
click at [1444, 660] on p "(Ar): المطبخ الهندي" at bounding box center [1431, 652] width 107 height 19
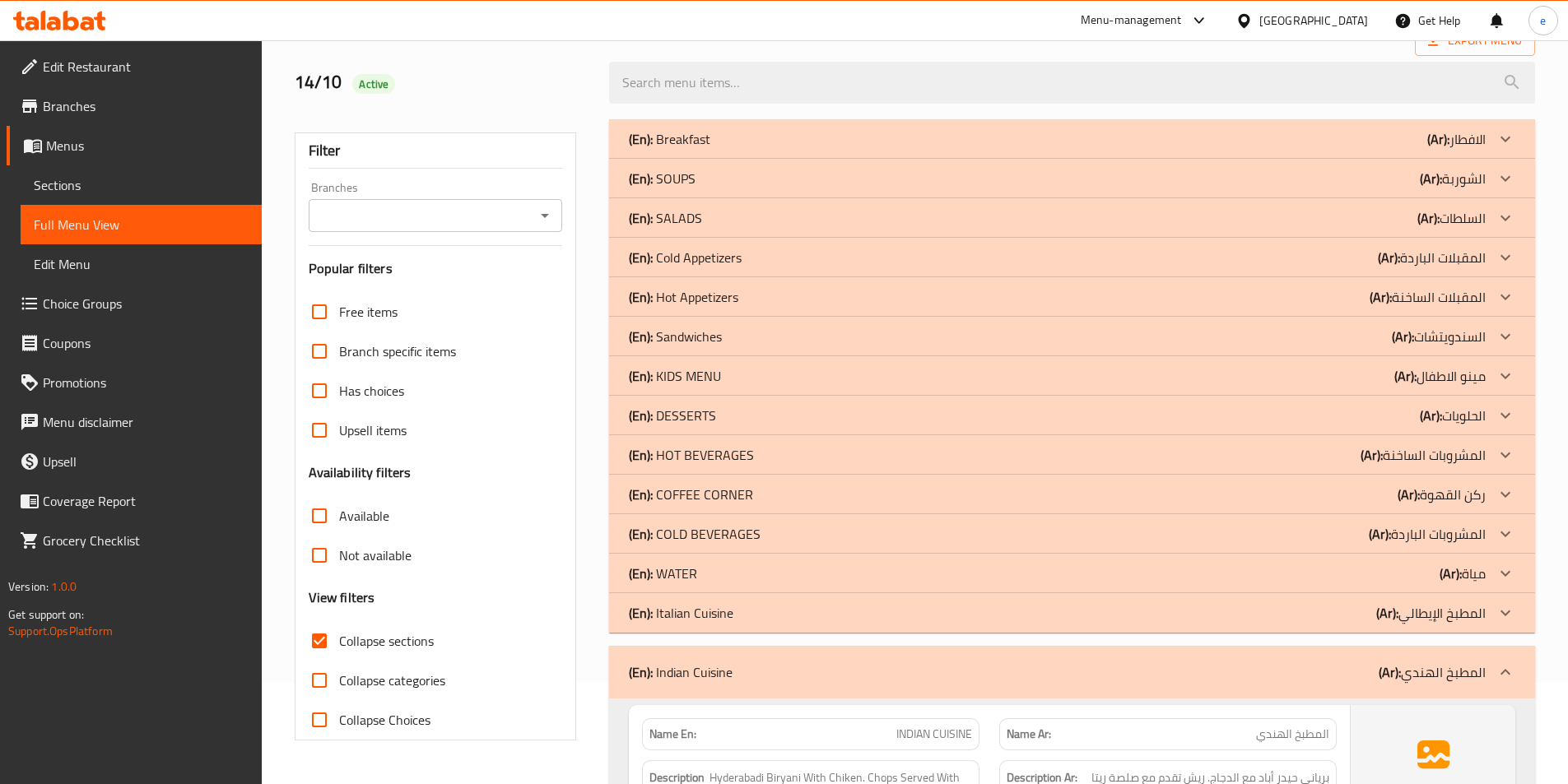
click at [1474, 616] on p "(Ar): المطبخ الإيطالي" at bounding box center [1431, 613] width 110 height 19
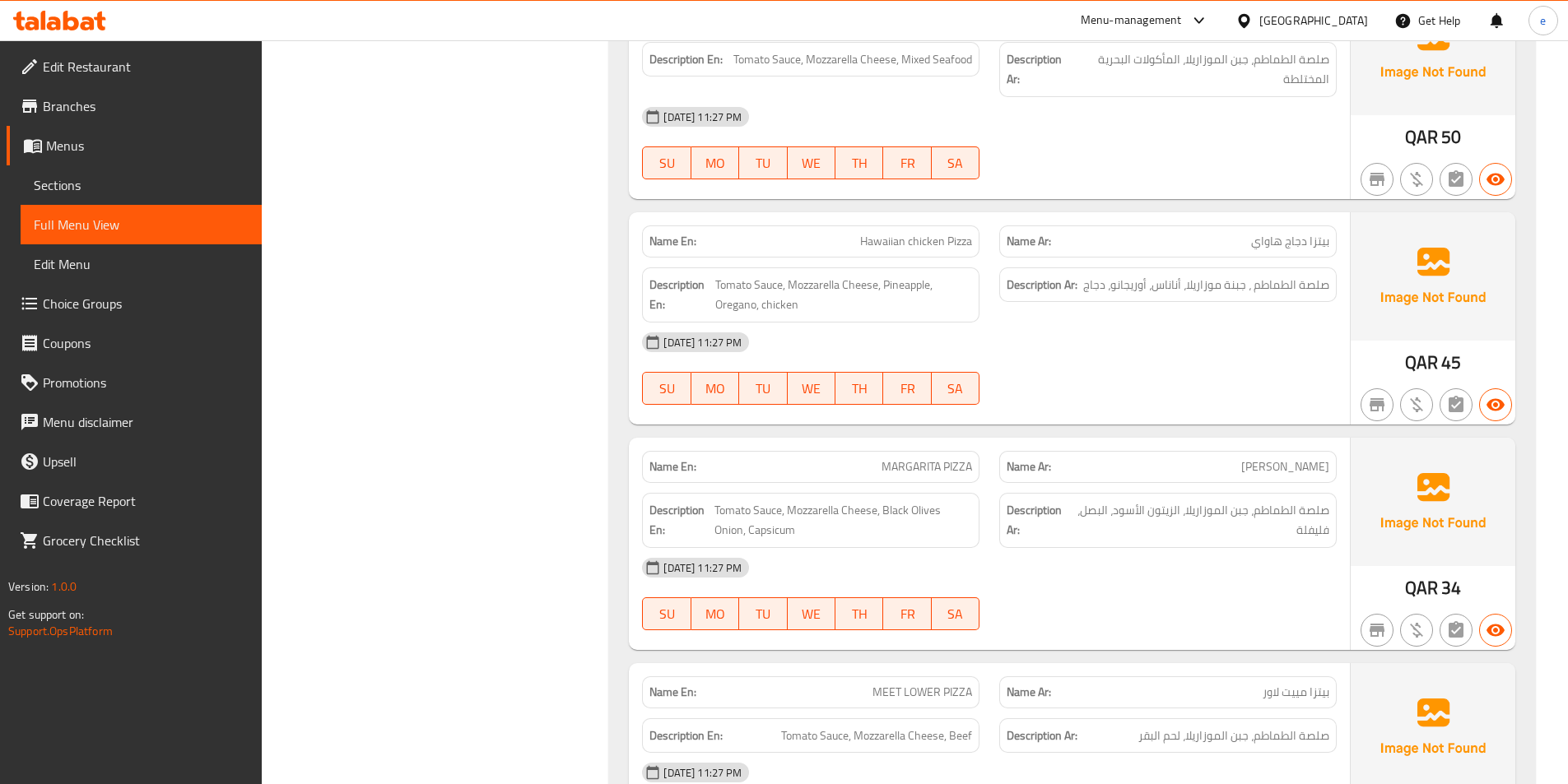
scroll to position [241, 0]
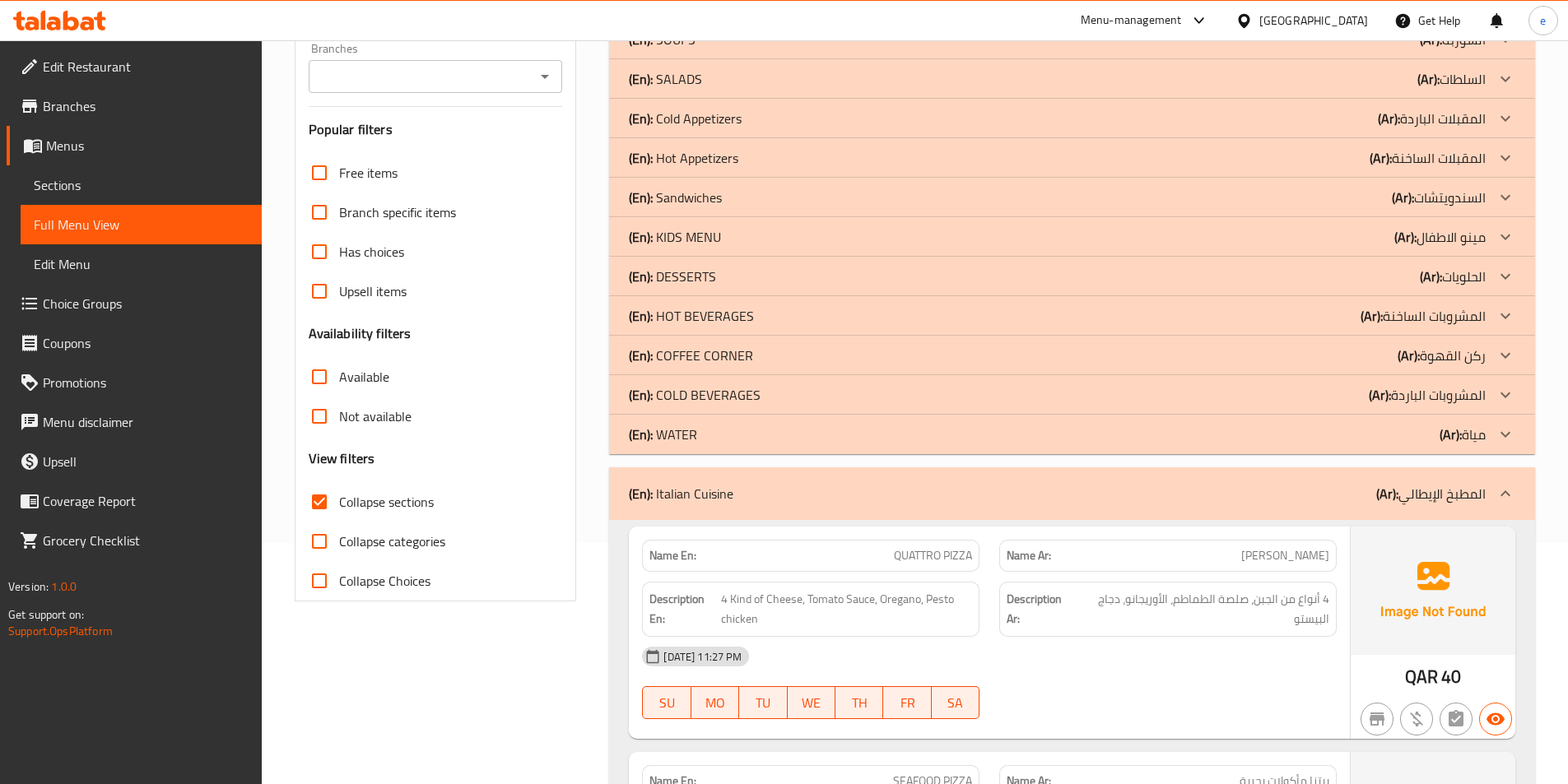
click at [1472, 240] on p "(Ar): مينو الاطفال" at bounding box center [1440, 237] width 92 height 19
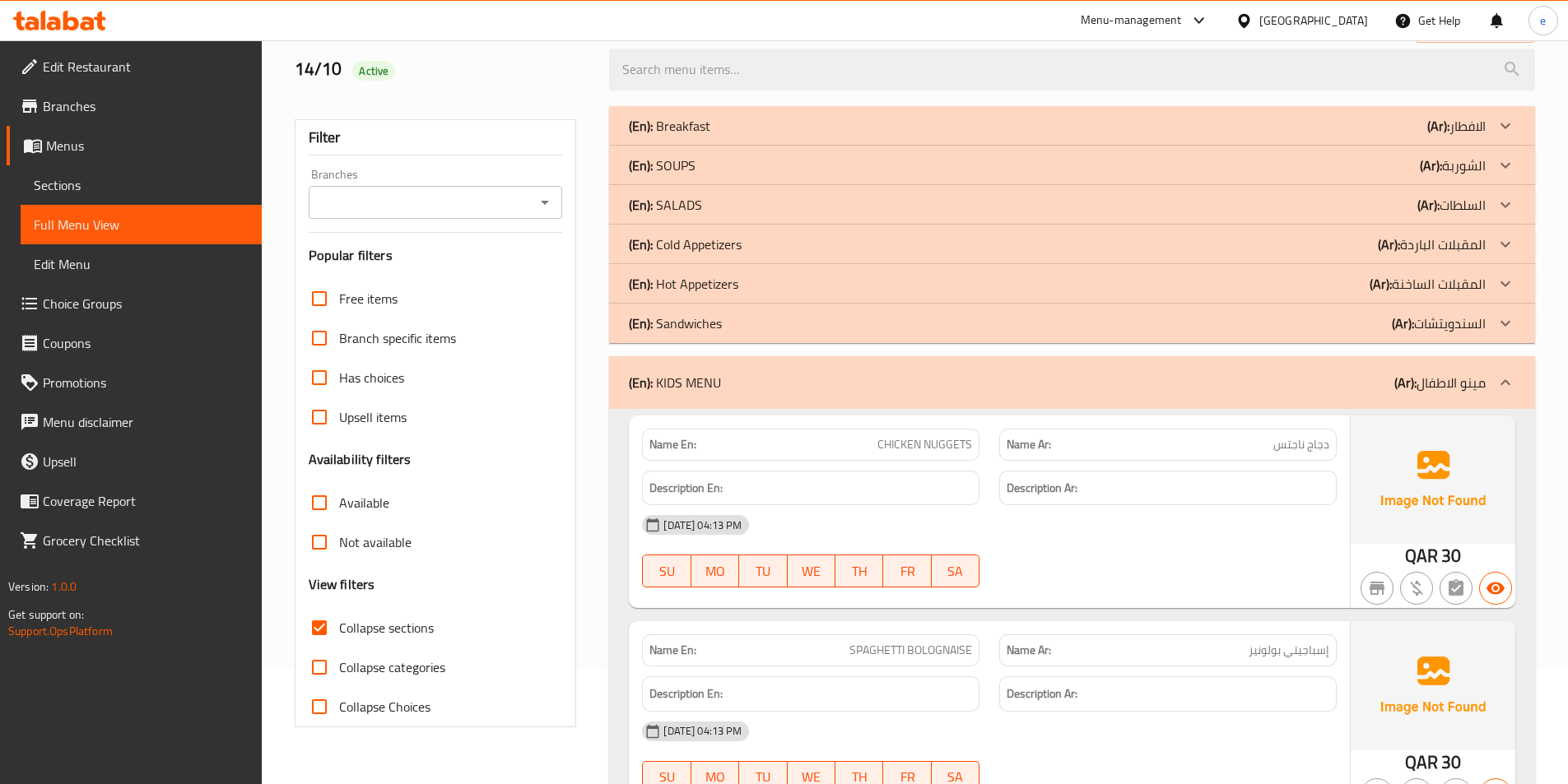
scroll to position [0, 0]
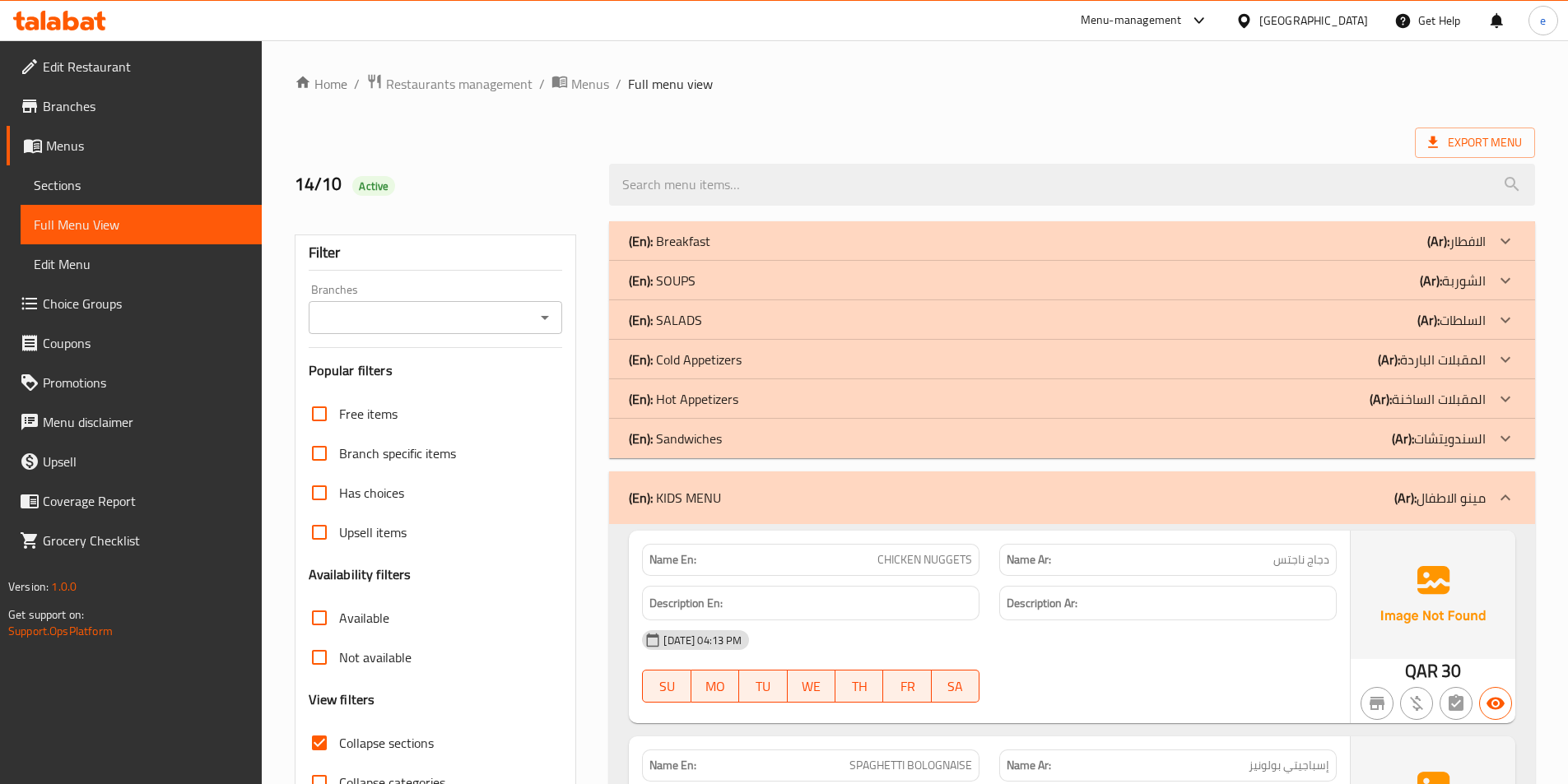
click at [1513, 503] on icon at bounding box center [1505, 497] width 19 height 19
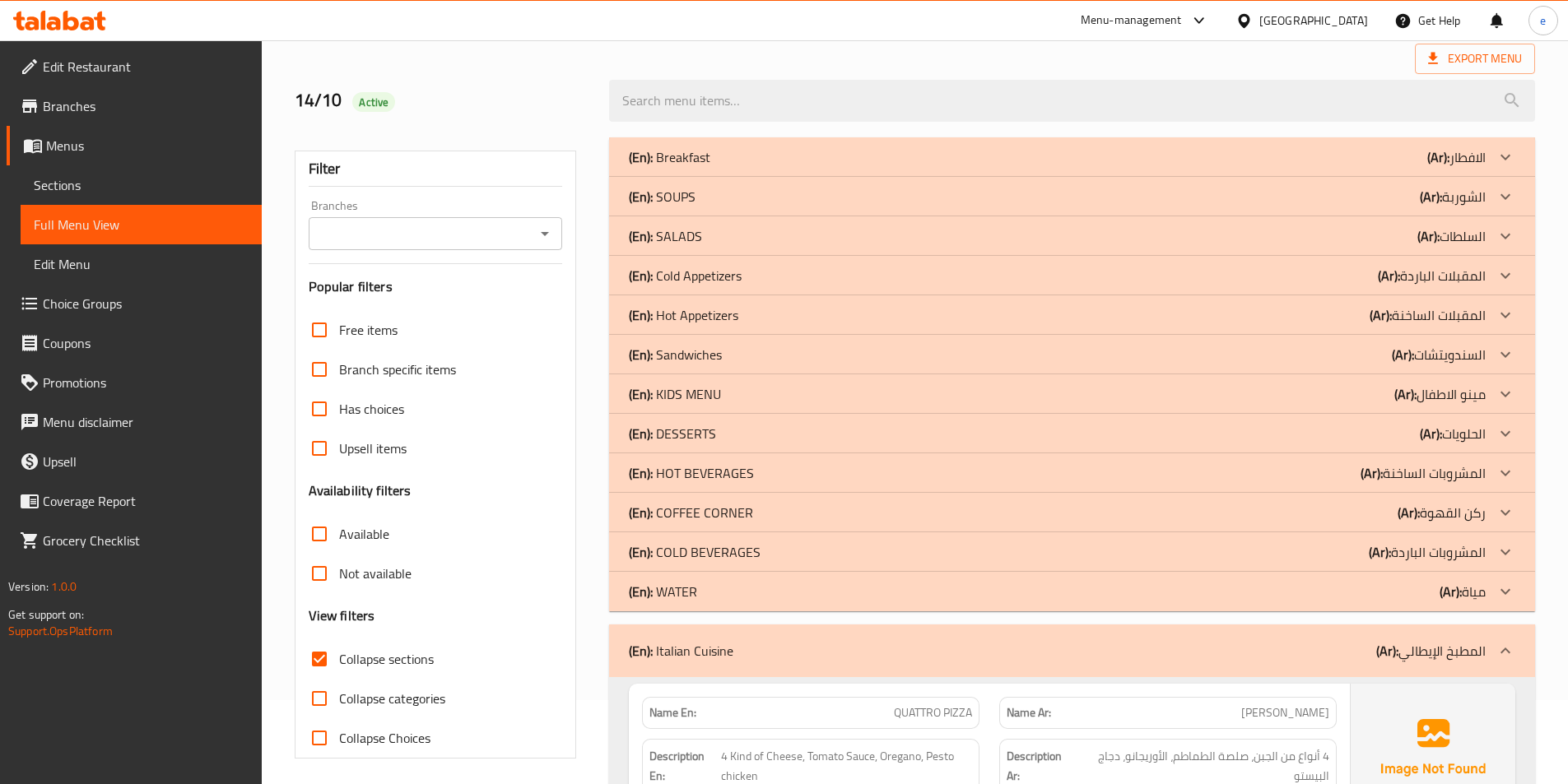
scroll to position [82, 0]
click at [1482, 386] on p "(Ar): مينو الاطفال" at bounding box center [1440, 396] width 92 height 19
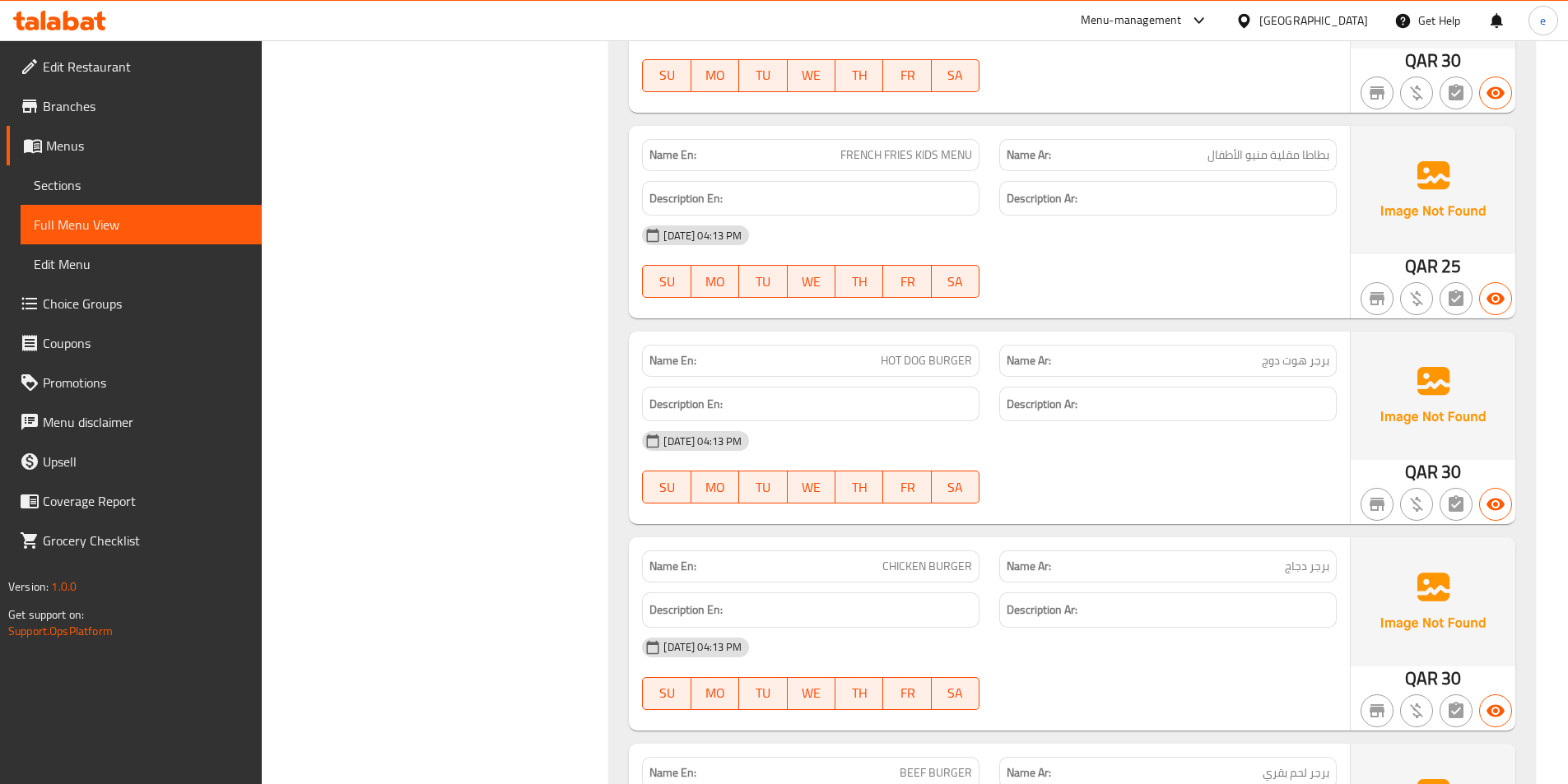
scroll to position [0, 0]
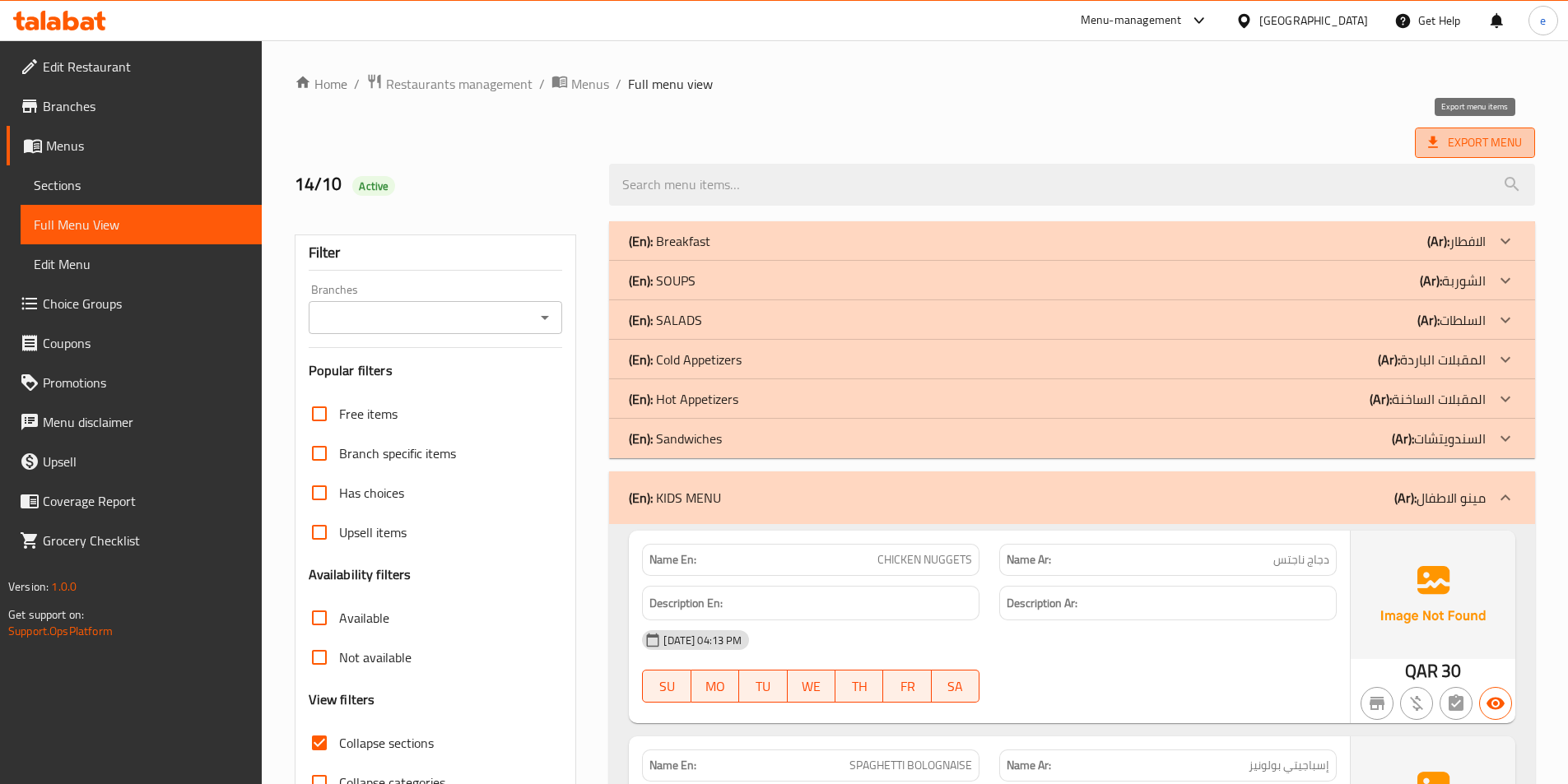
click at [1505, 141] on span "Export Menu" at bounding box center [1475, 142] width 93 height 20
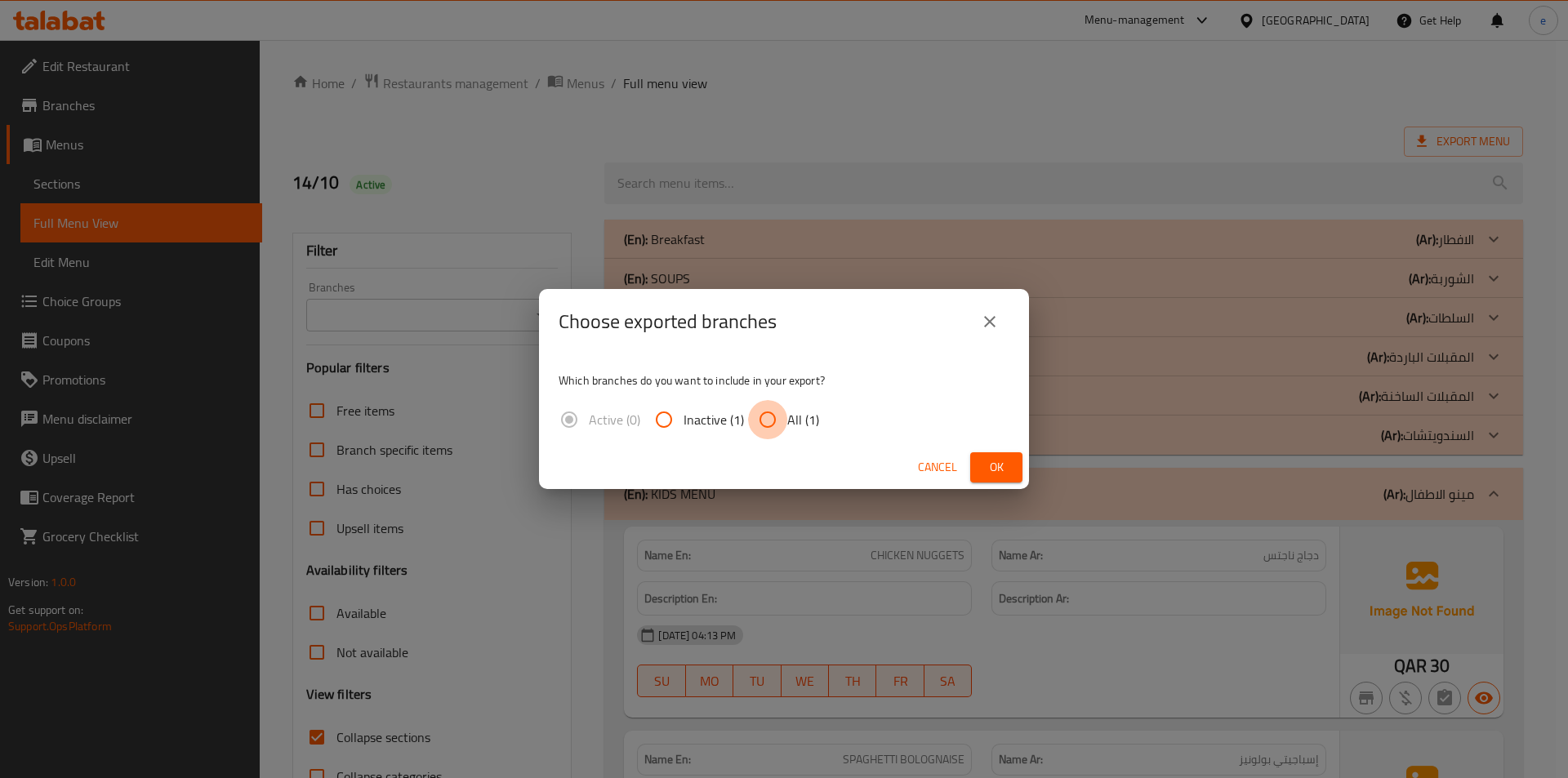
click at [757, 429] on input "All (1)" at bounding box center [767, 419] width 39 height 39
radio input "true"
click at [962, 468] on button "Cancel" at bounding box center [937, 467] width 53 height 31
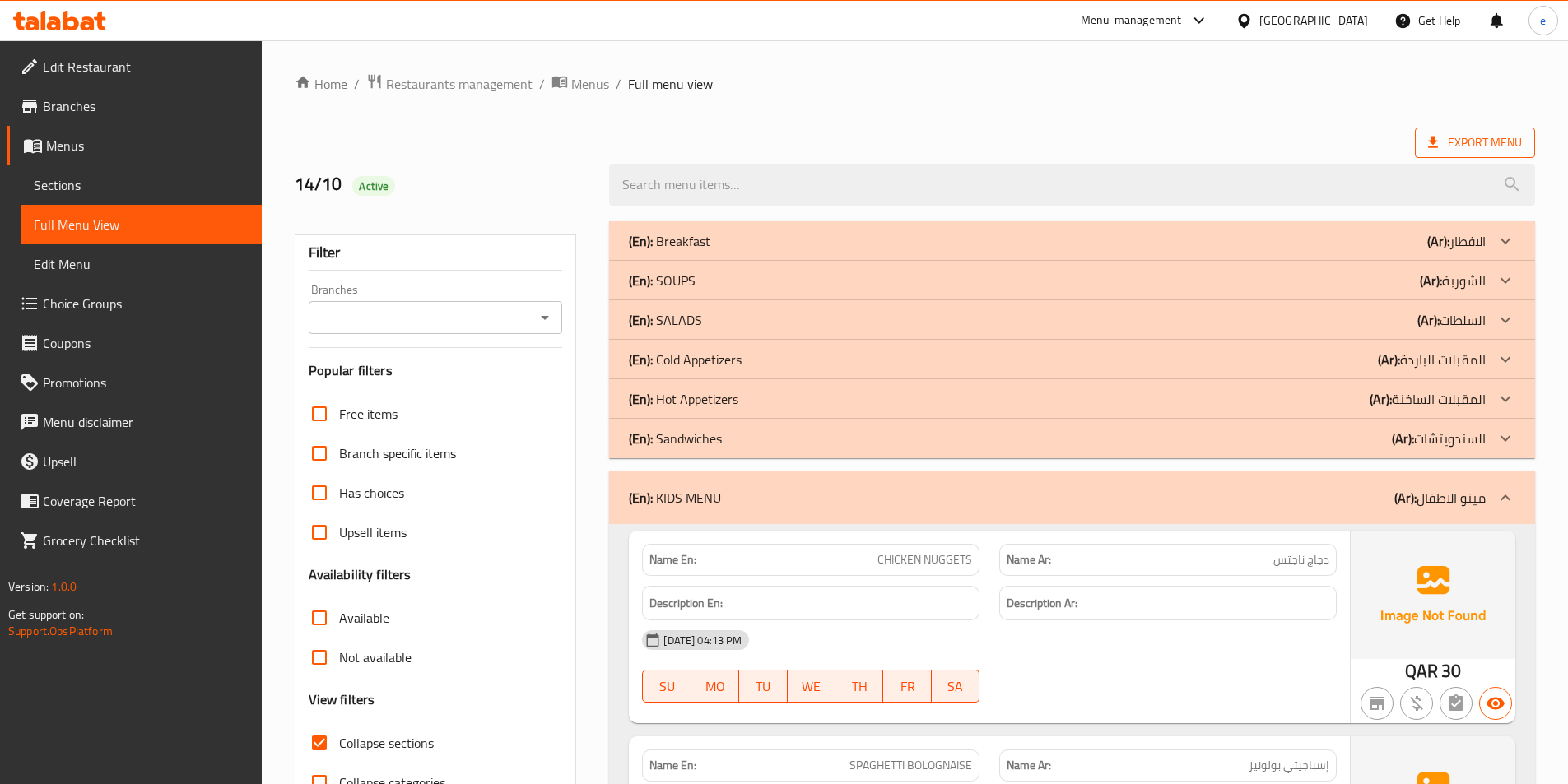
click at [1436, 144] on icon at bounding box center [1432, 142] width 16 height 16
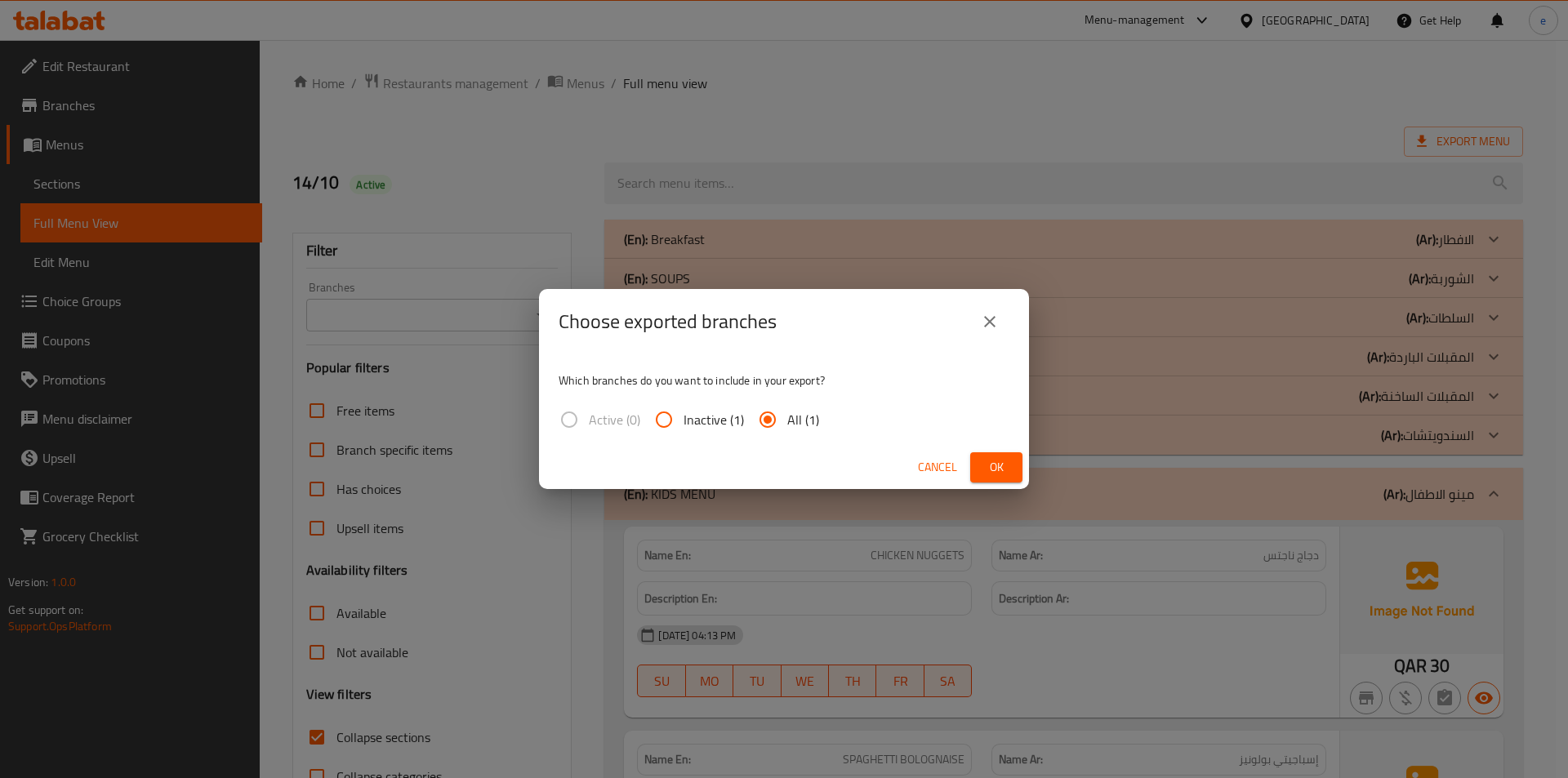
click at [992, 450] on div "Cancel Ok" at bounding box center [784, 466] width 490 height 43
click at [992, 452] on button "Ok" at bounding box center [996, 467] width 53 height 31
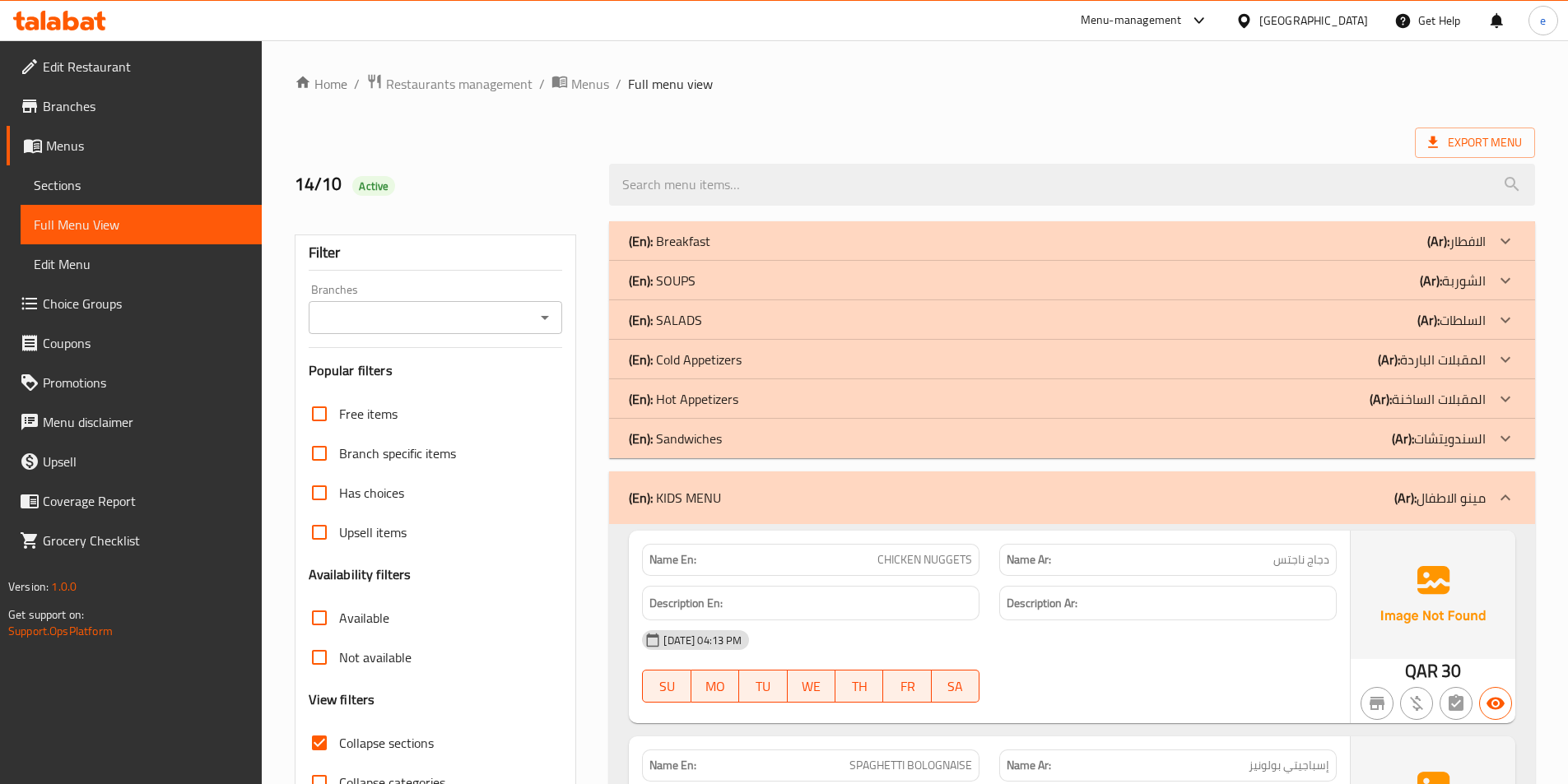
click at [148, 71] on span "Edit Restaurant" at bounding box center [145, 66] width 205 height 19
